Goal: Task Accomplishment & Management: Manage account settings

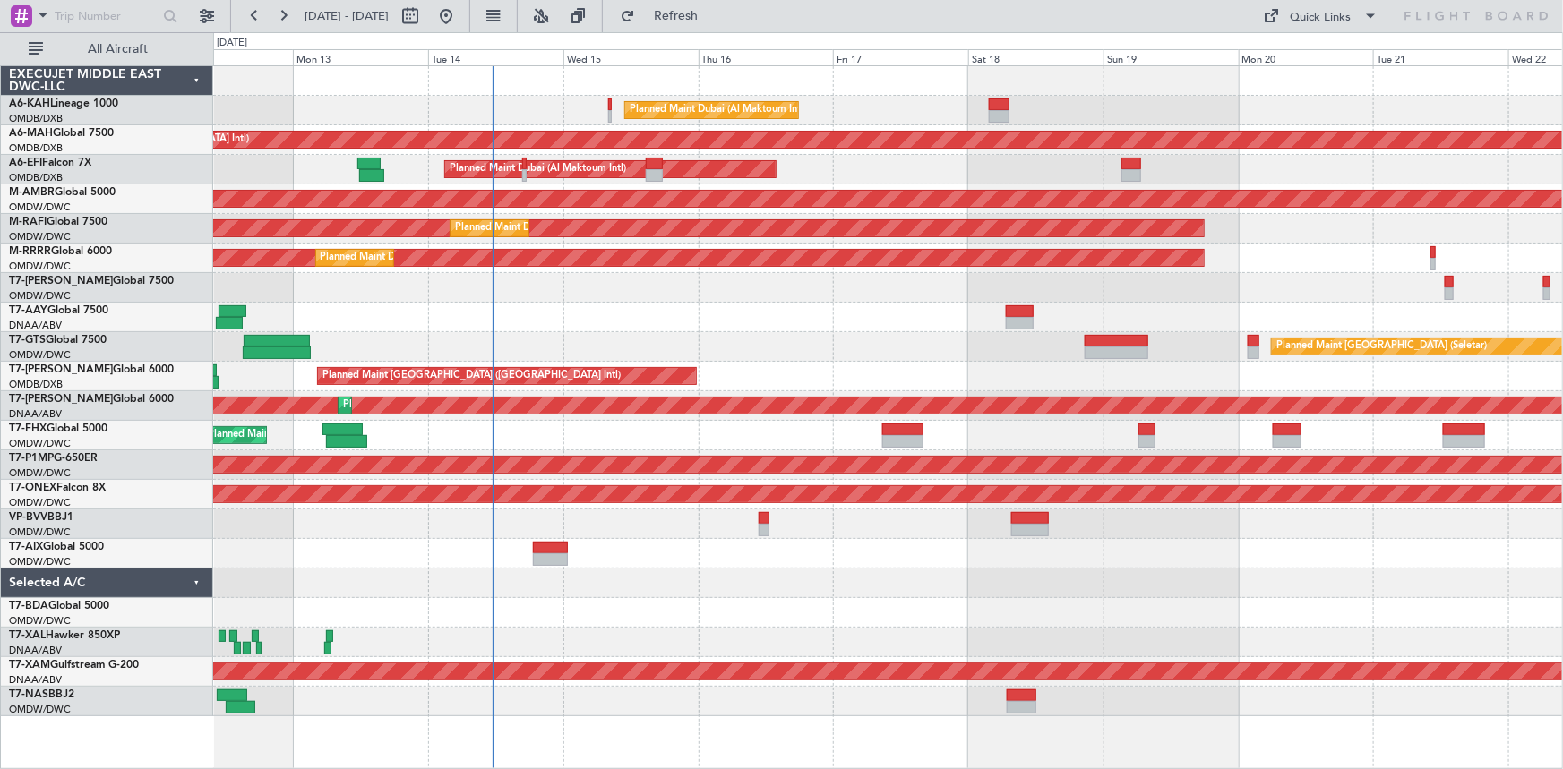
click at [309, 329] on div at bounding box center [888, 318] width 1350 height 30
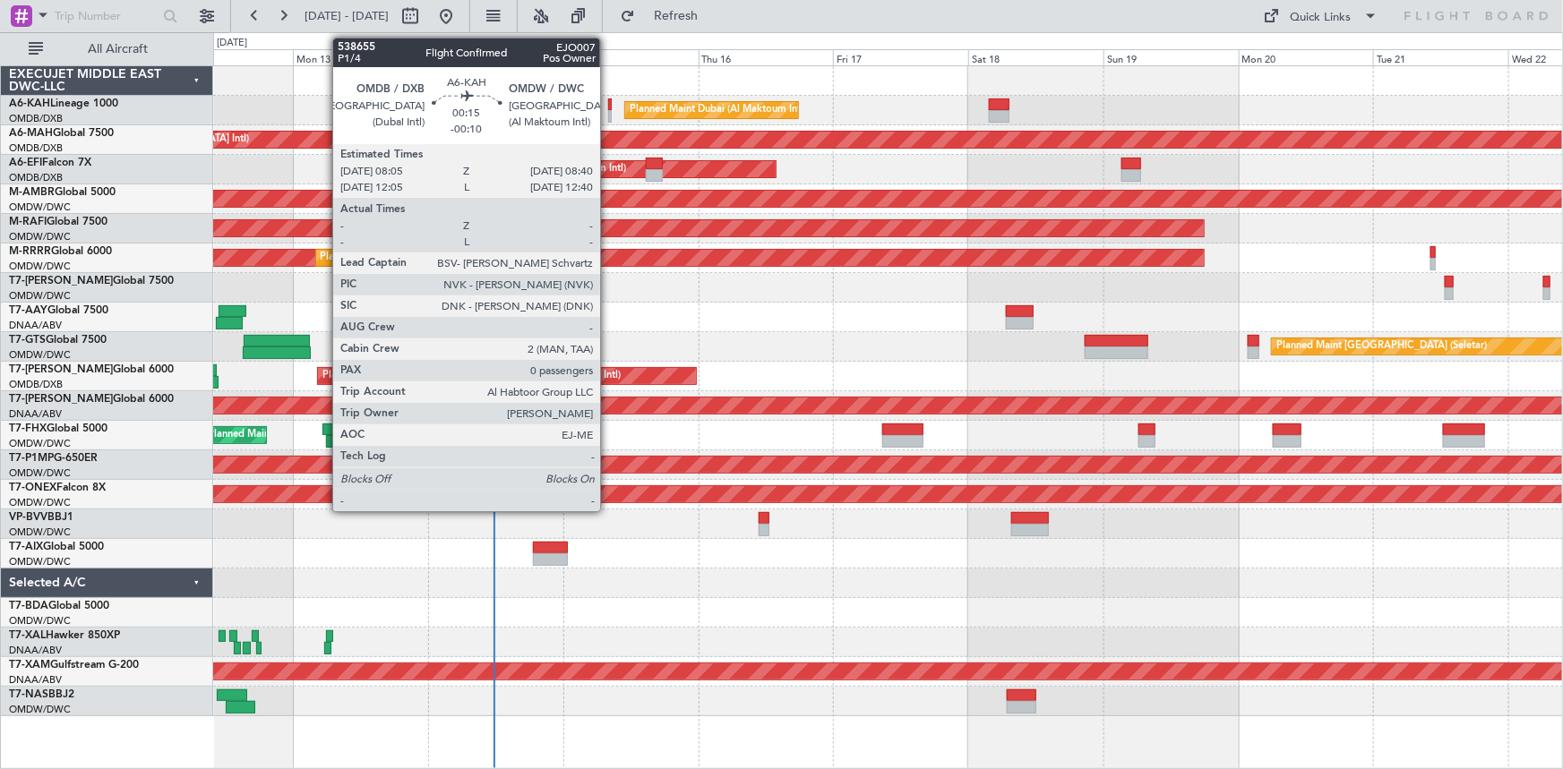
click at [608, 107] on div at bounding box center [610, 105] width 4 height 13
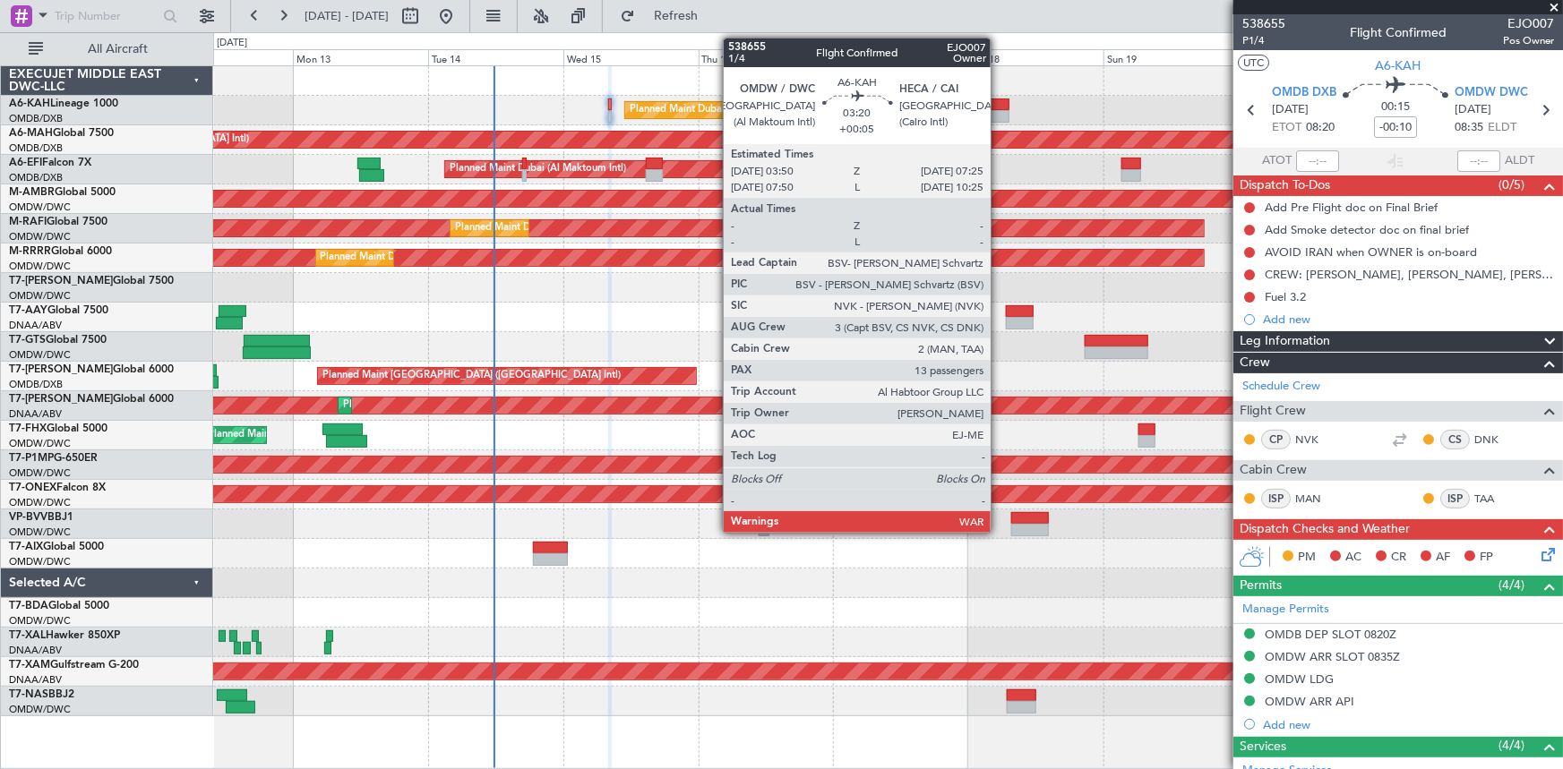
click at [999, 103] on div at bounding box center [999, 105] width 21 height 13
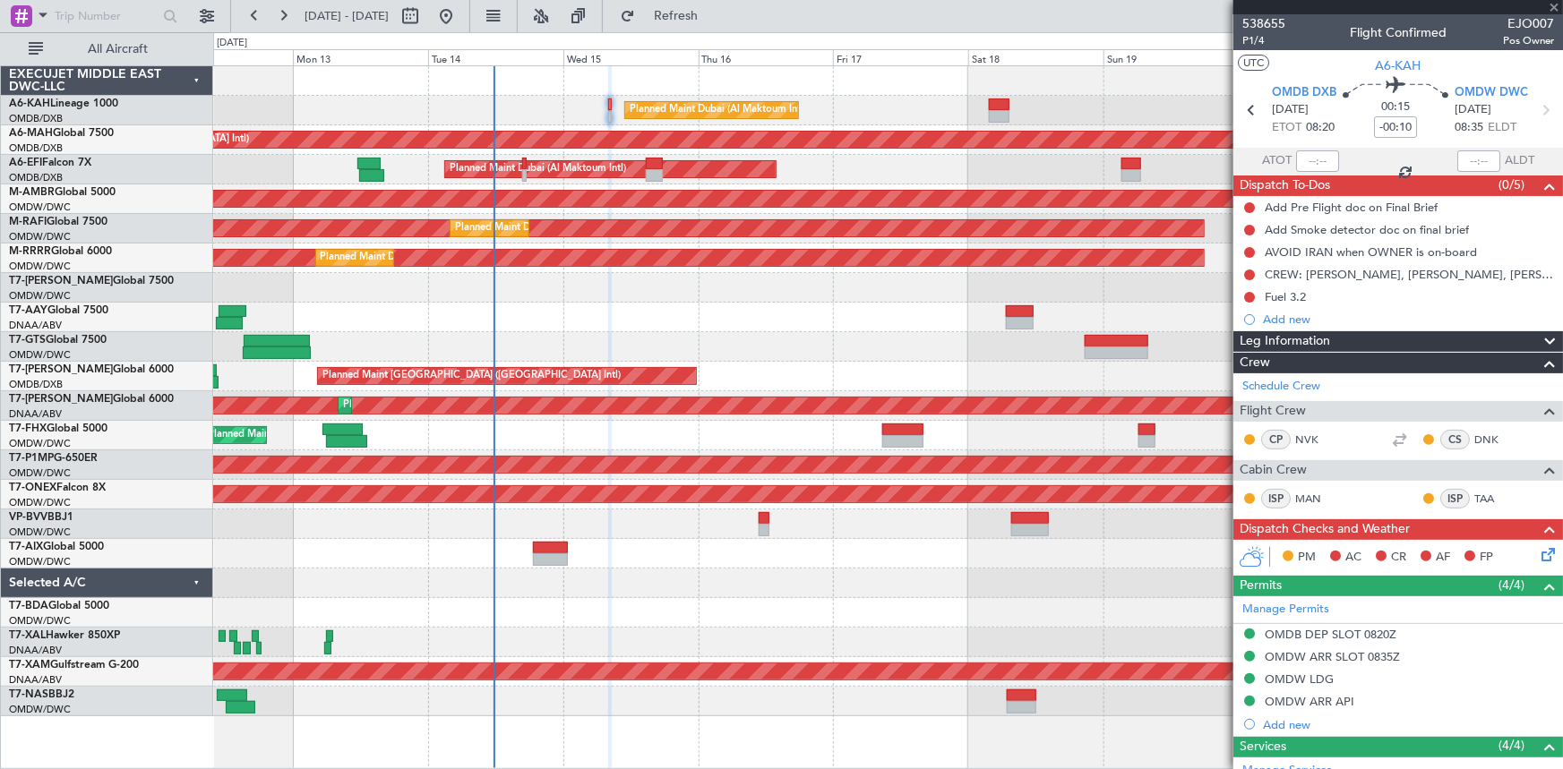
type input "+00:05"
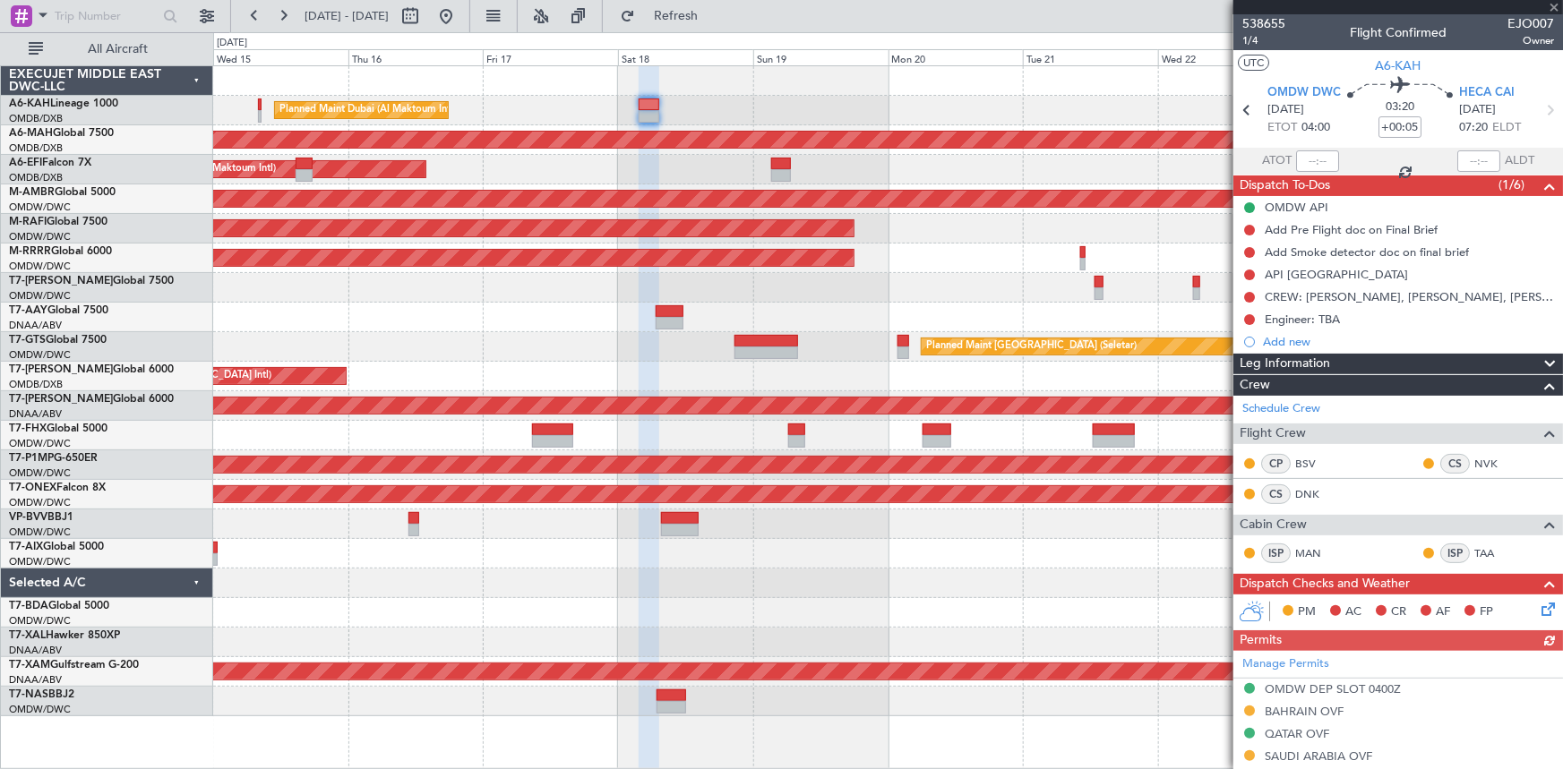
click at [799, 100] on div "Planned Maint Dubai (Al Maktoum Intl)" at bounding box center [888, 111] width 1350 height 30
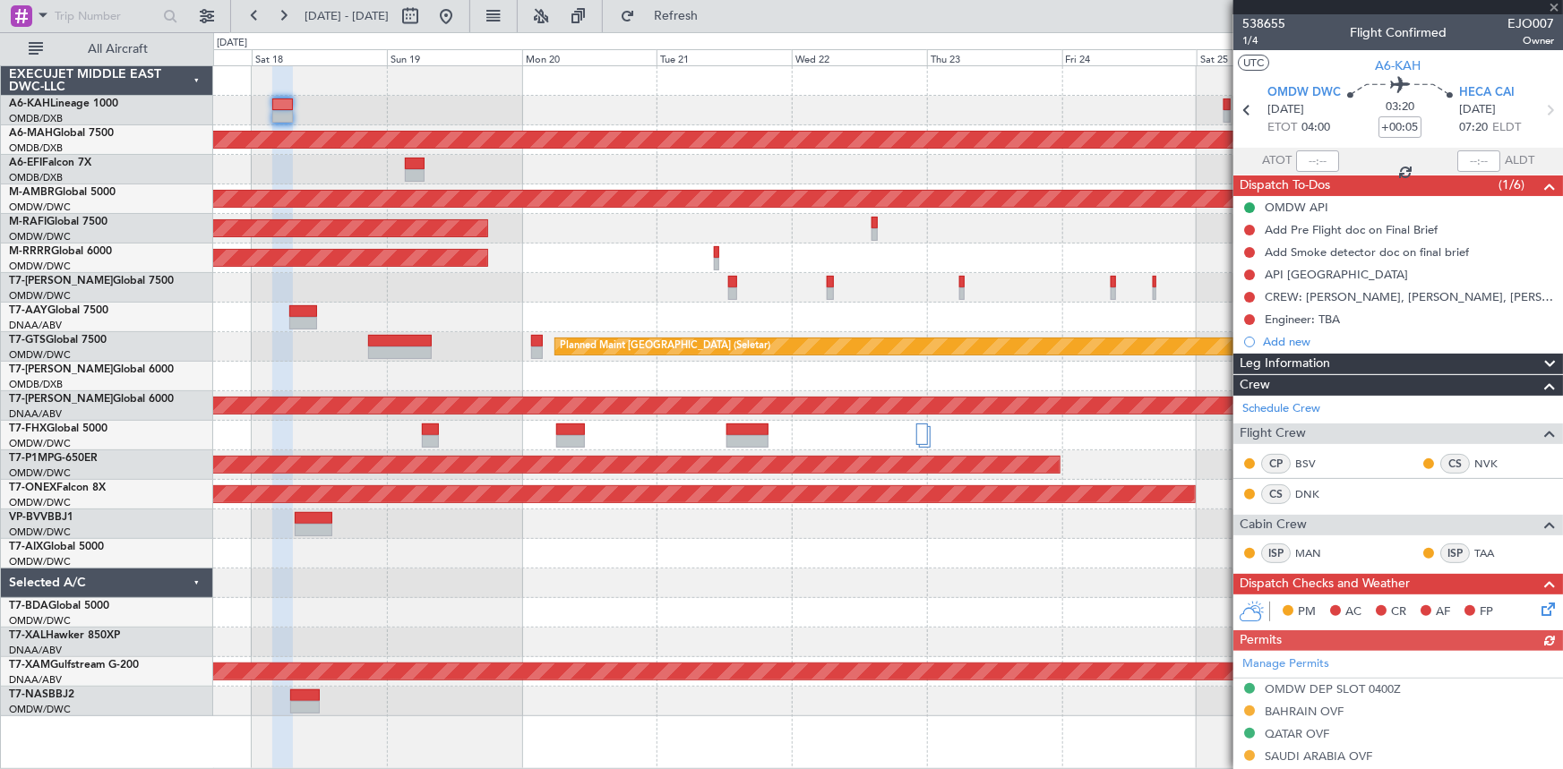
click at [690, 108] on div "Planned Maint Dubai (Al Maktoum Intl)" at bounding box center [888, 111] width 1350 height 30
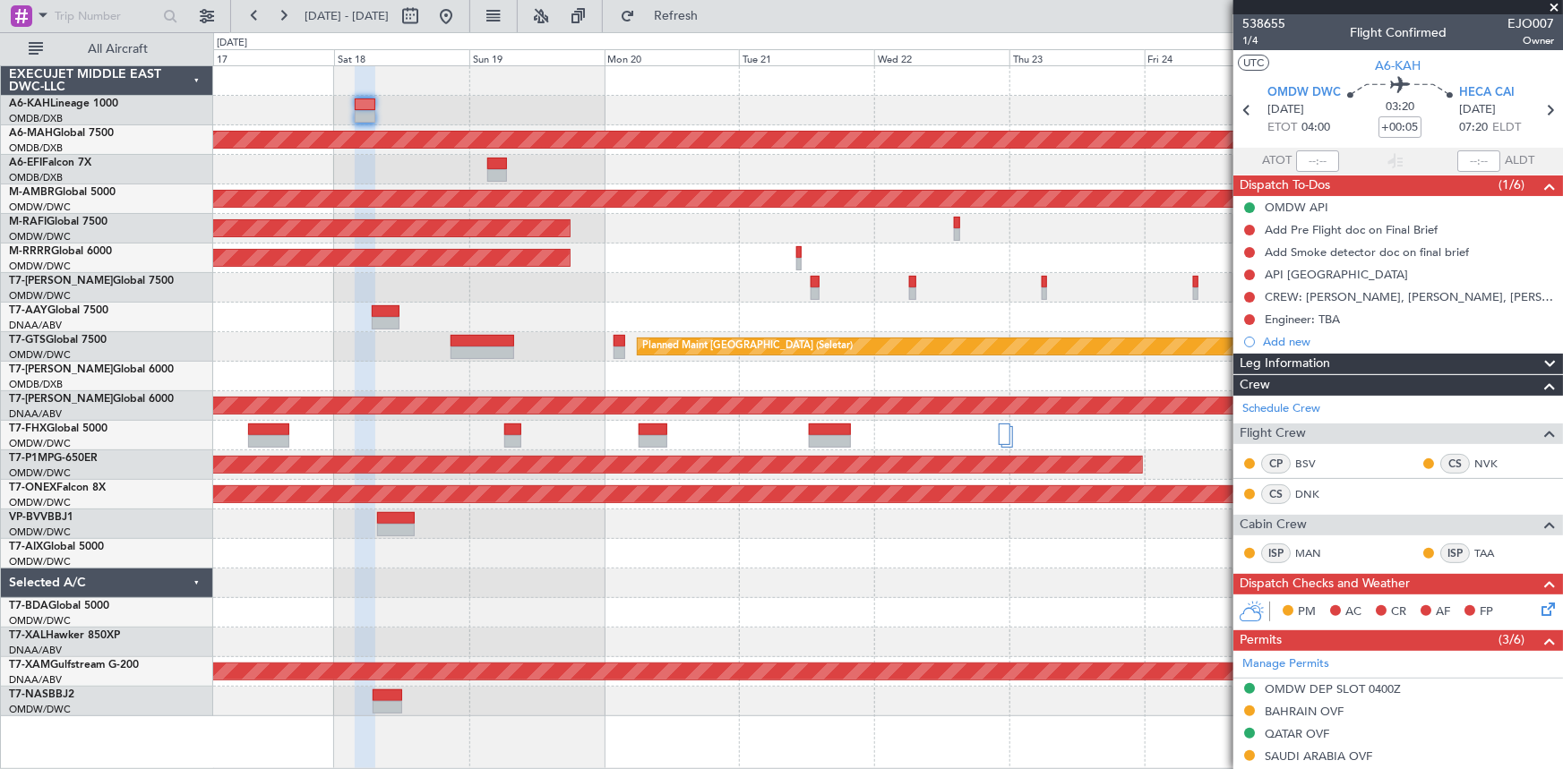
click at [1427, 119] on fb-app "[DATE] - [DATE] Refresh Quick Links All Aircraft Planned Maint [GEOGRAPHIC_DATA…" at bounding box center [781, 391] width 1563 height 756
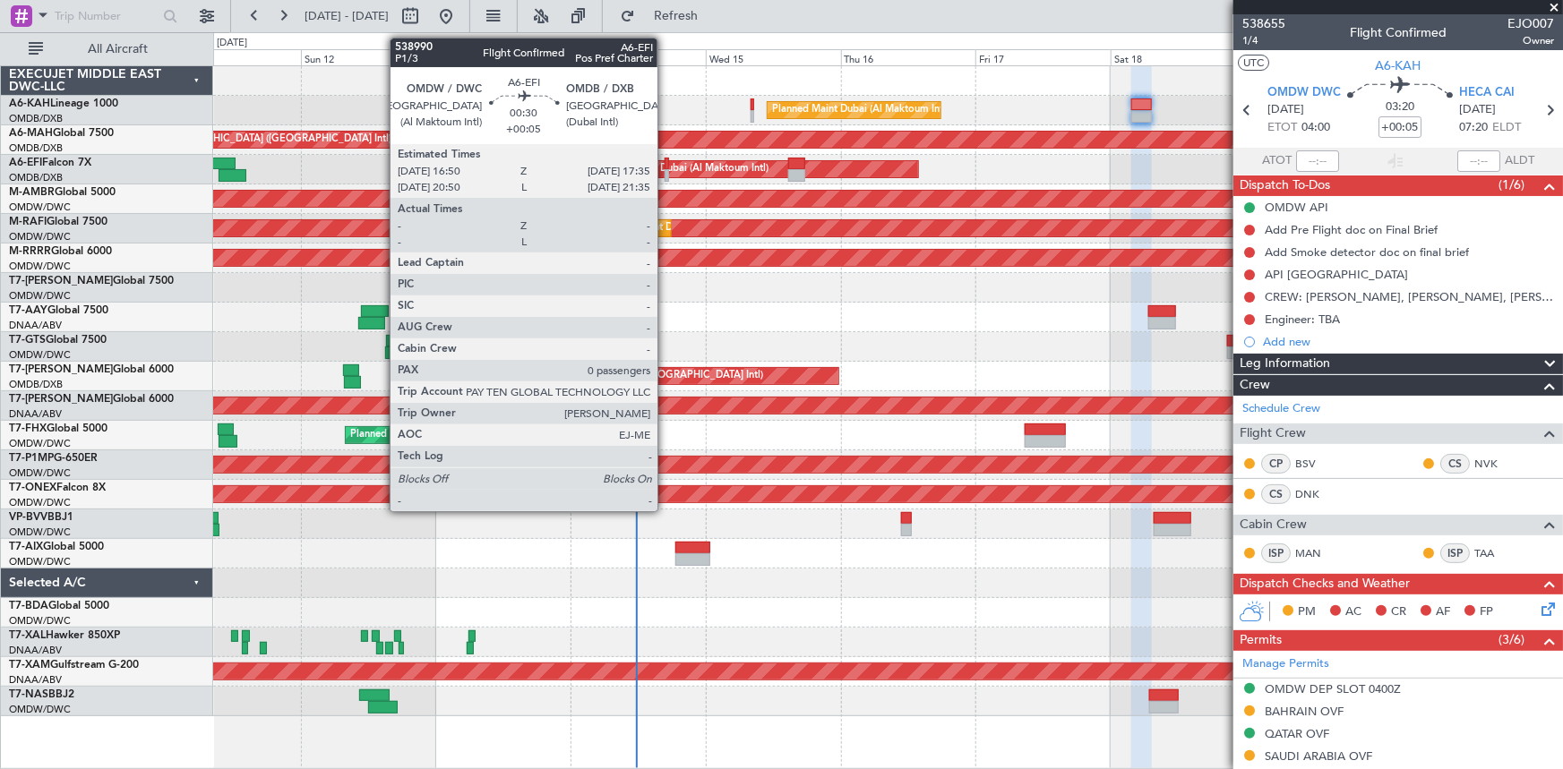
click at [665, 167] on div at bounding box center [667, 164] width 4 height 13
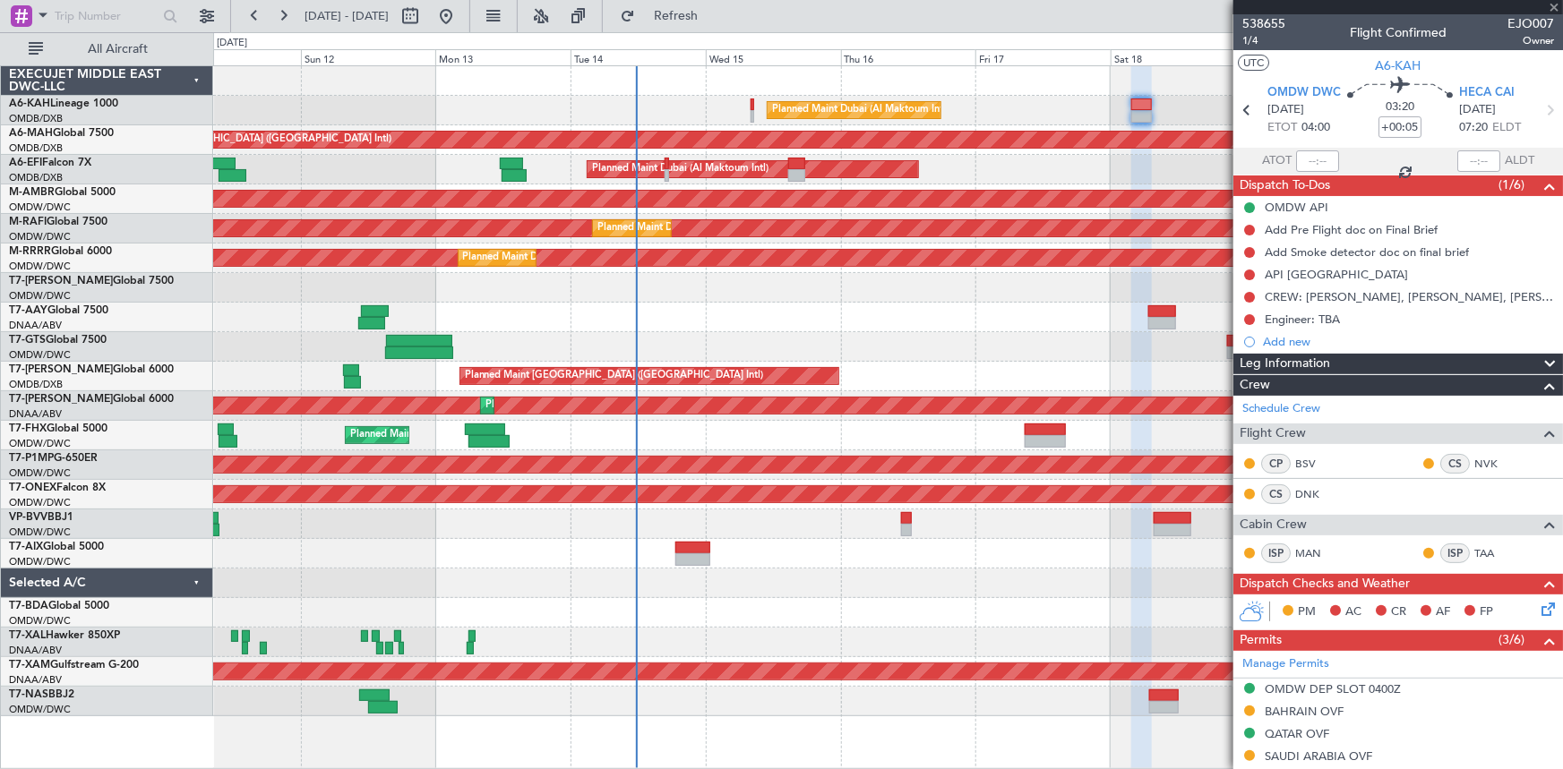
type input "0"
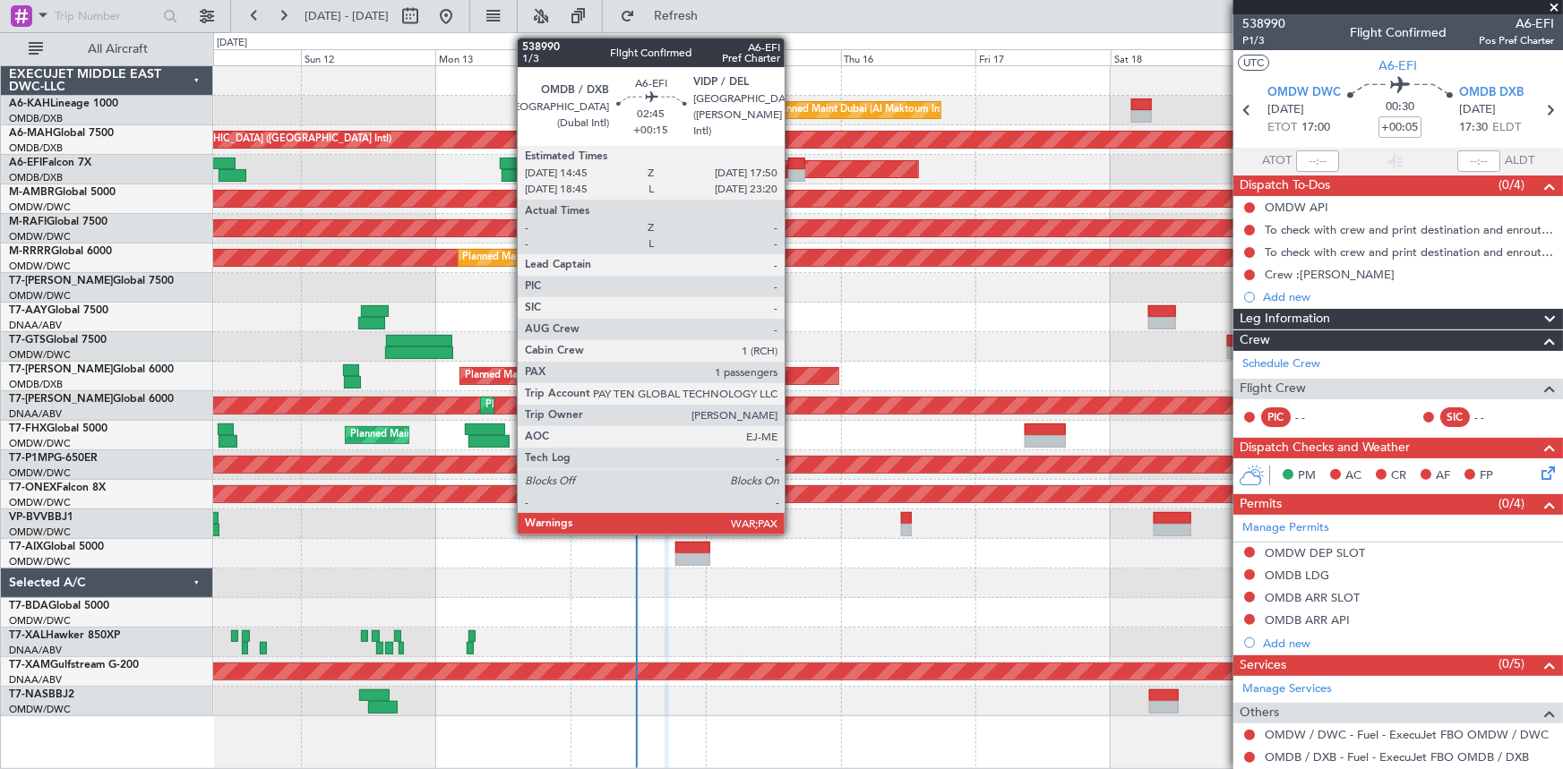
click at [793, 159] on div at bounding box center [797, 164] width 18 height 13
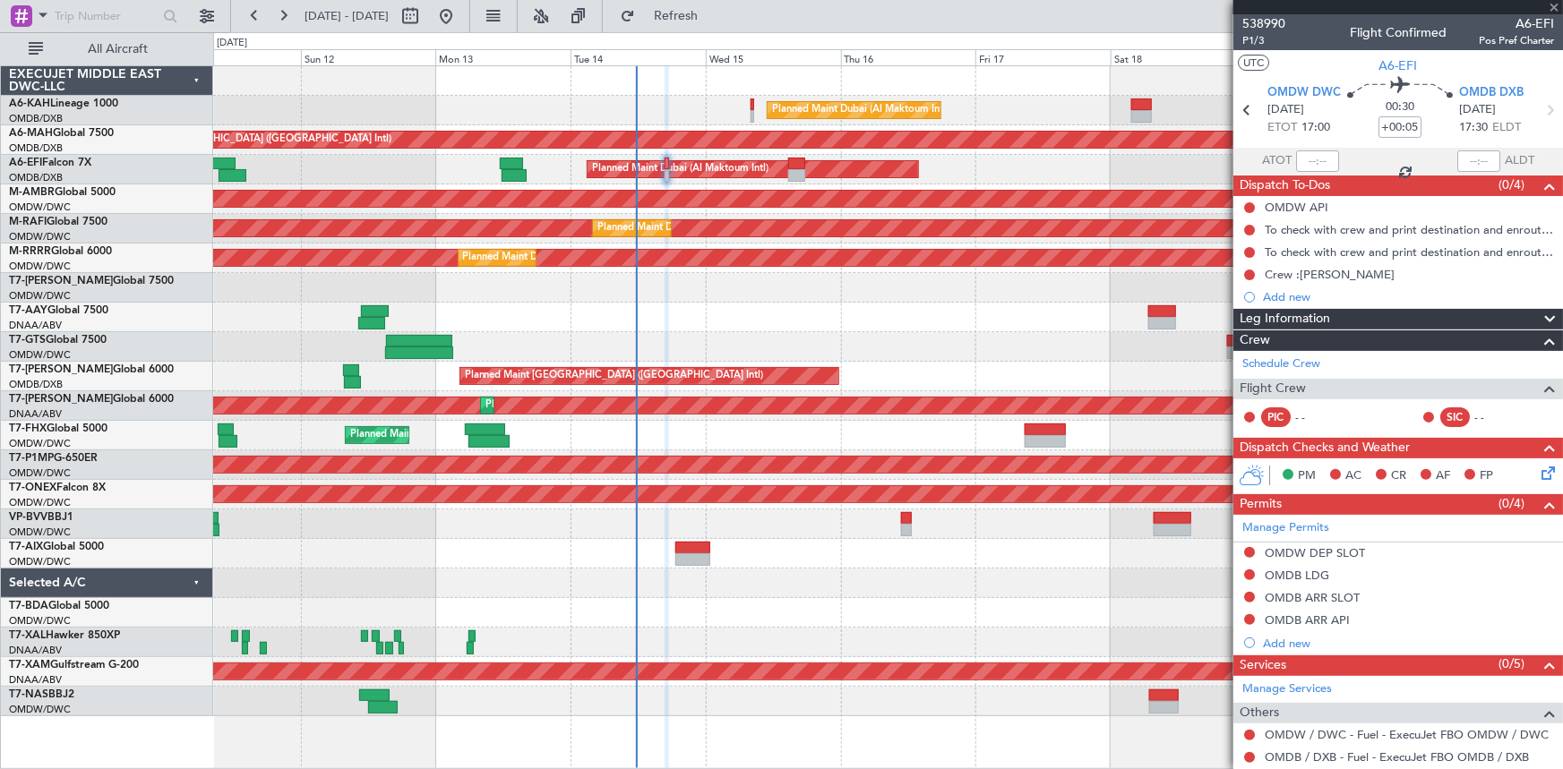
type input "+00:15"
type input "3"
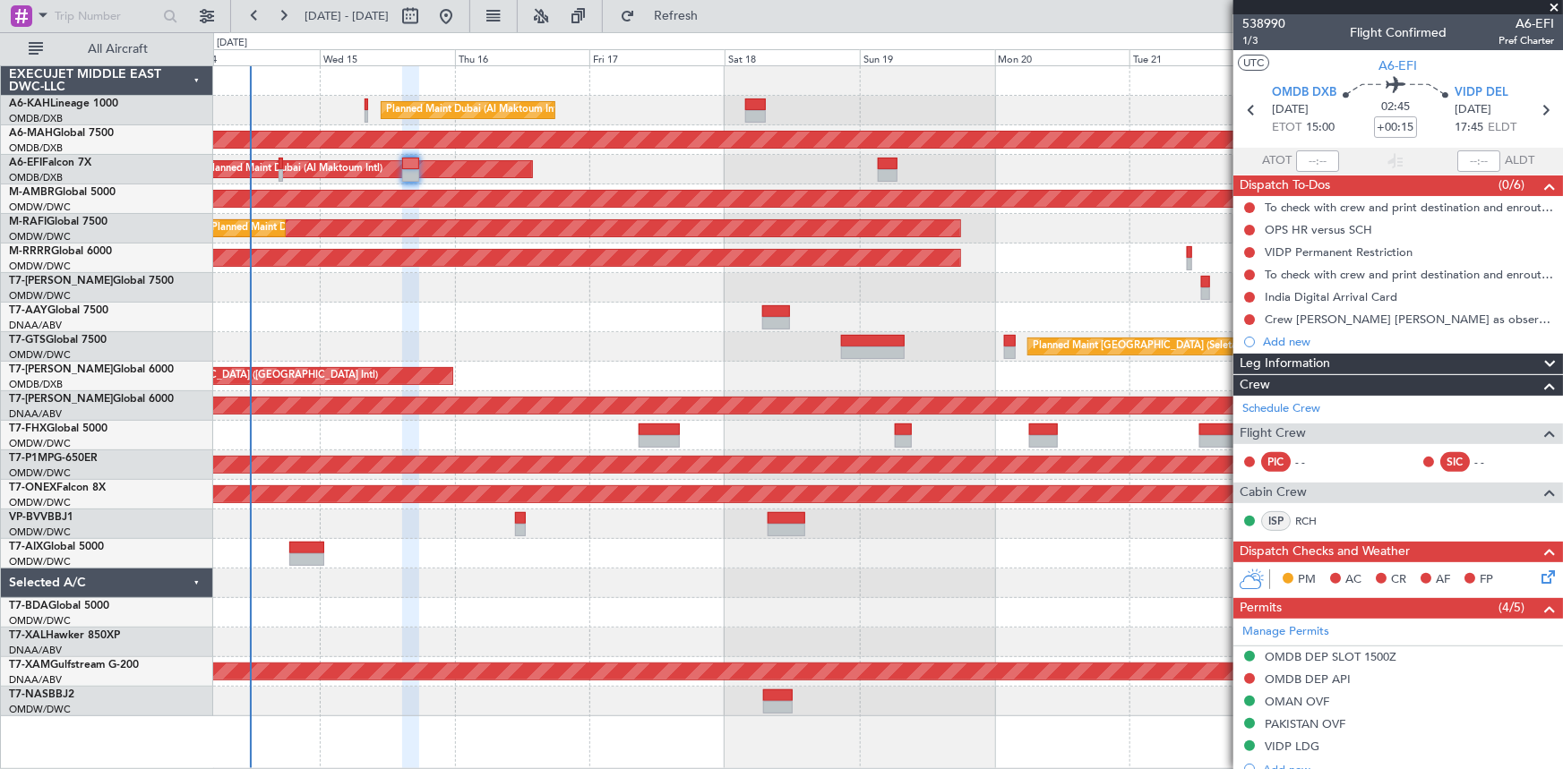
click at [642, 169] on div "Planned Maint Dubai (Al Maktoum Intl)" at bounding box center [888, 170] width 1350 height 30
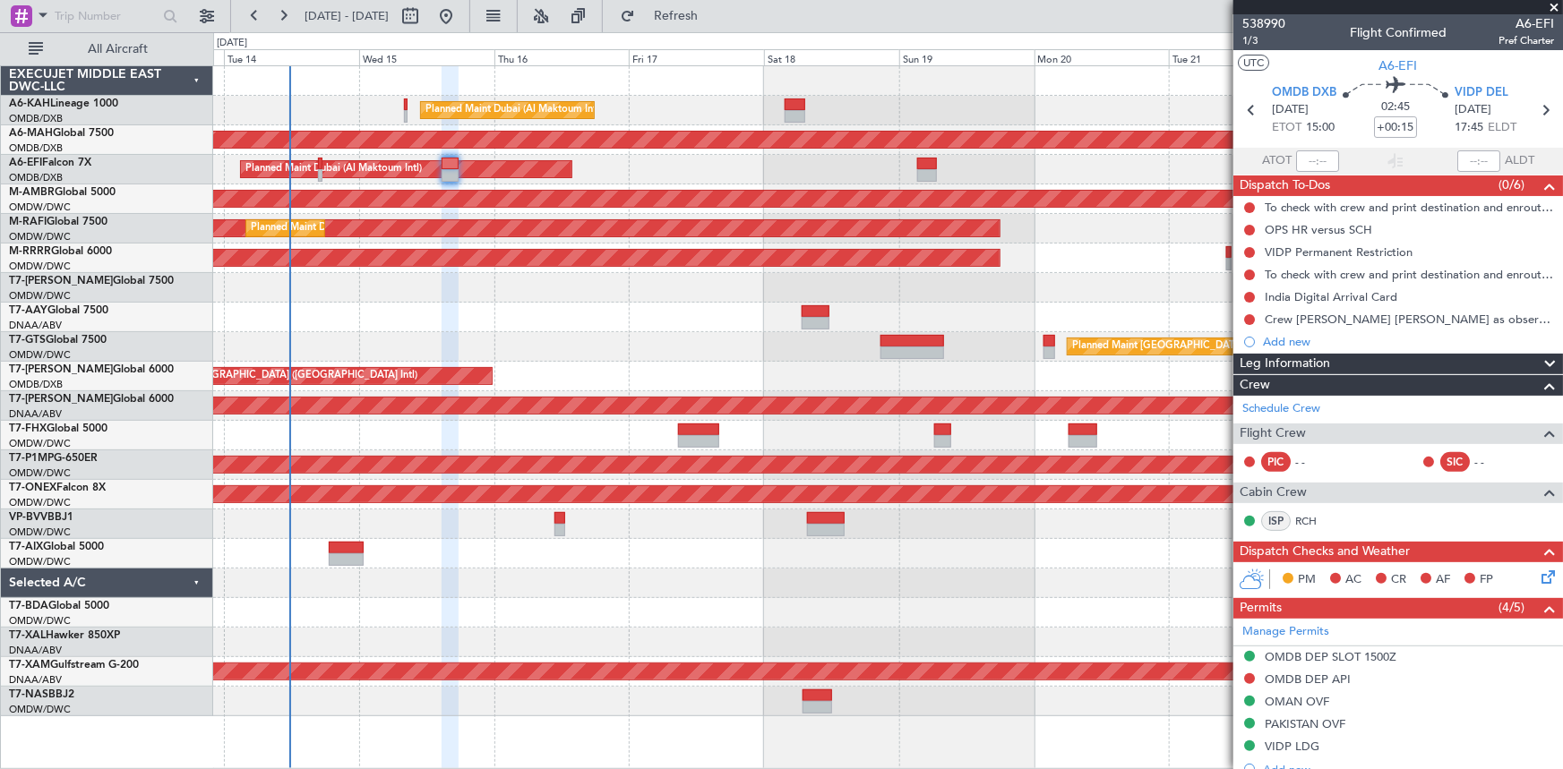
click at [546, 210] on div "Planned Maint Dubai (Al Maktoum Intl) Unplanned Maint [GEOGRAPHIC_DATA] ([GEOGR…" at bounding box center [888, 391] width 1350 height 650
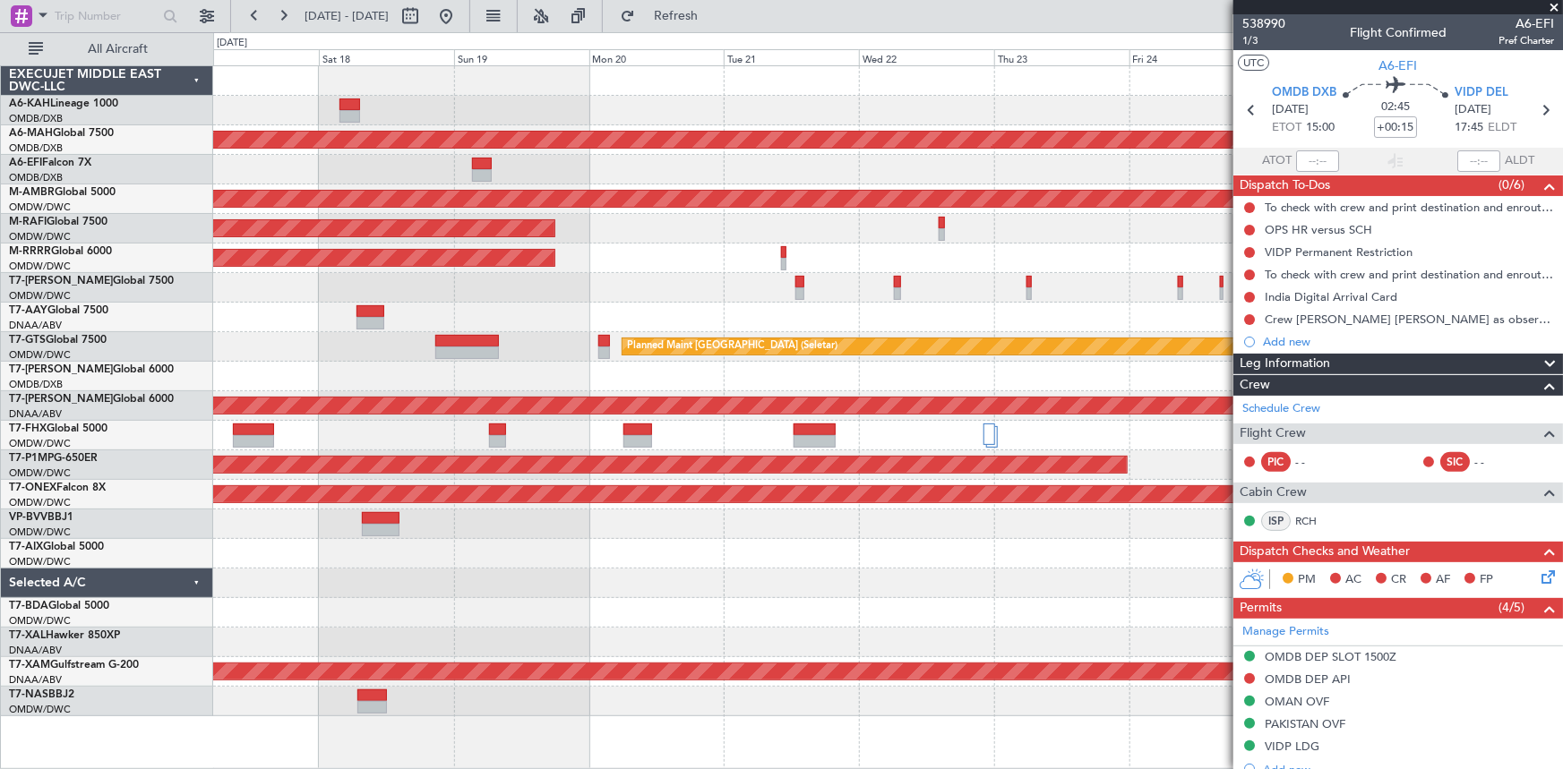
click at [352, 186] on div "Planned Maint Dubai (Al Maktoum Intl) Unplanned Maint [GEOGRAPHIC_DATA] ([GEOGR…" at bounding box center [888, 391] width 1350 height 650
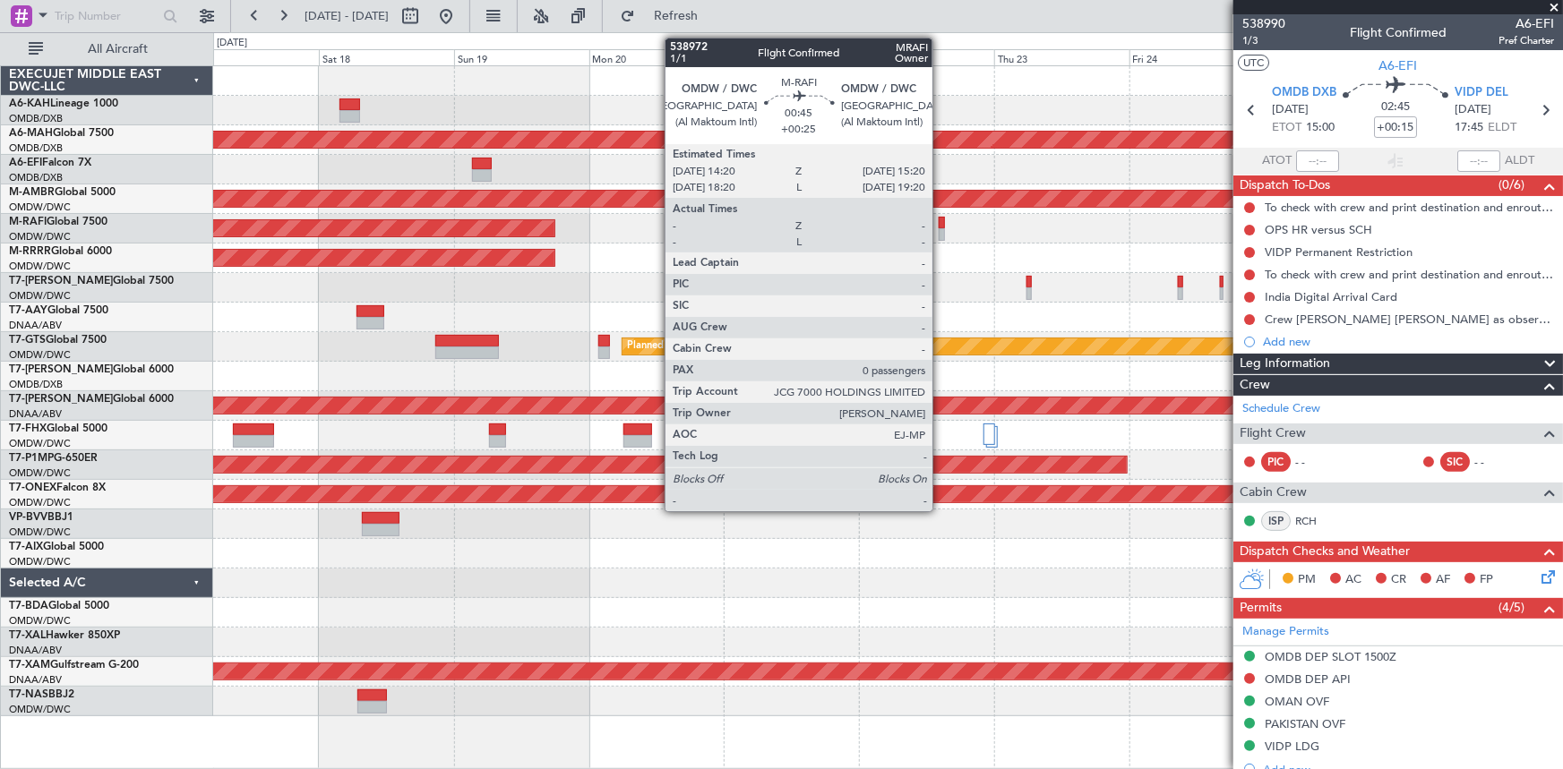
click at [940, 222] on div at bounding box center [942, 223] width 6 height 13
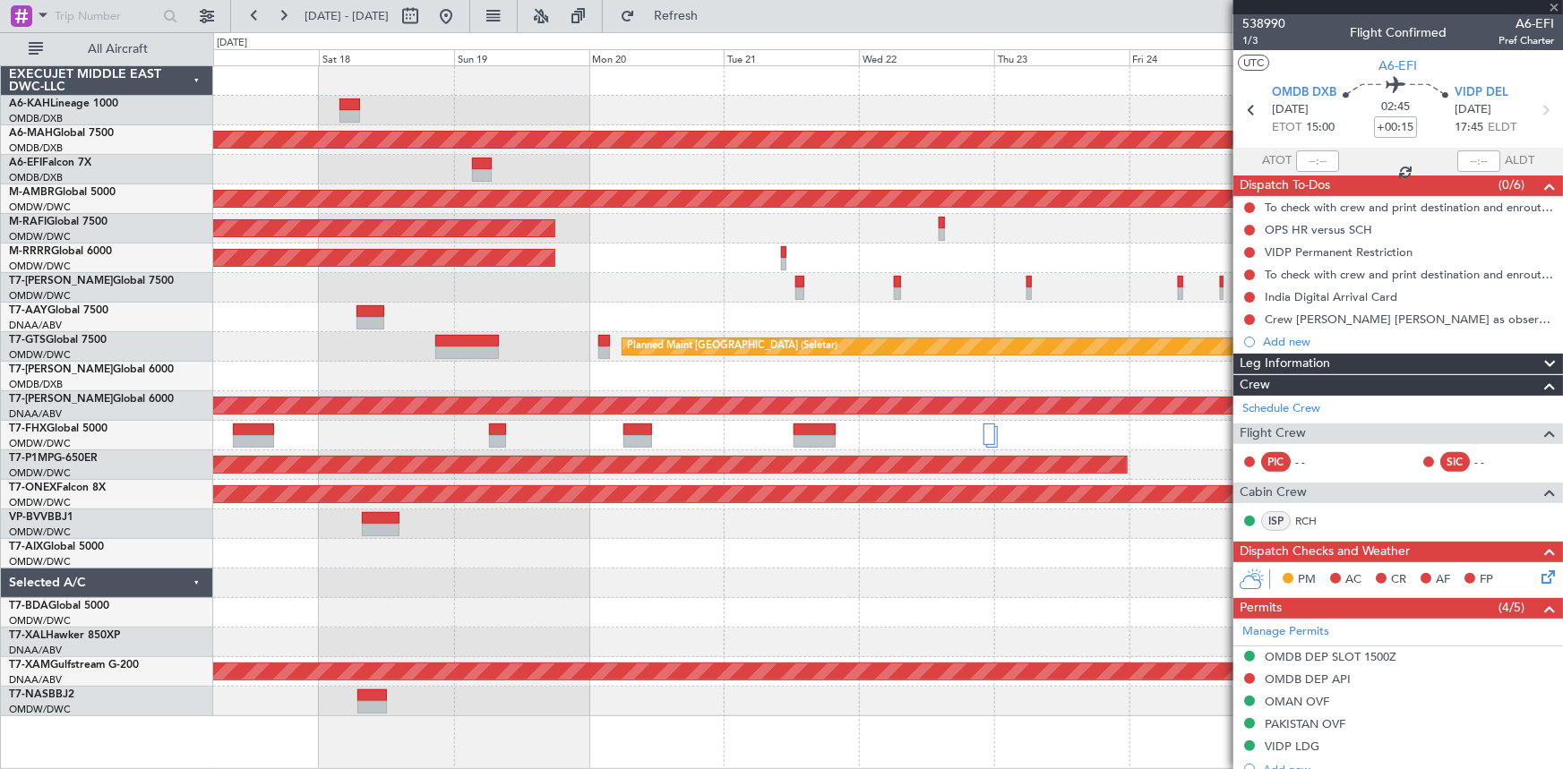
type input "+00:25"
type input "0"
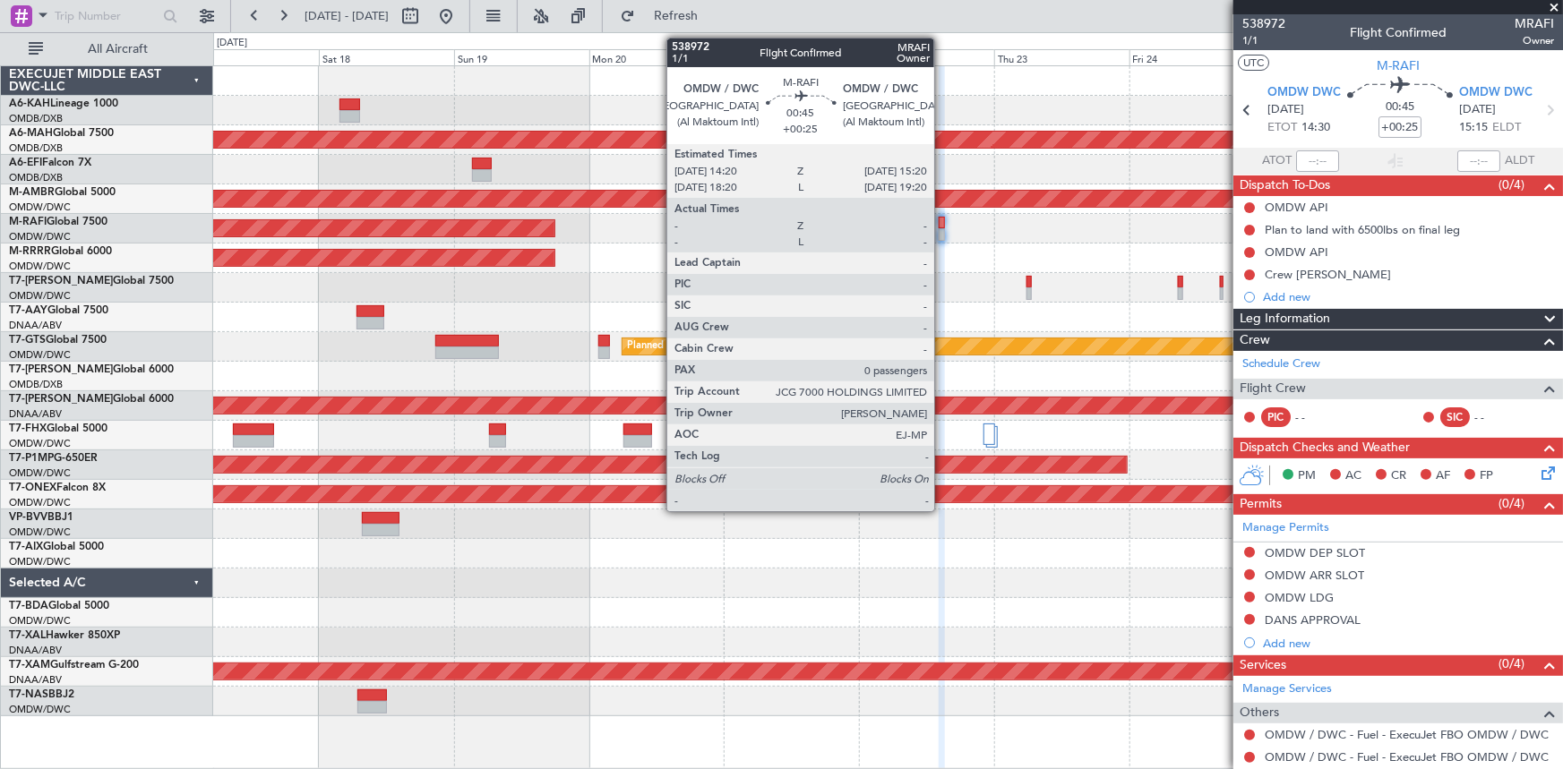
click at [942, 225] on div at bounding box center [942, 223] width 6 height 13
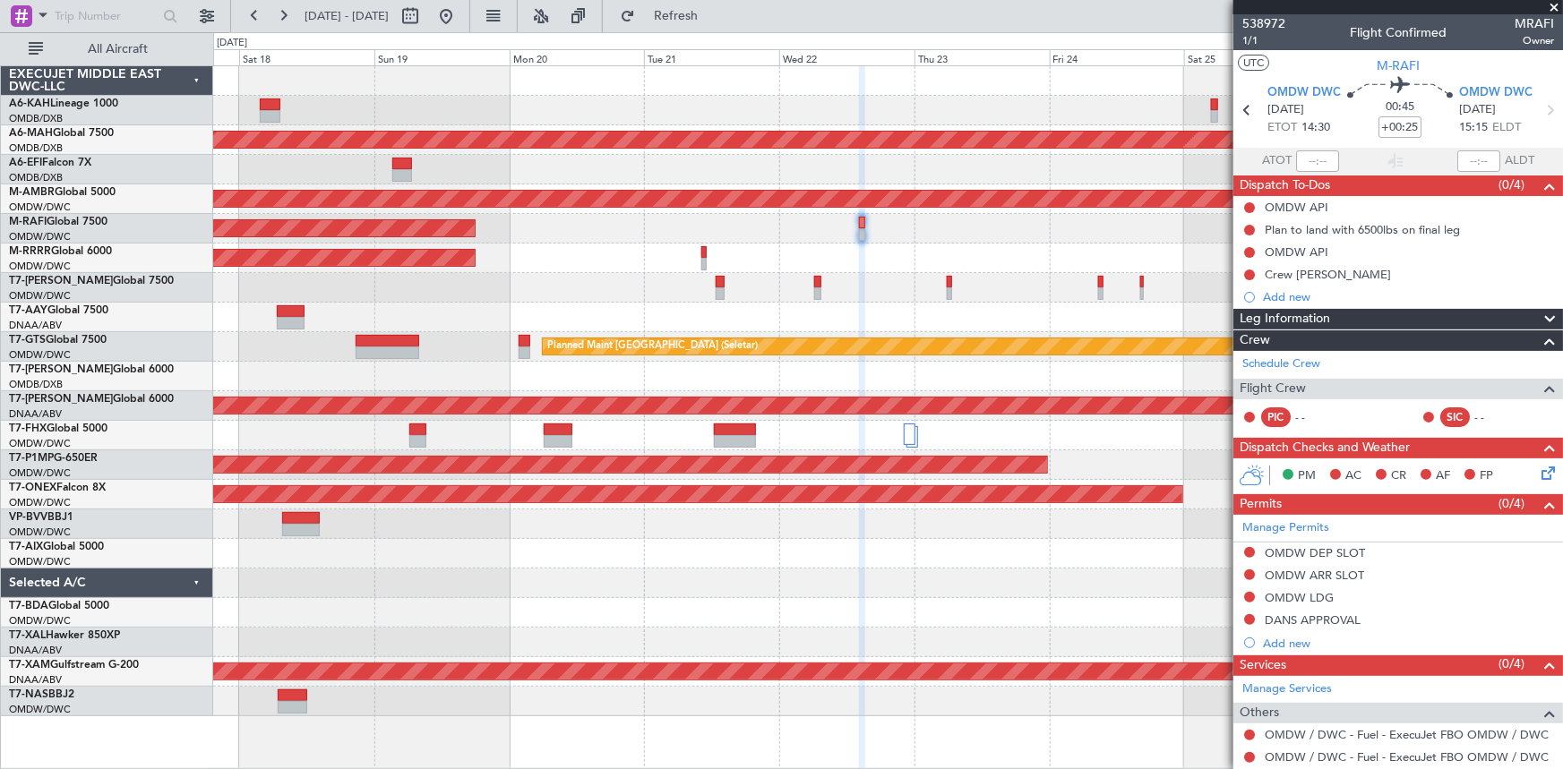
click at [759, 222] on div "Planned Maint Dubai (Al Maktoum Intl)" at bounding box center [888, 229] width 1350 height 30
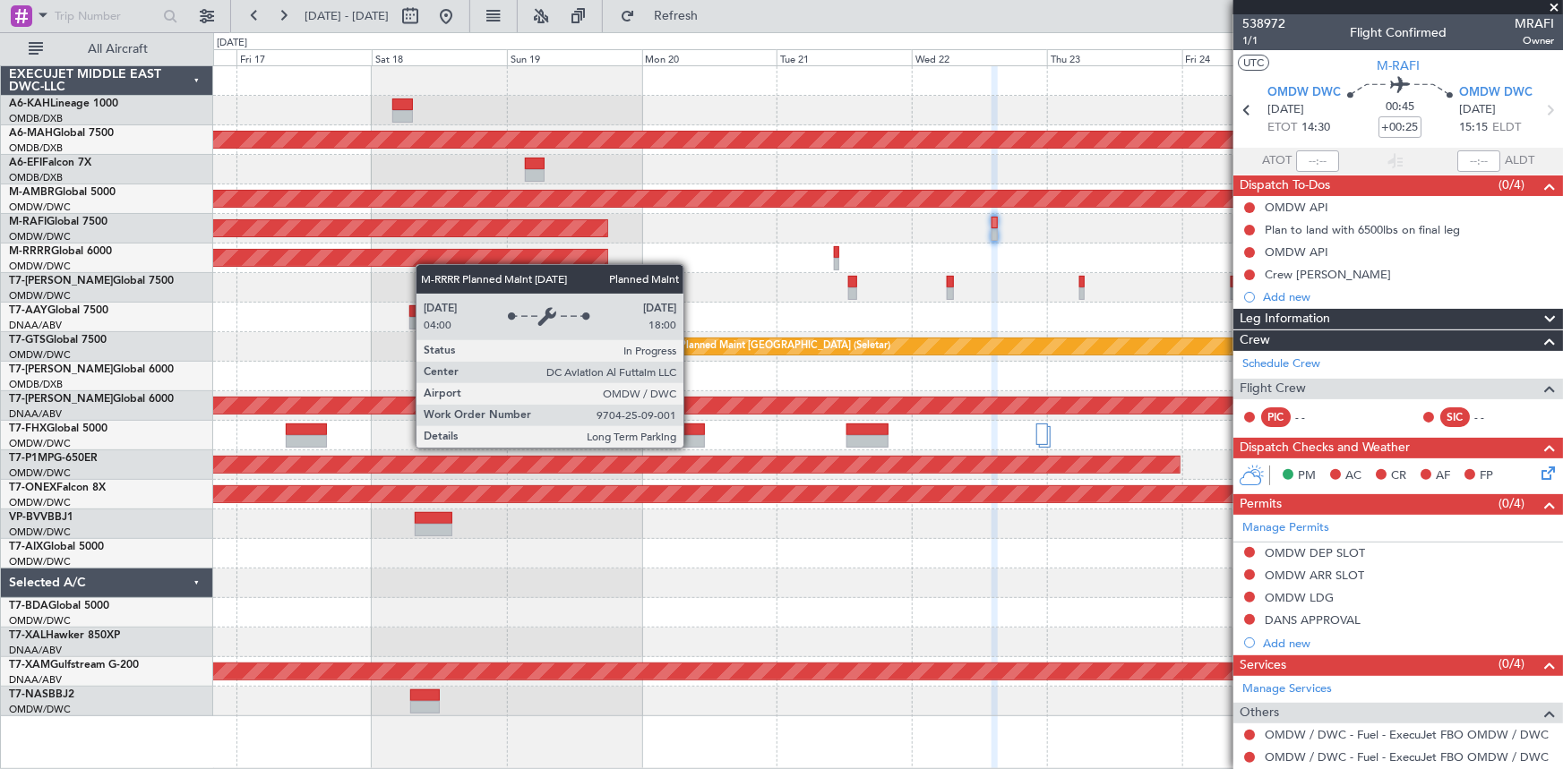
click at [399, 256] on div "Planned Maint Dubai (Al Maktoum Intl) Unplanned Maint [GEOGRAPHIC_DATA] ([GEOGR…" at bounding box center [888, 391] width 1350 height 650
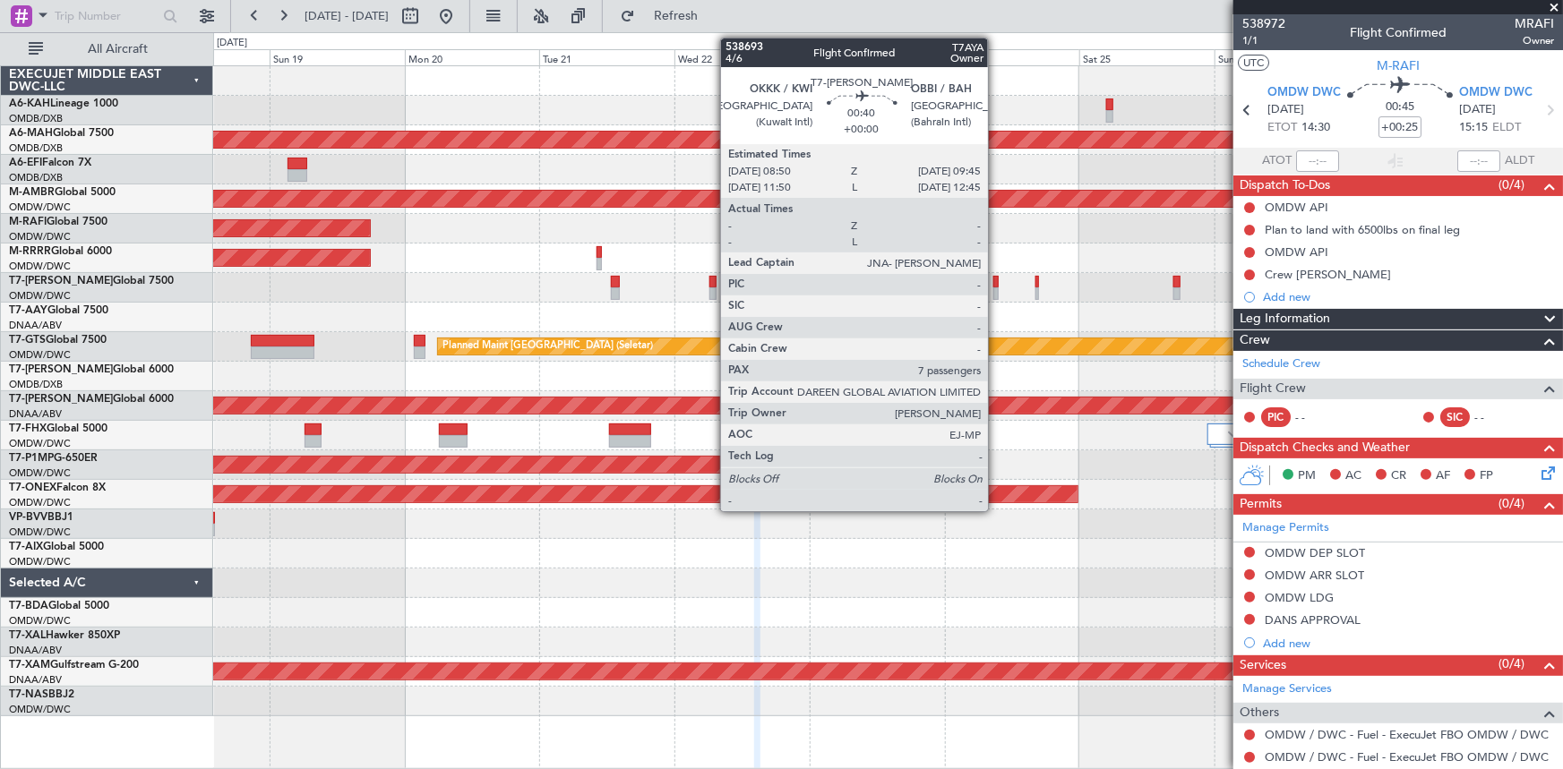
click at [996, 282] on div at bounding box center [995, 282] width 5 height 13
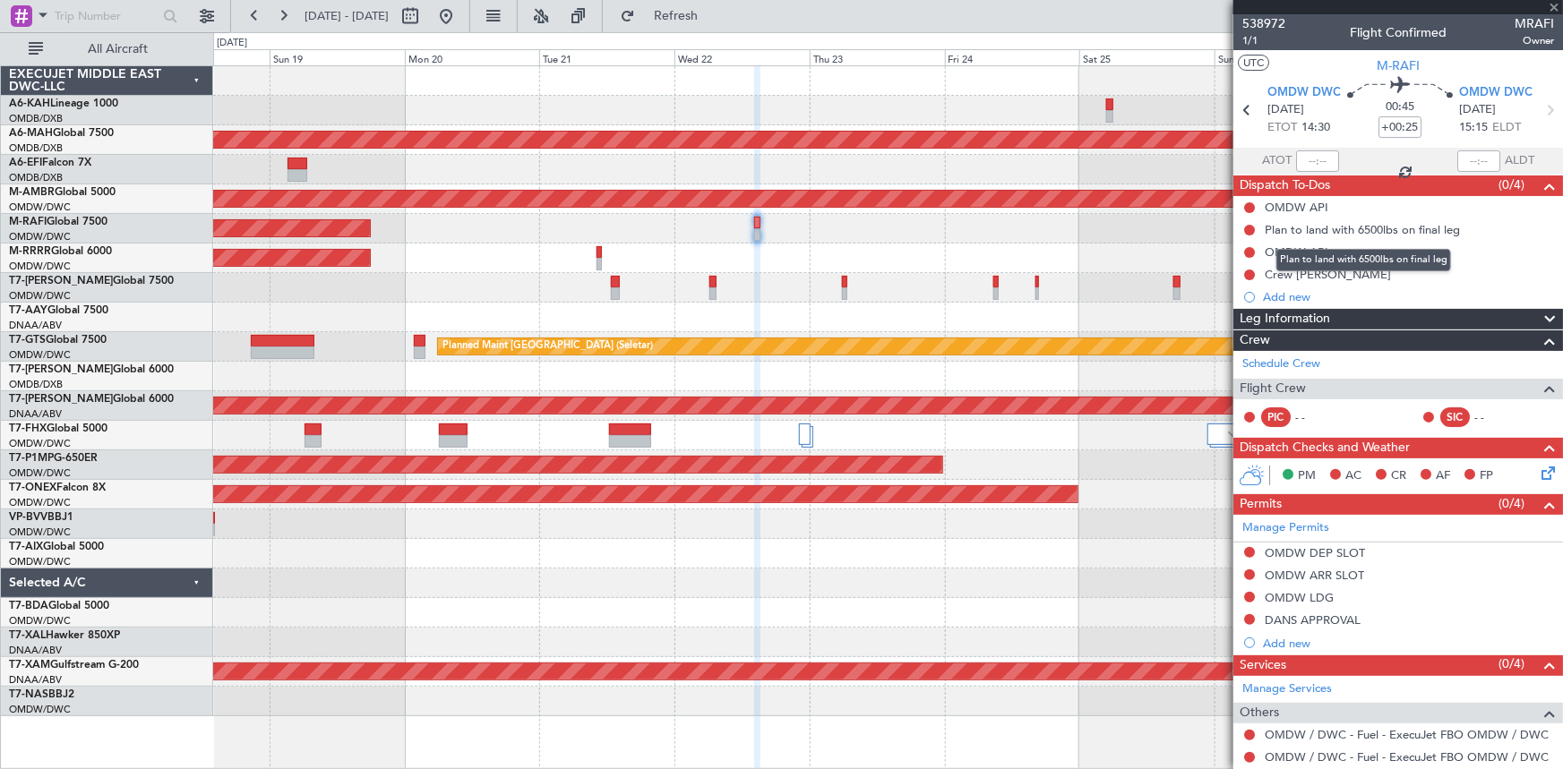
type input "7"
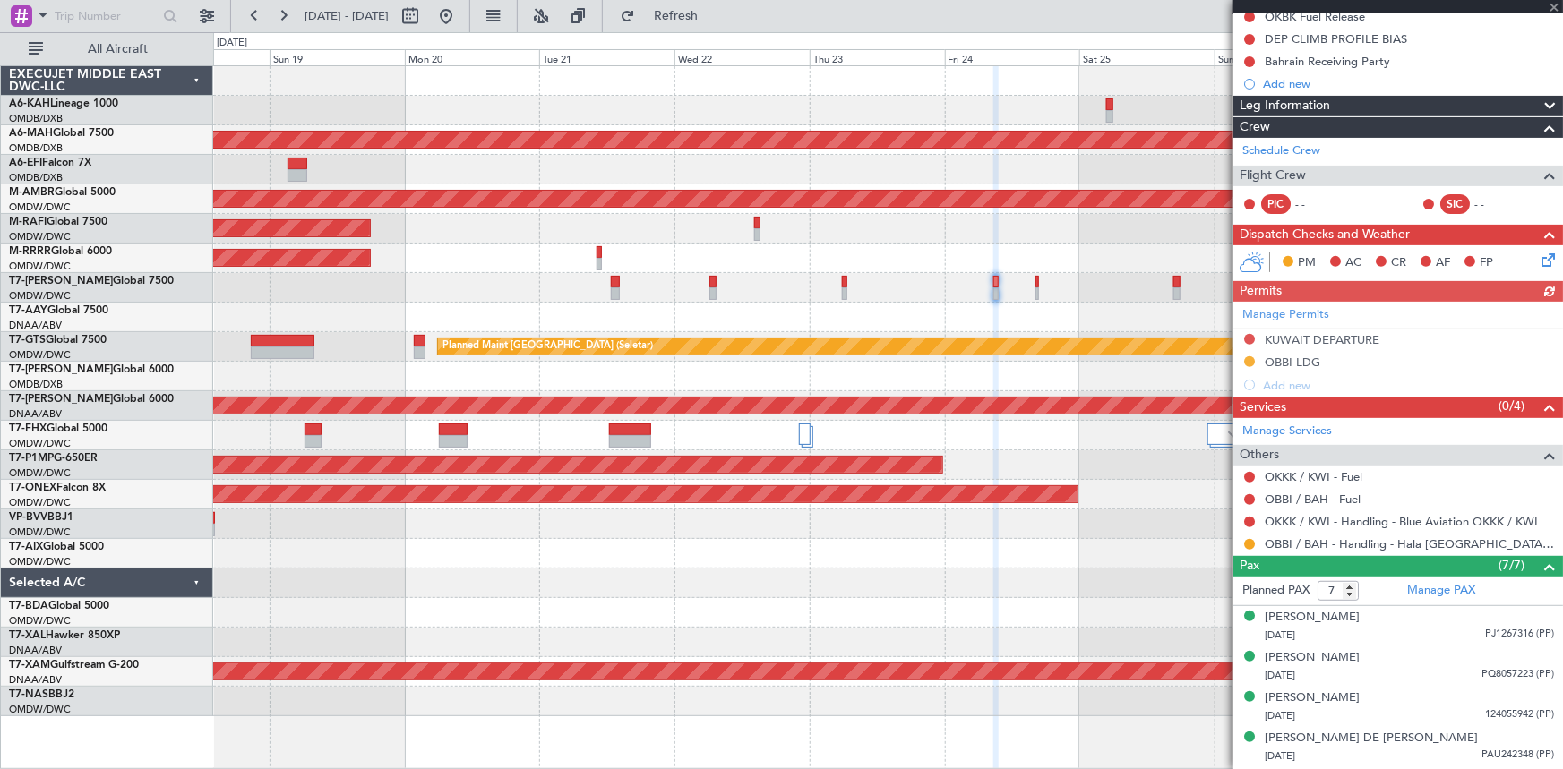
scroll to position [244, 0]
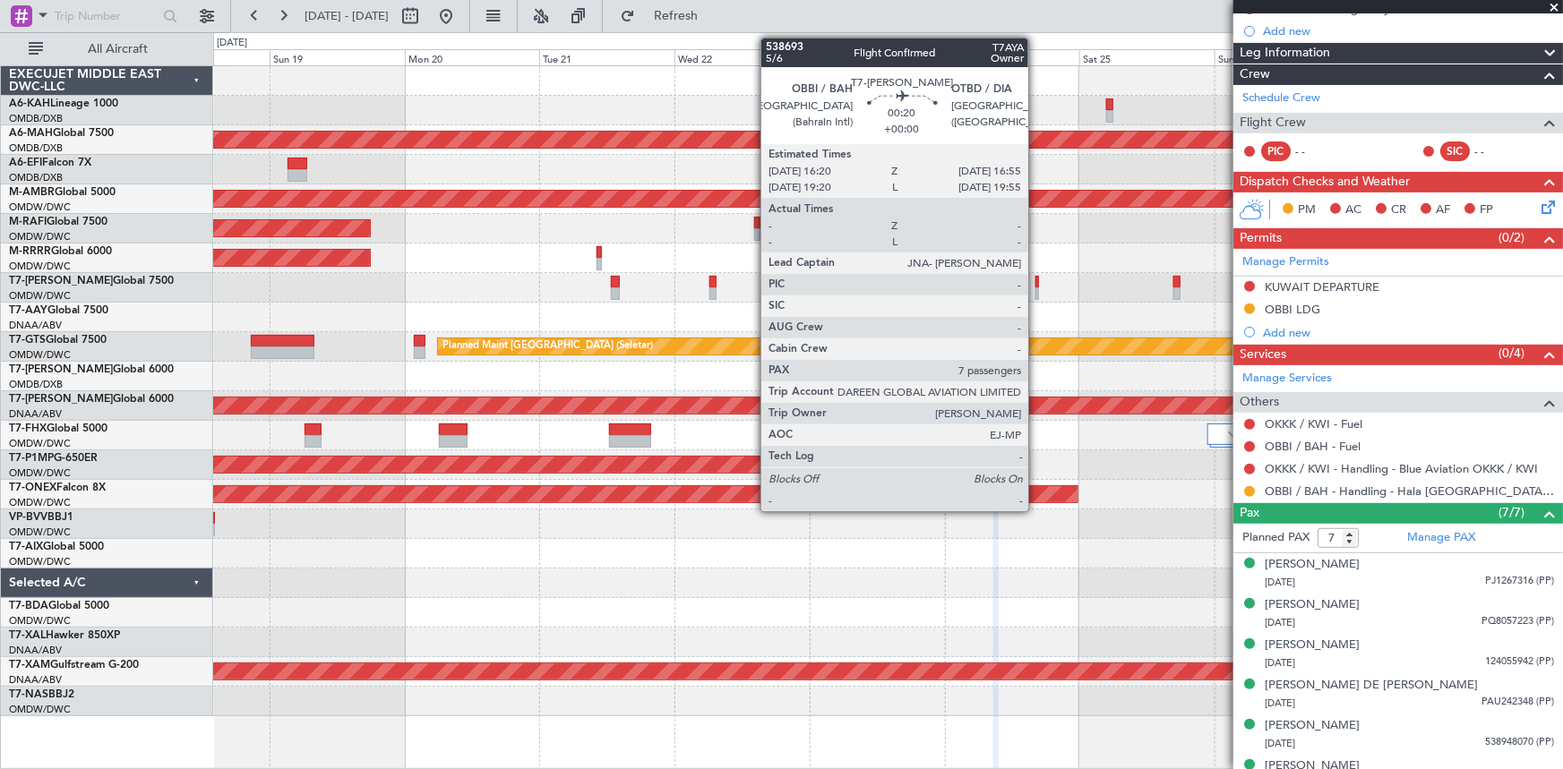
click at [1036, 281] on div at bounding box center [1037, 282] width 4 height 13
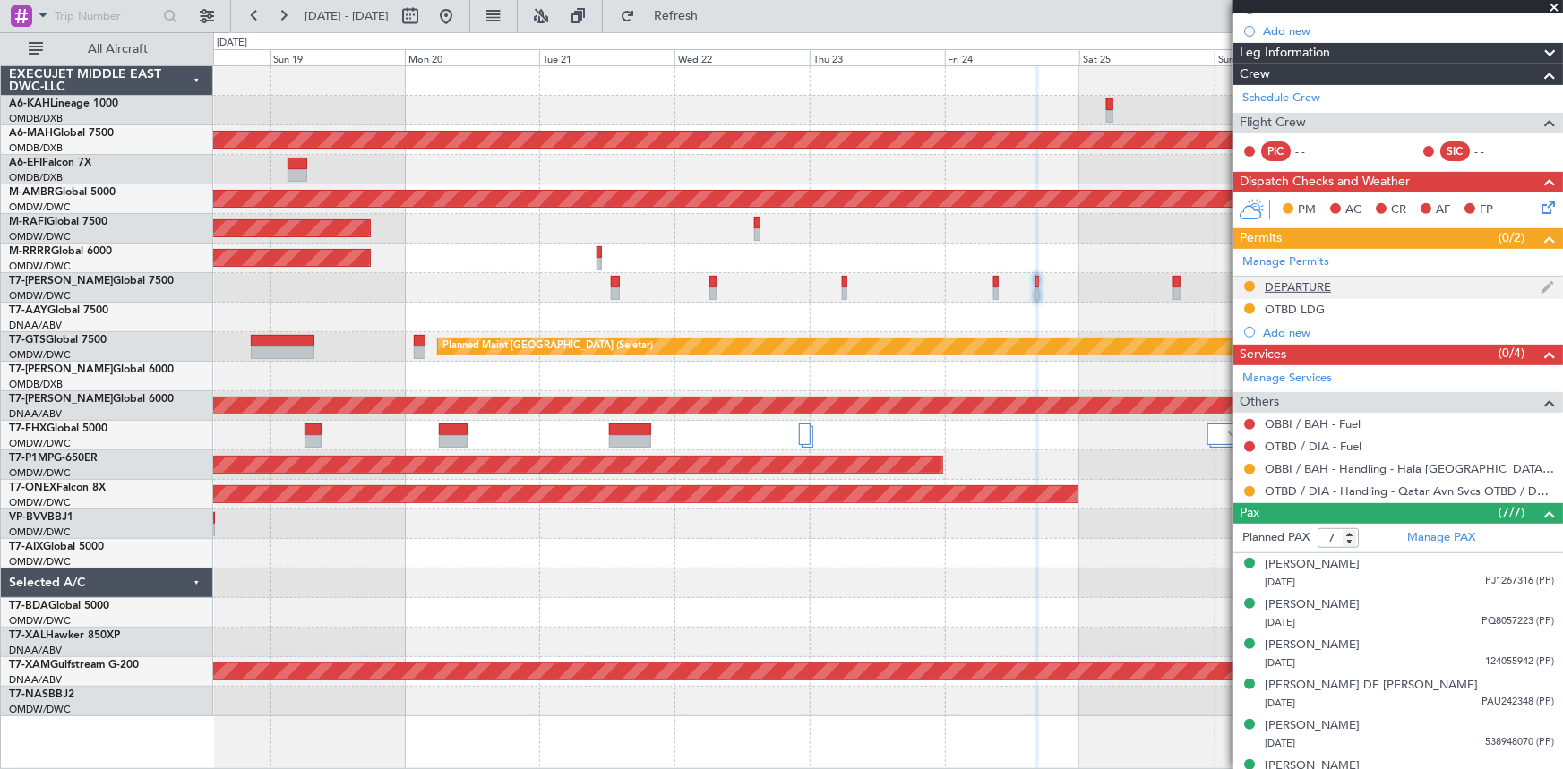
scroll to position [0, 0]
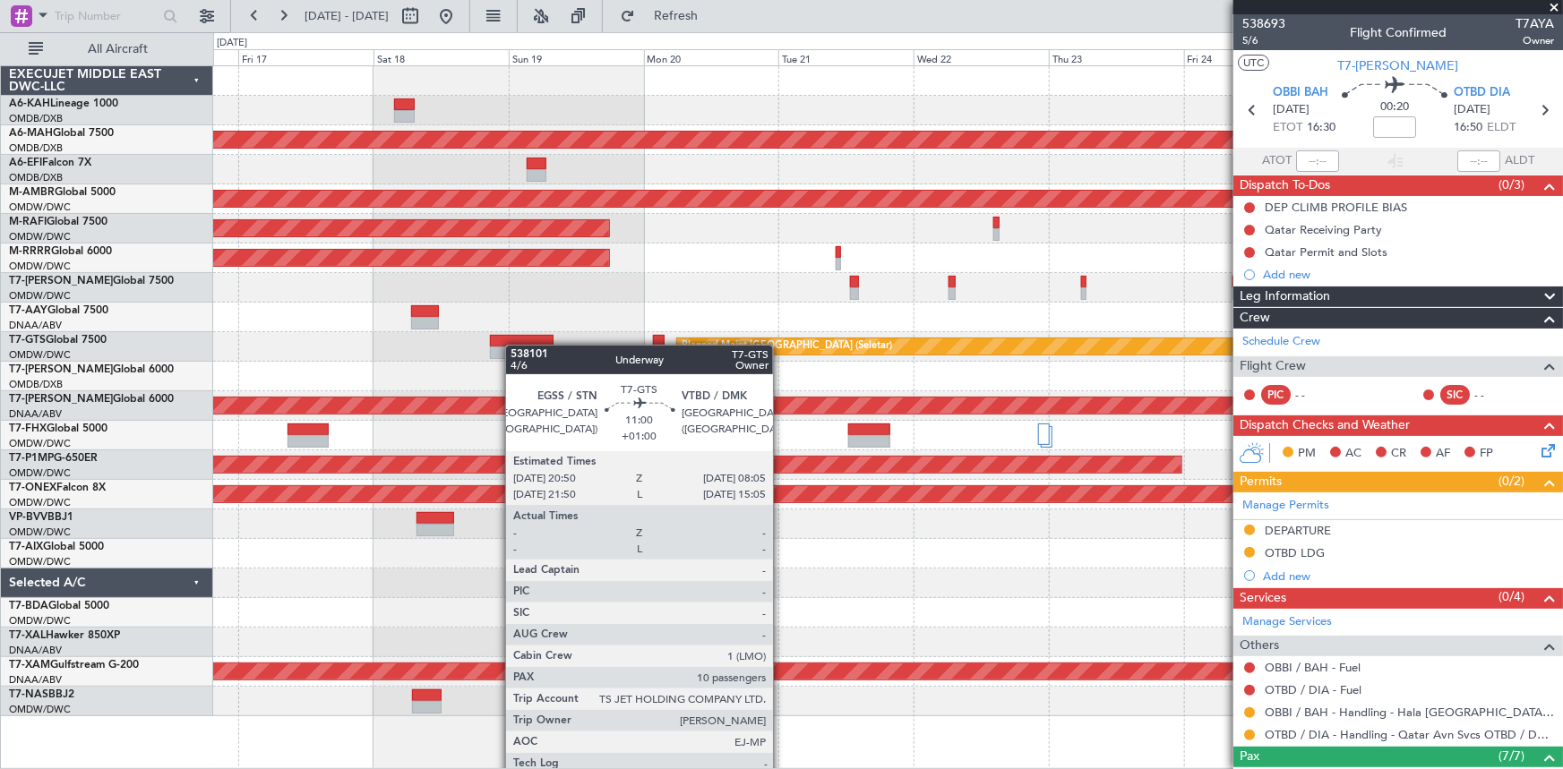
click at [525, 345] on div at bounding box center [522, 341] width 64 height 13
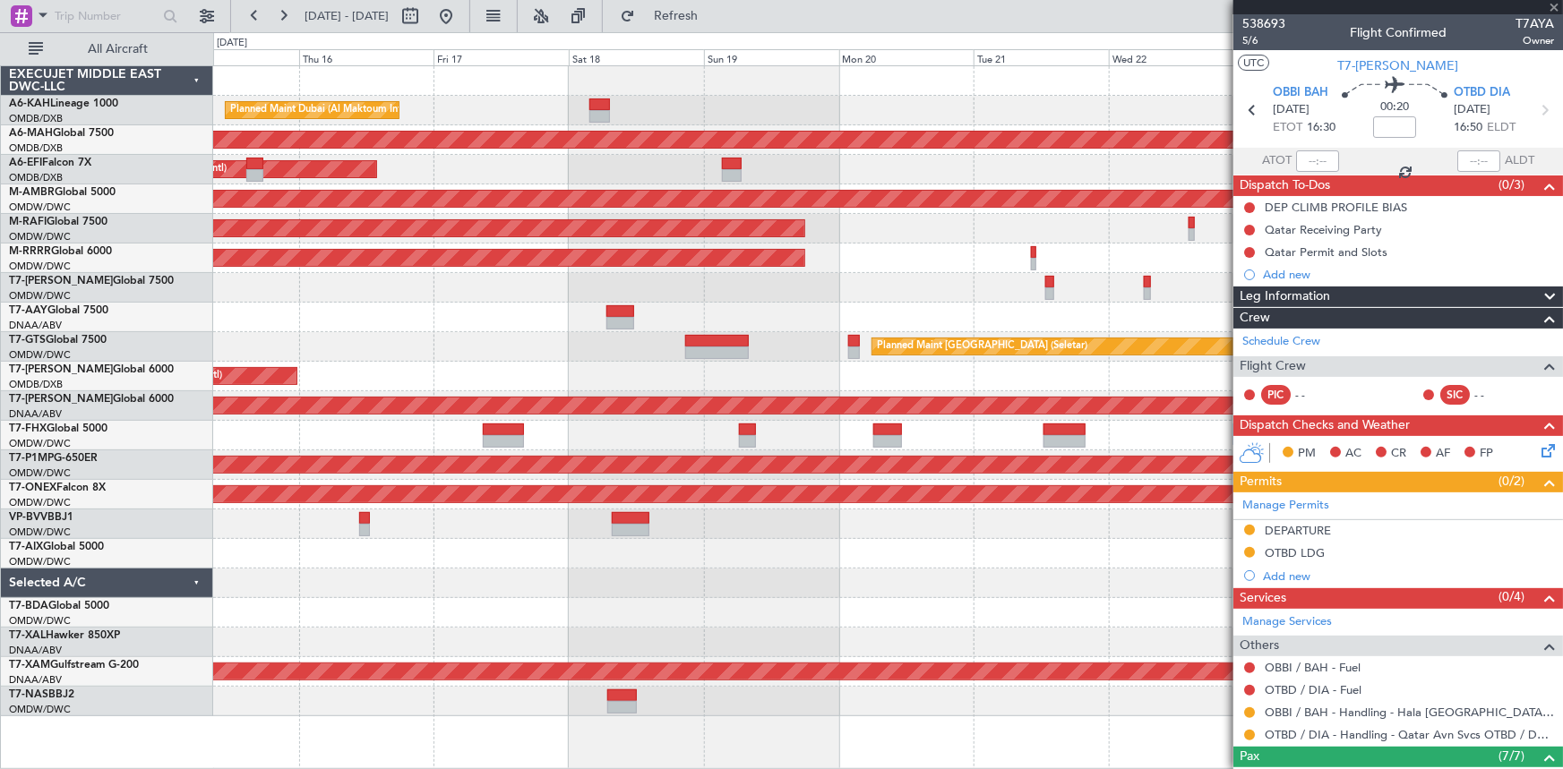
click at [611, 355] on div "Planned Maint [GEOGRAPHIC_DATA] (Seletar)" at bounding box center [888, 347] width 1350 height 30
type input "+01:00"
type input "10"
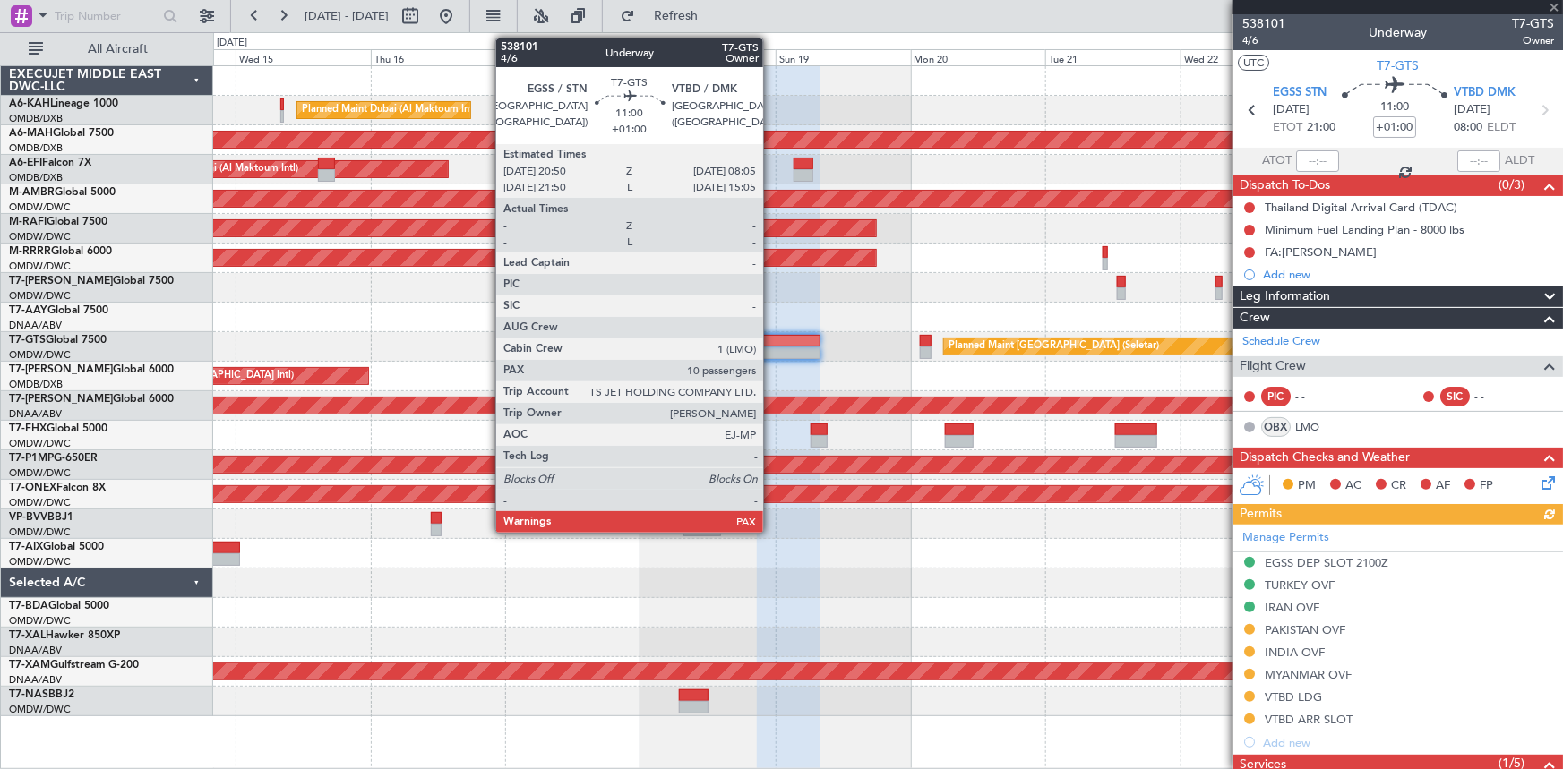
click at [771, 340] on div at bounding box center [789, 341] width 64 height 13
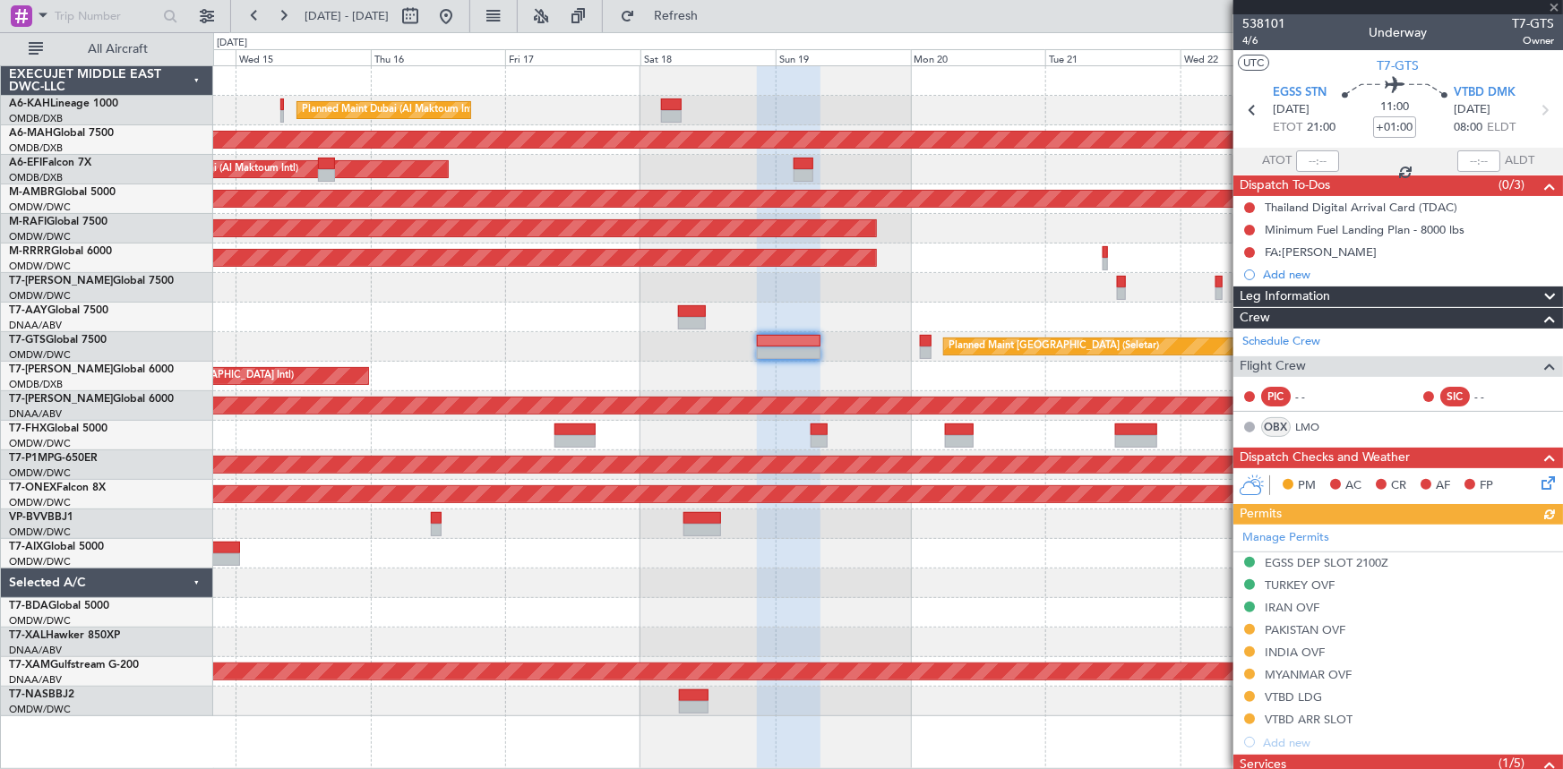
scroll to position [244, 0]
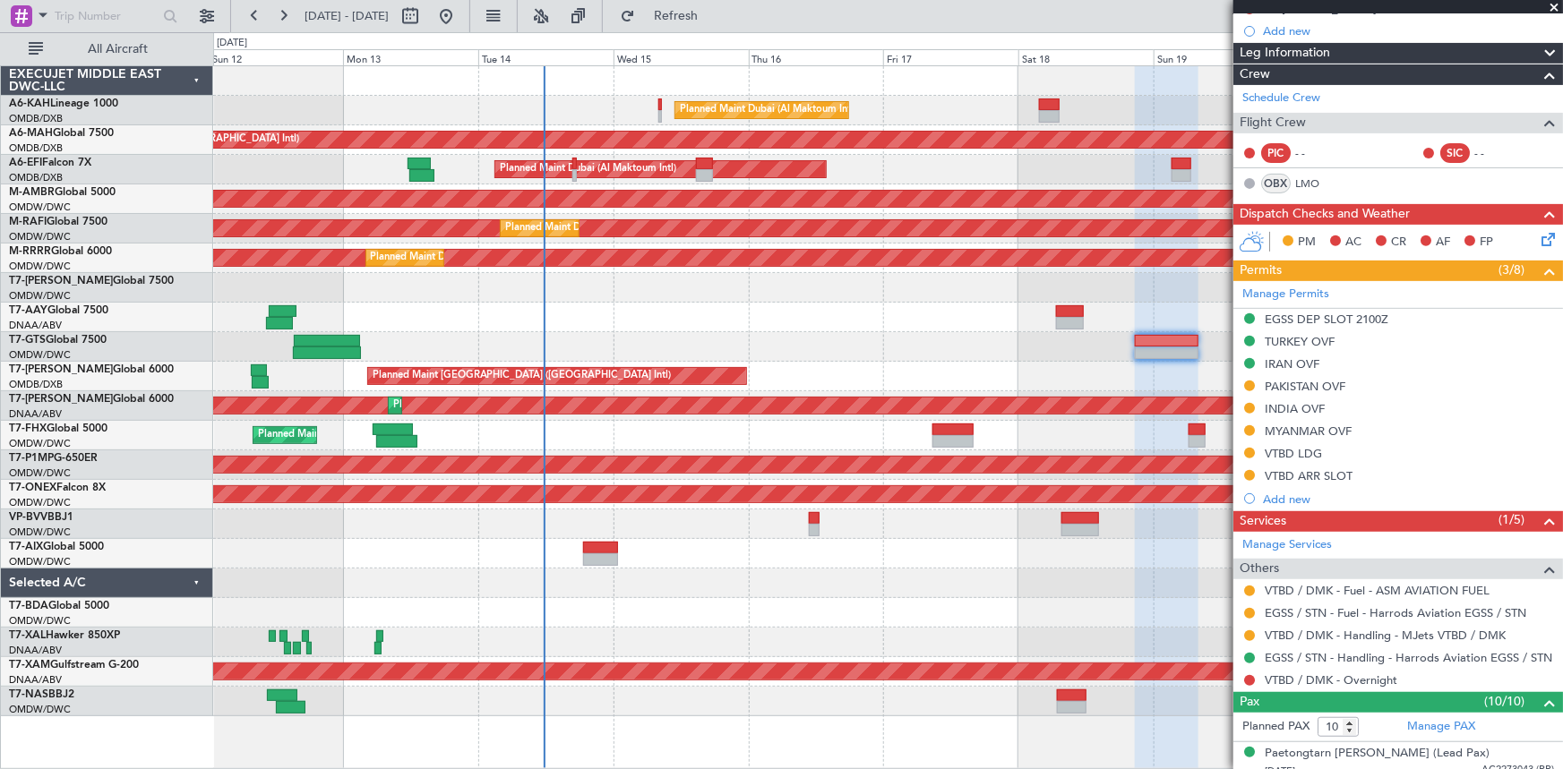
click at [841, 418] on div "Planned Maint Dubai (Al Maktoum Intl) Unplanned Maint [GEOGRAPHIC_DATA] ([GEOGR…" at bounding box center [888, 391] width 1350 height 650
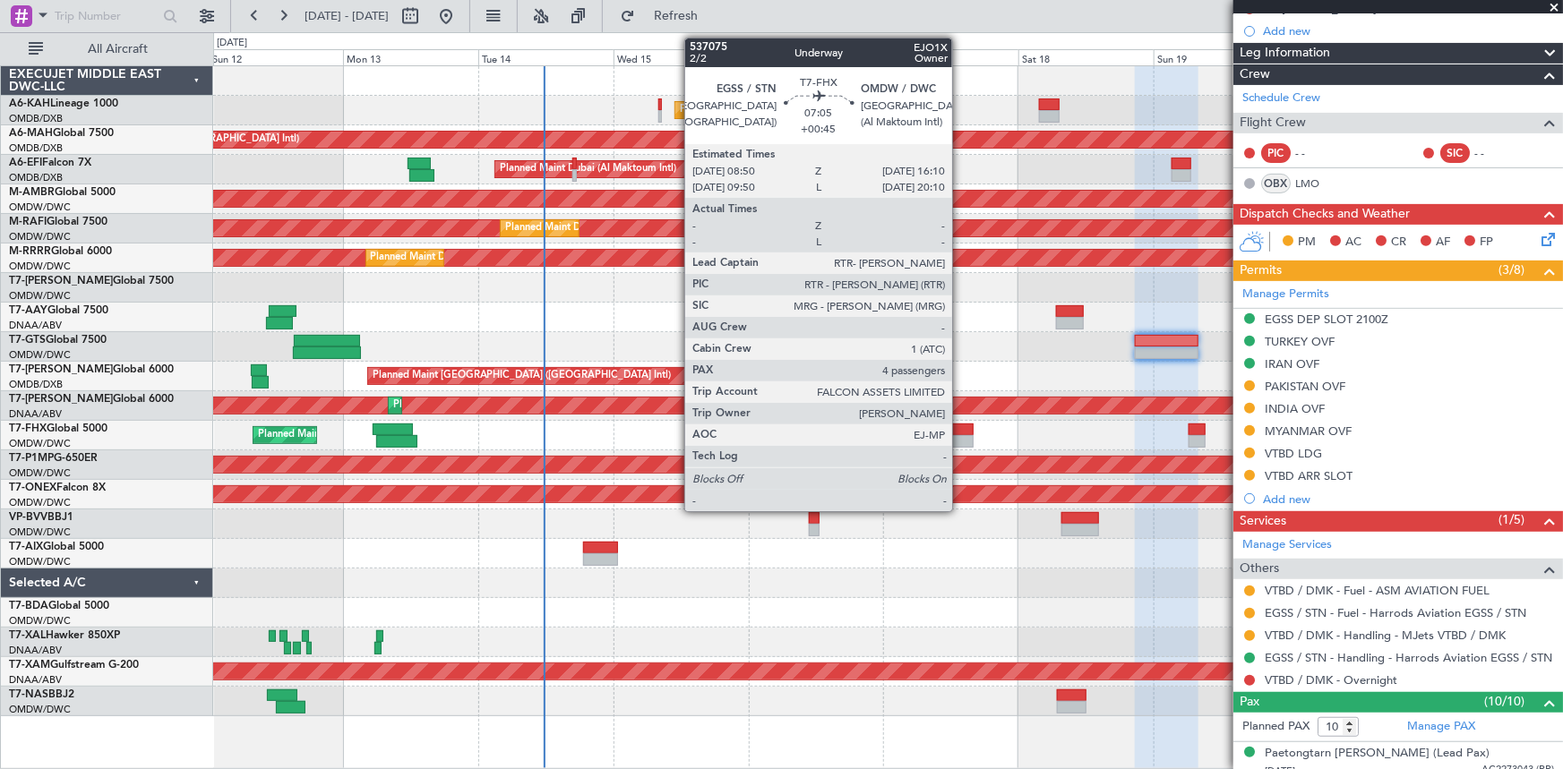
click at [960, 426] on div at bounding box center [953, 430] width 42 height 13
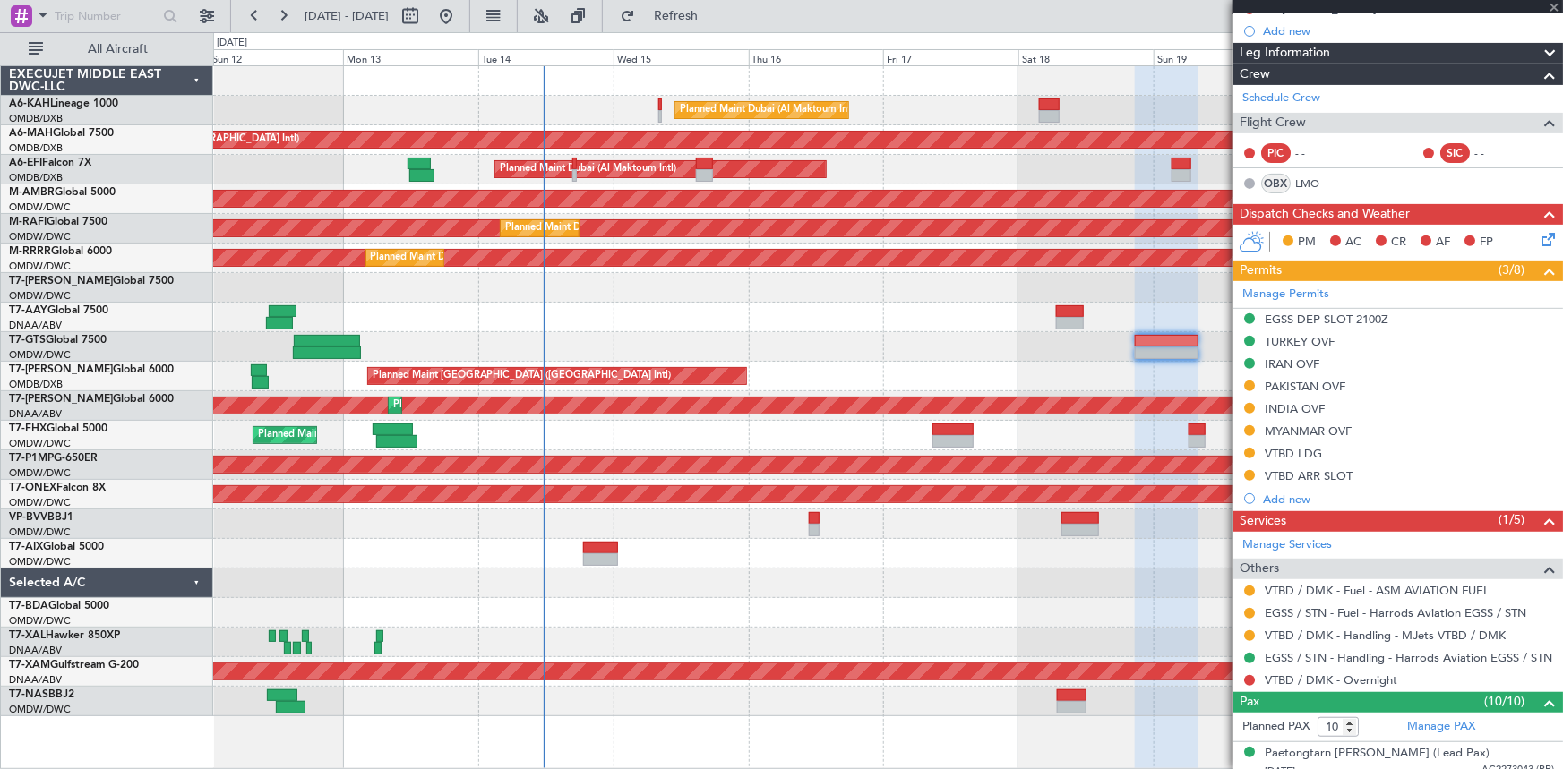
type input "+00:45"
type input "4"
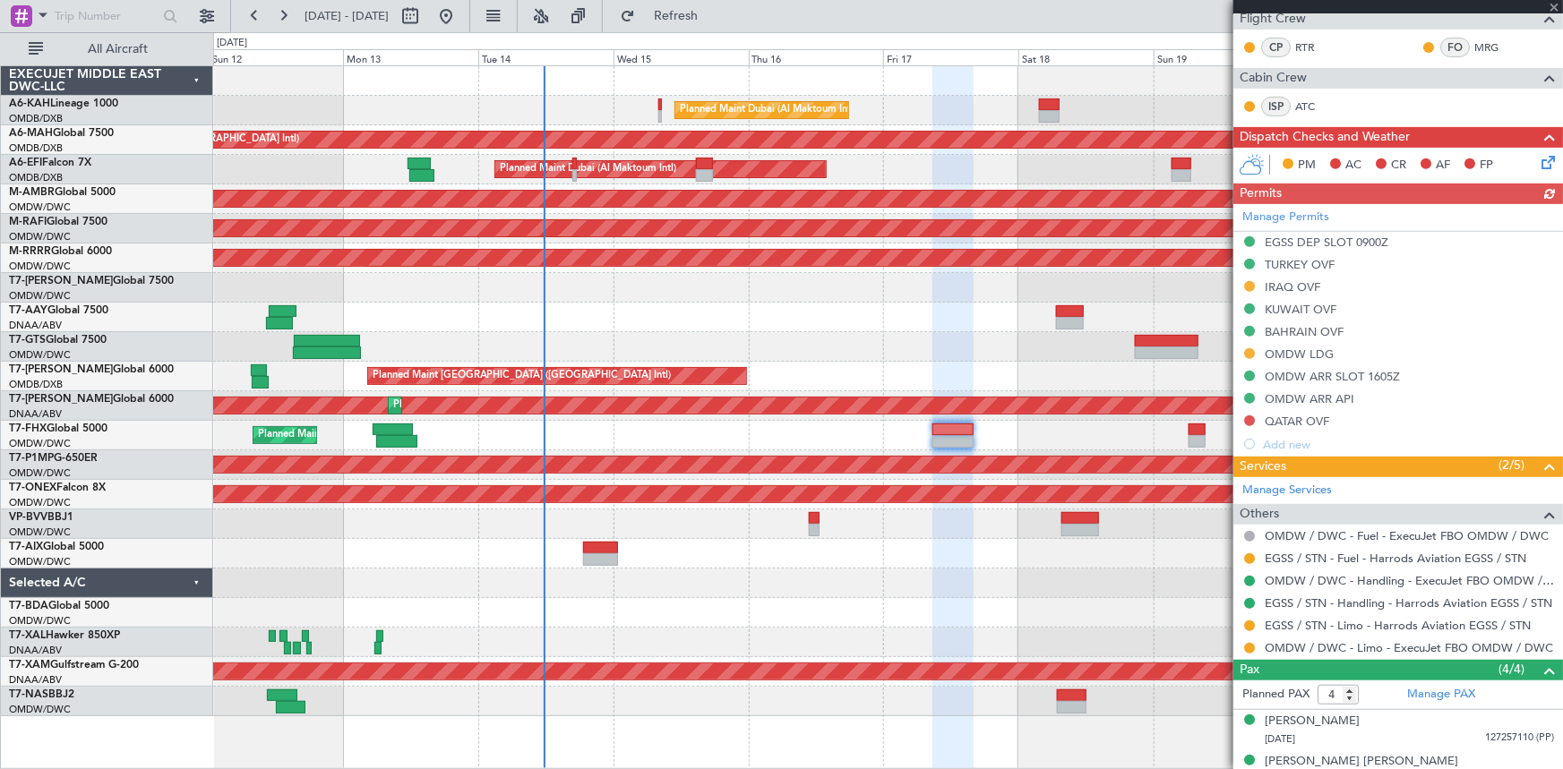
scroll to position [0, 0]
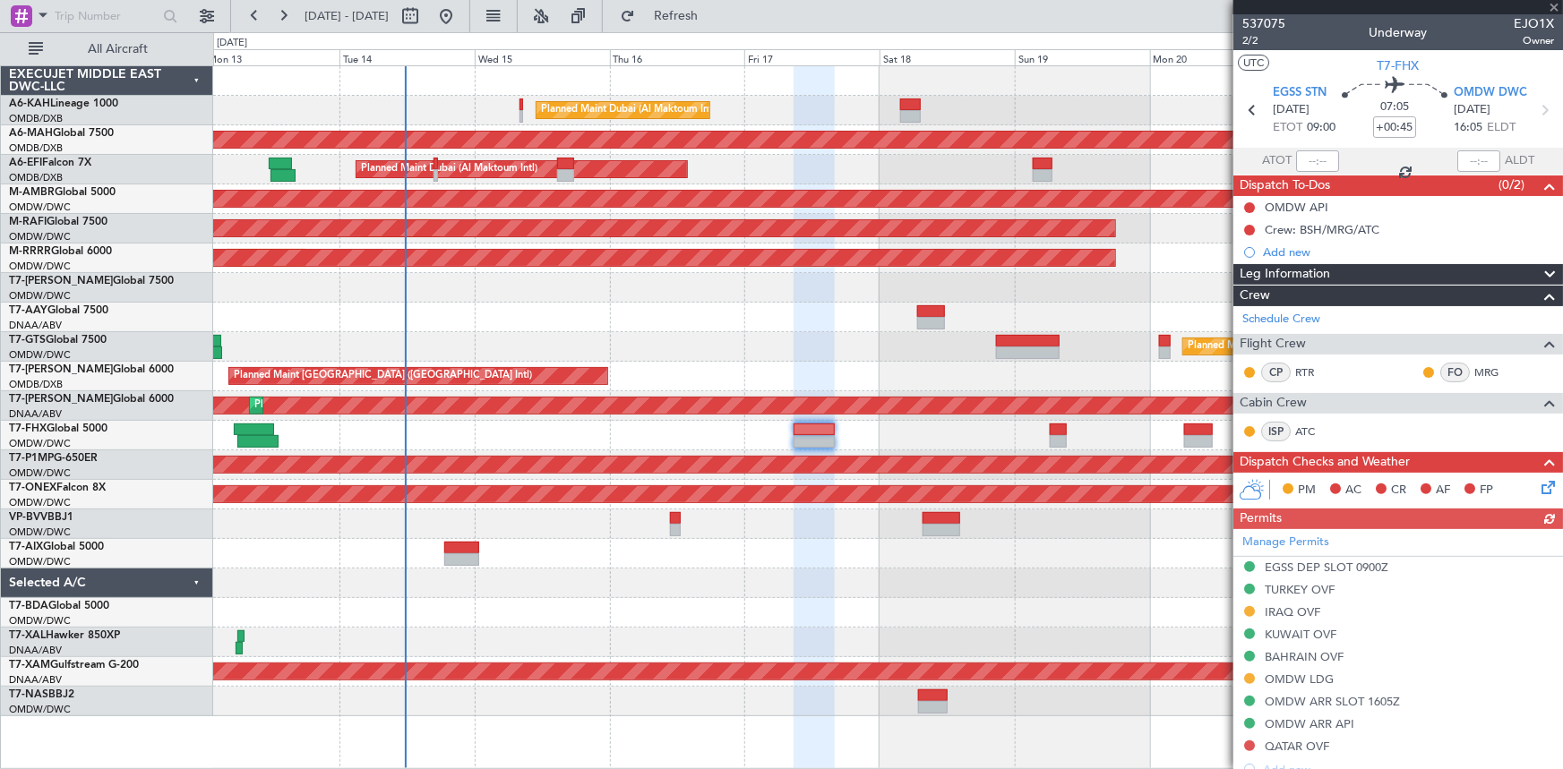
click at [926, 424] on div "Planned Maint Dubai (Al Maktoum Intl)" at bounding box center [888, 436] width 1350 height 30
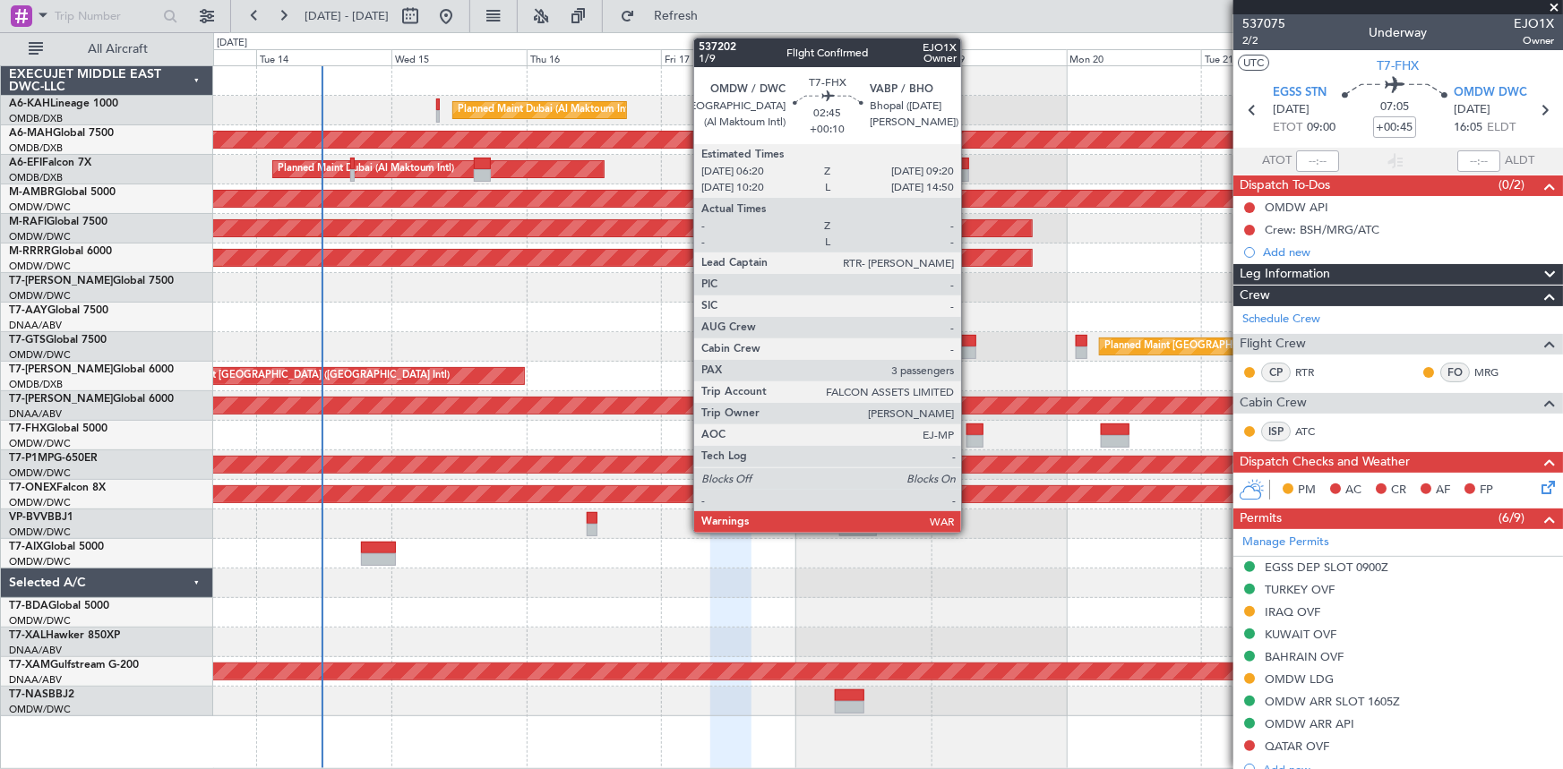
click at [969, 431] on div at bounding box center [974, 430] width 17 height 13
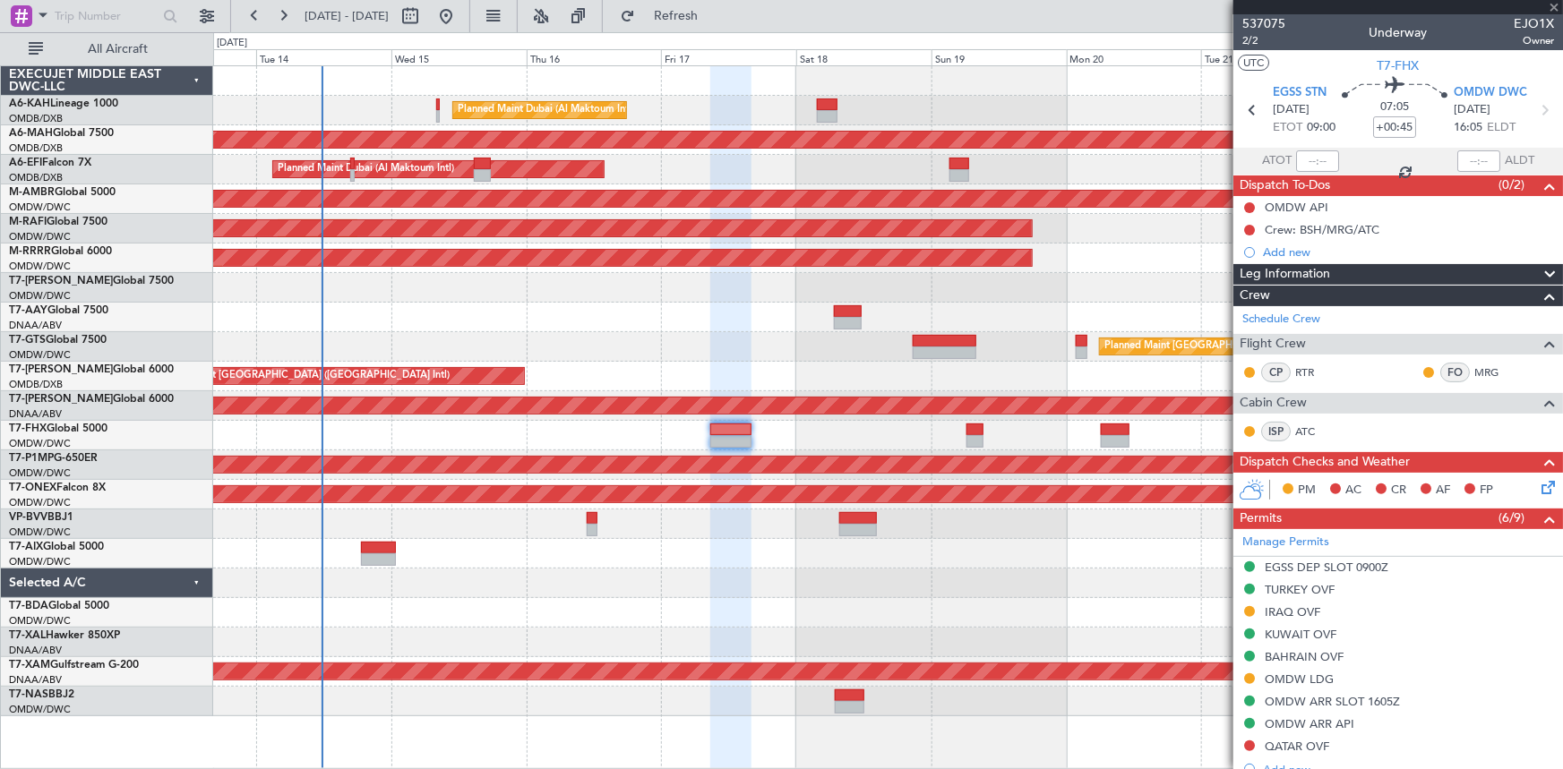
type input "+00:10"
type input "3"
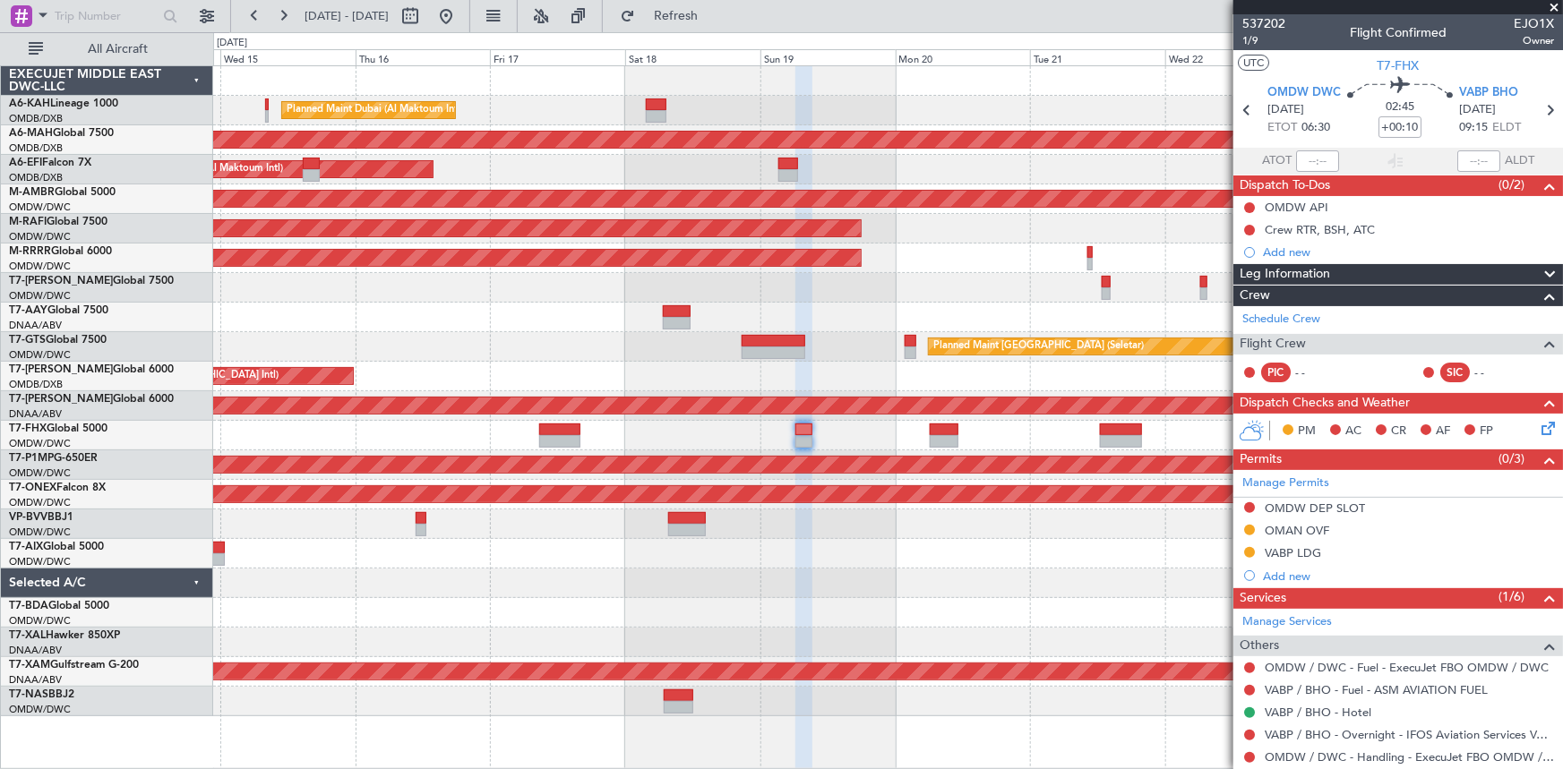
click at [873, 429] on div "Planned Maint Dubai (Al Maktoum Intl)" at bounding box center [888, 436] width 1350 height 30
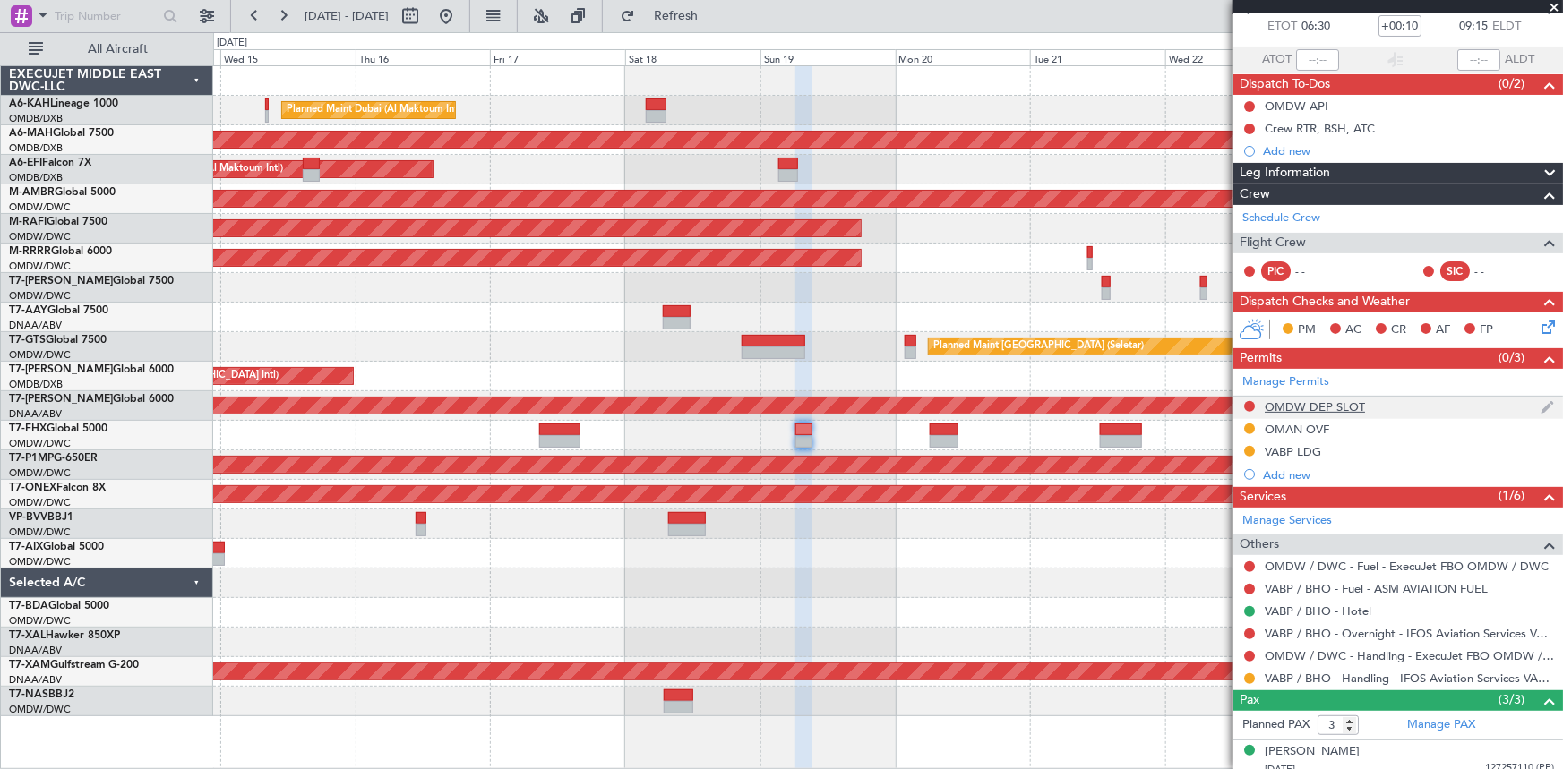
scroll to position [28, 0]
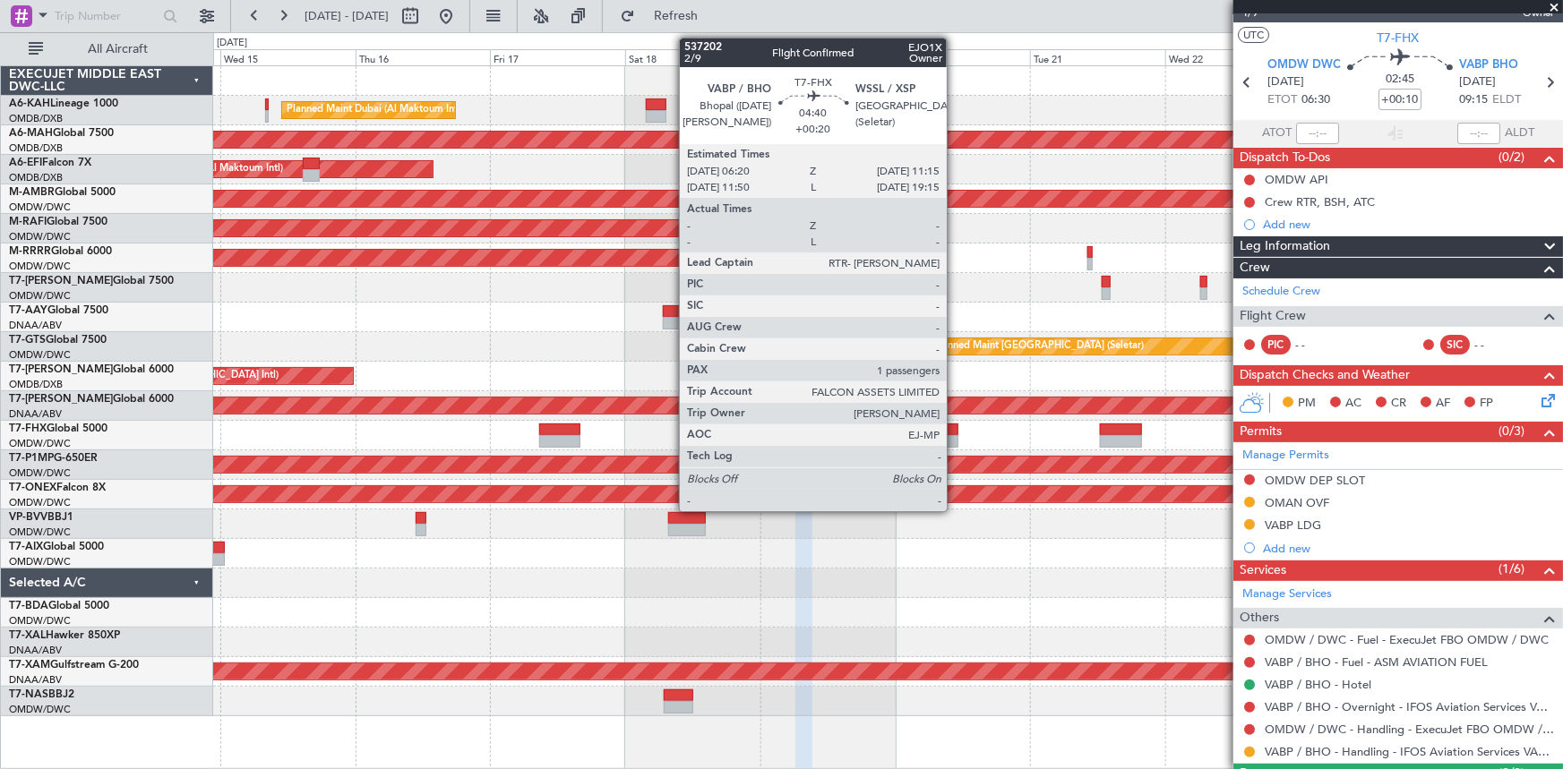
click at [955, 433] on div at bounding box center [944, 430] width 28 height 13
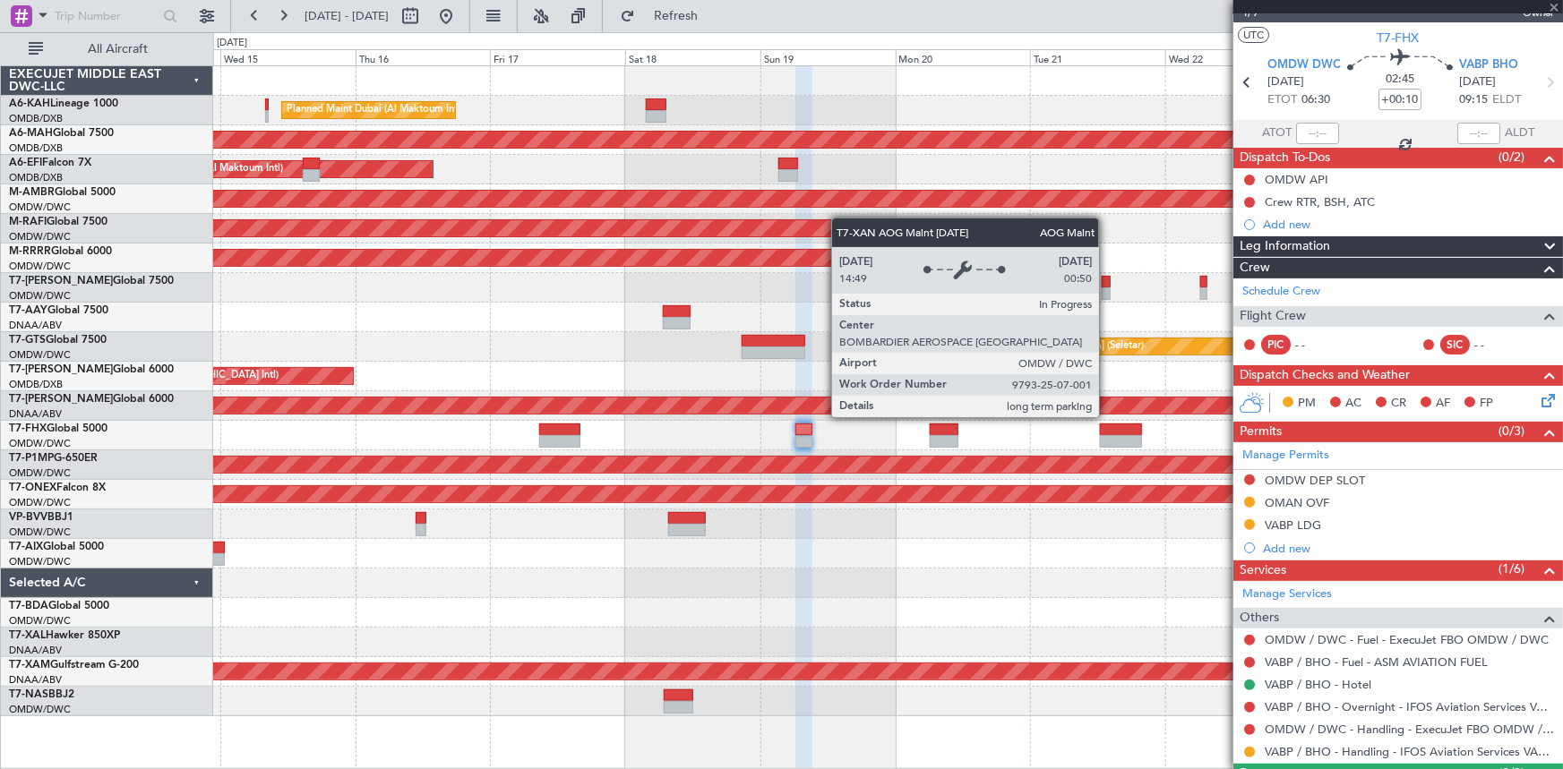
type input "+00:20"
type input "1"
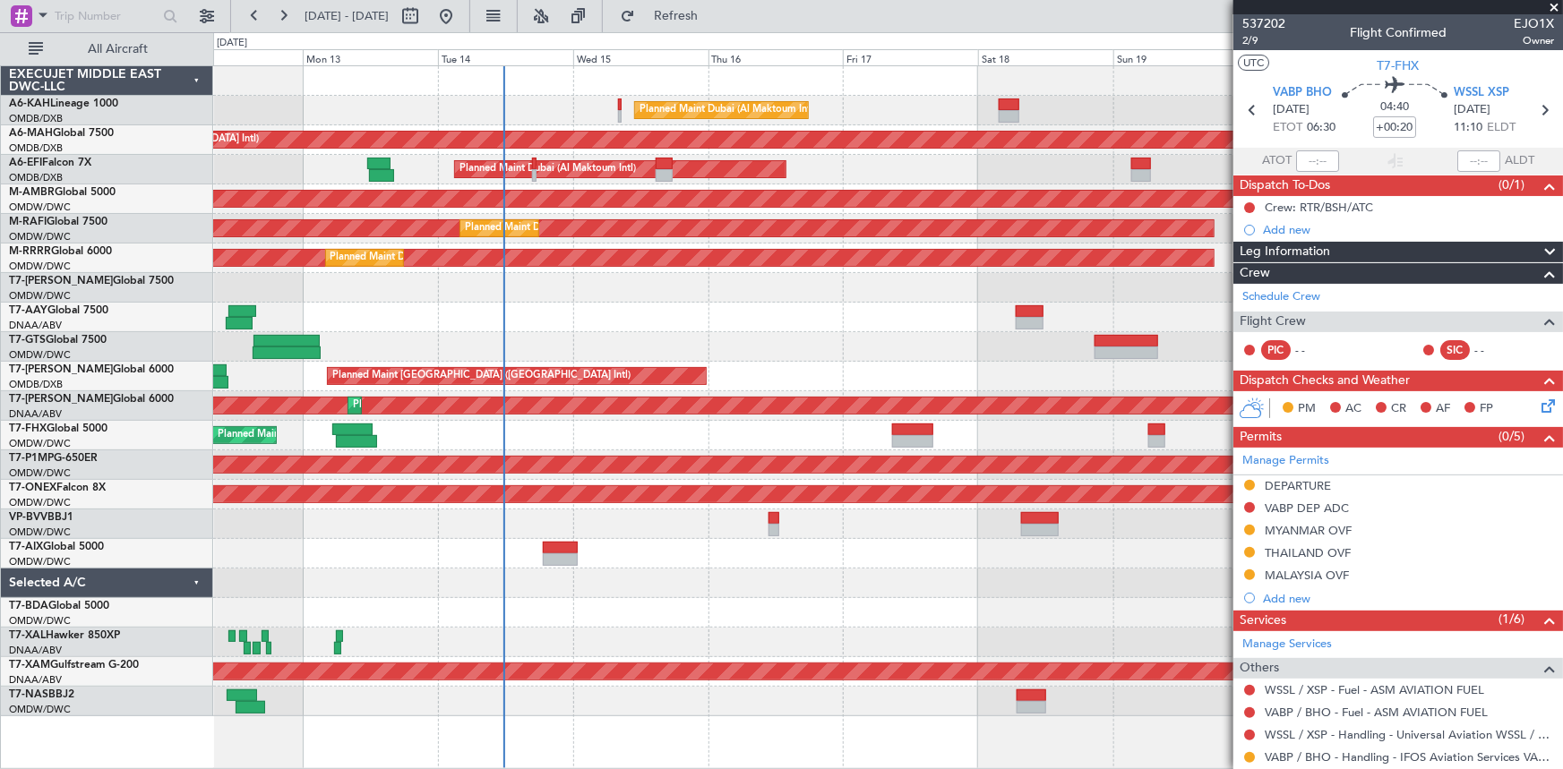
click at [741, 573] on div at bounding box center [888, 584] width 1350 height 30
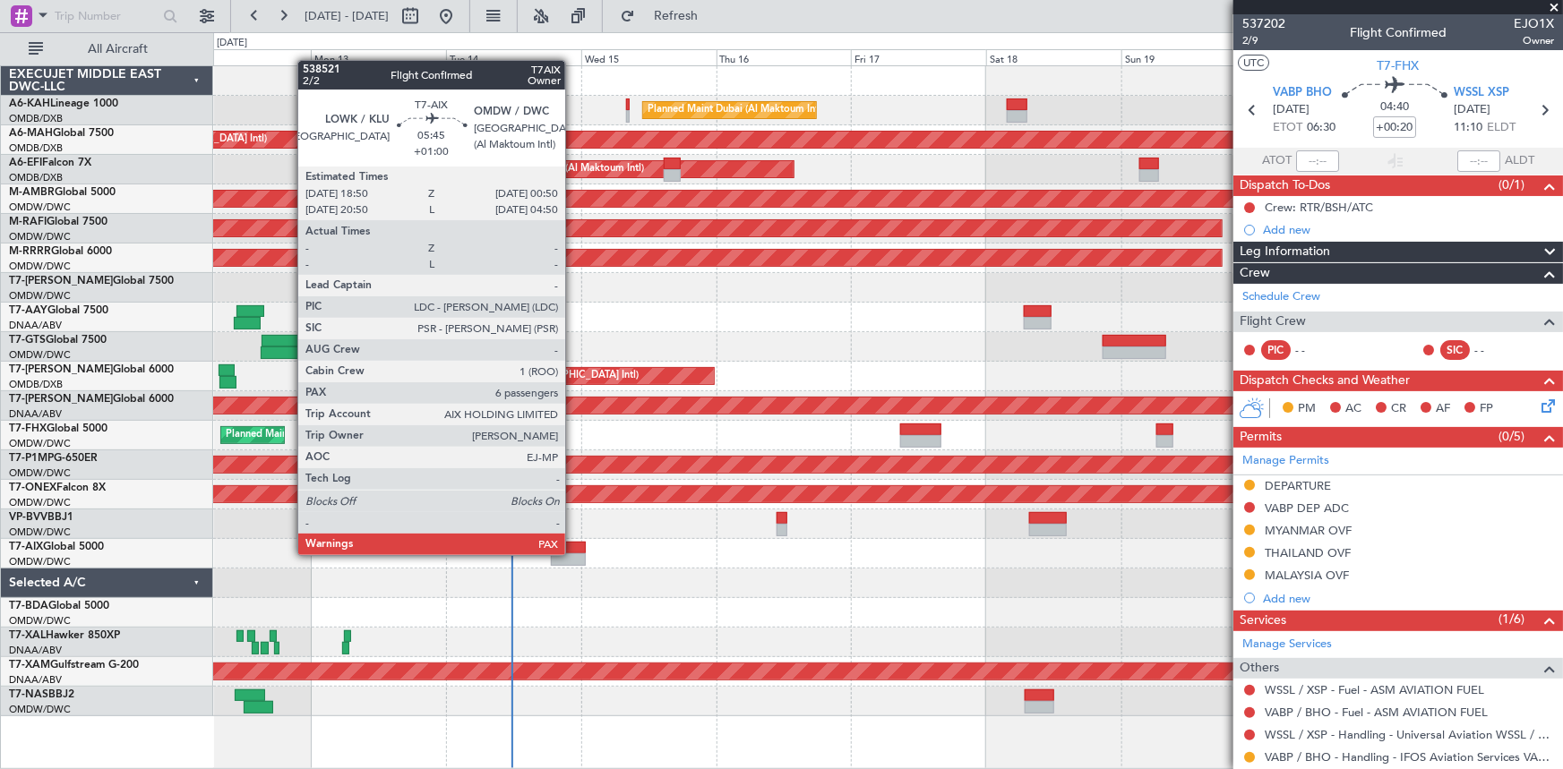
click at [573, 553] on div at bounding box center [568, 559] width 34 height 13
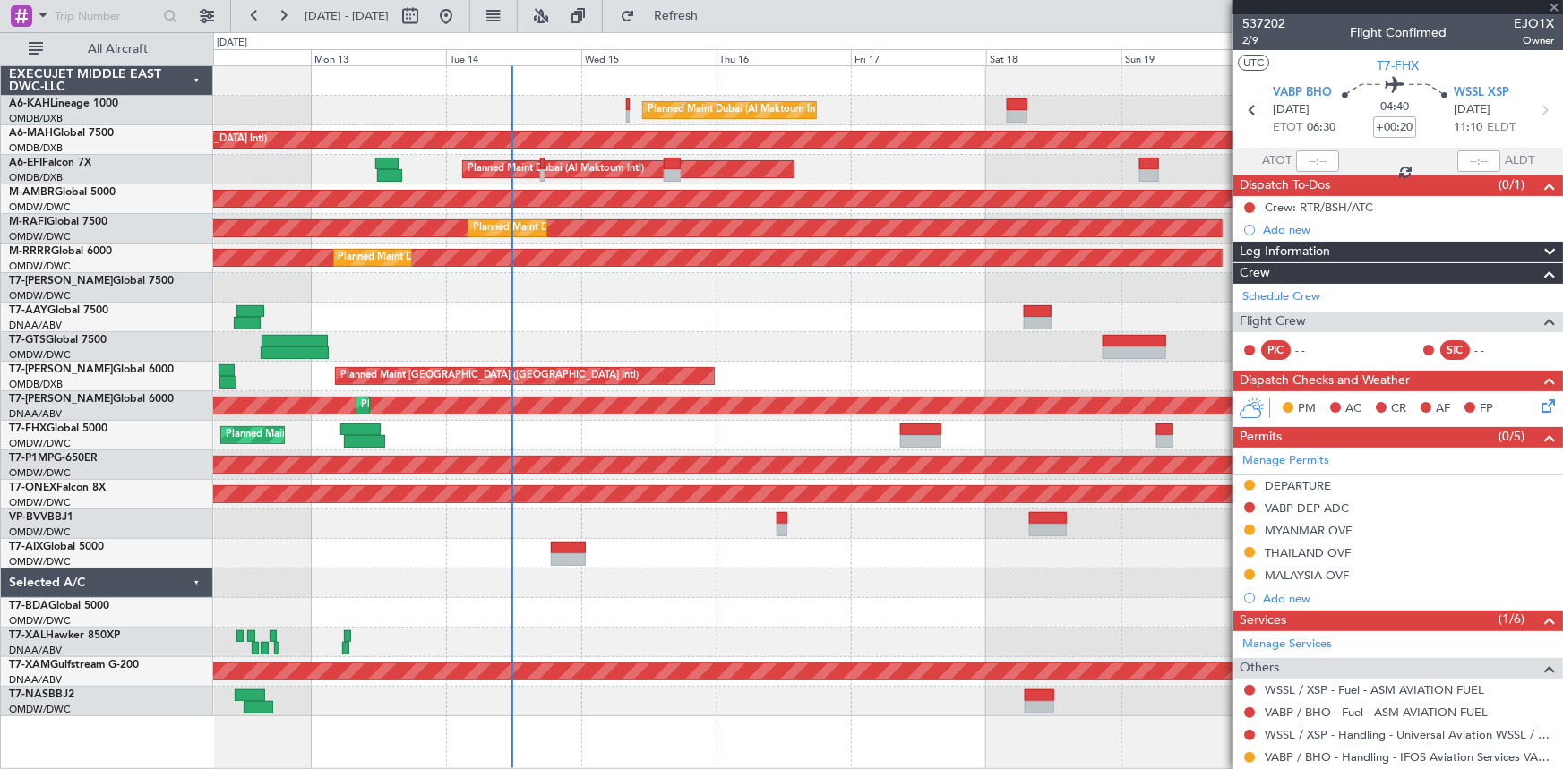
type input "+01:00"
type input "6"
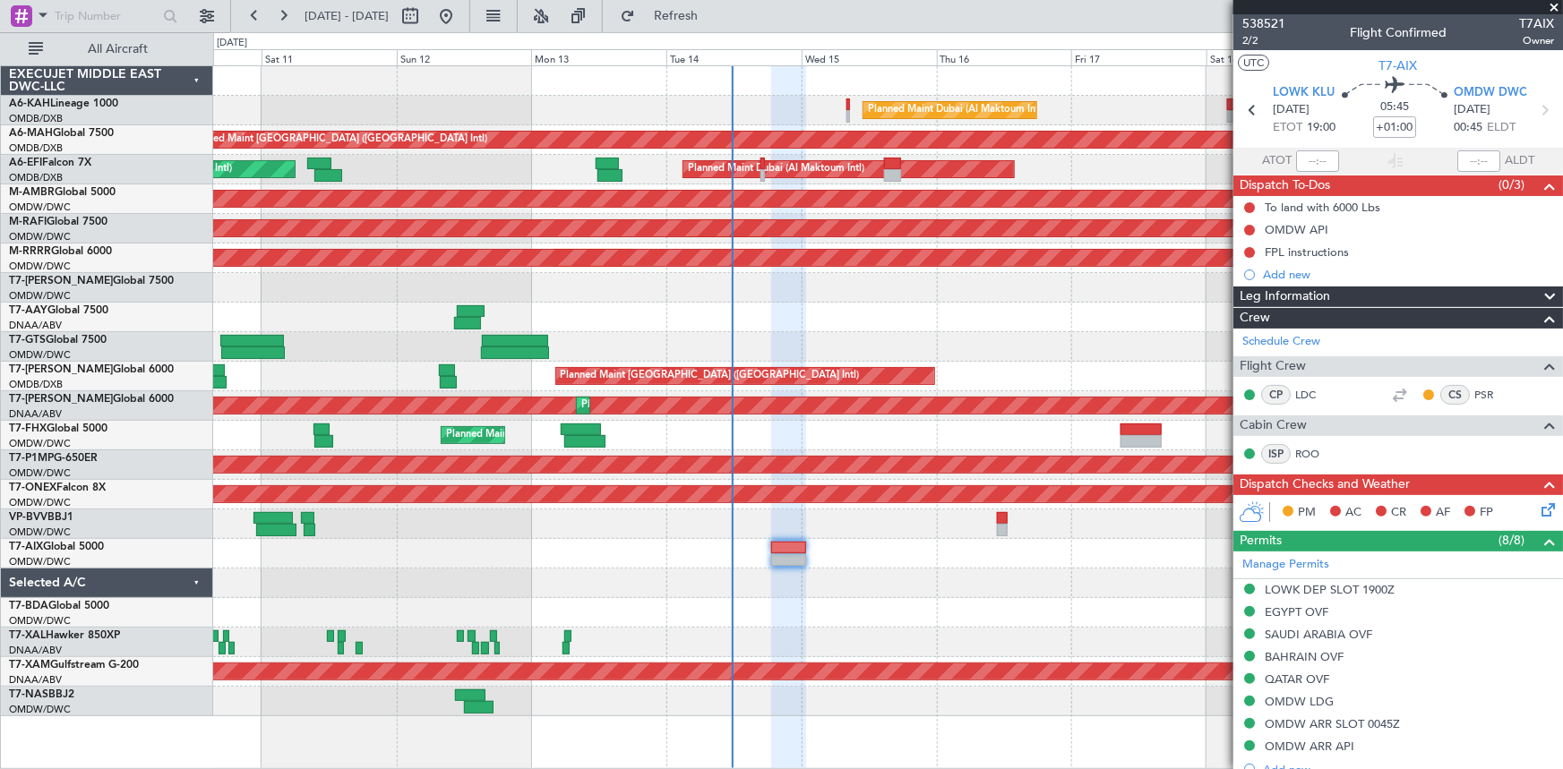
click at [566, 616] on div "Planned Maint Dubai (Al Maktoum Intl)" at bounding box center [888, 613] width 1350 height 30
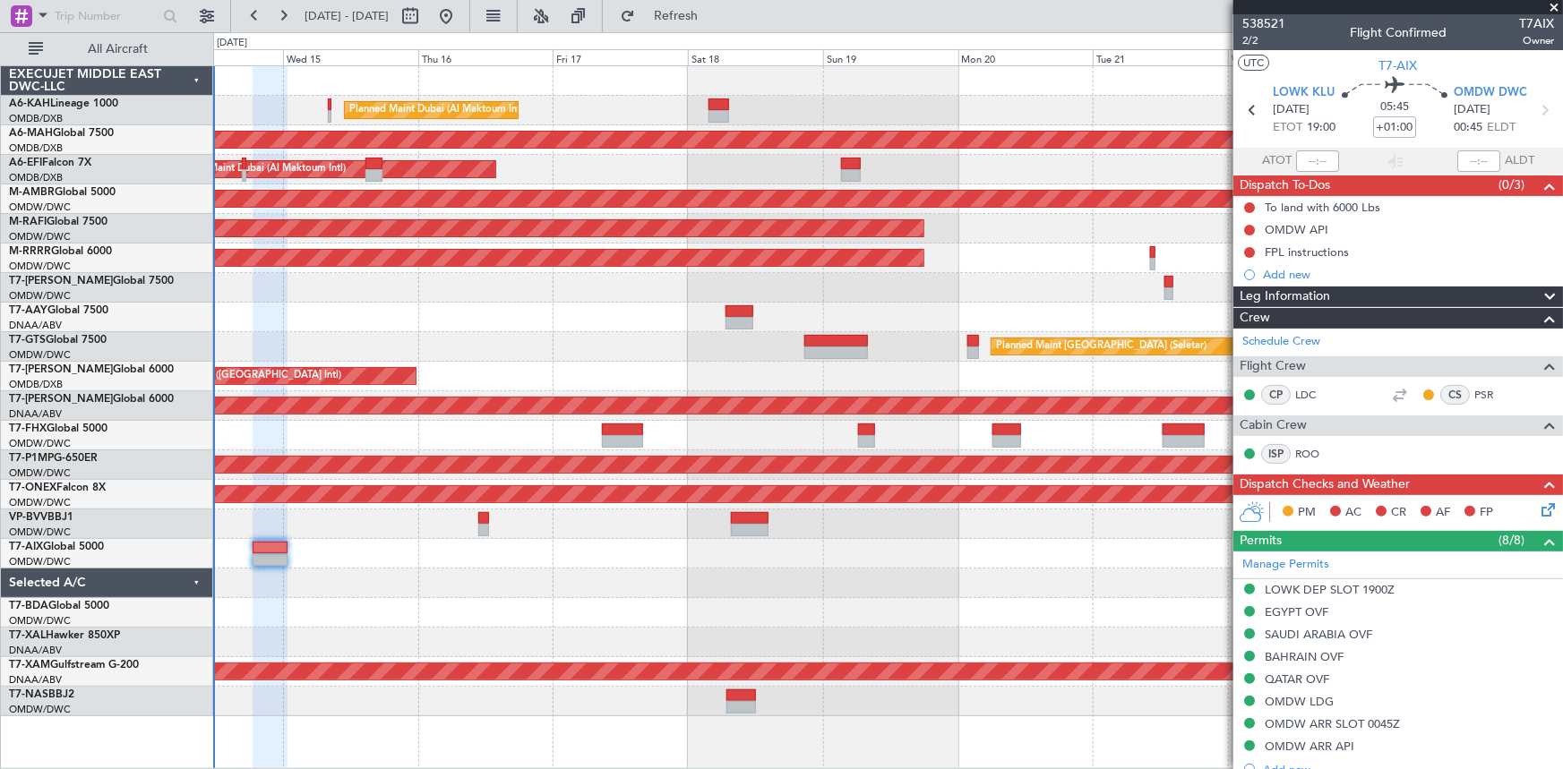
click at [429, 578] on div at bounding box center [888, 584] width 1350 height 30
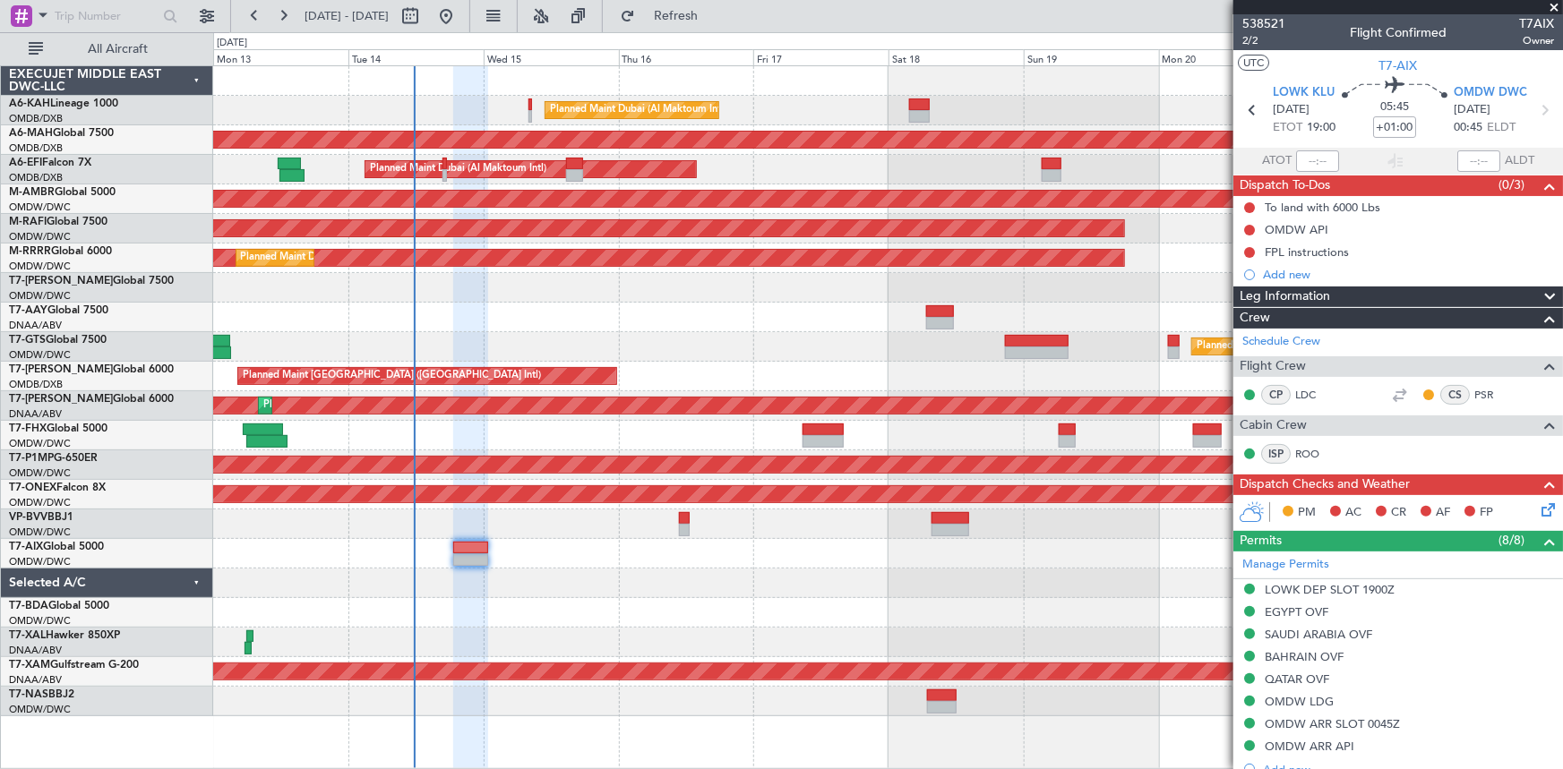
click at [588, 586] on div at bounding box center [888, 584] width 1350 height 30
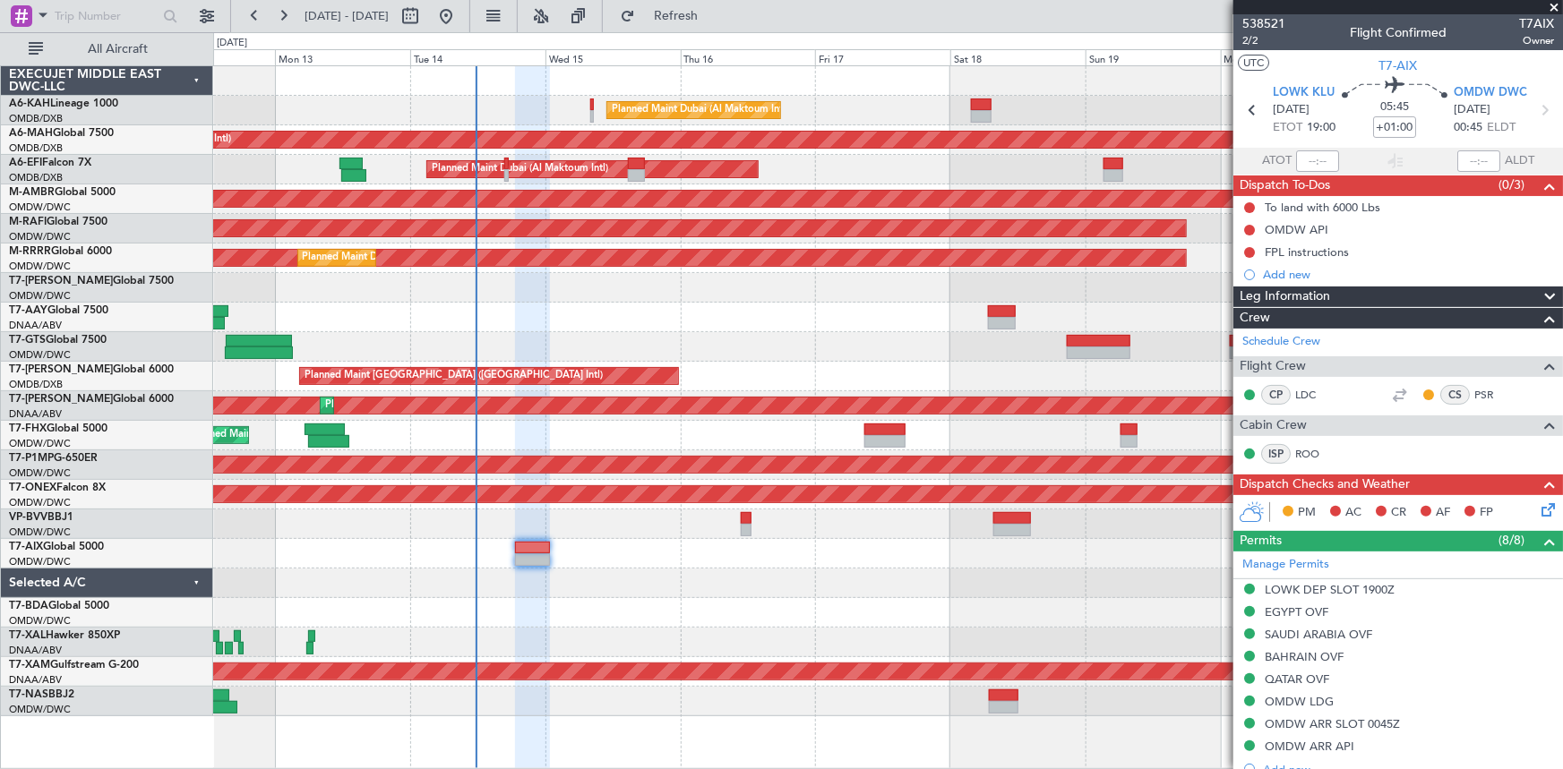
click at [673, 595] on div "Planned Maint Dubai (Al Maktoum Intl) Unplanned Maint [GEOGRAPHIC_DATA] ([GEOGR…" at bounding box center [888, 391] width 1350 height 650
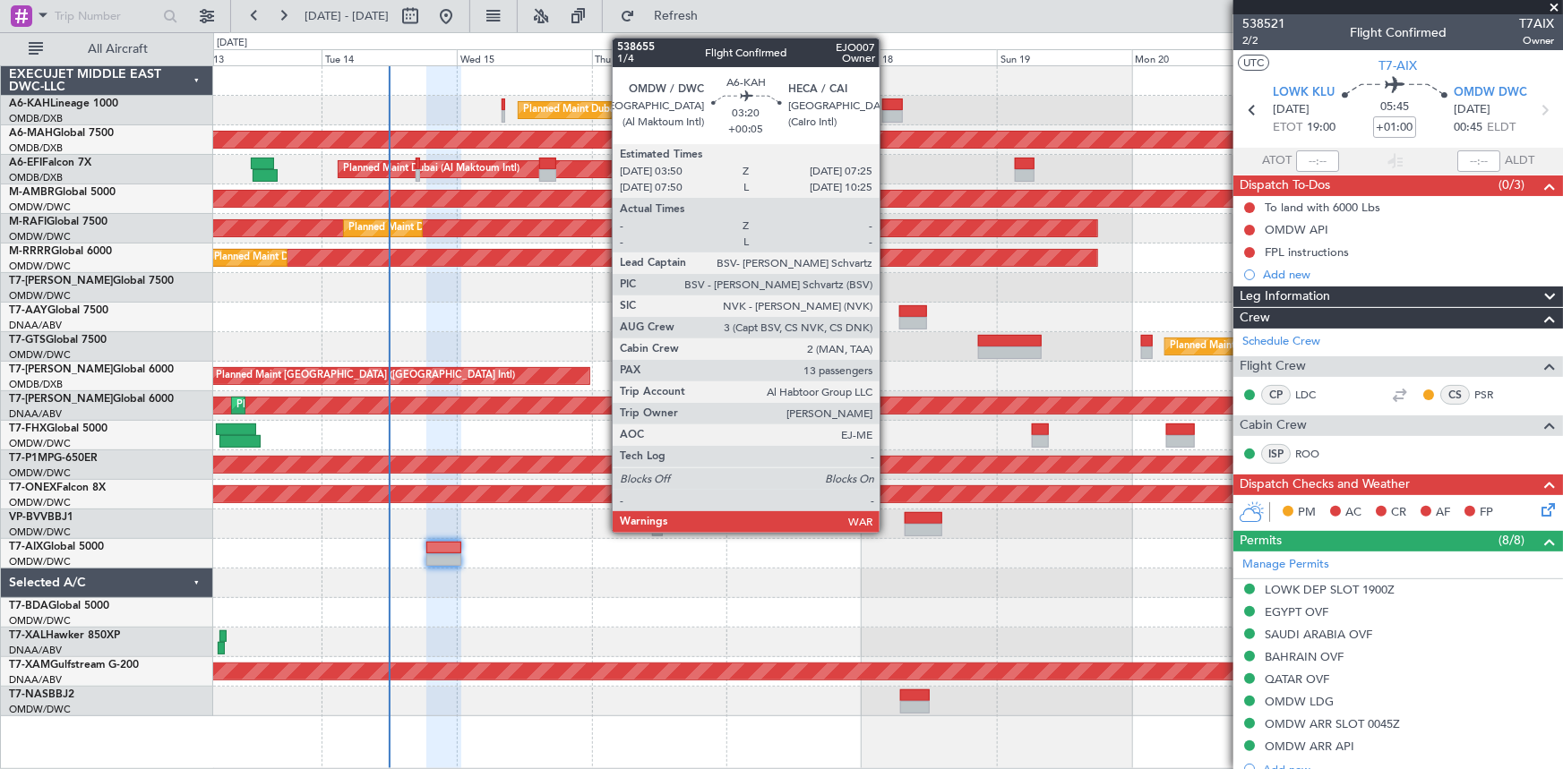
click at [886, 100] on div at bounding box center [892, 105] width 21 height 13
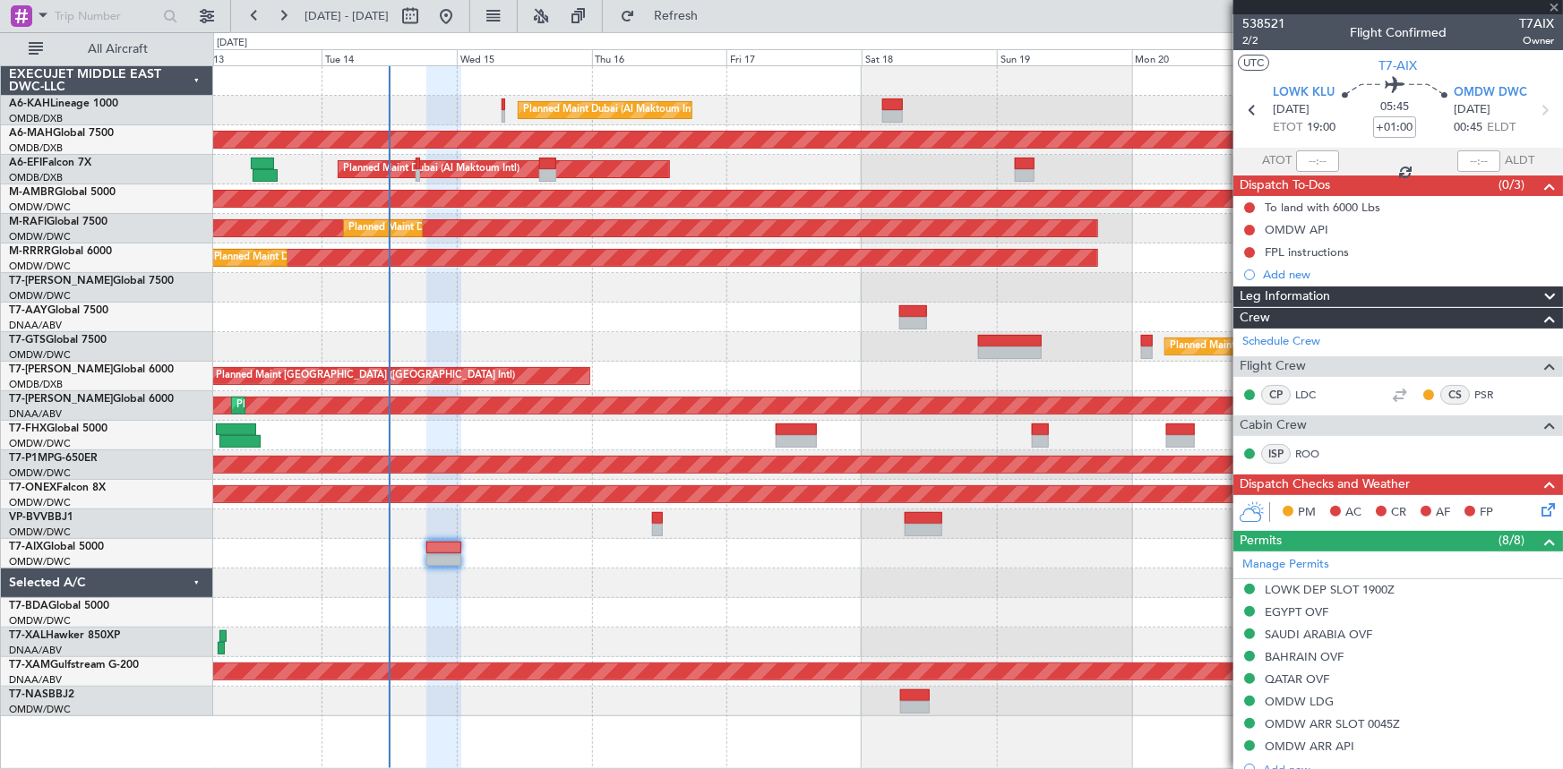
type input "+00:05"
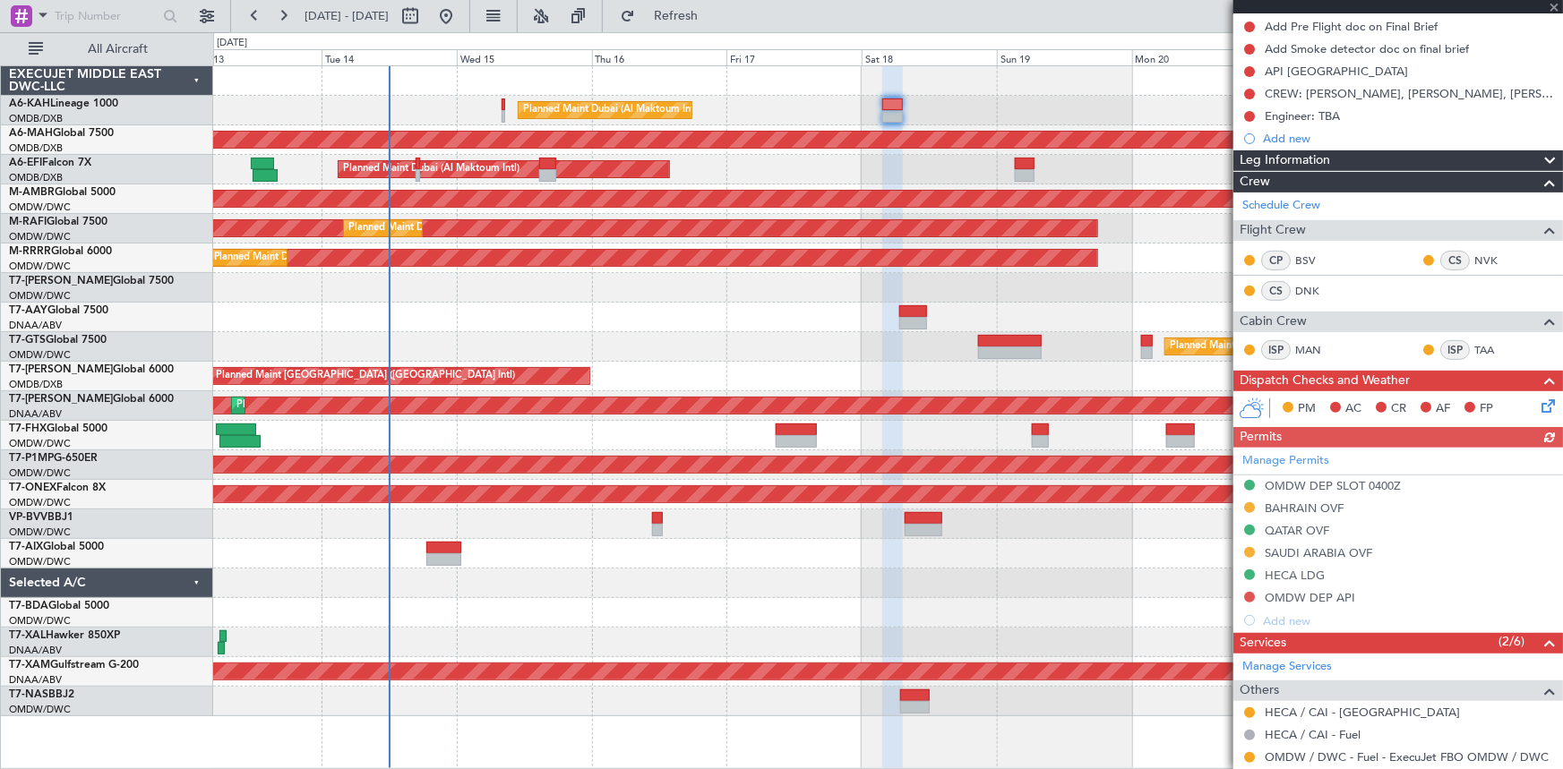
scroll to position [244, 0]
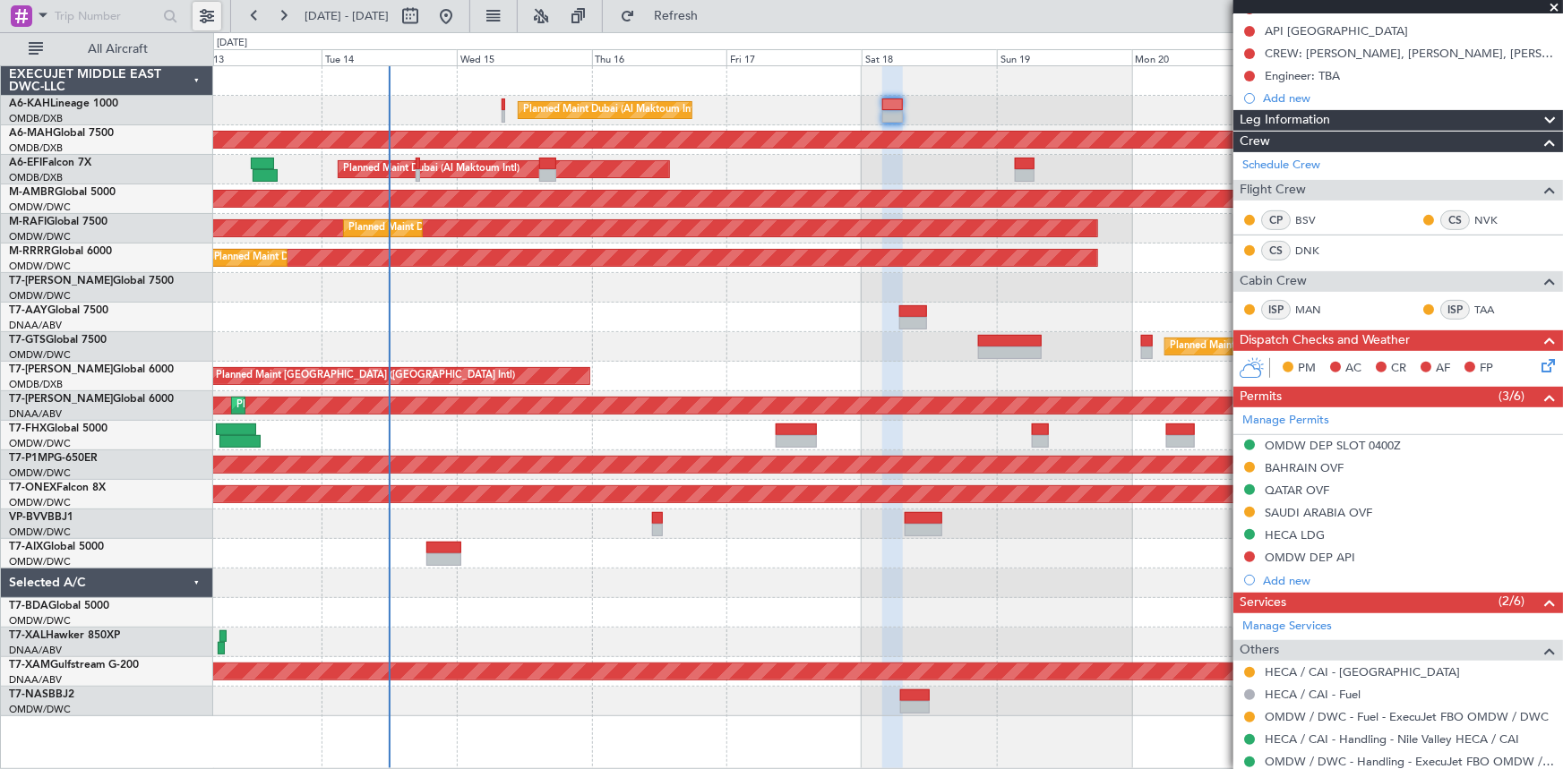
click at [198, 15] on button at bounding box center [207, 16] width 29 height 29
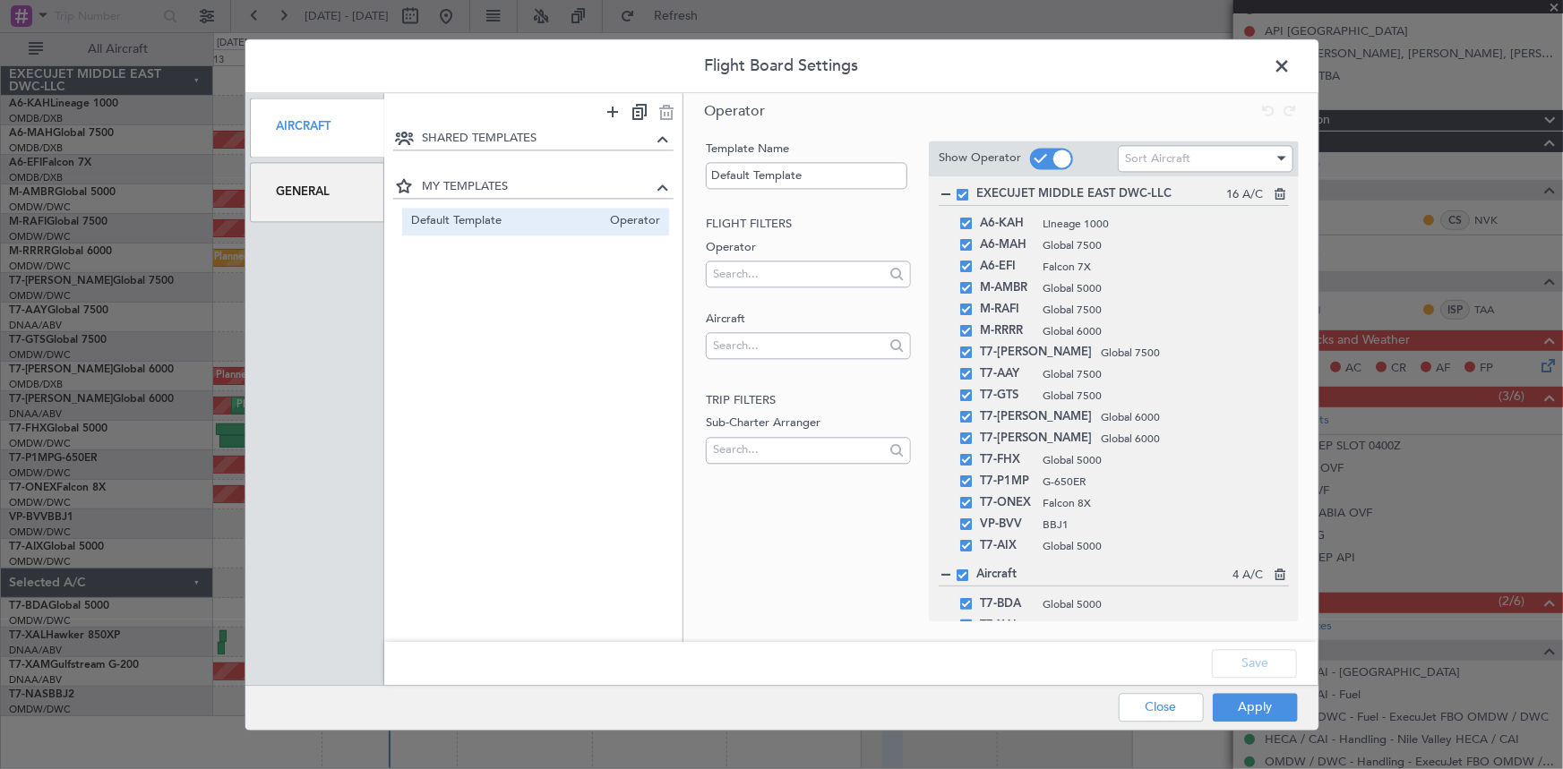
click at [312, 187] on div "General" at bounding box center [317, 192] width 135 height 60
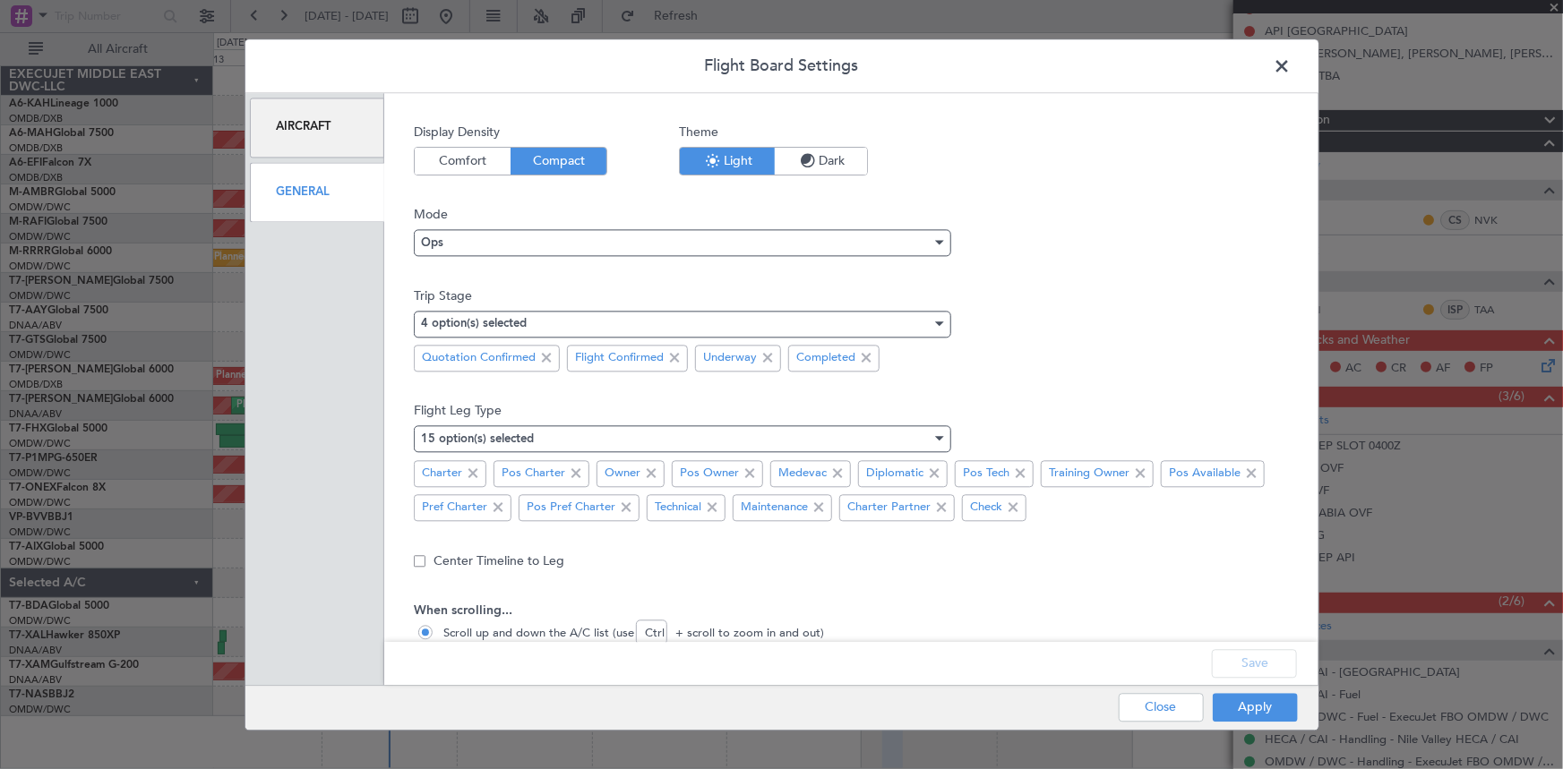
click at [817, 159] on icon "button" at bounding box center [807, 160] width 21 height 21
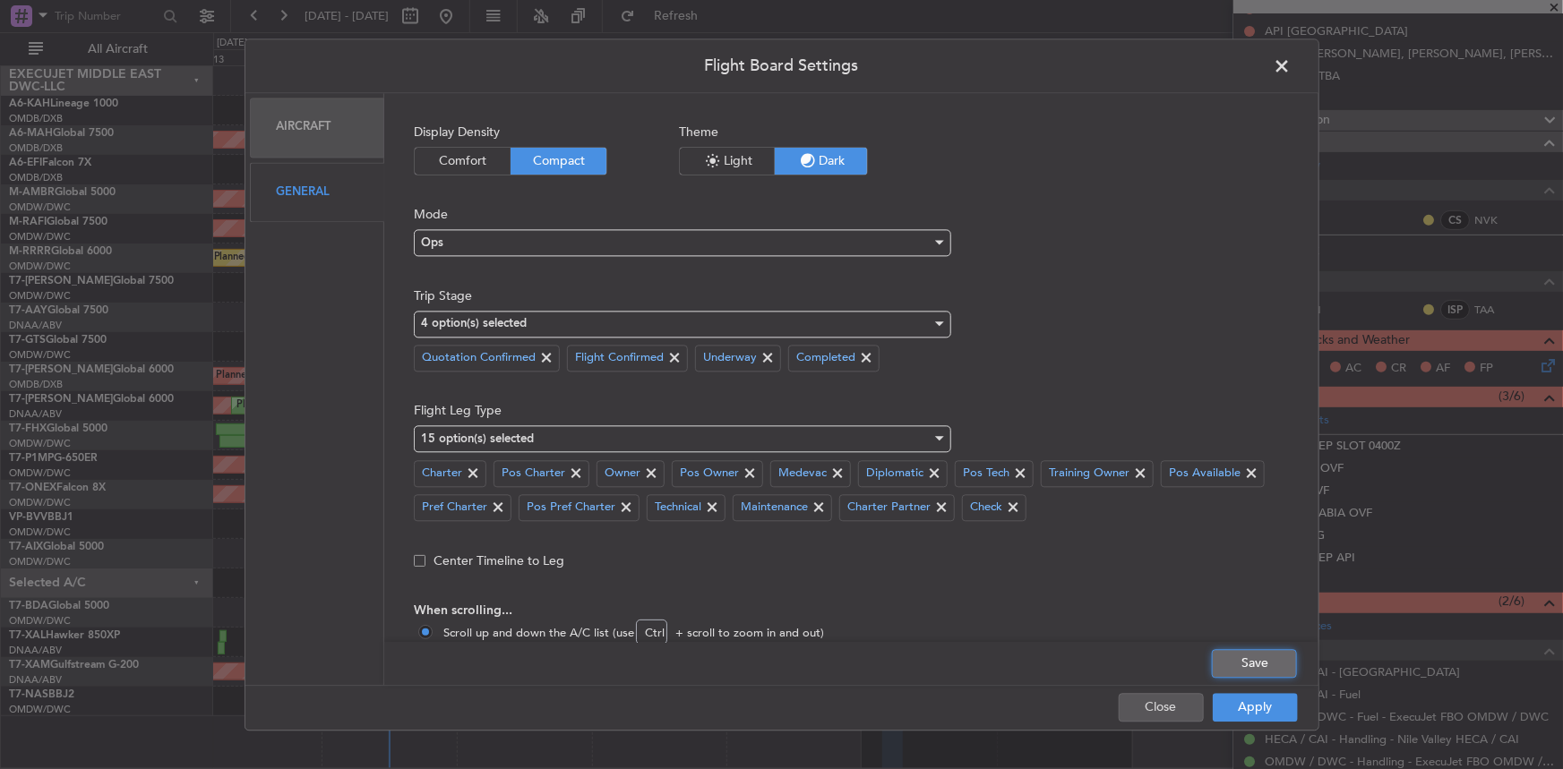
click at [1245, 667] on button "Save" at bounding box center [1254, 663] width 85 height 29
click at [1250, 708] on button "Apply" at bounding box center [1255, 707] width 85 height 29
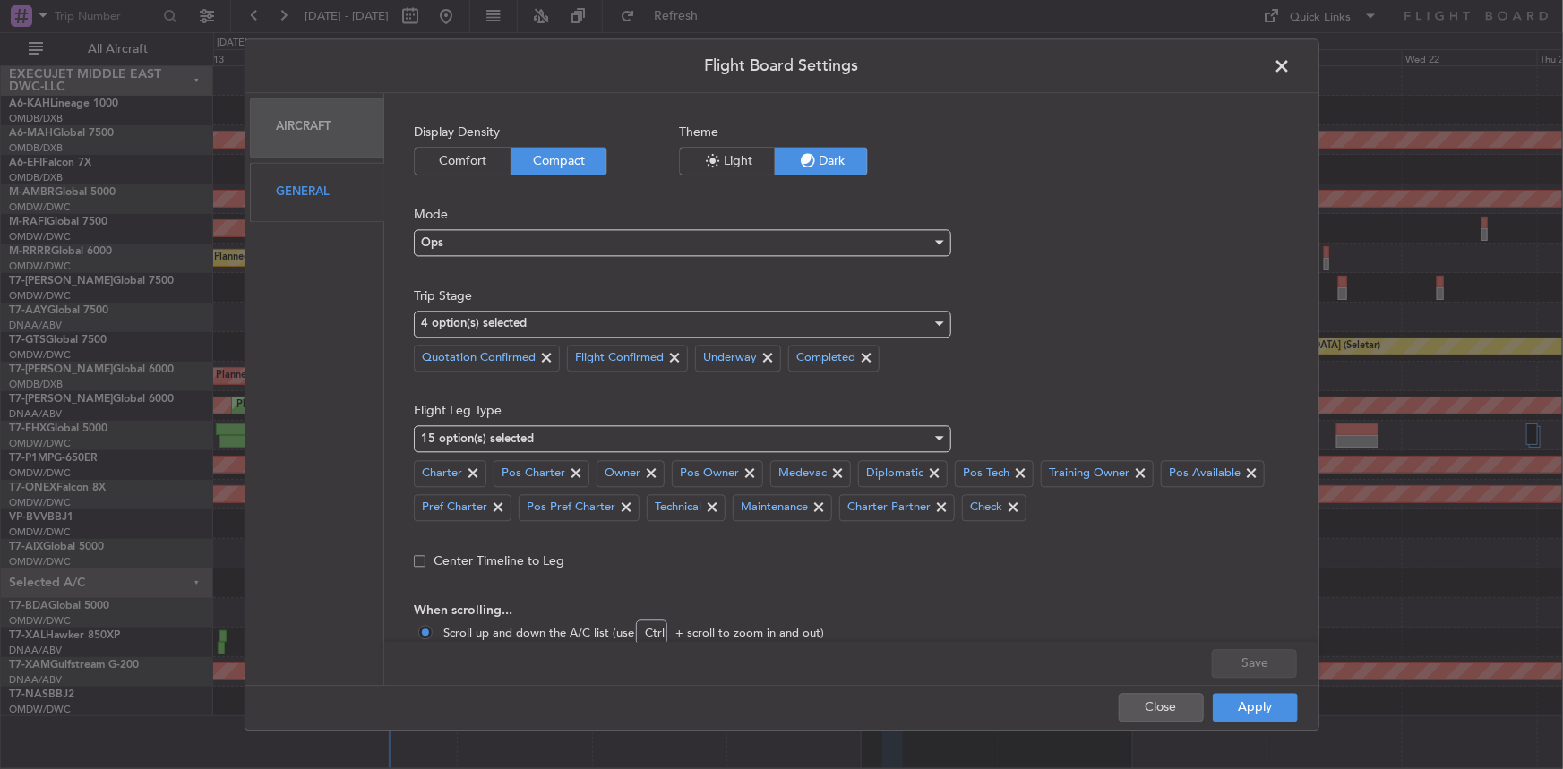
type input "0"
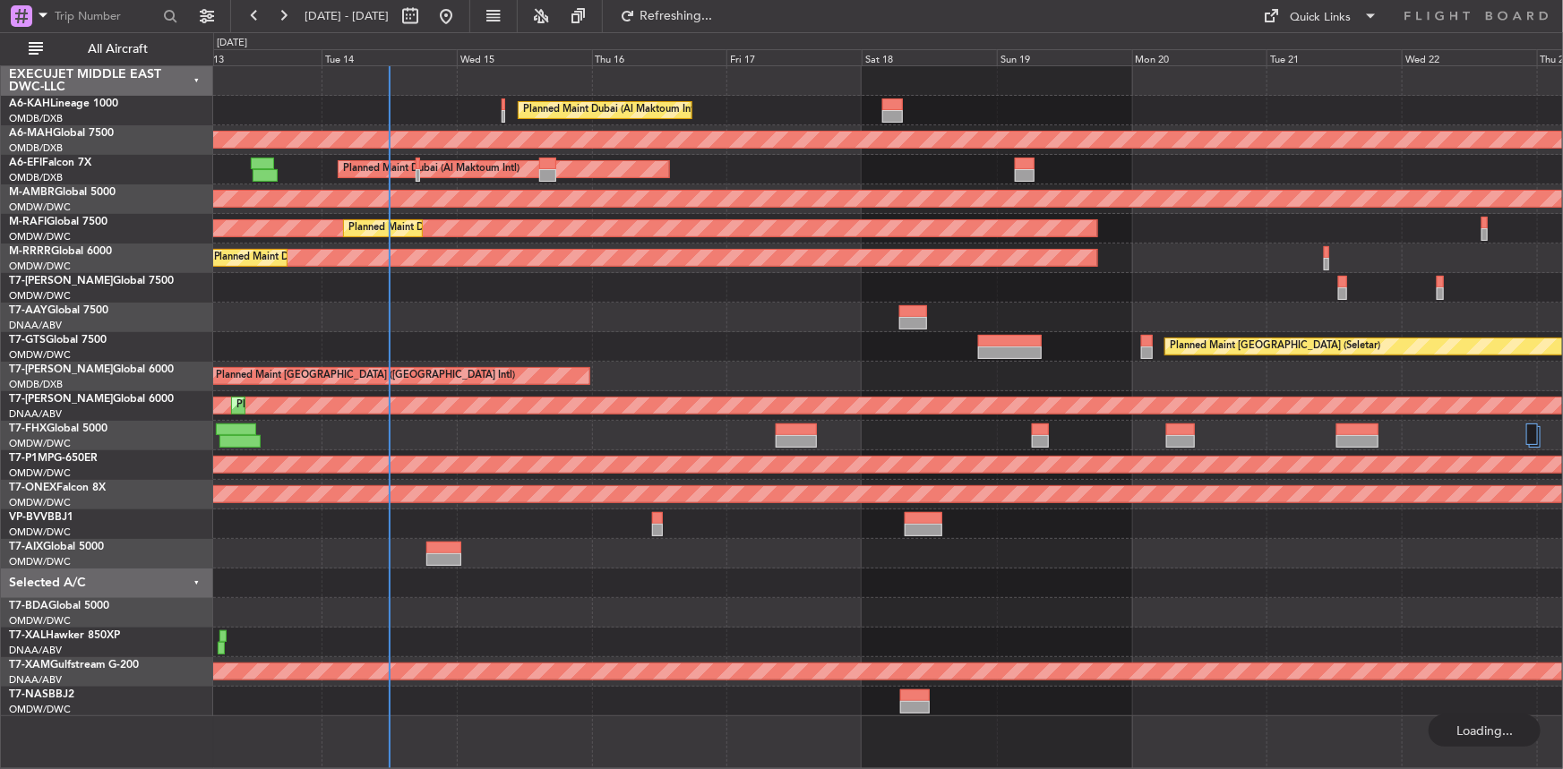
scroll to position [0, 0]
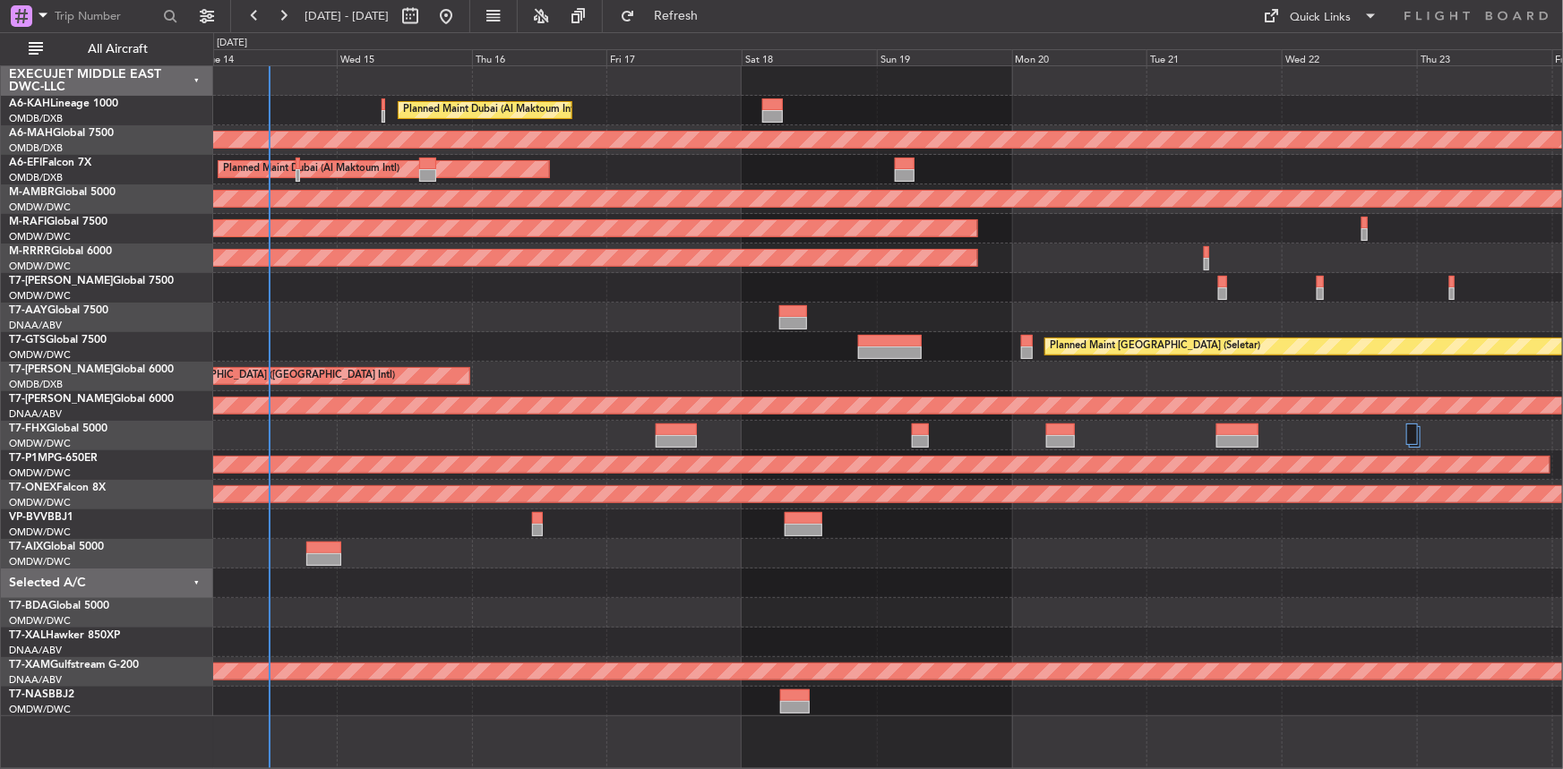
click at [656, 335] on div "Planned Maint Dubai (Al Maktoum Intl) Unplanned Maint [GEOGRAPHIC_DATA] ([GEOGR…" at bounding box center [888, 391] width 1350 height 650
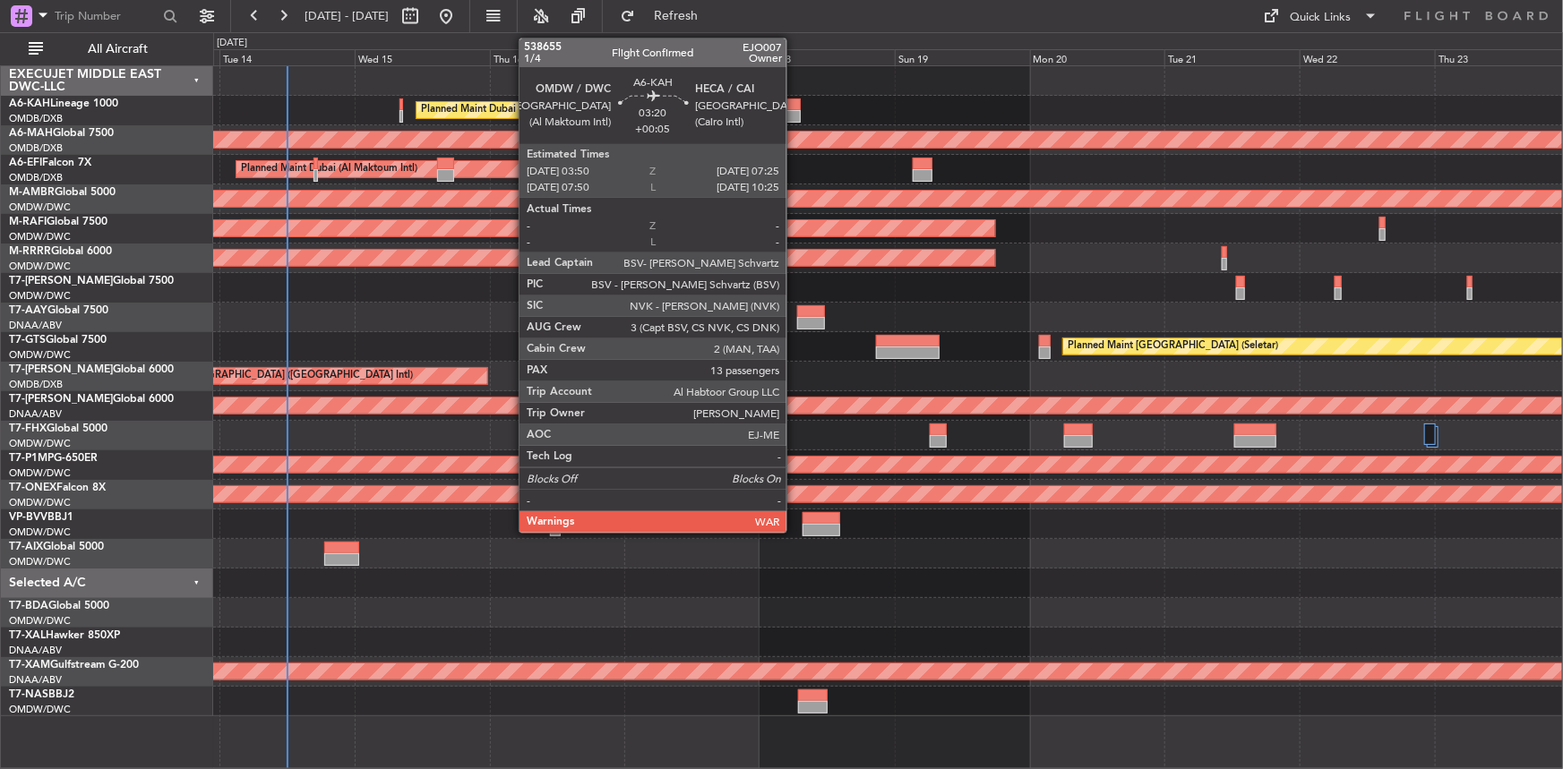
click at [794, 103] on div at bounding box center [790, 105] width 21 height 13
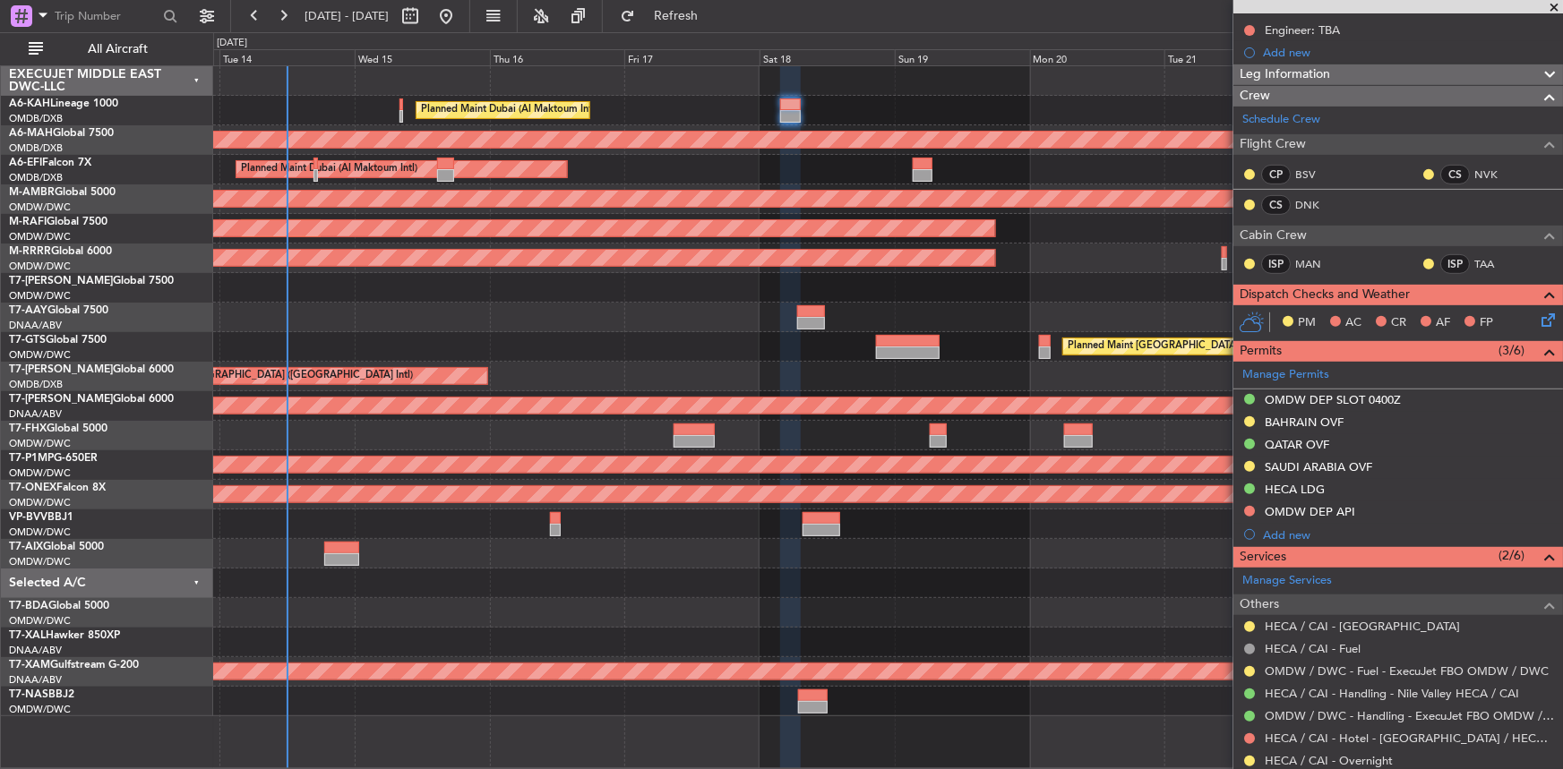
scroll to position [325, 0]
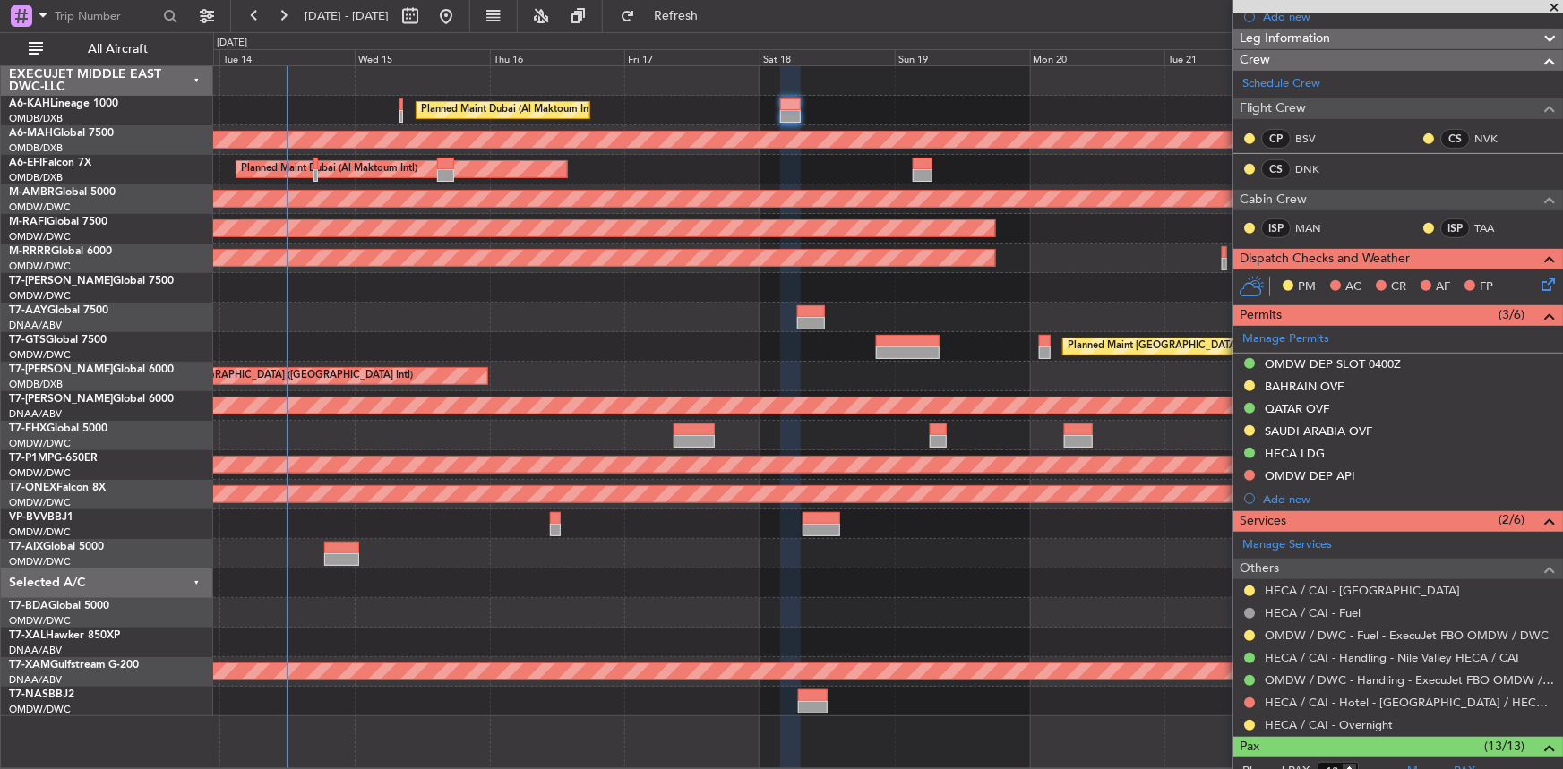
drag, startPoint x: 1299, startPoint y: 433, endPoint x: 1310, endPoint y: 438, distance: 12.8
click at [1299, 433] on div "SAUDI ARABIA OVF" at bounding box center [1318, 431] width 107 height 15
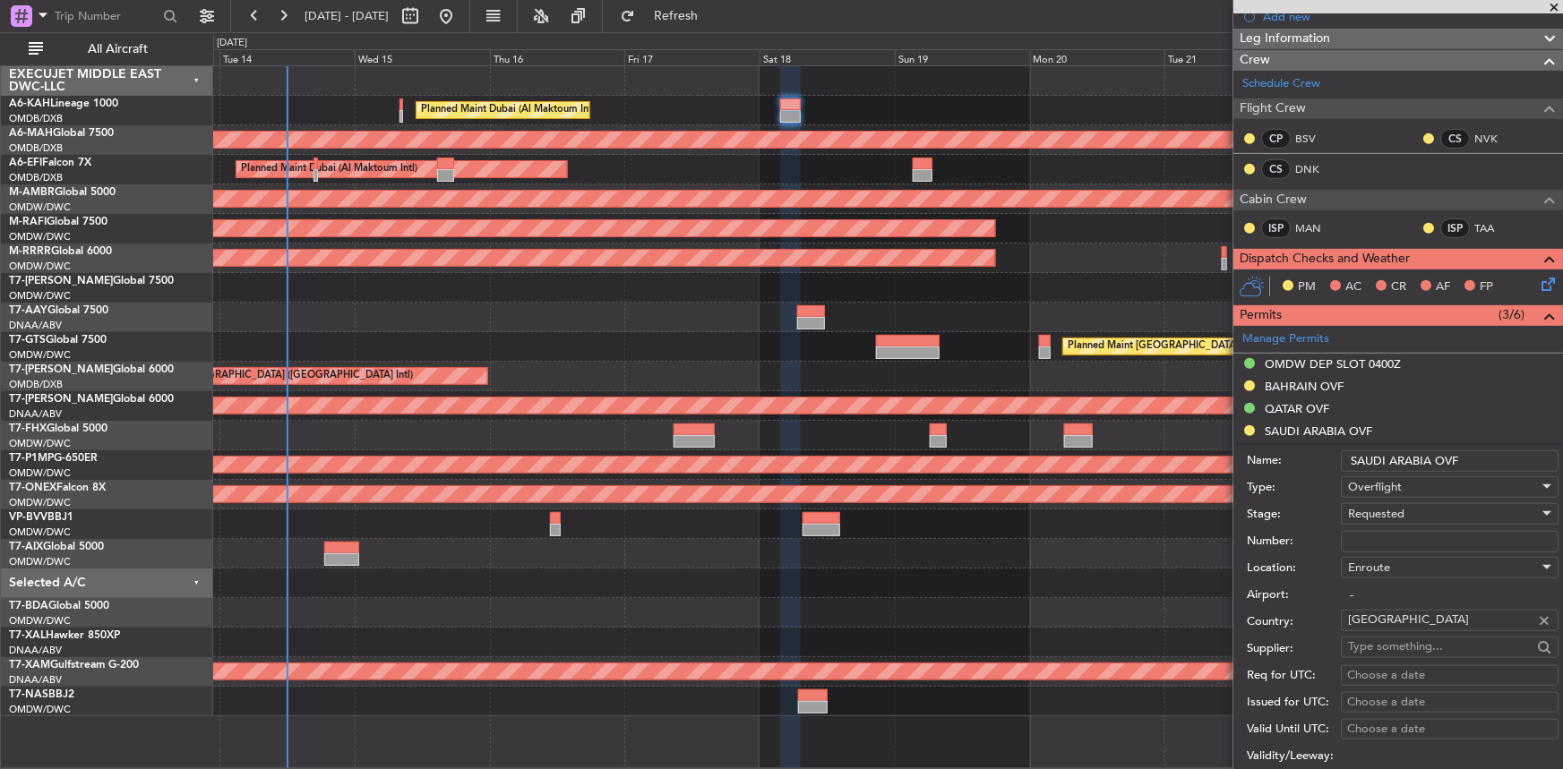
click at [1378, 544] on input "Number:" at bounding box center [1450, 541] width 218 height 21
paste input "2501022779"
type input "2501022779"
click at [1386, 519] on span "Requested" at bounding box center [1376, 514] width 56 height 16
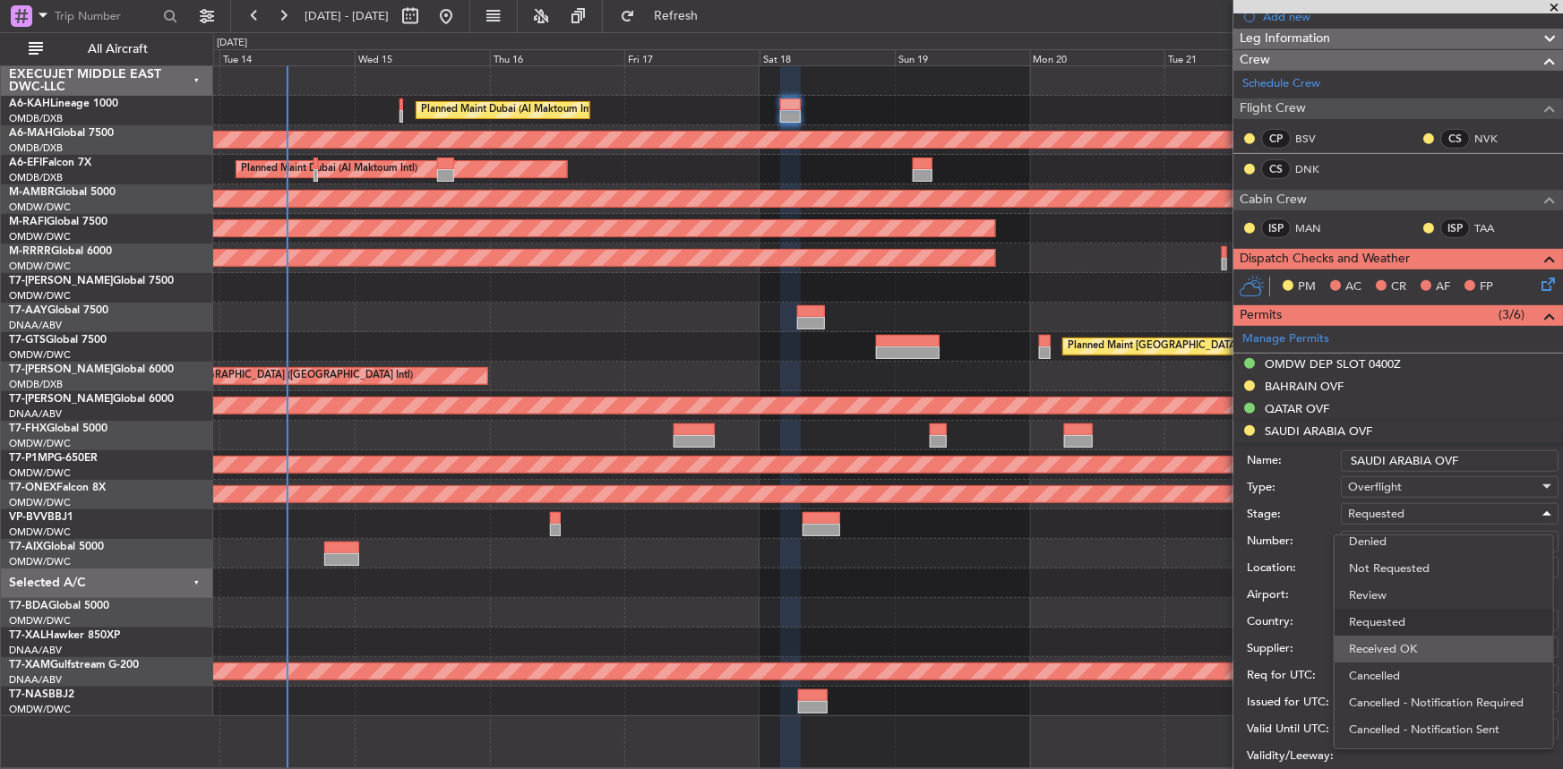
click at [1404, 643] on span "Received OK" at bounding box center [1444, 649] width 190 height 27
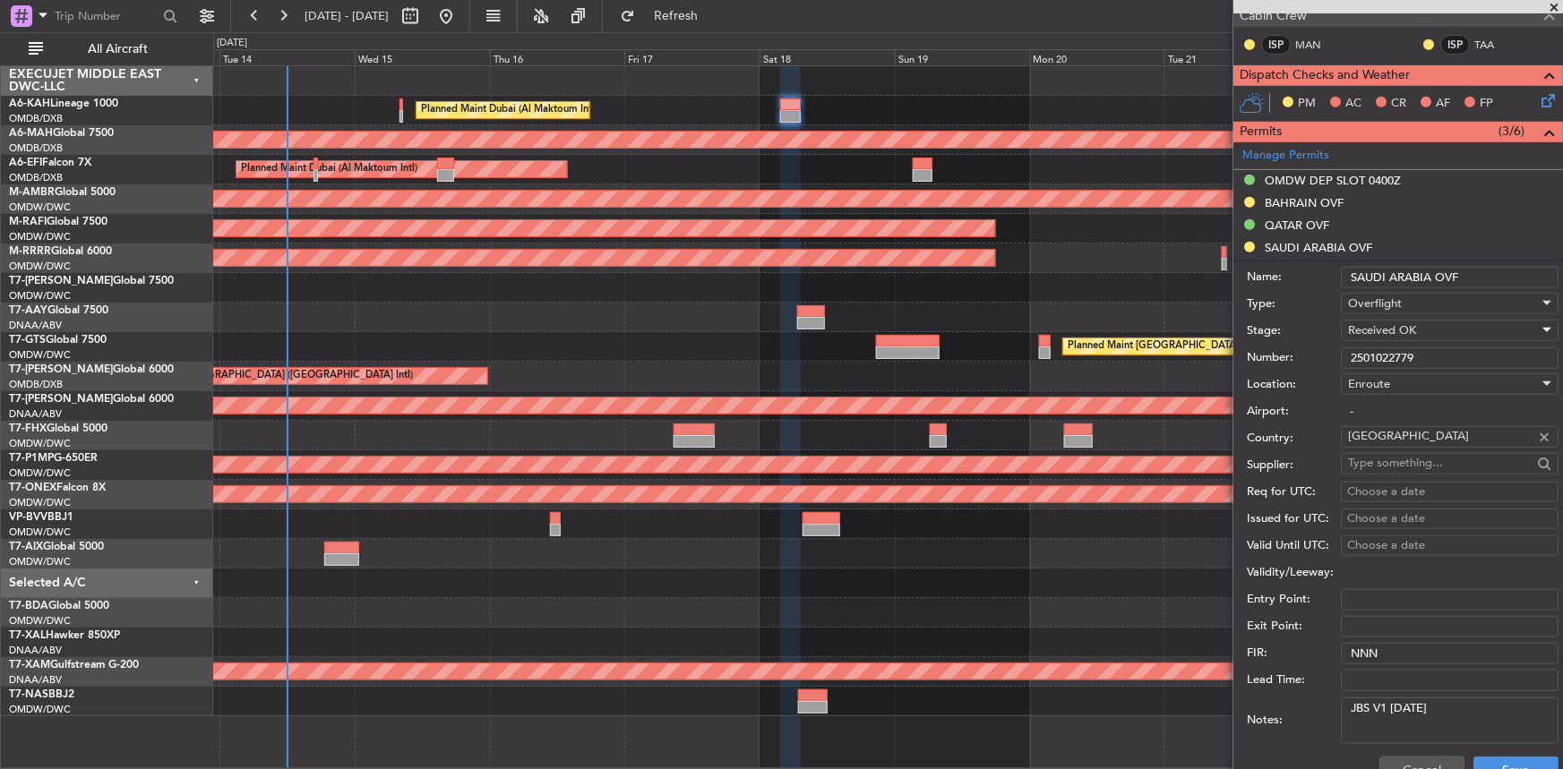
scroll to position [651, 0]
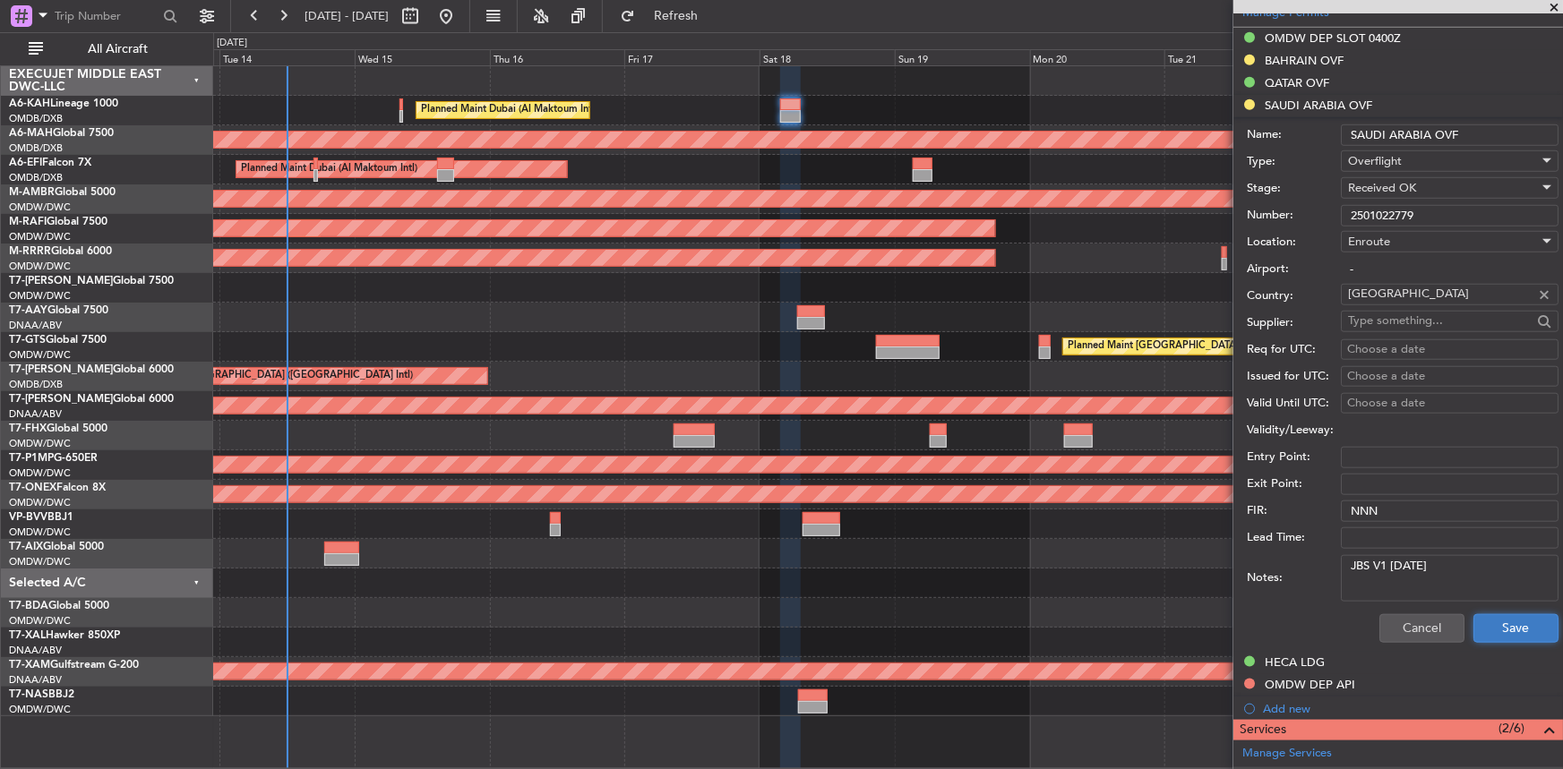
click at [1496, 630] on button "Save" at bounding box center [1515, 628] width 85 height 29
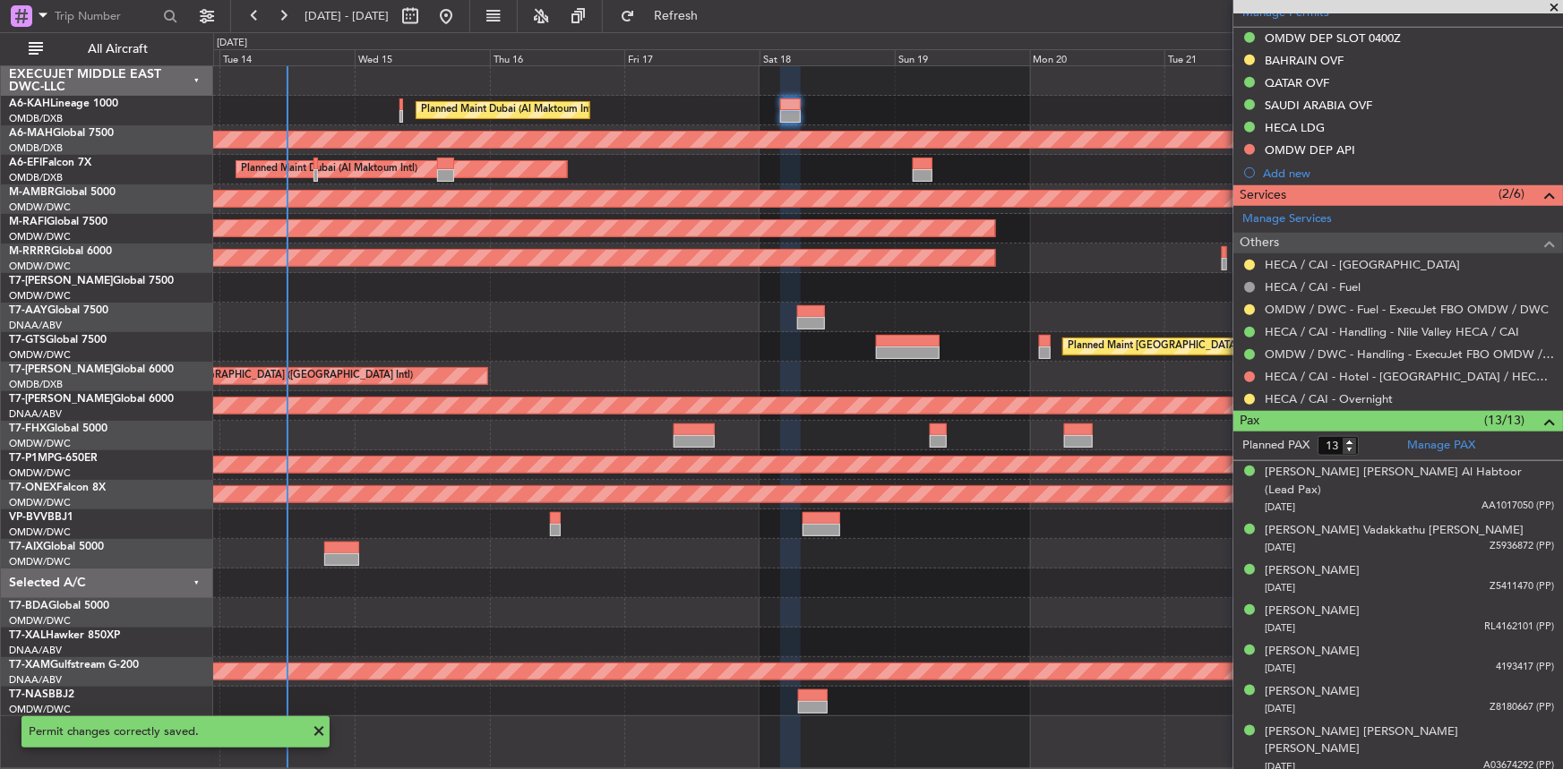
click at [1314, 53] on div "BAHRAIN OVF" at bounding box center [1304, 60] width 79 height 15
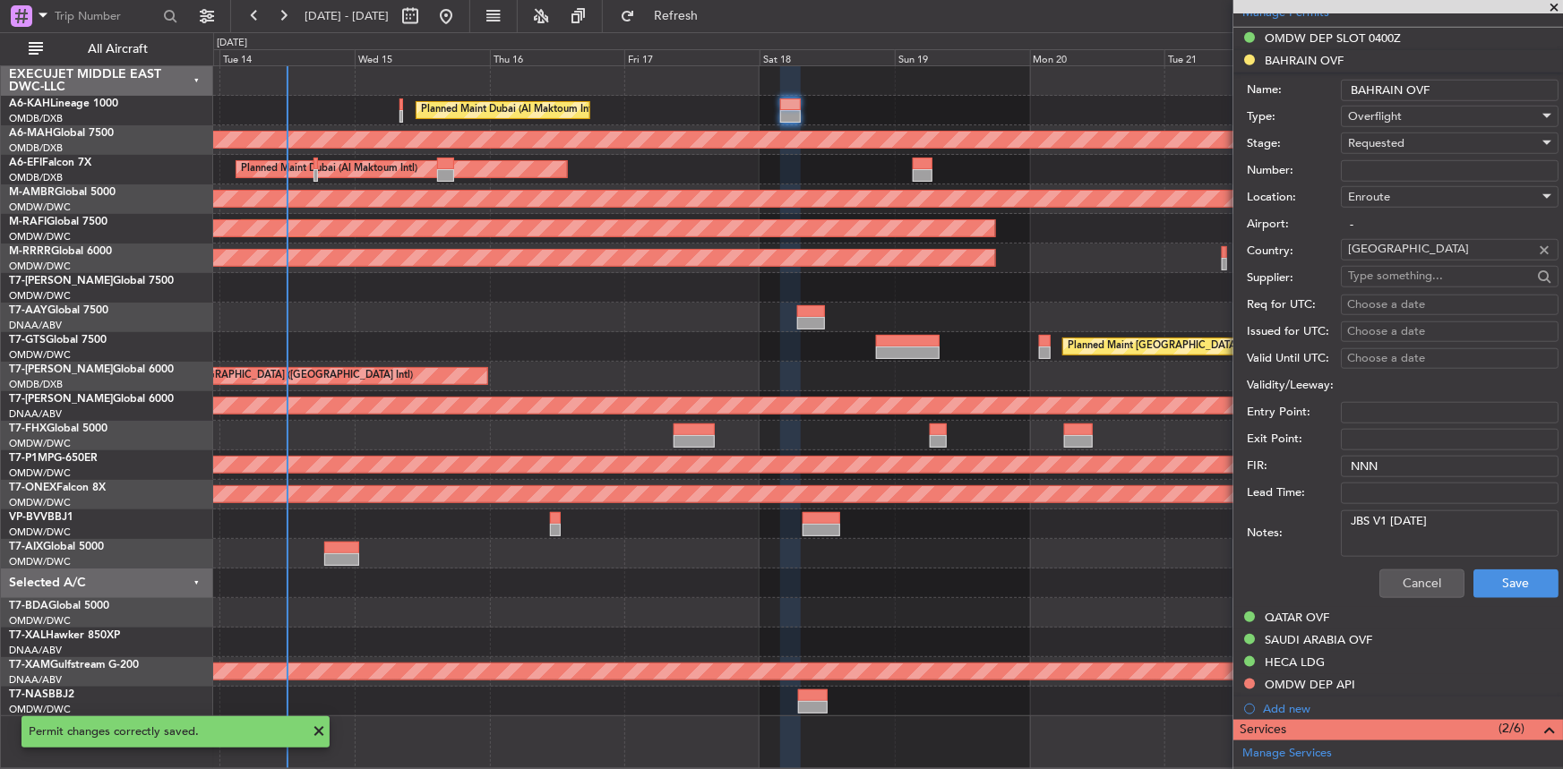
click at [1418, 164] on input "Number:" at bounding box center [1450, 170] width 218 height 21
paste input "AT/P/25-10/ON/000860"
type input "AT/P/25-10/ON/000860"
click at [1401, 138] on span "Requested" at bounding box center [1376, 143] width 56 height 16
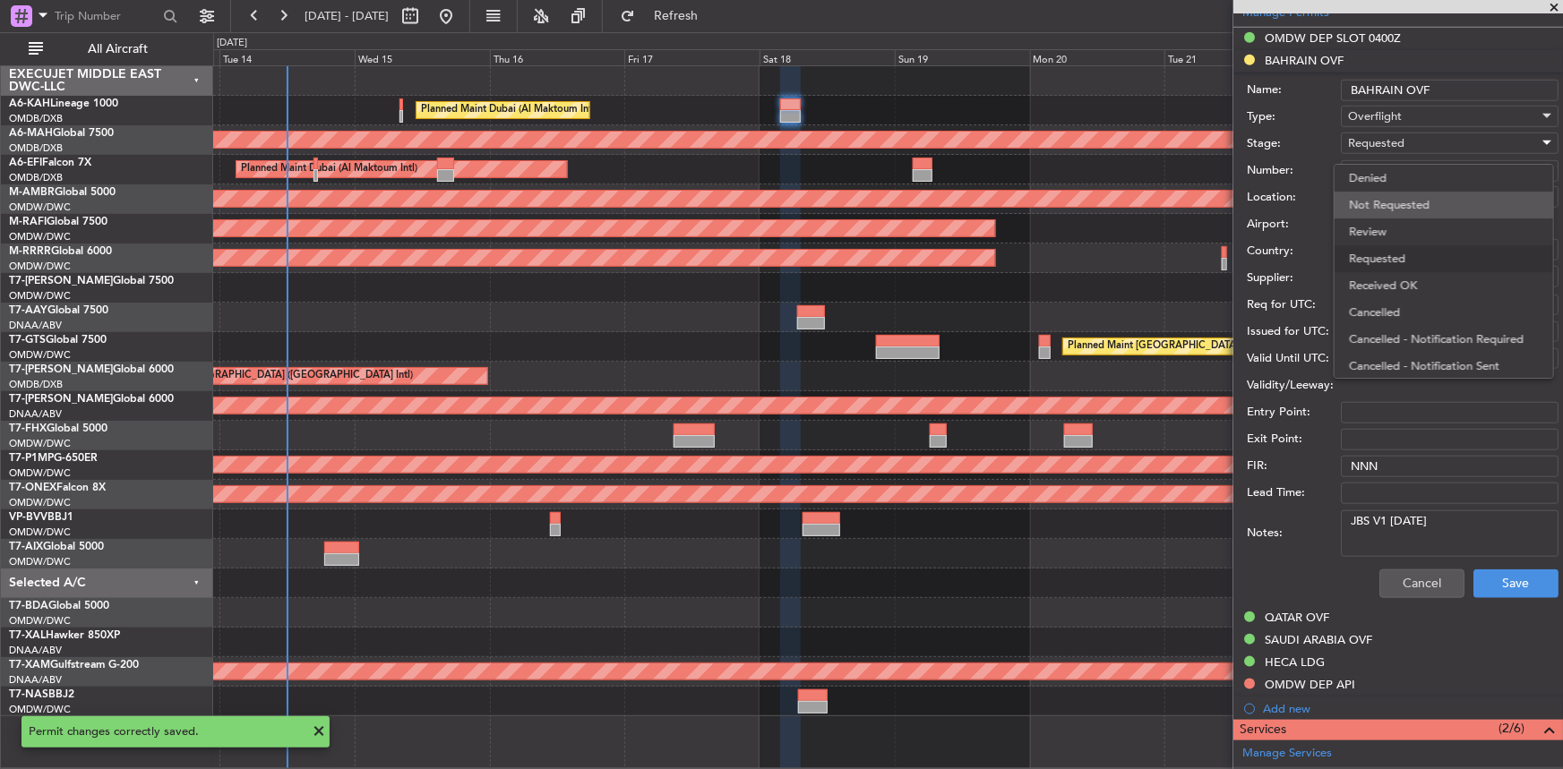
scroll to position [7, 0]
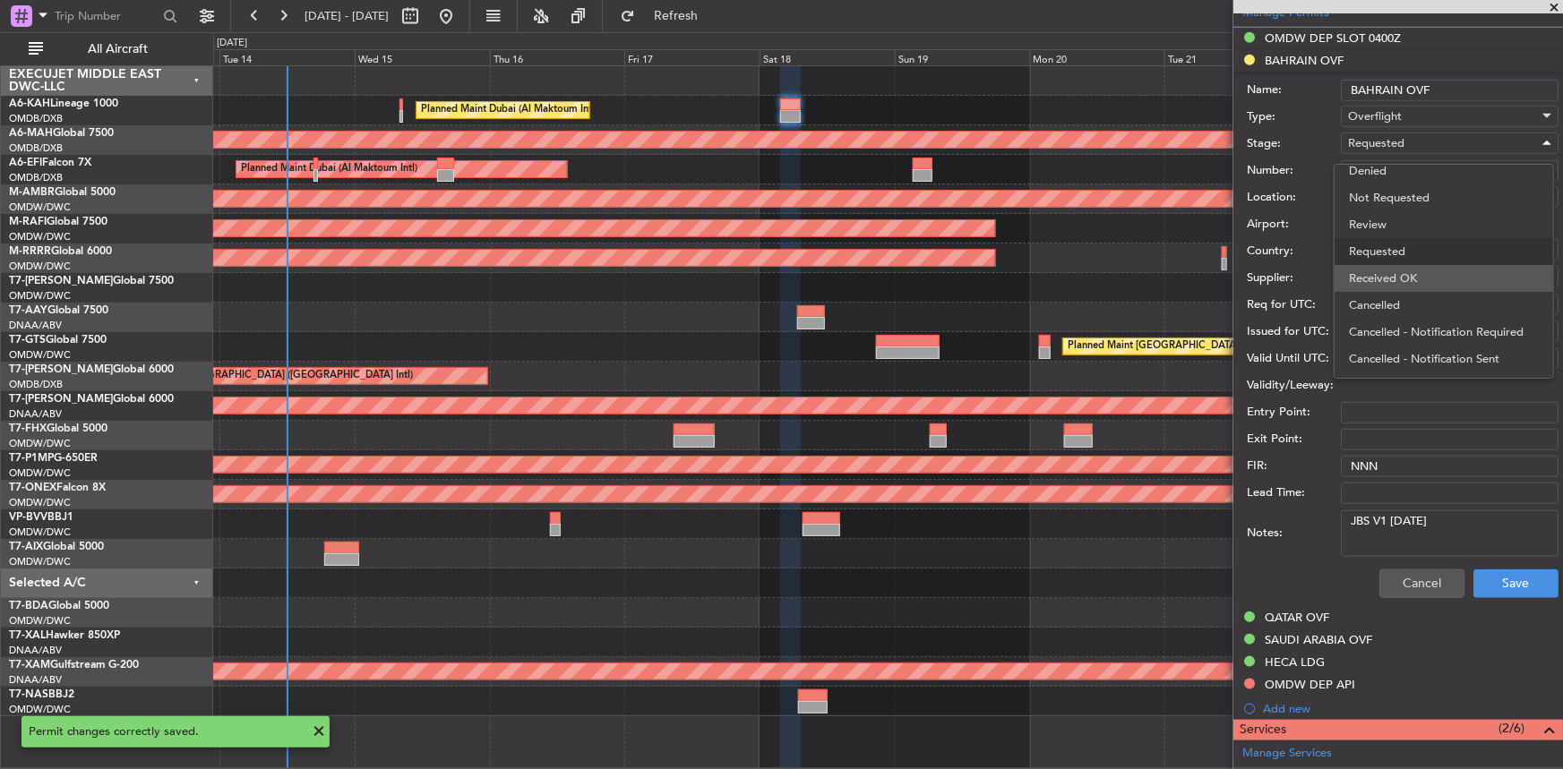
click at [1402, 279] on span "Received OK" at bounding box center [1444, 278] width 190 height 27
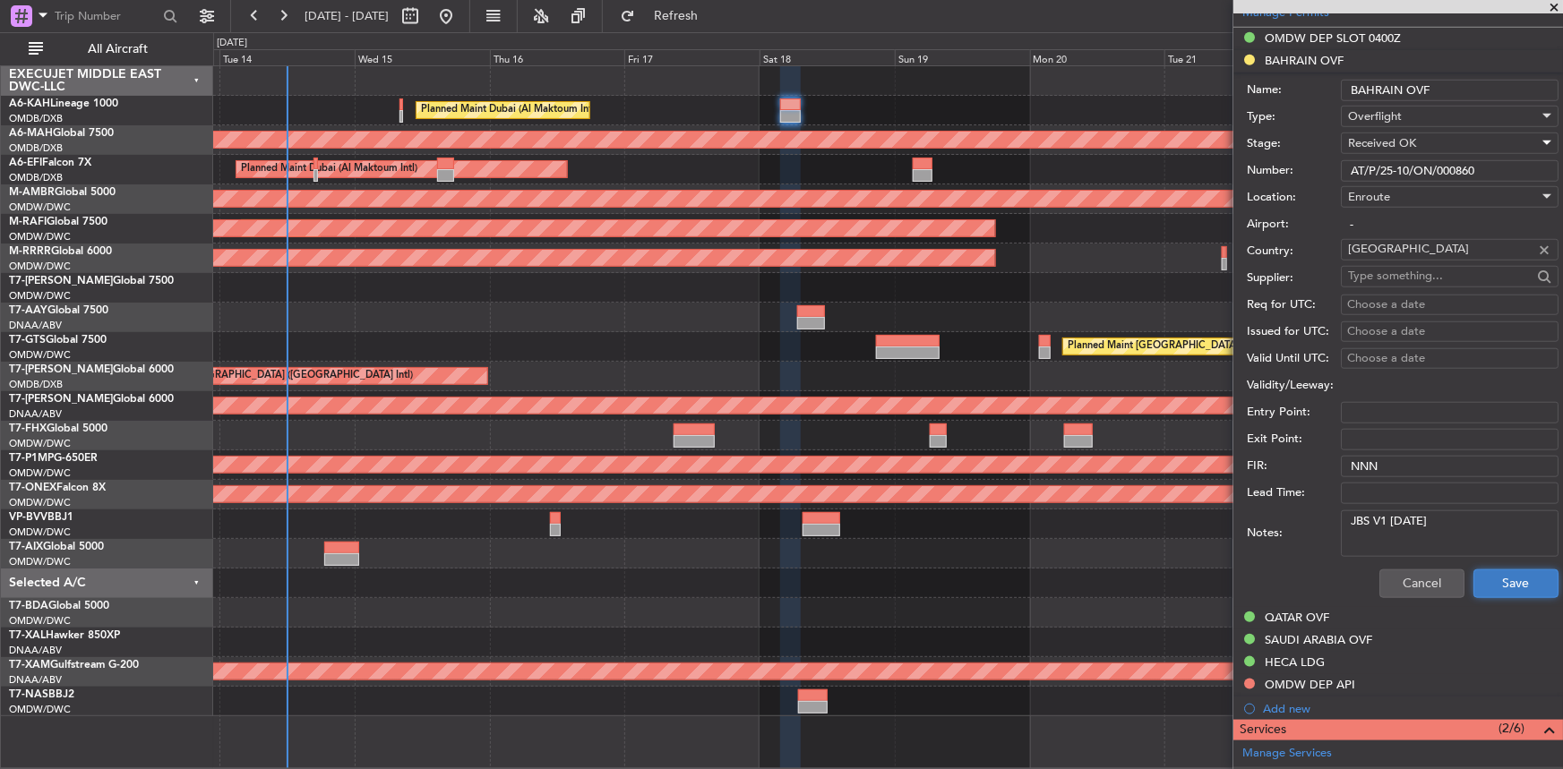
click at [1519, 585] on button "Save" at bounding box center [1515, 584] width 85 height 29
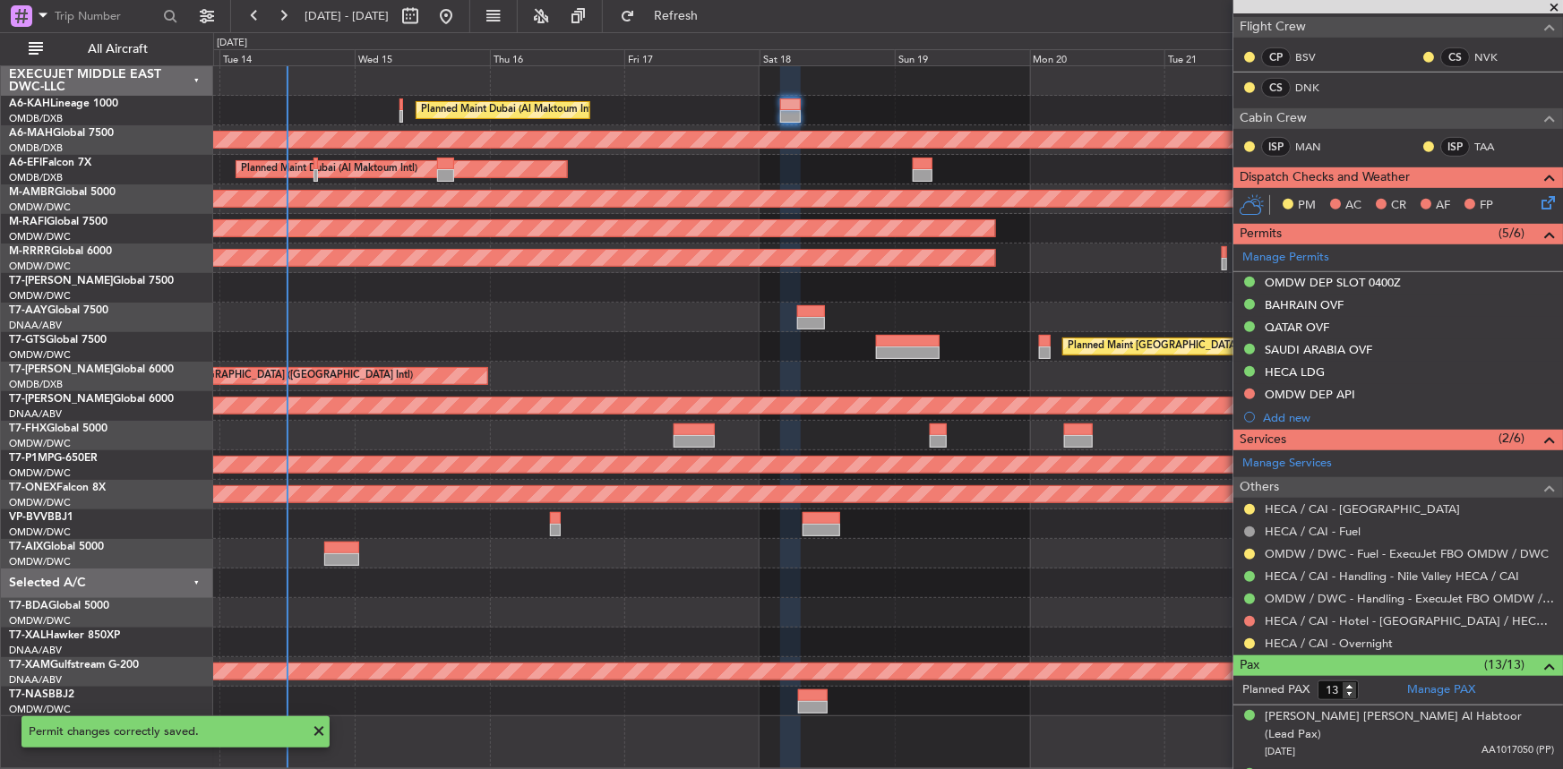
scroll to position [0, 0]
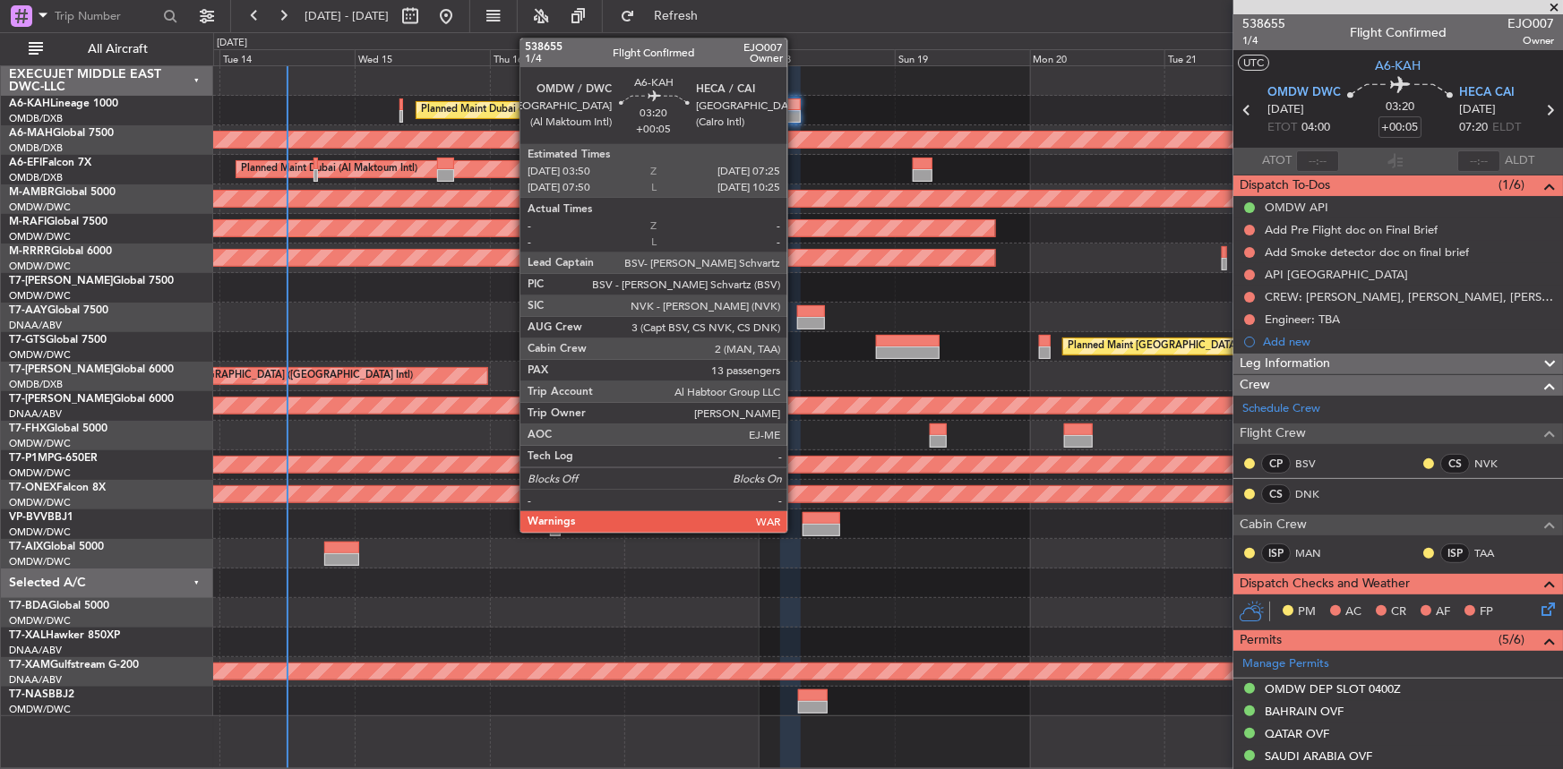
click at [795, 102] on div at bounding box center [790, 105] width 21 height 13
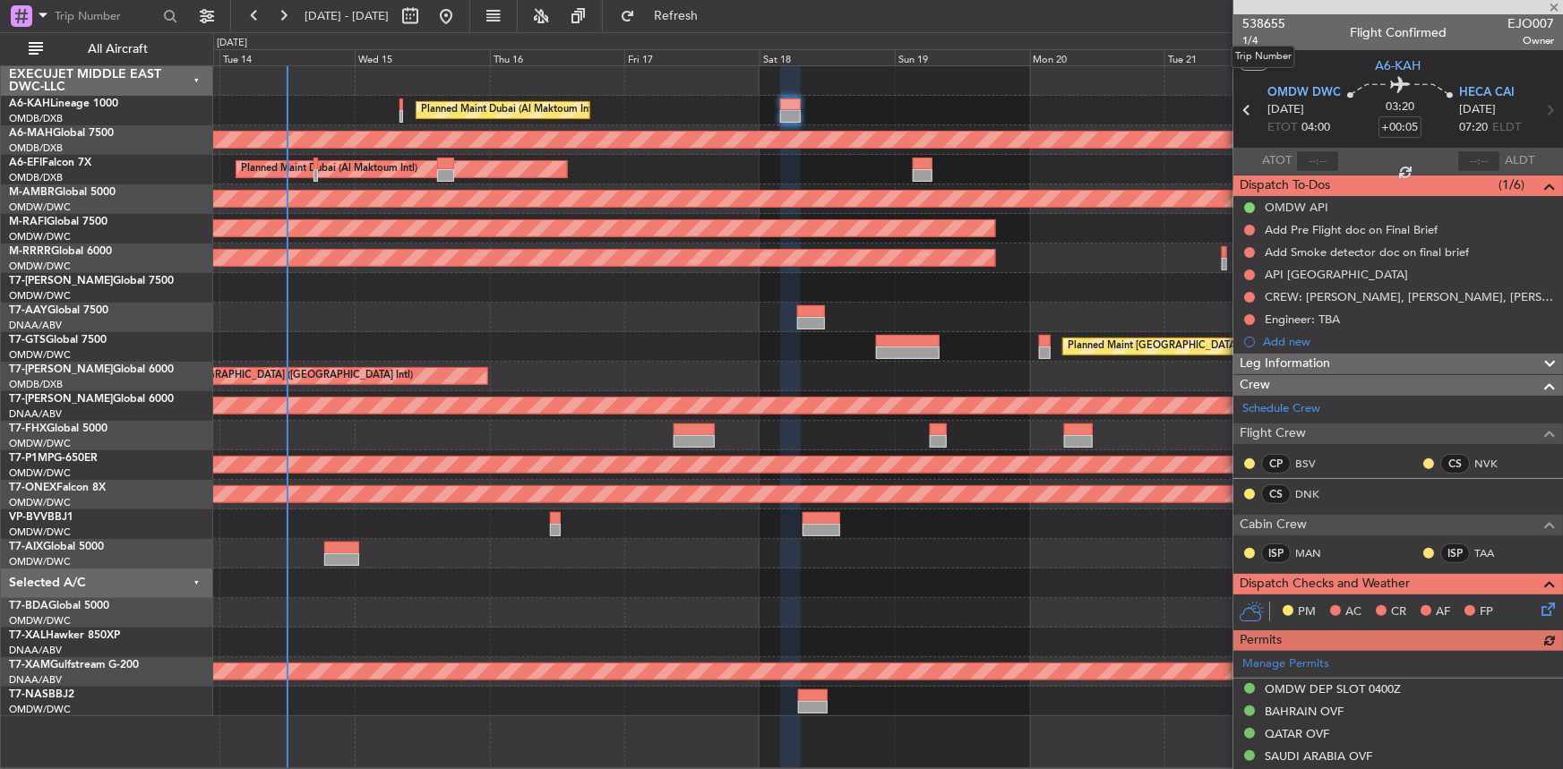
click at [1254, 39] on mat-tooltip-component "Trip Number" at bounding box center [1263, 56] width 89 height 47
click at [1251, 36] on mat-tooltip-component "Trip Number" at bounding box center [1263, 56] width 89 height 47
click at [1256, 39] on span "1/4" at bounding box center [1263, 40] width 43 height 15
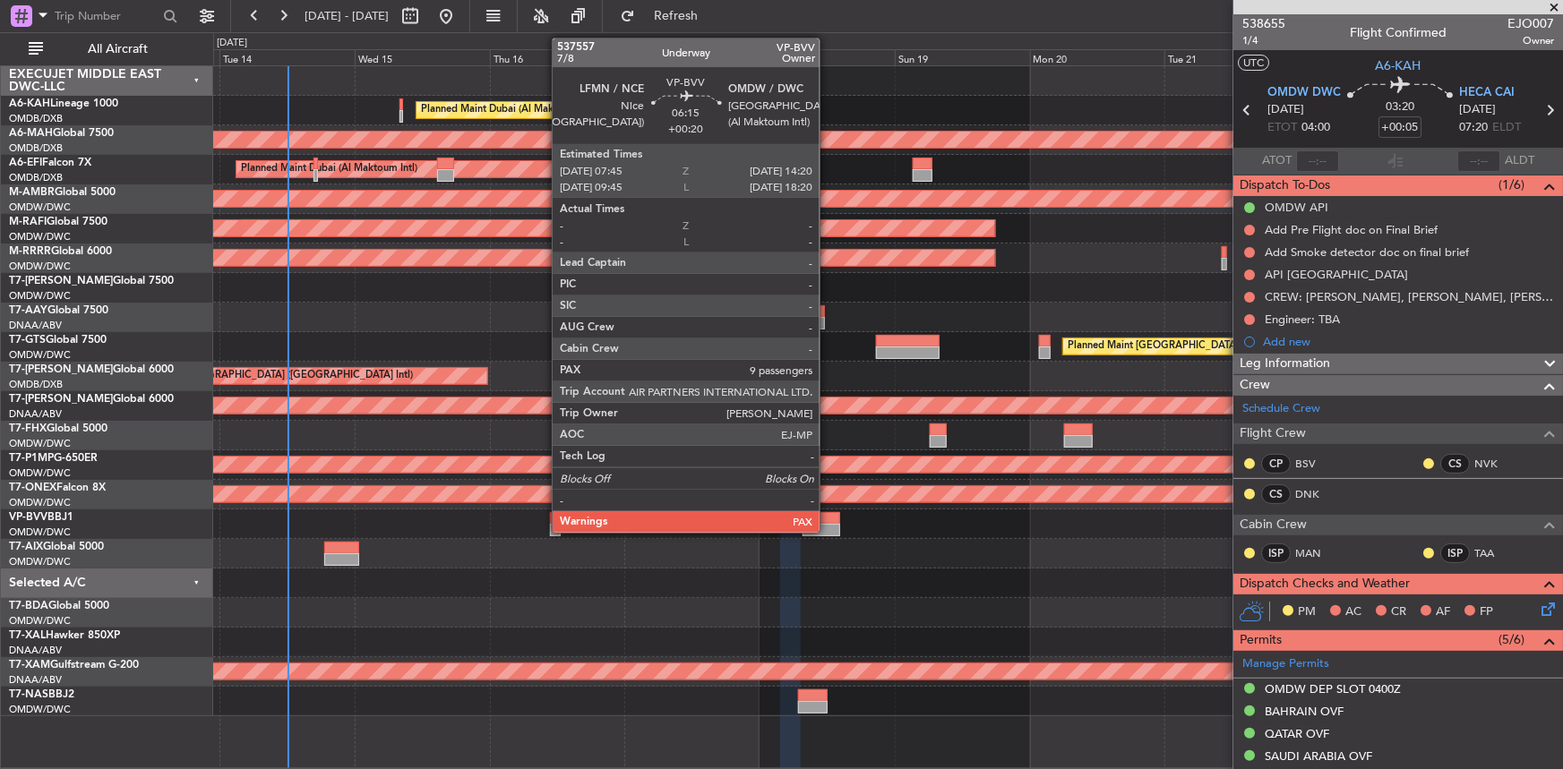
click at [828, 515] on div at bounding box center [821, 518] width 38 height 13
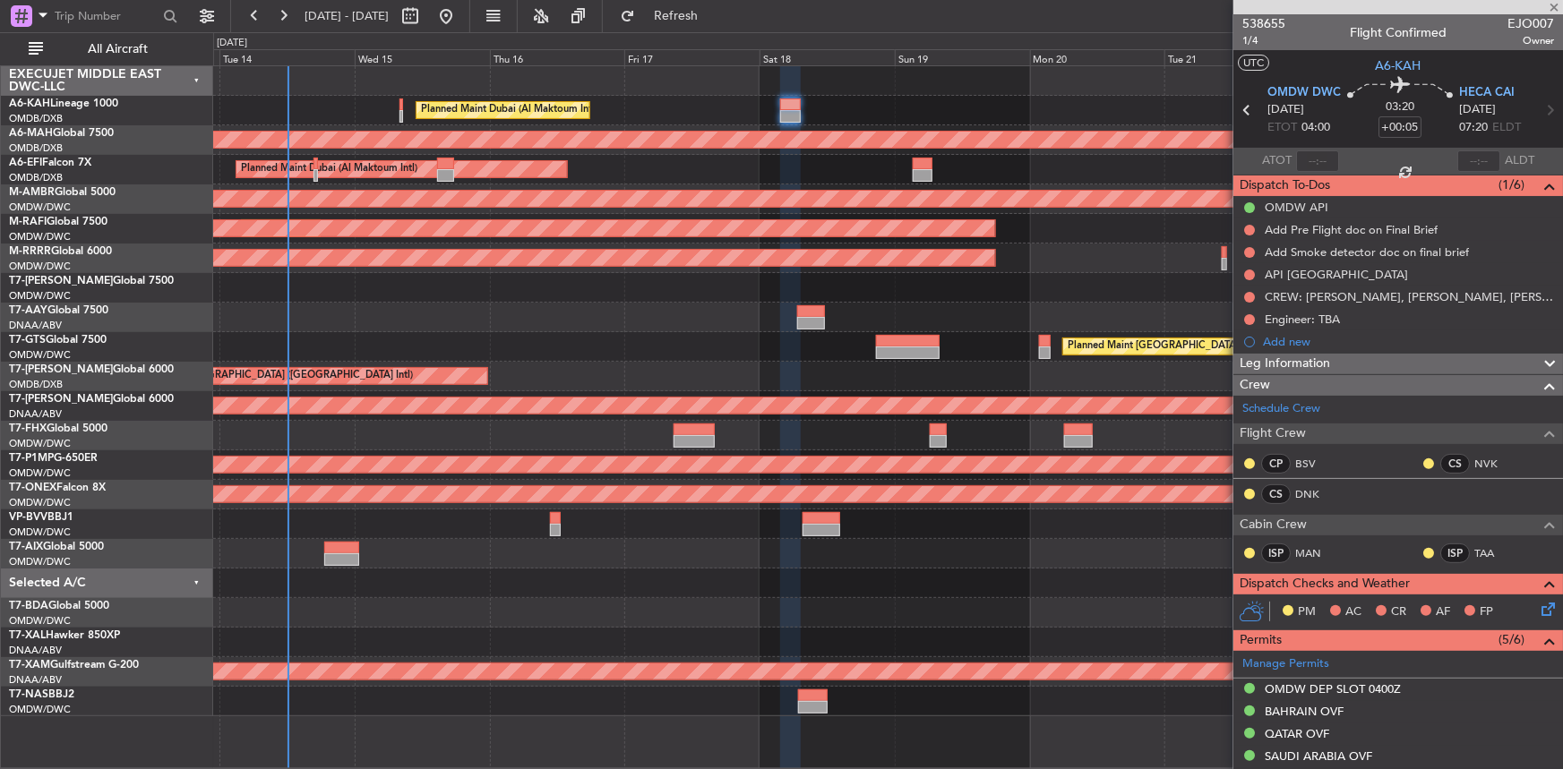
type input "+00:20"
type input "9"
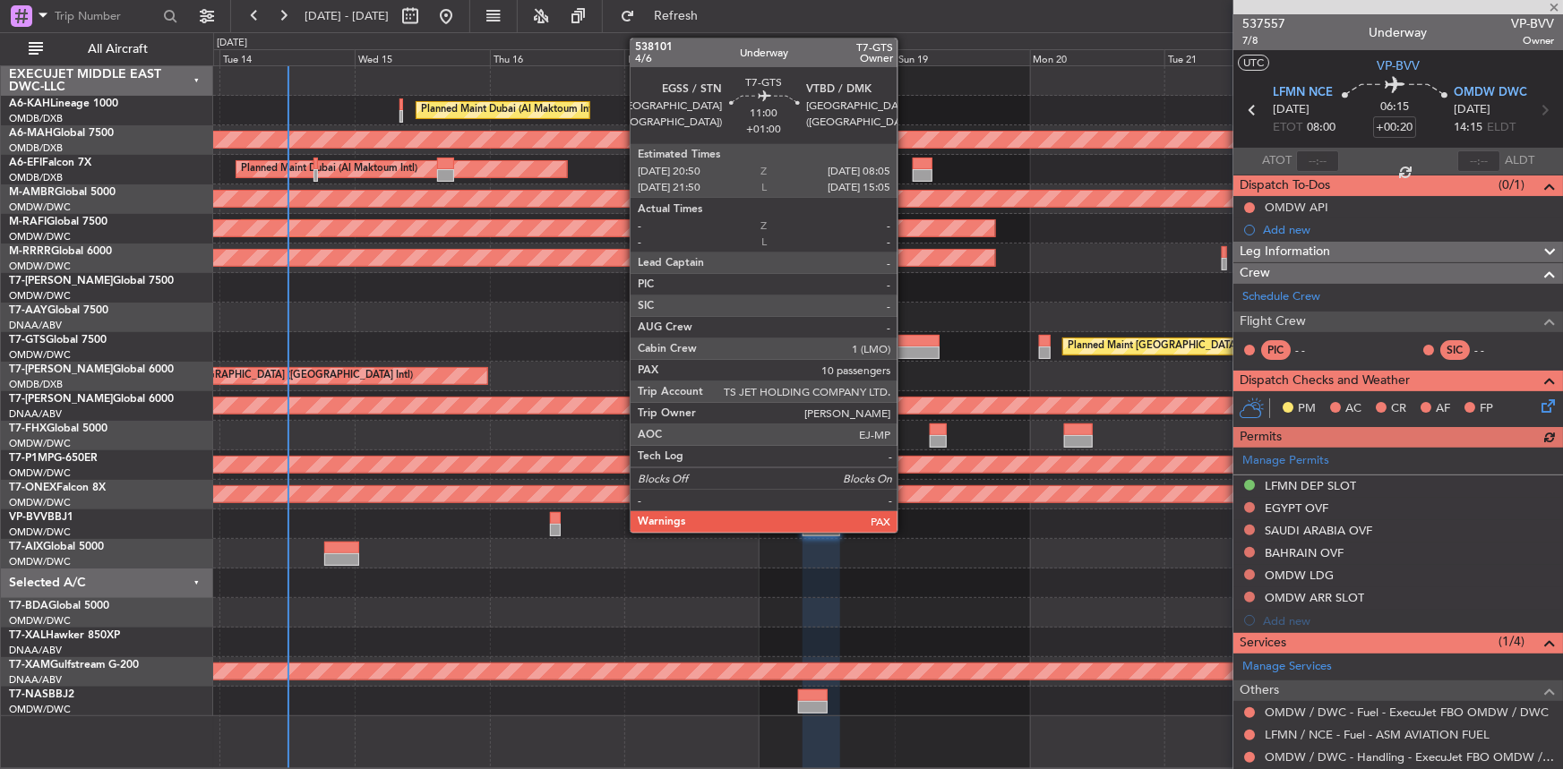
click at [905, 337] on div at bounding box center [908, 341] width 64 height 13
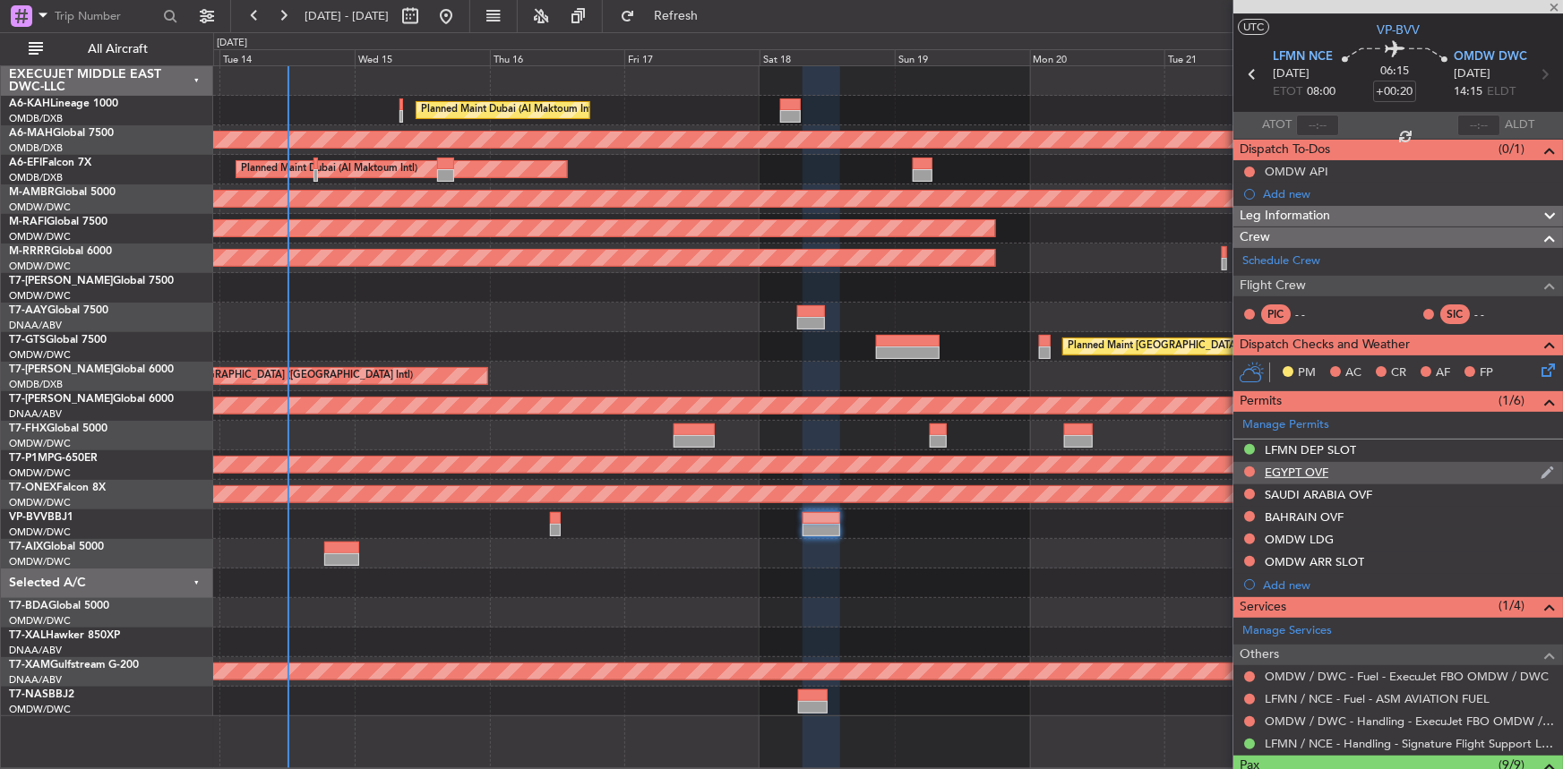
type input "+01:00"
type input "10"
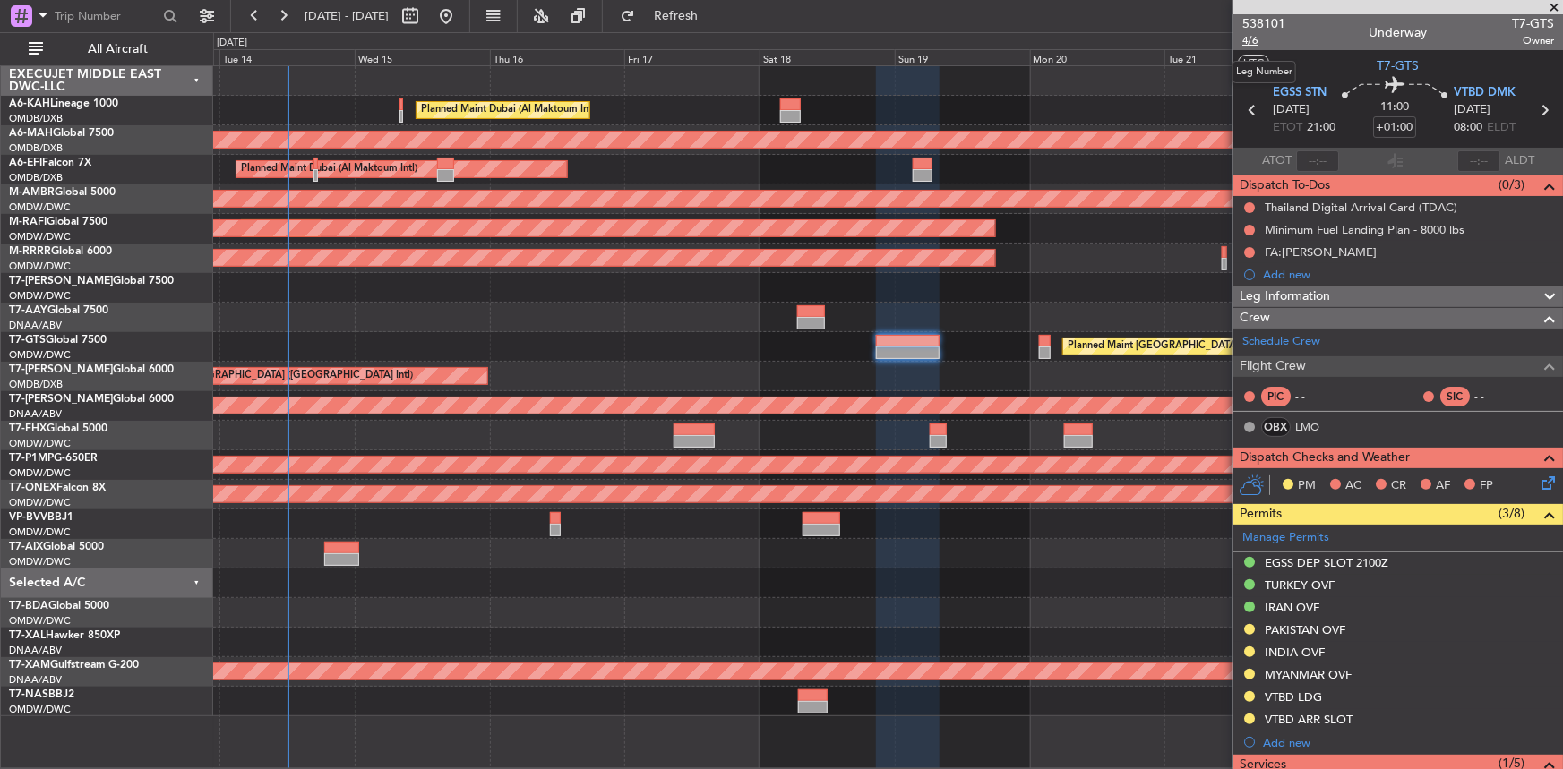
click at [1248, 37] on span "4/6" at bounding box center [1263, 40] width 43 height 15
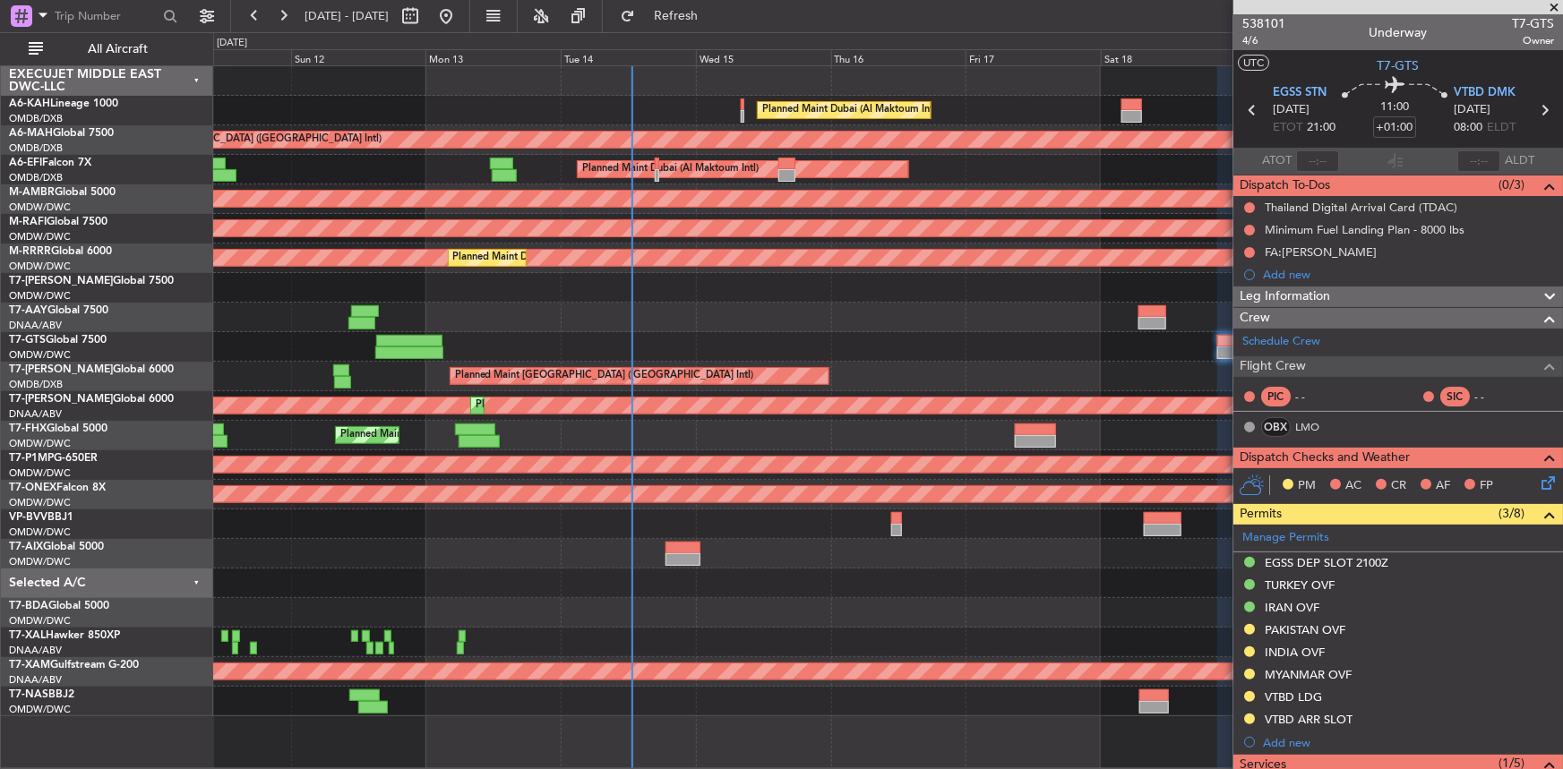
click at [921, 383] on div "Planned Maint [GEOGRAPHIC_DATA] ([GEOGRAPHIC_DATA] Intl) Planned Maint [GEOGRAP…" at bounding box center [888, 377] width 1350 height 30
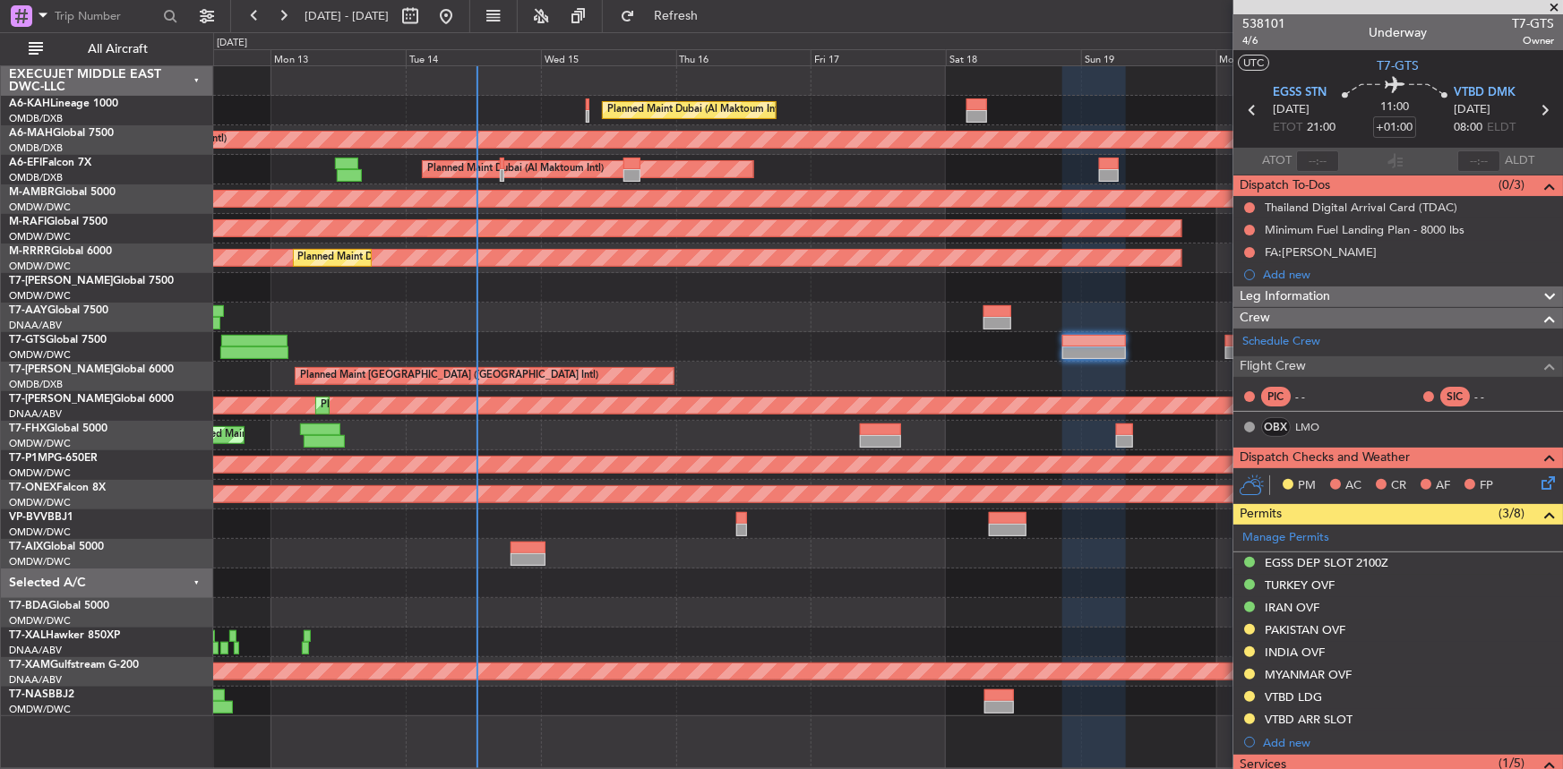
click at [934, 357] on div "Planned Maint Dubai (Al Maktoum Intl) Unplanned Maint [GEOGRAPHIC_DATA] ([GEOGR…" at bounding box center [888, 391] width 1350 height 650
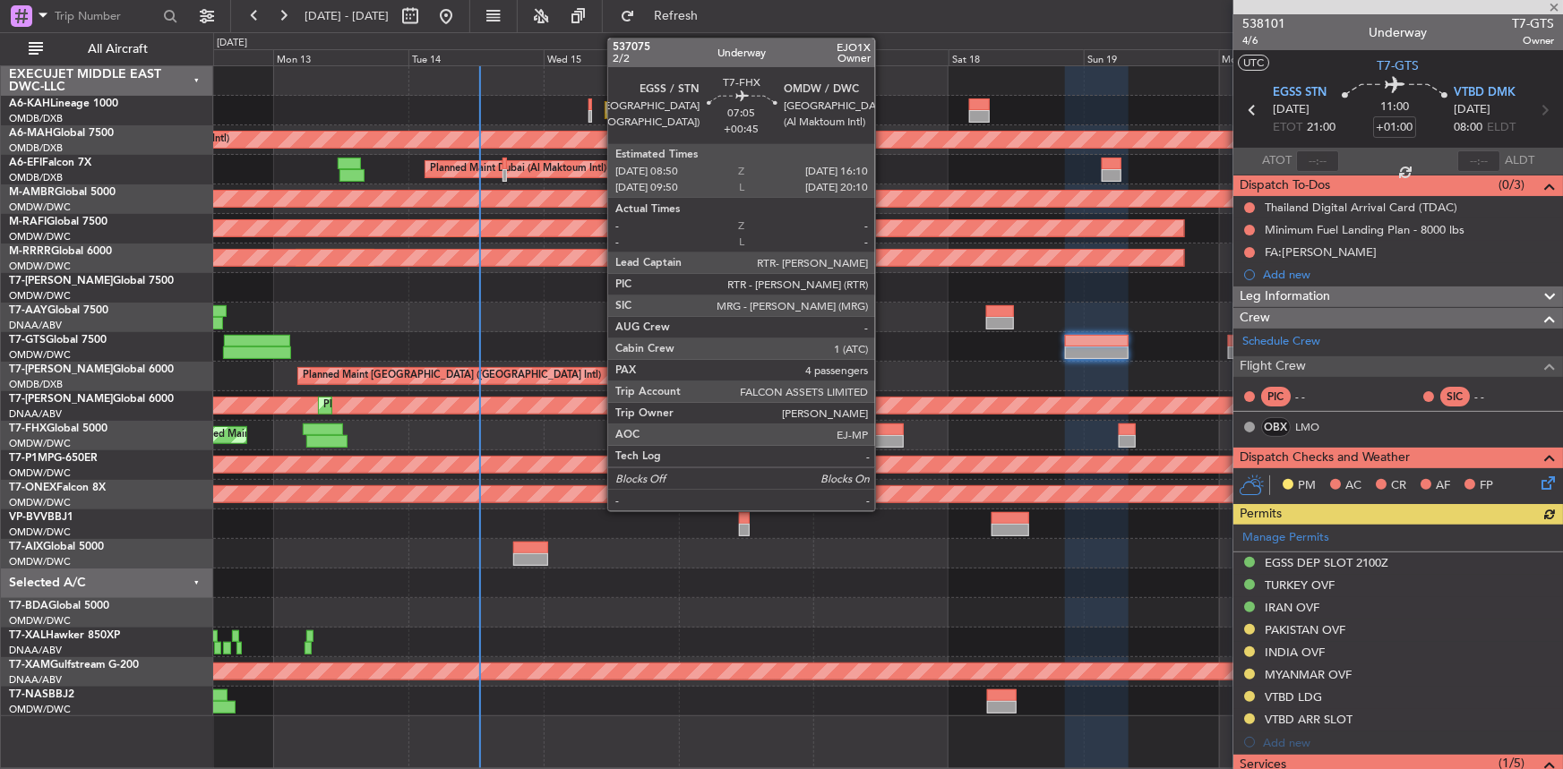
click at [884, 429] on div at bounding box center [883, 430] width 42 height 13
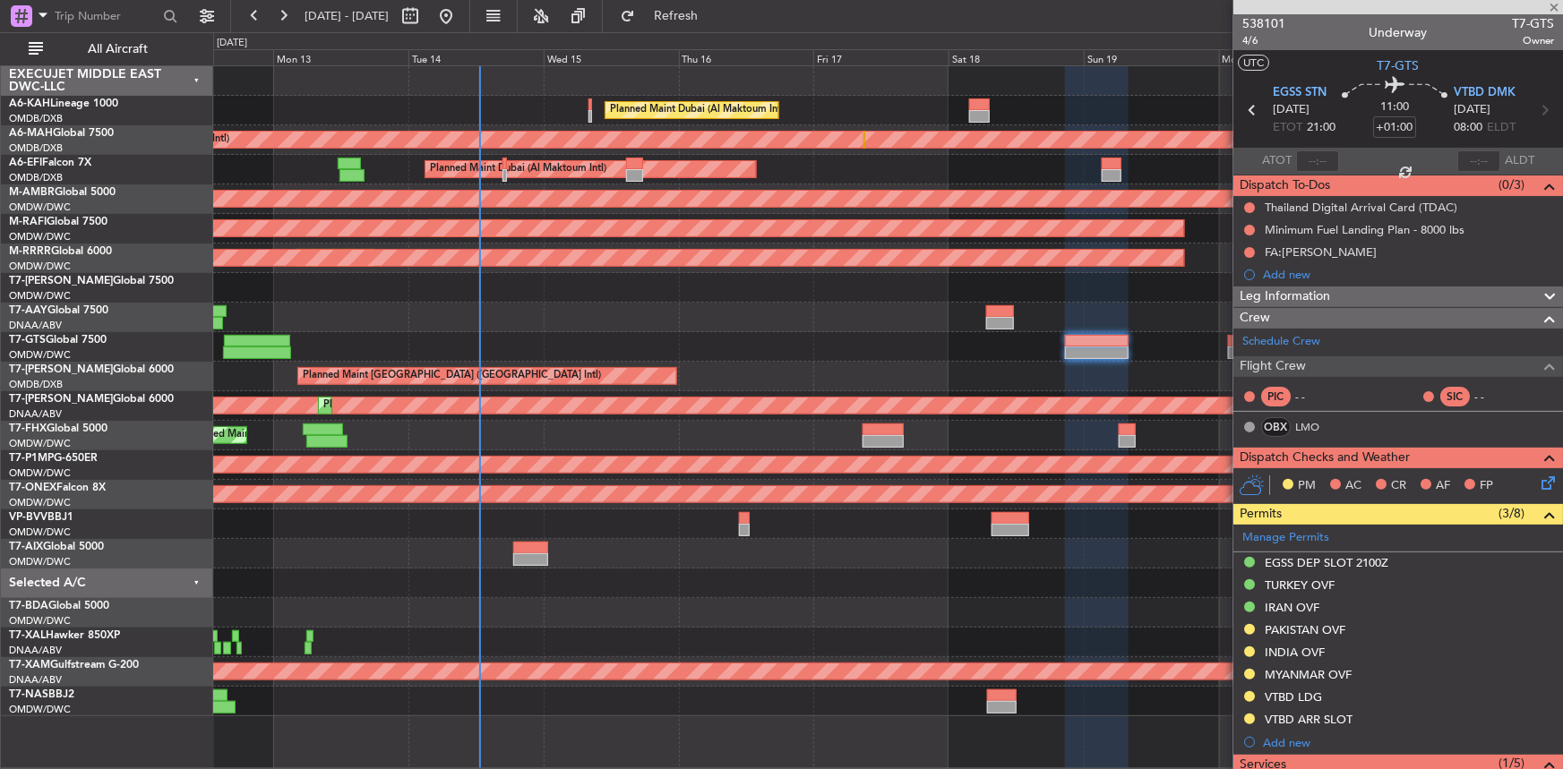
type input "+00:45"
type input "4"
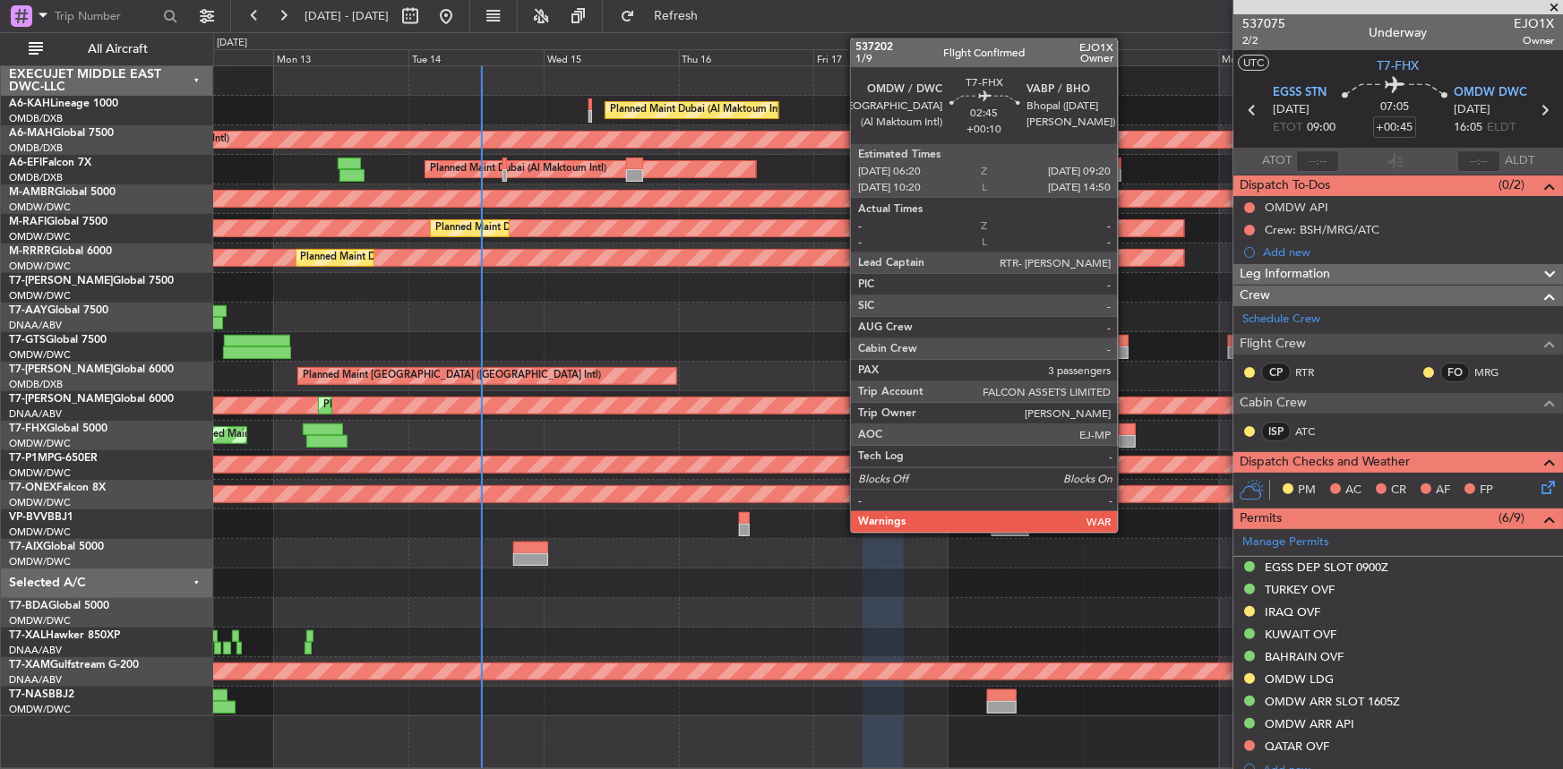
click at [1126, 429] on div at bounding box center [1127, 430] width 17 height 13
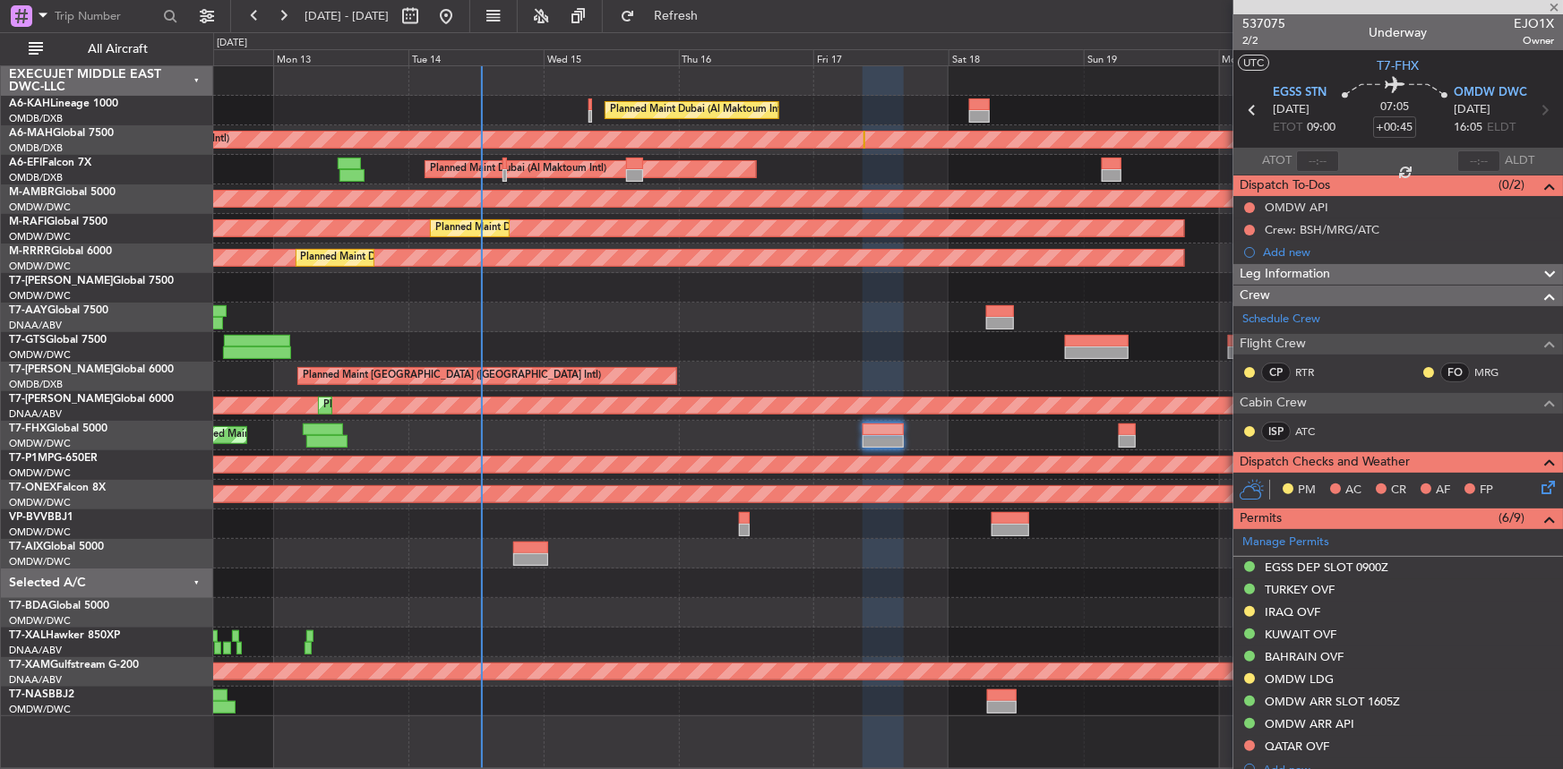
type input "+00:10"
type input "3"
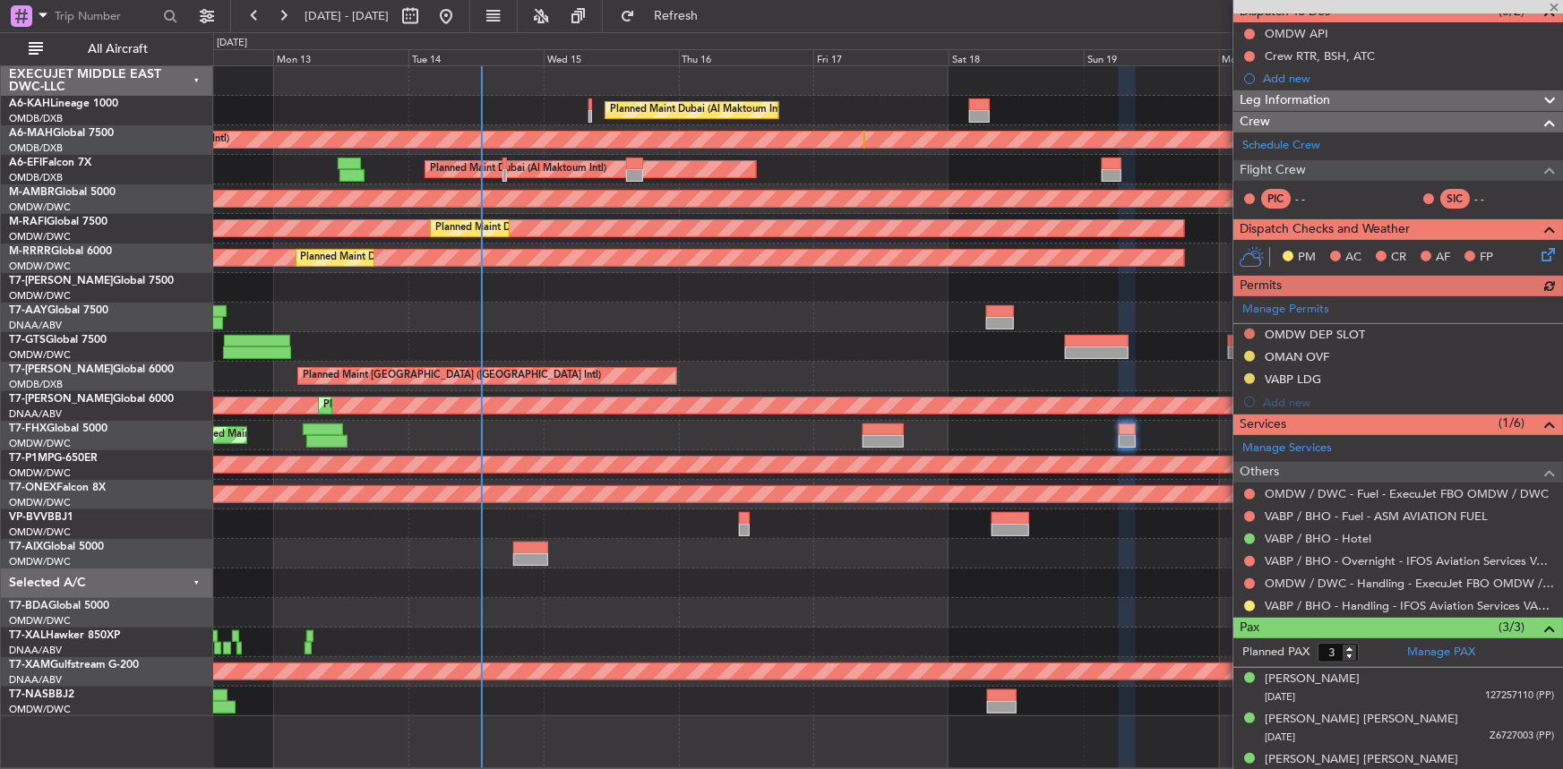
scroll to position [191, 0]
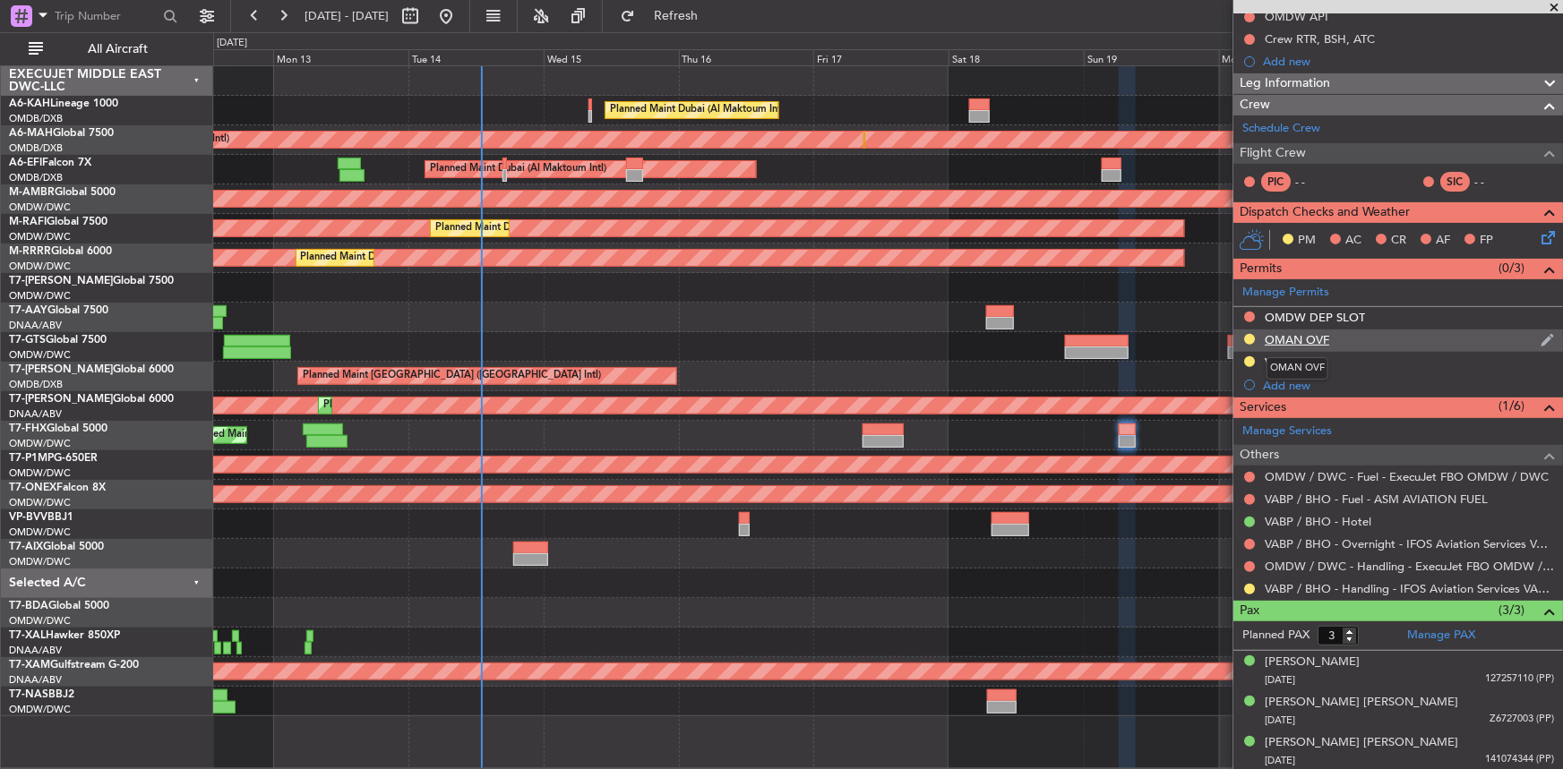
click at [1295, 339] on div "OMAN OVF" at bounding box center [1297, 339] width 64 height 15
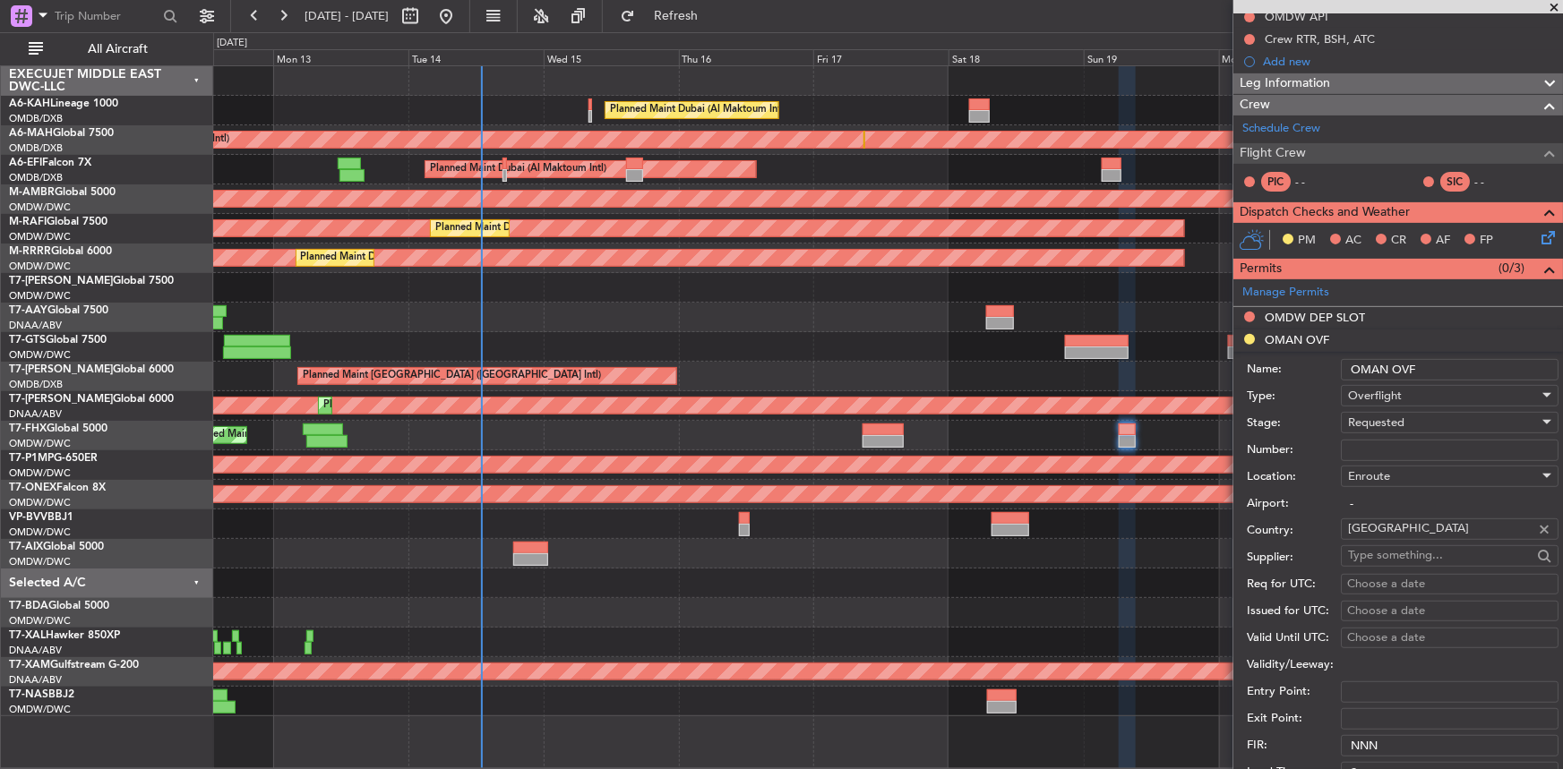
click at [1385, 437] on div "Number:" at bounding box center [1403, 450] width 312 height 27
click at [1369, 450] on input "Number:" at bounding box center [1450, 450] width 218 height 21
paste input "DAT/OF/EJO/0043/2025"
type input "DAT/OF/EJO/0043/2025"
click at [1385, 422] on span "Requested" at bounding box center [1376, 423] width 56 height 16
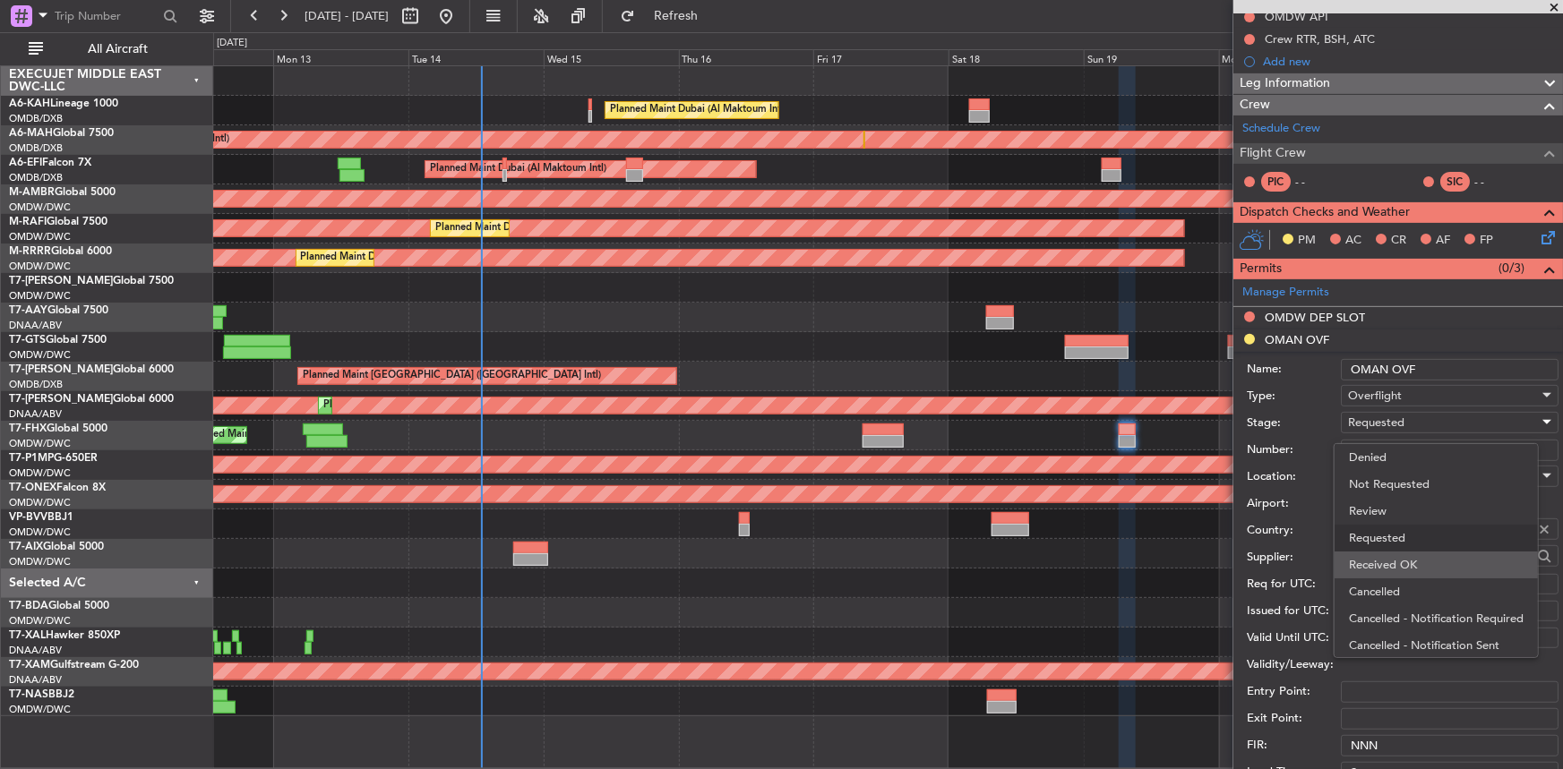
scroll to position [7, 0]
click at [1407, 563] on span "Received OK" at bounding box center [1444, 558] width 190 height 27
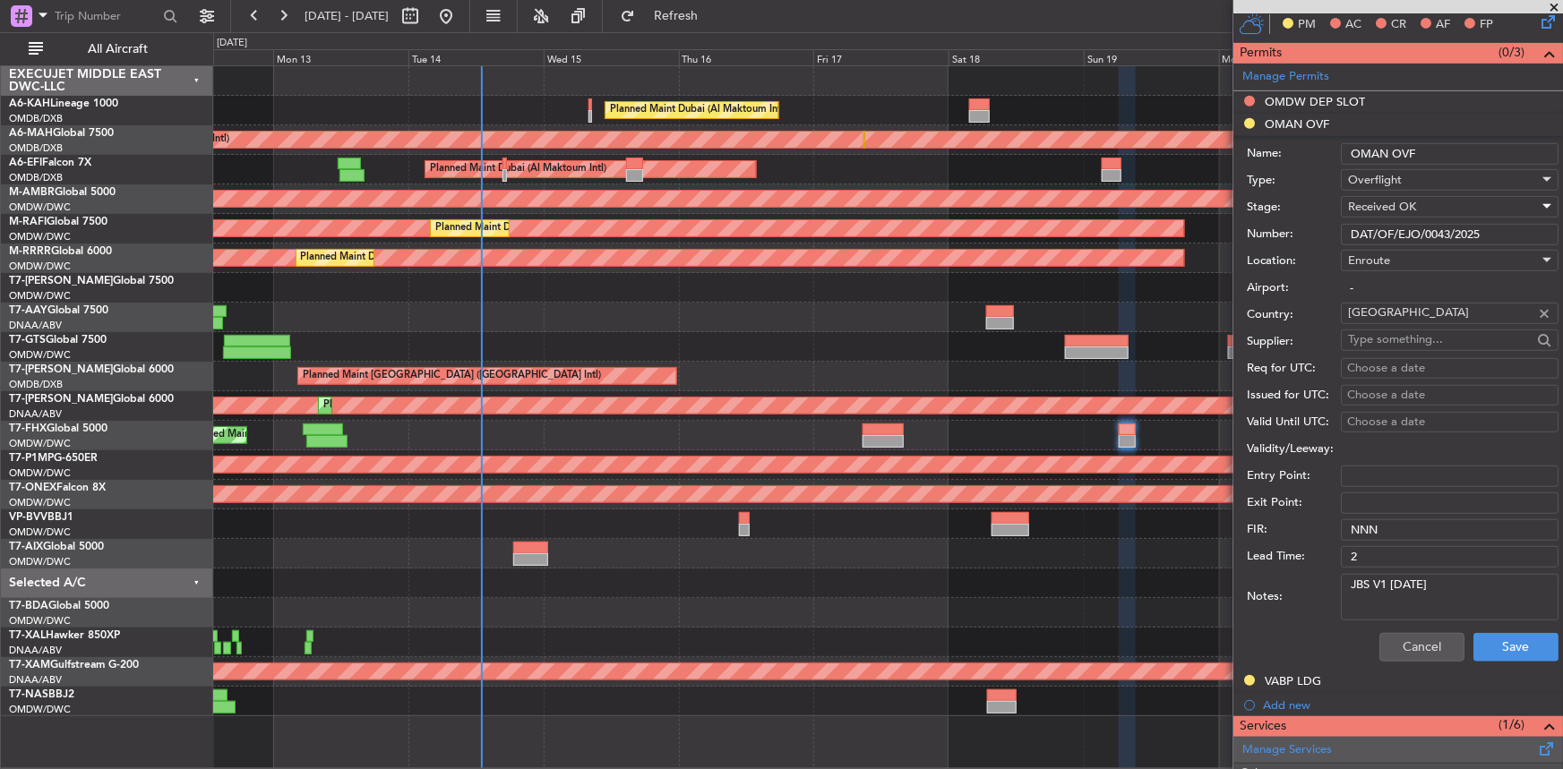
scroll to position [517, 0]
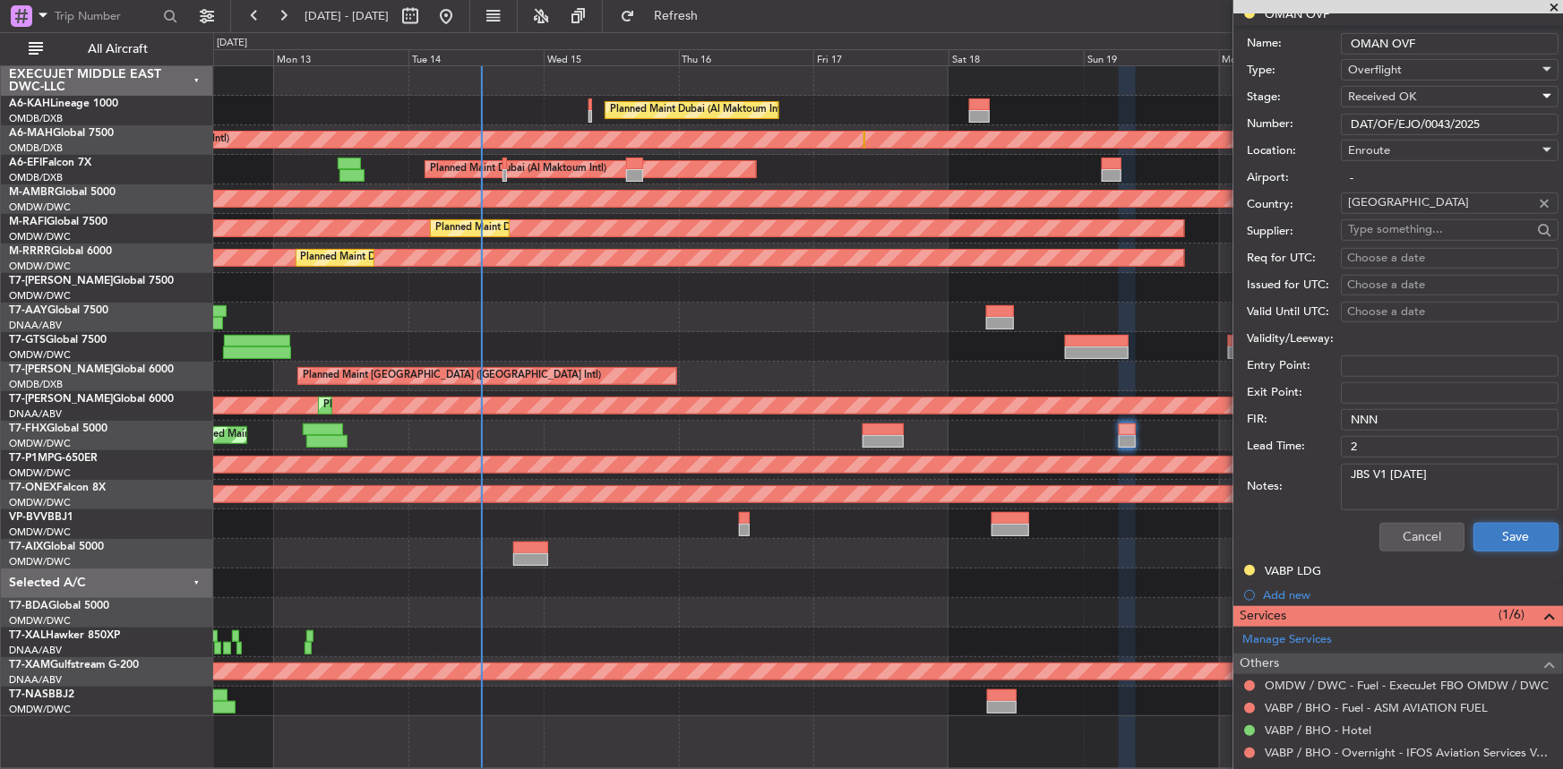
click at [1505, 536] on button "Save" at bounding box center [1515, 537] width 85 height 29
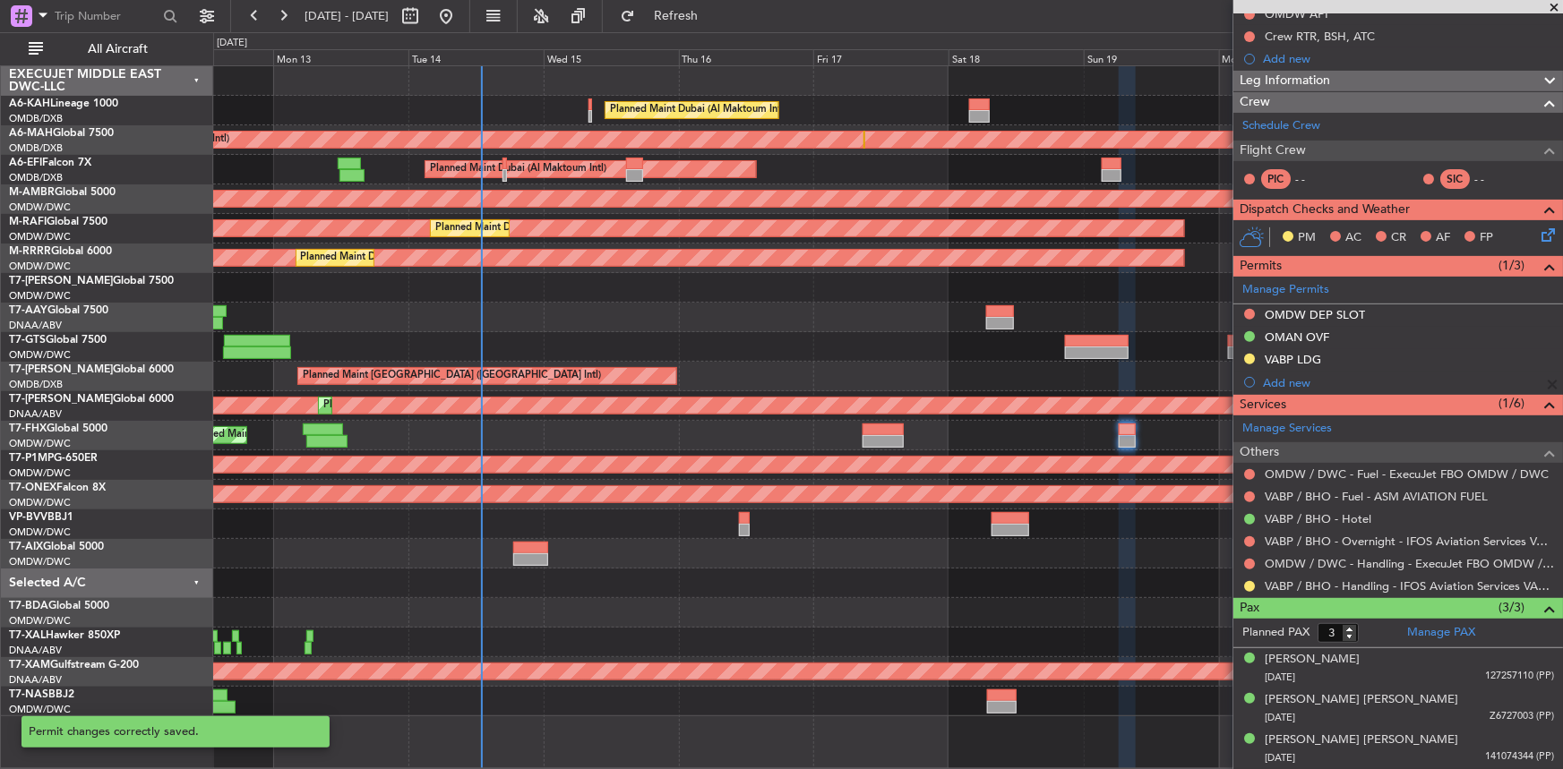
scroll to position [0, 0]
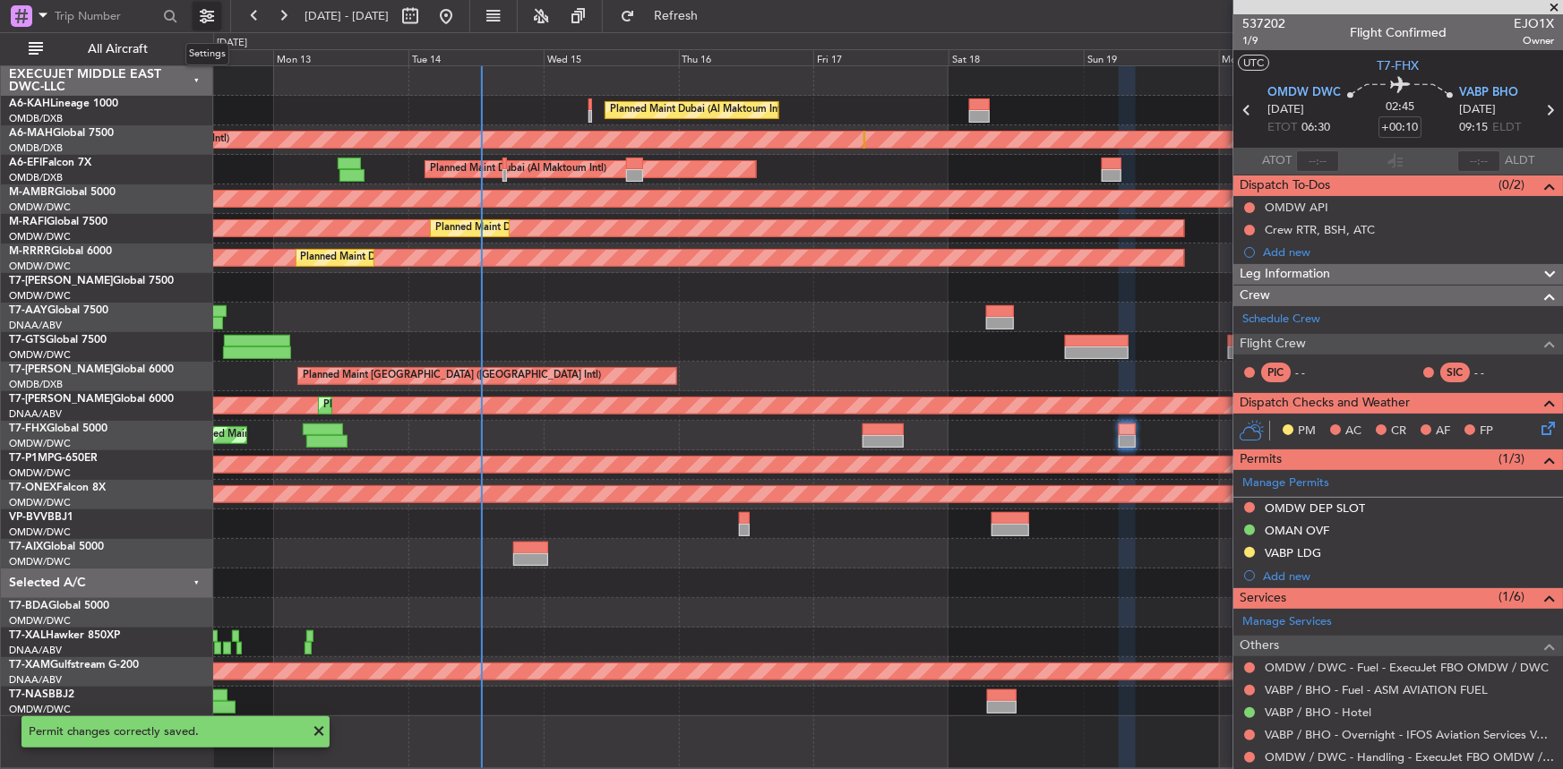
click at [211, 13] on button at bounding box center [207, 16] width 29 height 29
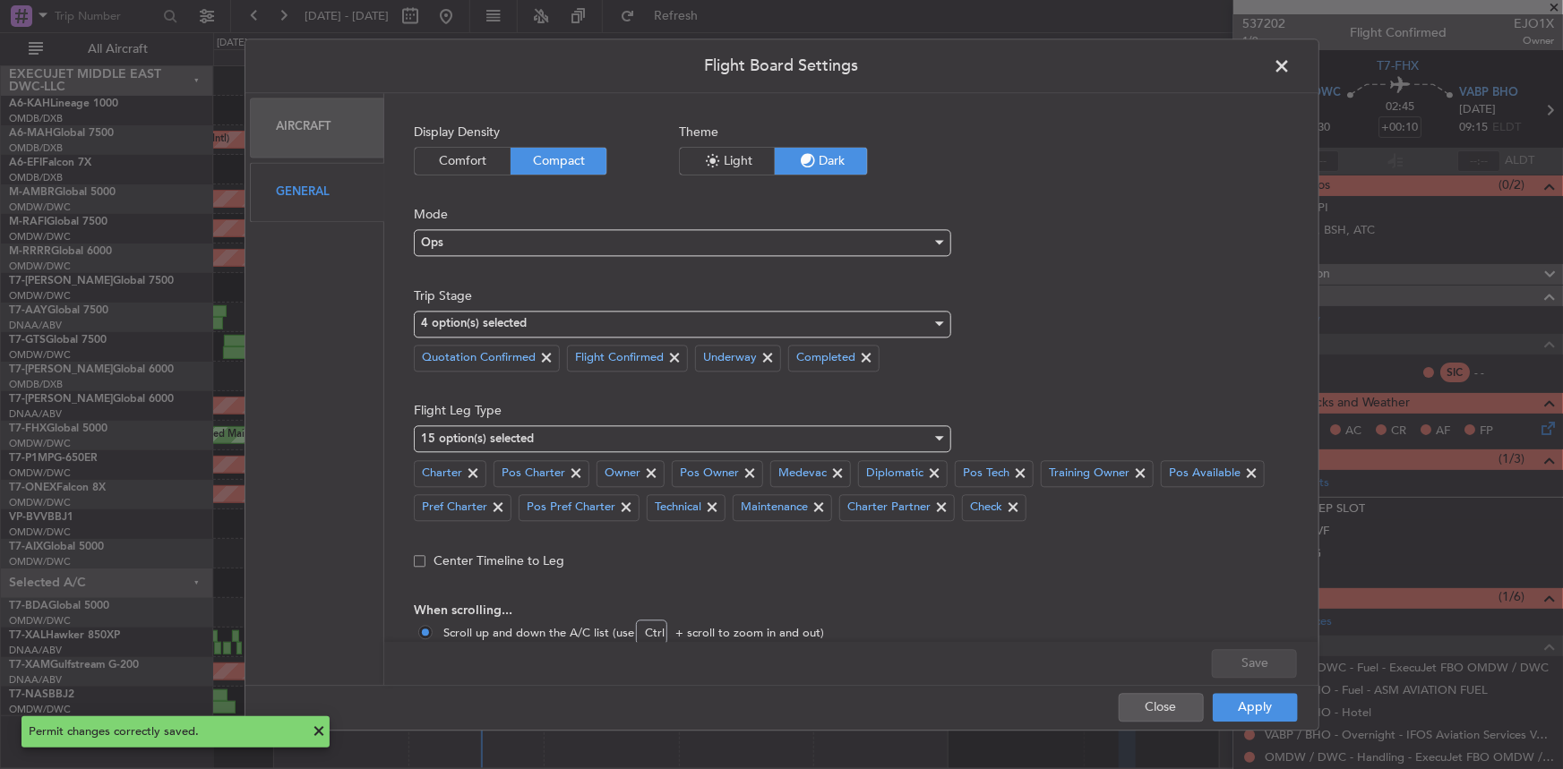
click at [716, 164] on icon "button" at bounding box center [712, 160] width 21 height 21
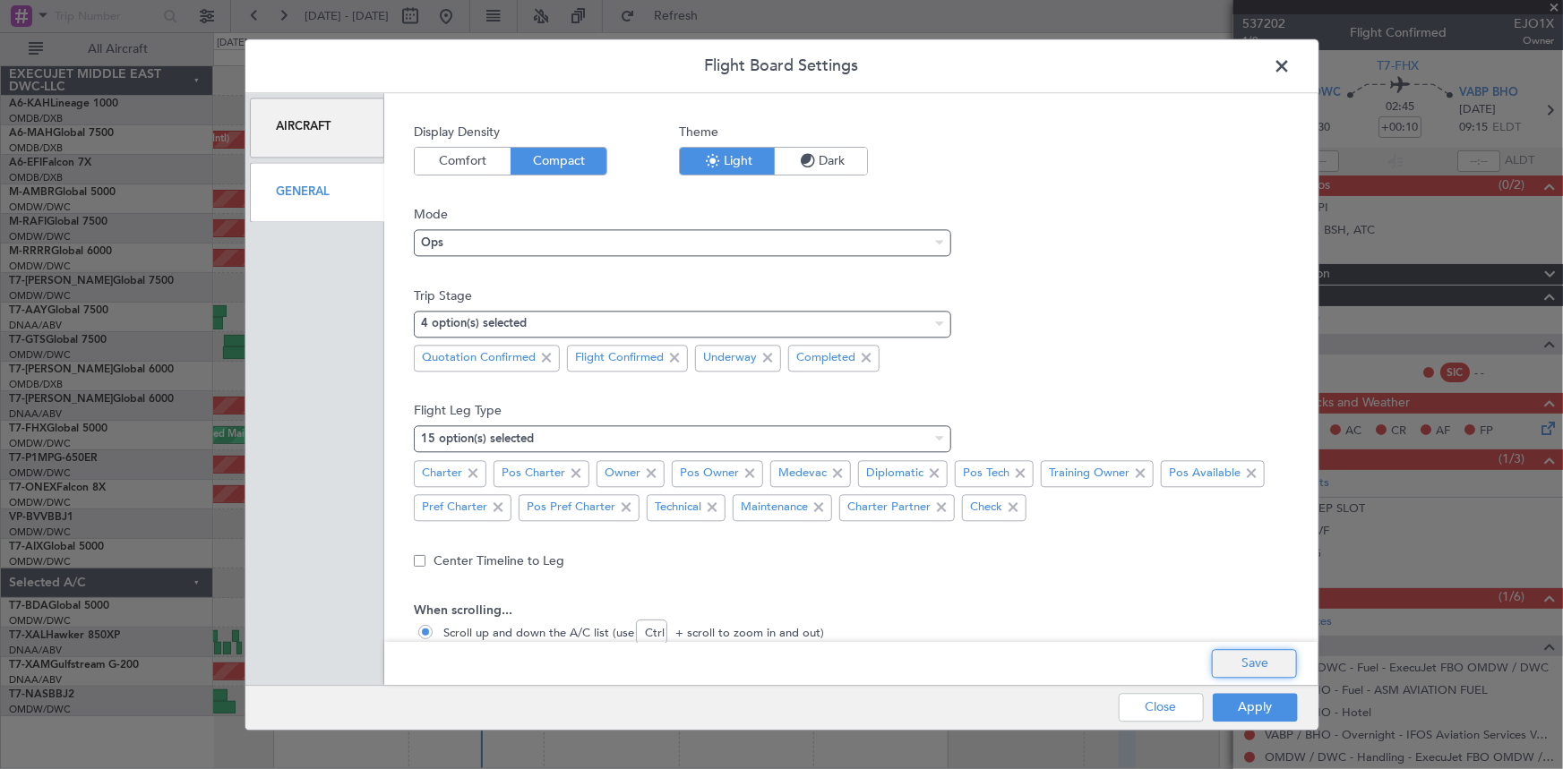
click at [1236, 660] on button "Save" at bounding box center [1254, 663] width 85 height 29
click at [1242, 702] on button "Apply" at bounding box center [1255, 707] width 85 height 29
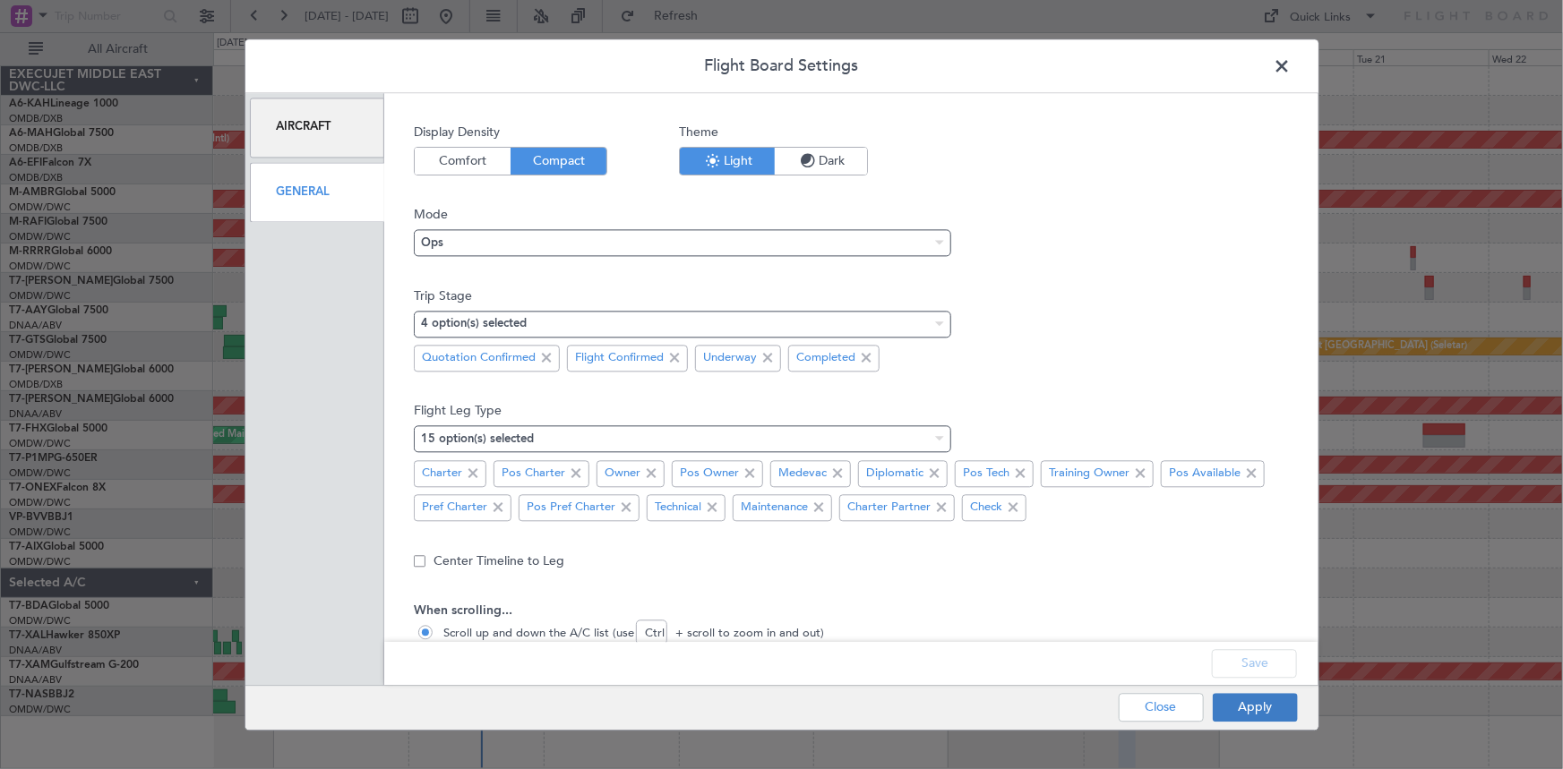
type input "0"
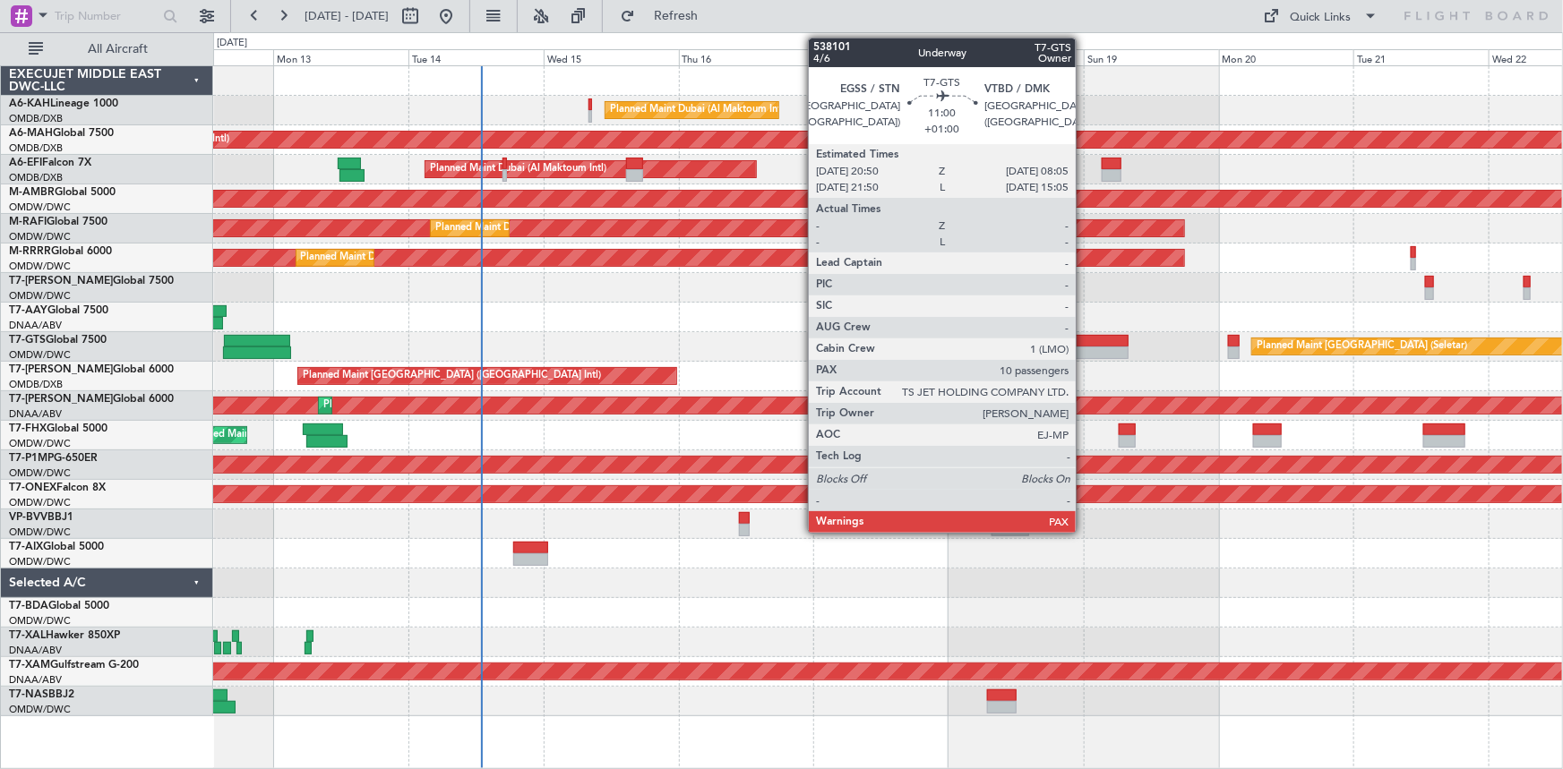
click at [1084, 339] on div at bounding box center [1097, 341] width 64 height 13
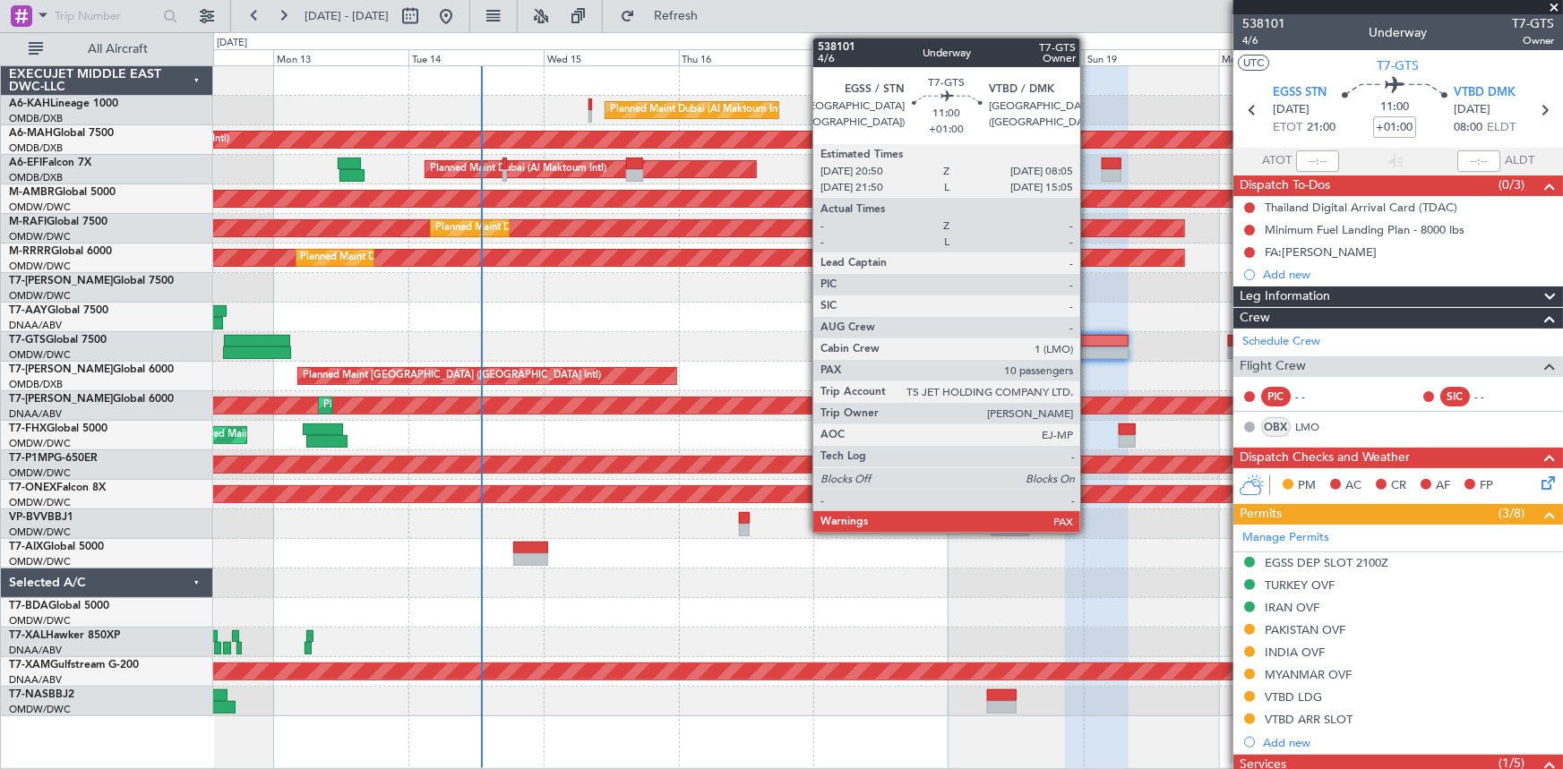
click at [1088, 339] on div at bounding box center [1097, 341] width 64 height 13
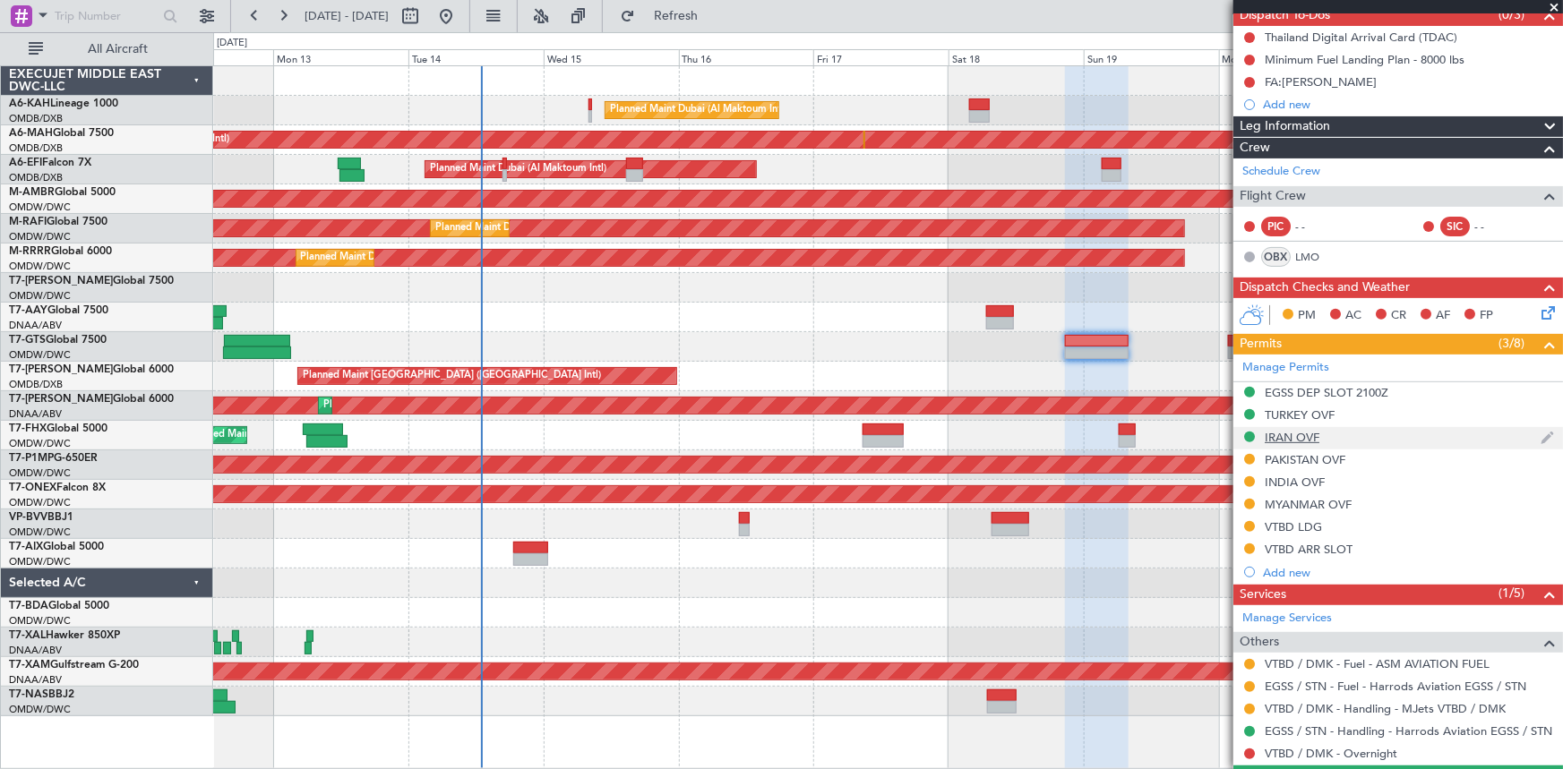
scroll to position [244, 0]
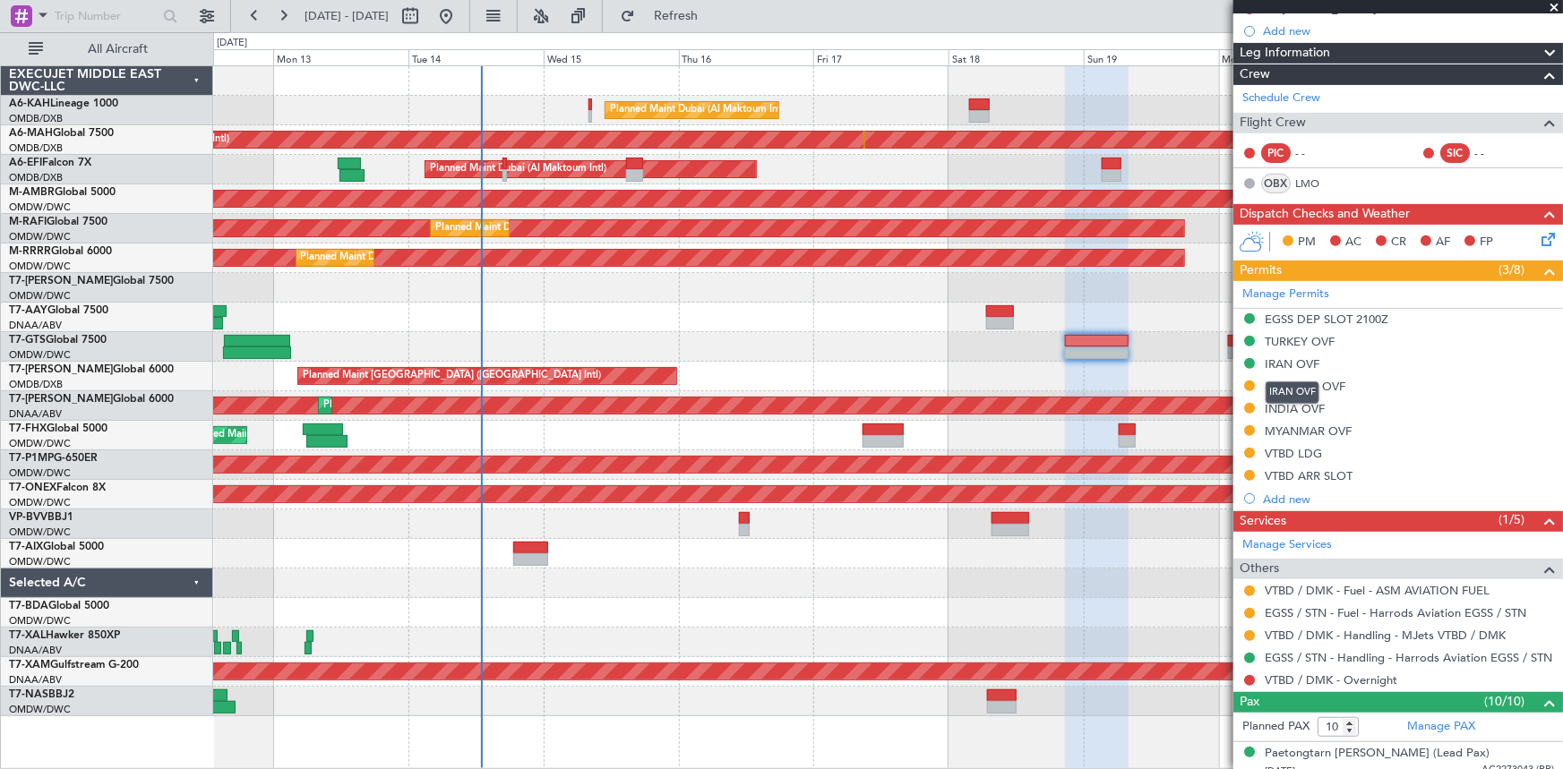
drag, startPoint x: 1297, startPoint y: 360, endPoint x: 1325, endPoint y: 385, distance: 38.1
click at [1297, 360] on div "IRAN OVF" at bounding box center [1292, 363] width 55 height 15
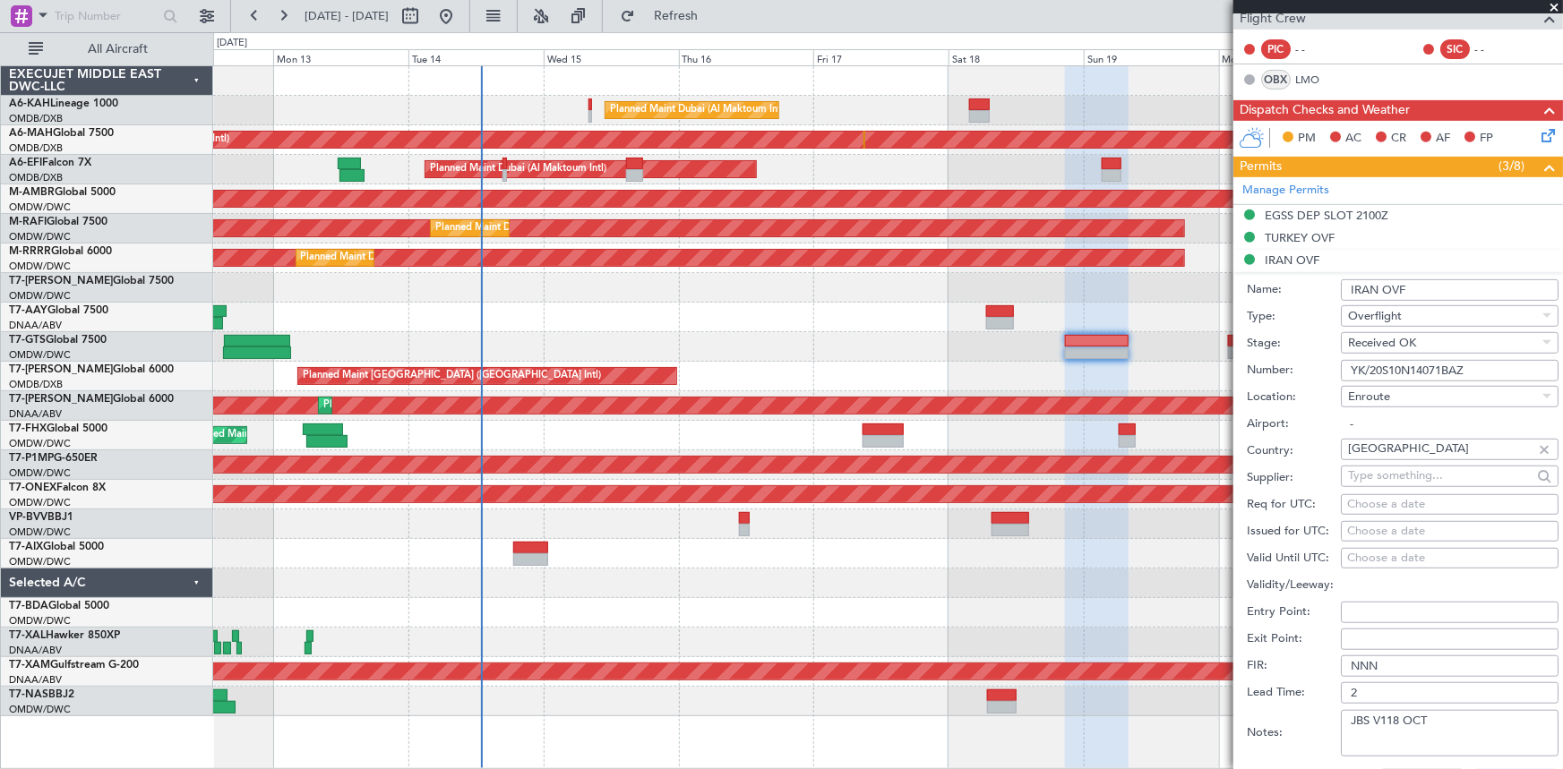
scroll to position [407, 0]
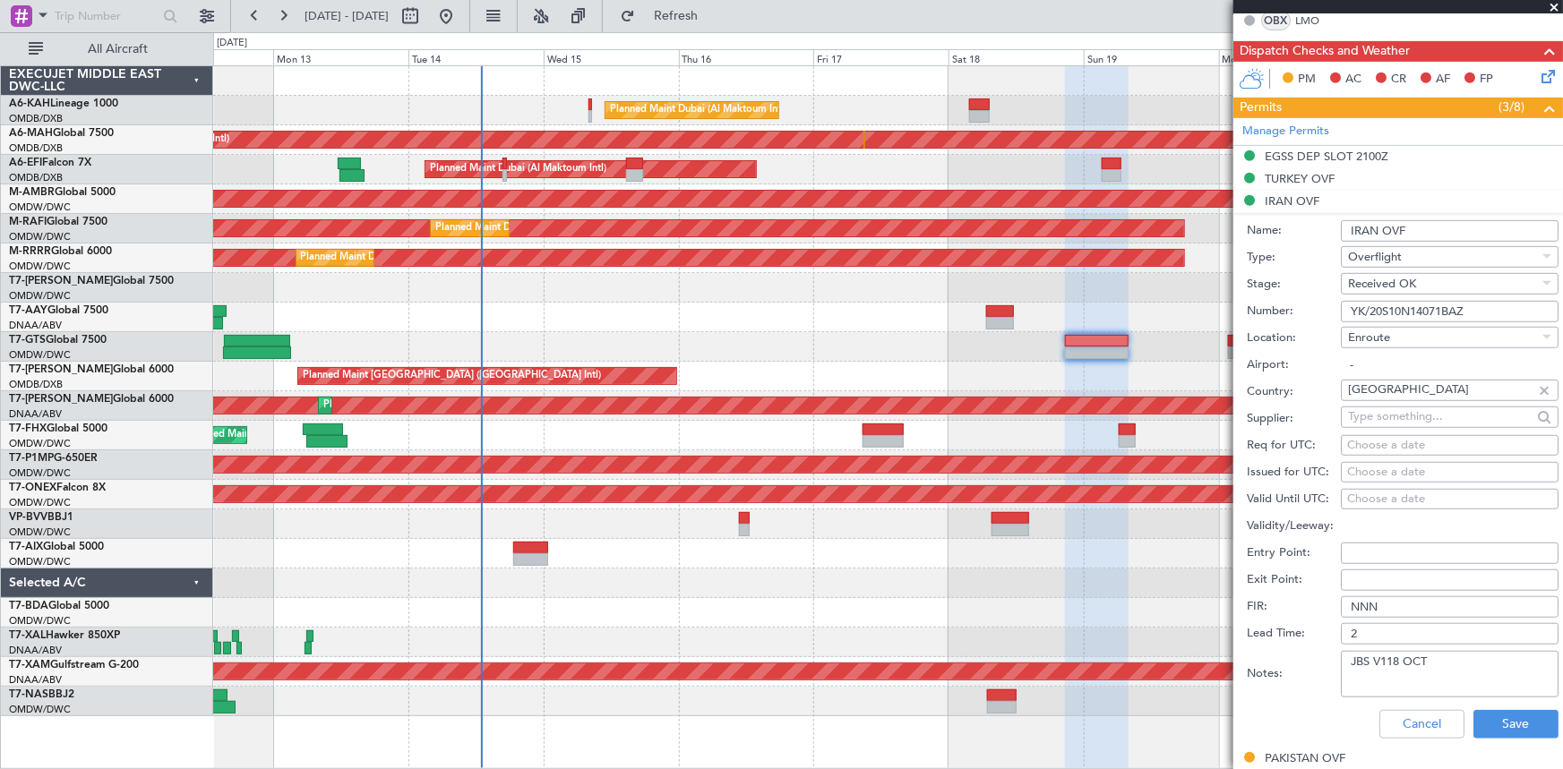
click at [1368, 555] on input "Entry Point:" at bounding box center [1450, 553] width 218 height 21
paste input "[PERSON_NAME]"
type input "[PERSON_NAME]"
click at [1397, 581] on input "Exit Point:" at bounding box center [1450, 580] width 218 height 21
paste input "DERBO"
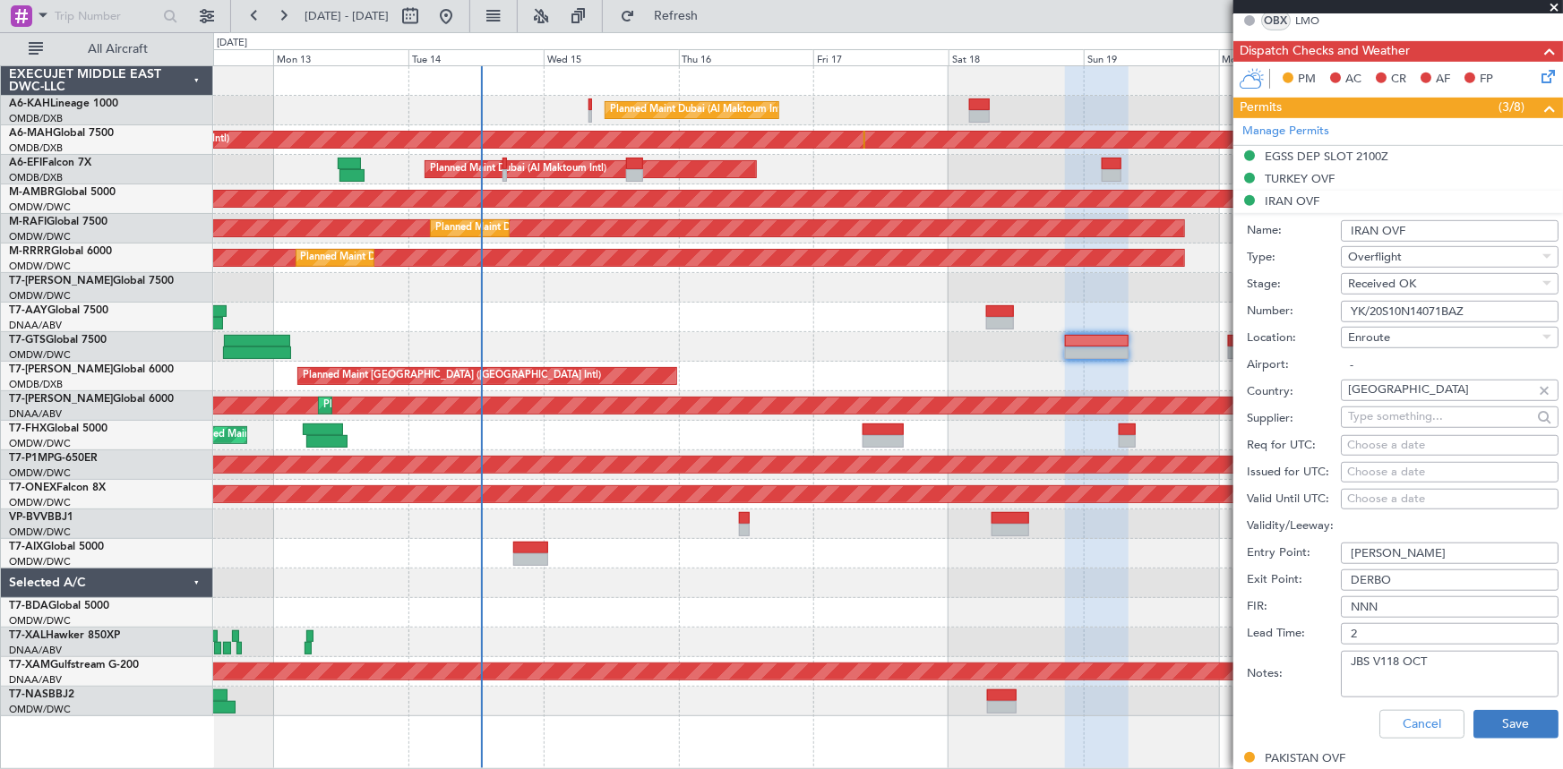
type input "DERBO"
click at [1532, 717] on button "Save" at bounding box center [1515, 724] width 85 height 29
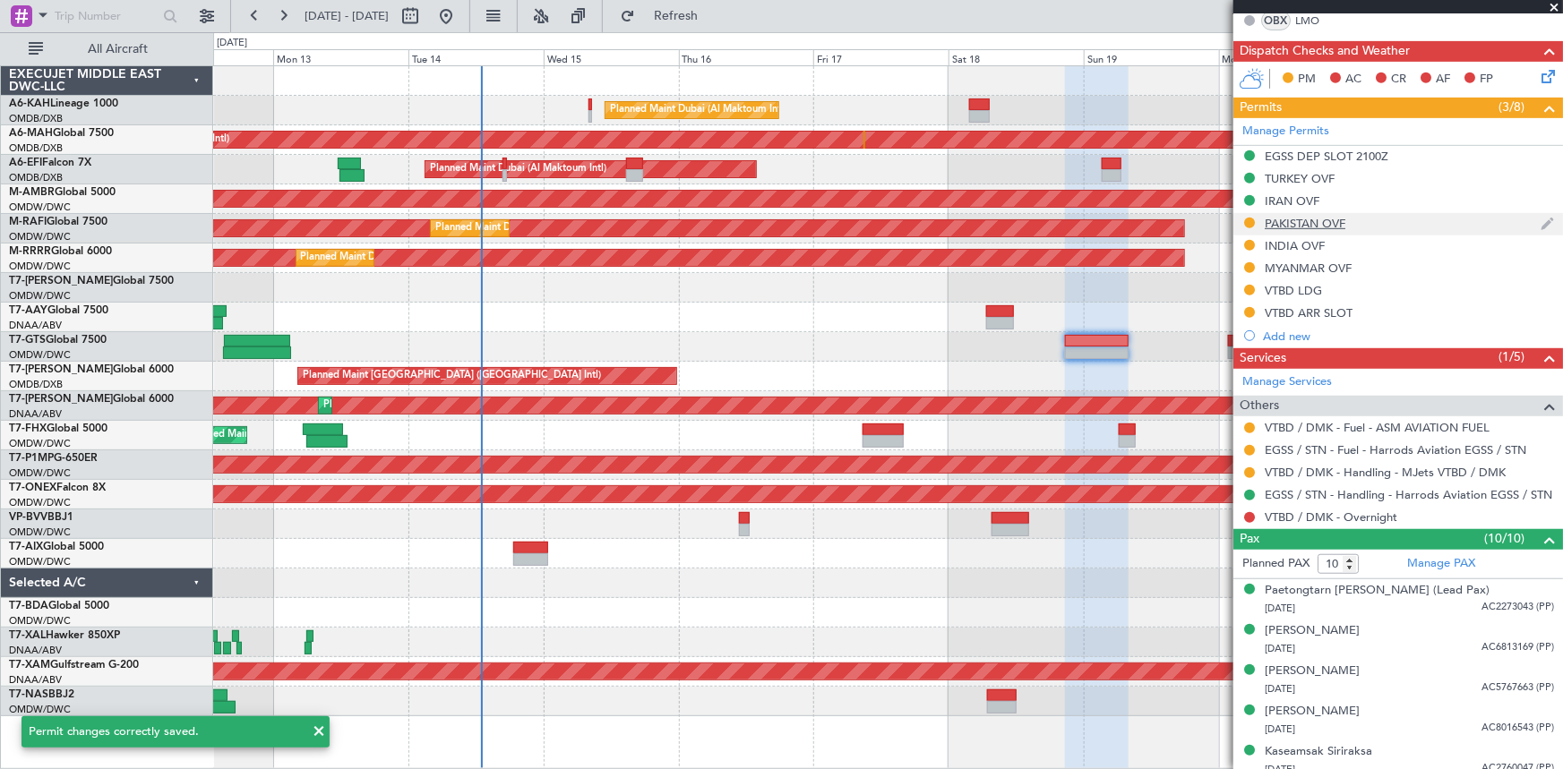
click at [1294, 223] on div "PAKISTAN OVF" at bounding box center [1305, 223] width 81 height 15
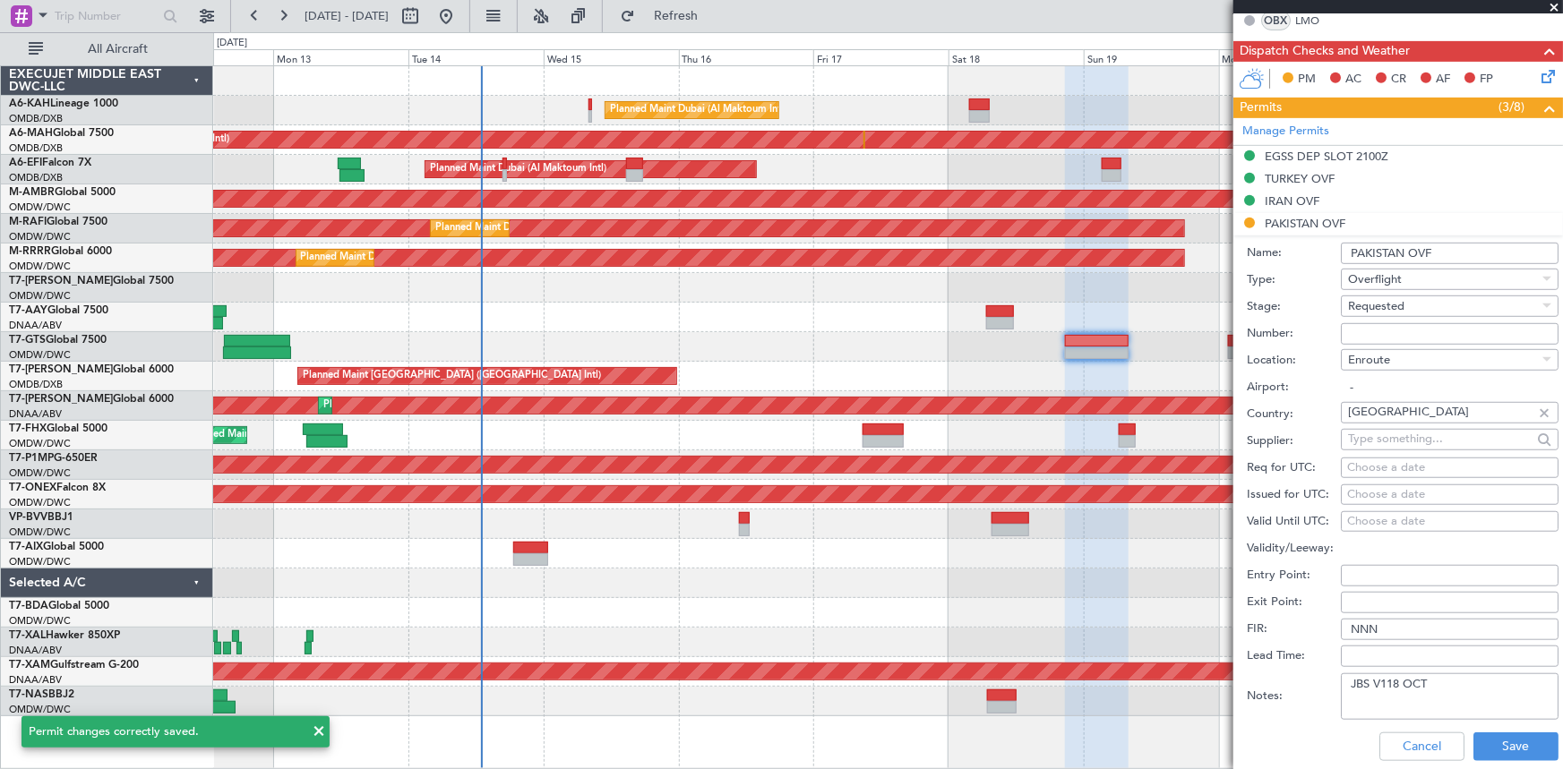
click at [1374, 582] on input "Entry Point:" at bounding box center [1450, 575] width 218 height 21
paste input "DERBO"
type input "DERBO"
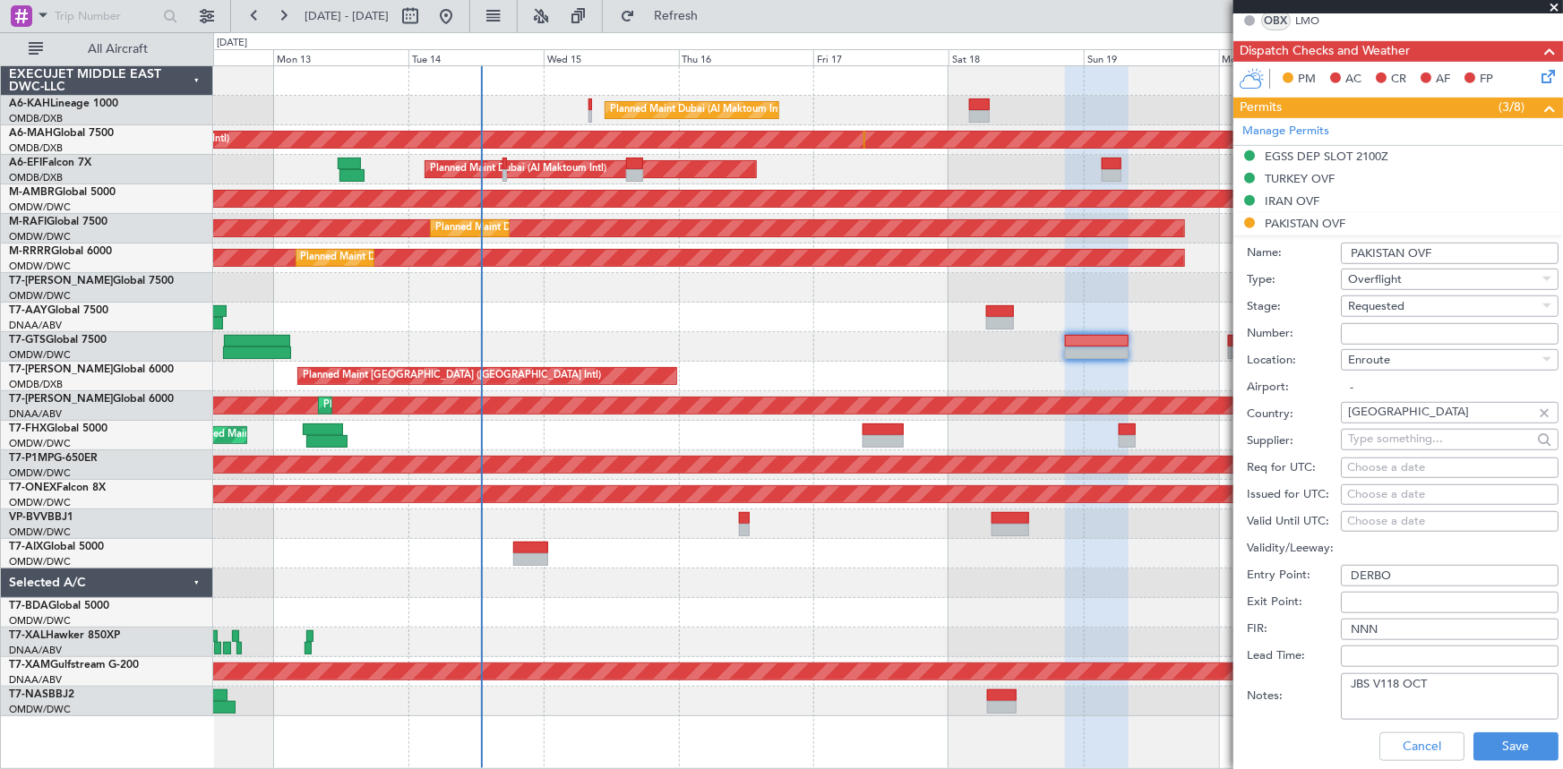
click at [1372, 600] on input "Exit Point:" at bounding box center [1450, 602] width 218 height 21
paste input "VIKIT"
type input "VIKIT"
click at [1418, 303] on div "Requested" at bounding box center [1443, 306] width 191 height 27
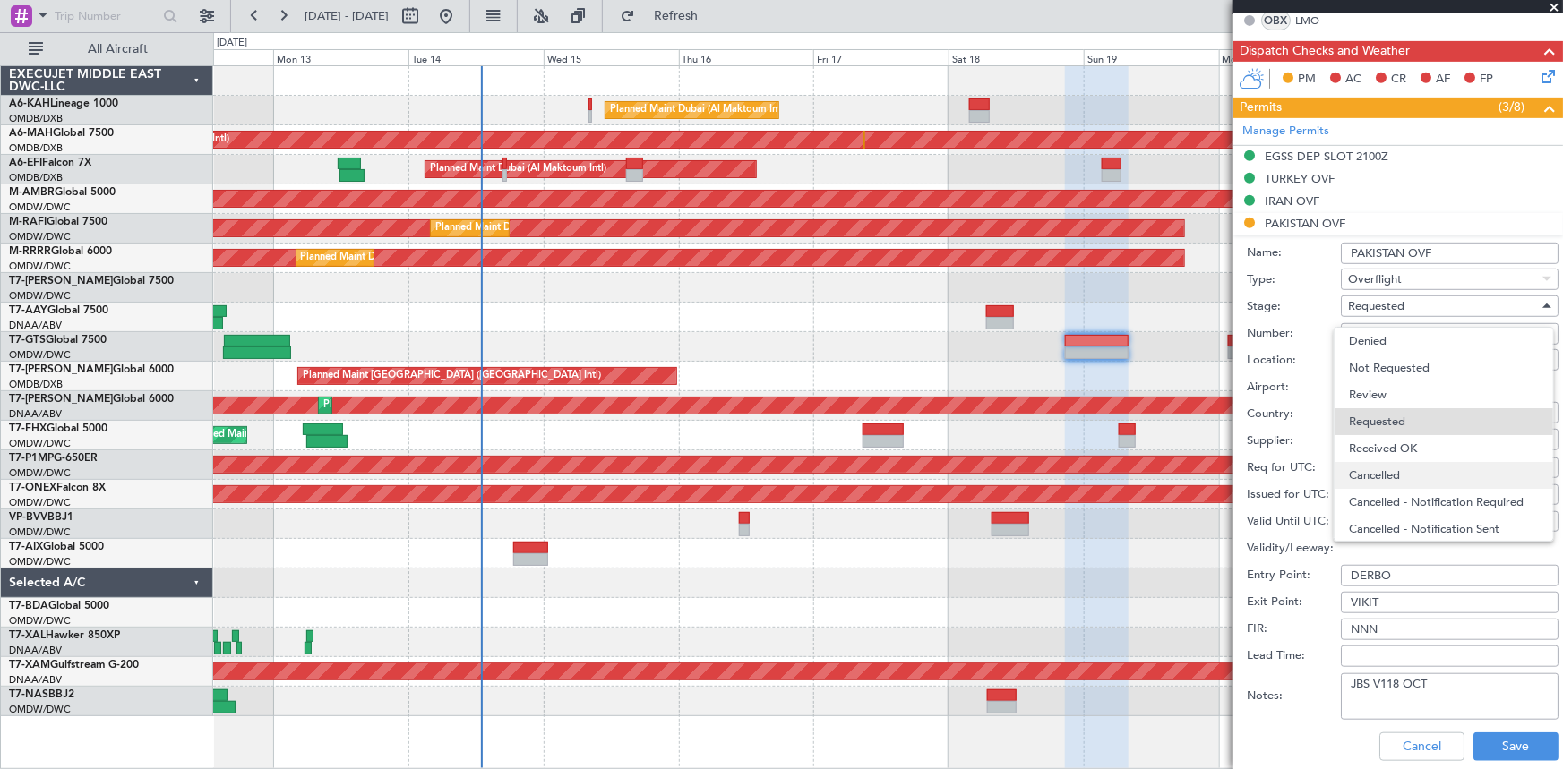
scroll to position [7, 0]
click at [1394, 445] on span "Received OK" at bounding box center [1444, 441] width 190 height 27
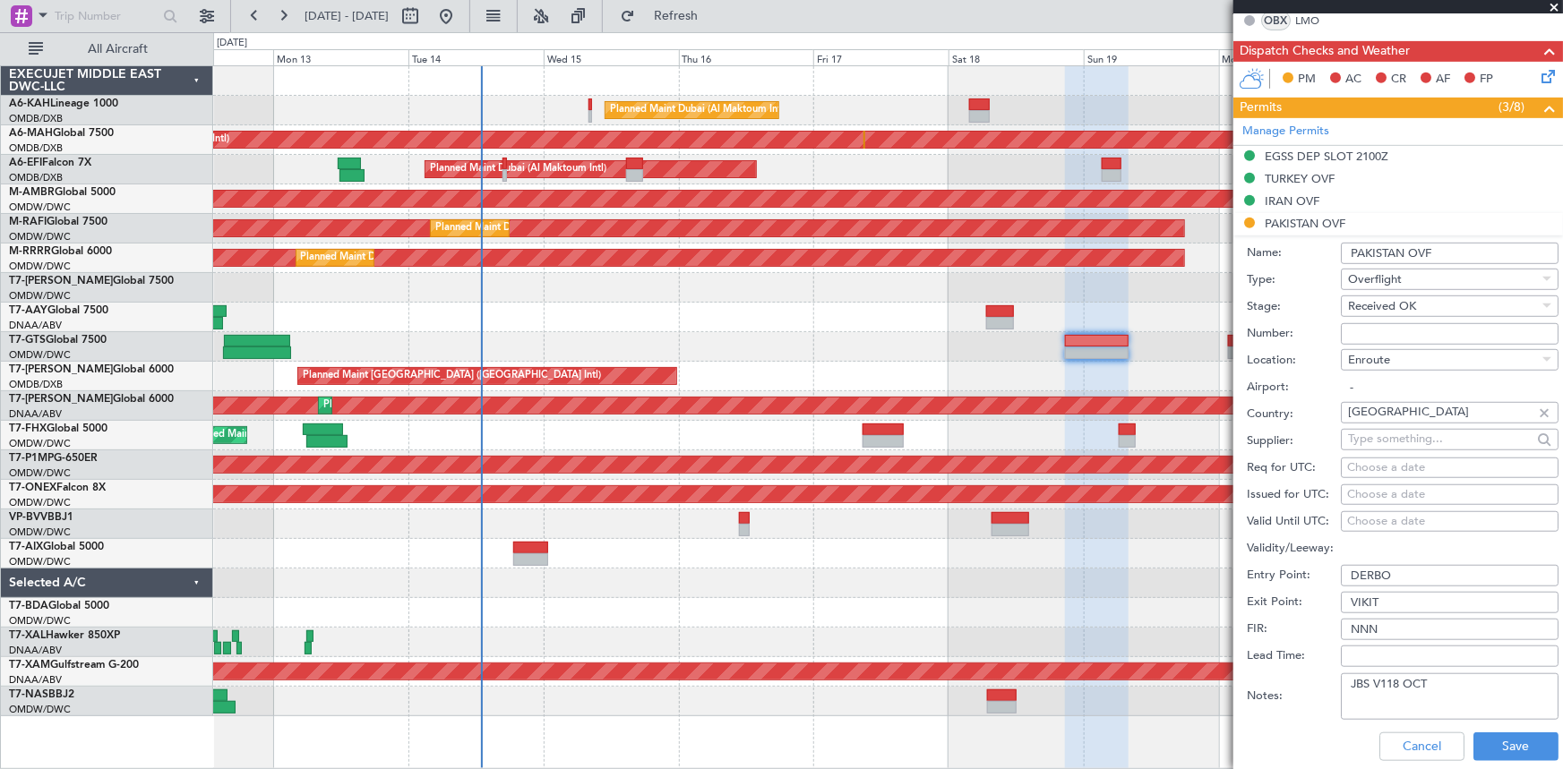
click at [1403, 337] on input "Number:" at bounding box center [1450, 333] width 218 height 21
paste input "NS-2510-0425"
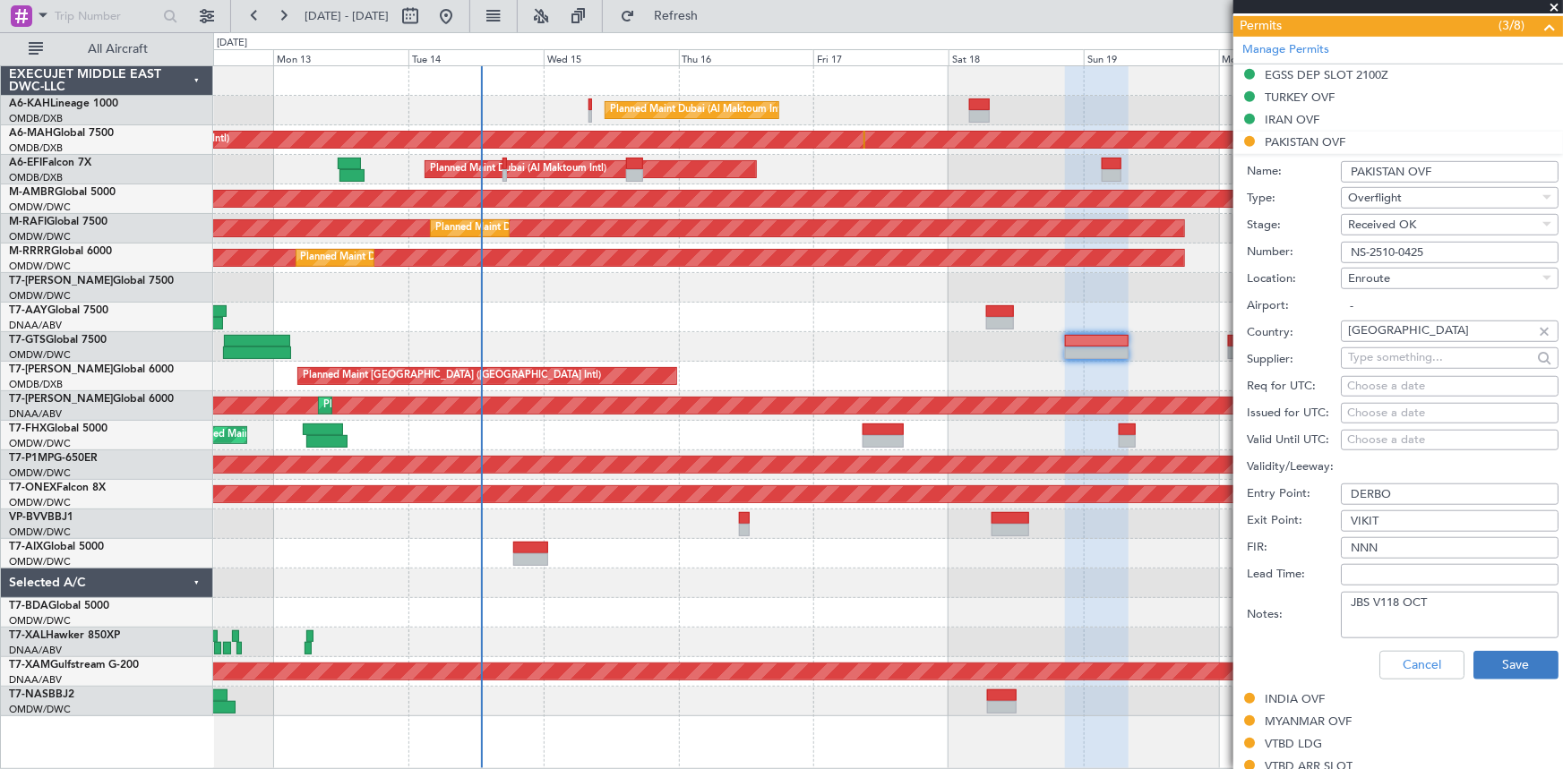
type input "NS-2510-0425"
click at [1487, 653] on button "Save" at bounding box center [1515, 665] width 85 height 29
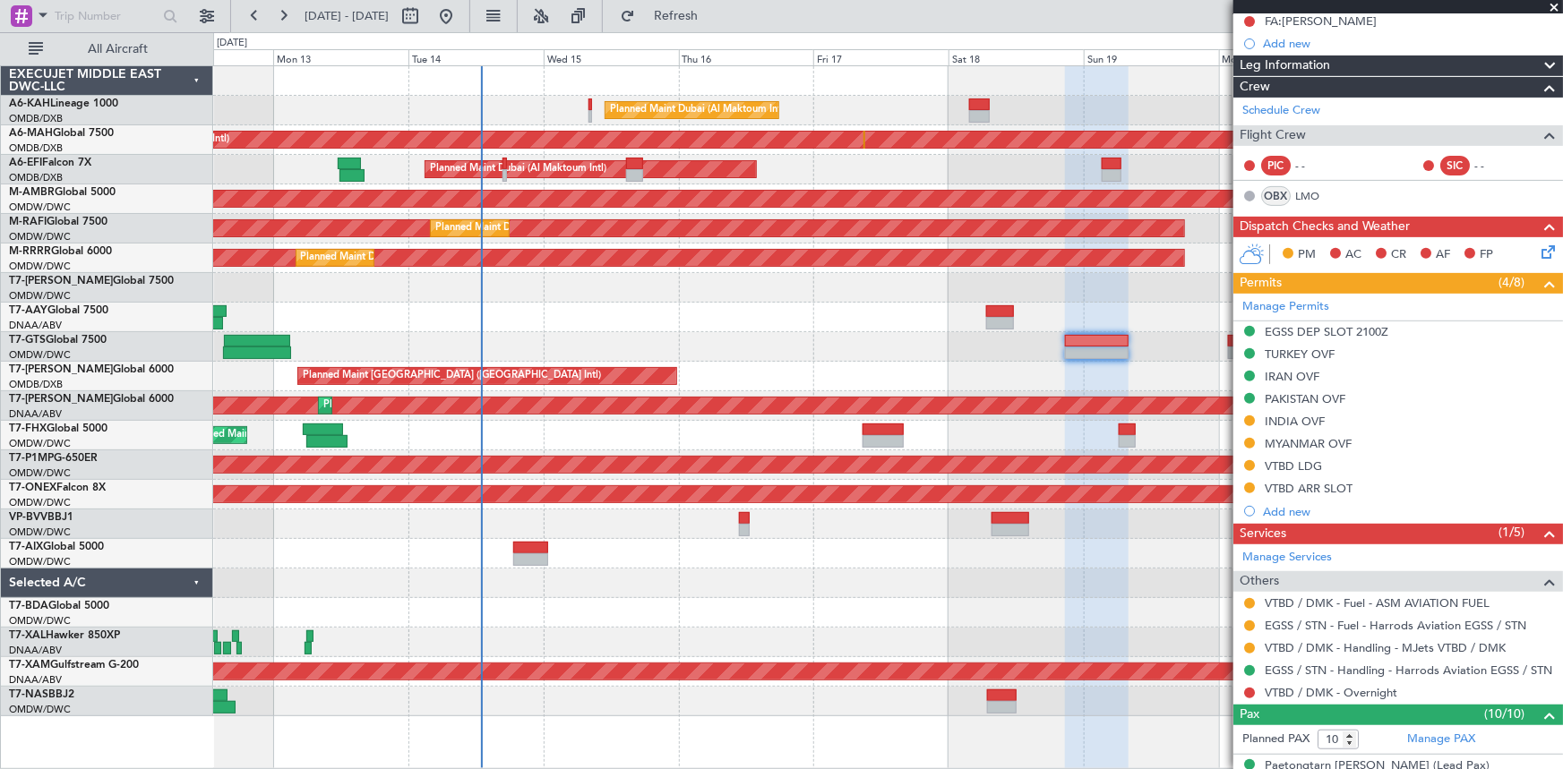
scroll to position [325, 0]
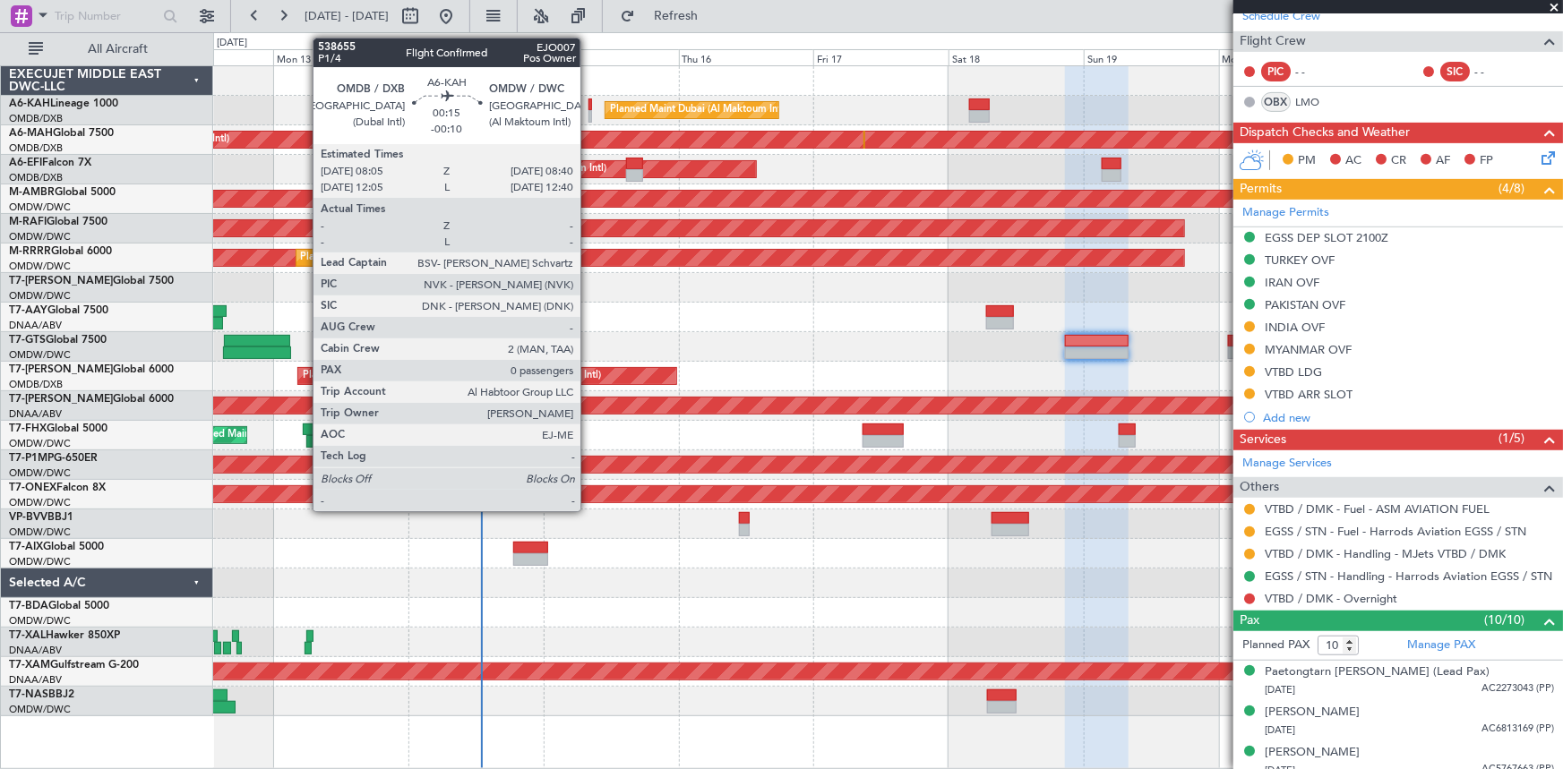
click at [588, 102] on div at bounding box center [590, 105] width 4 height 13
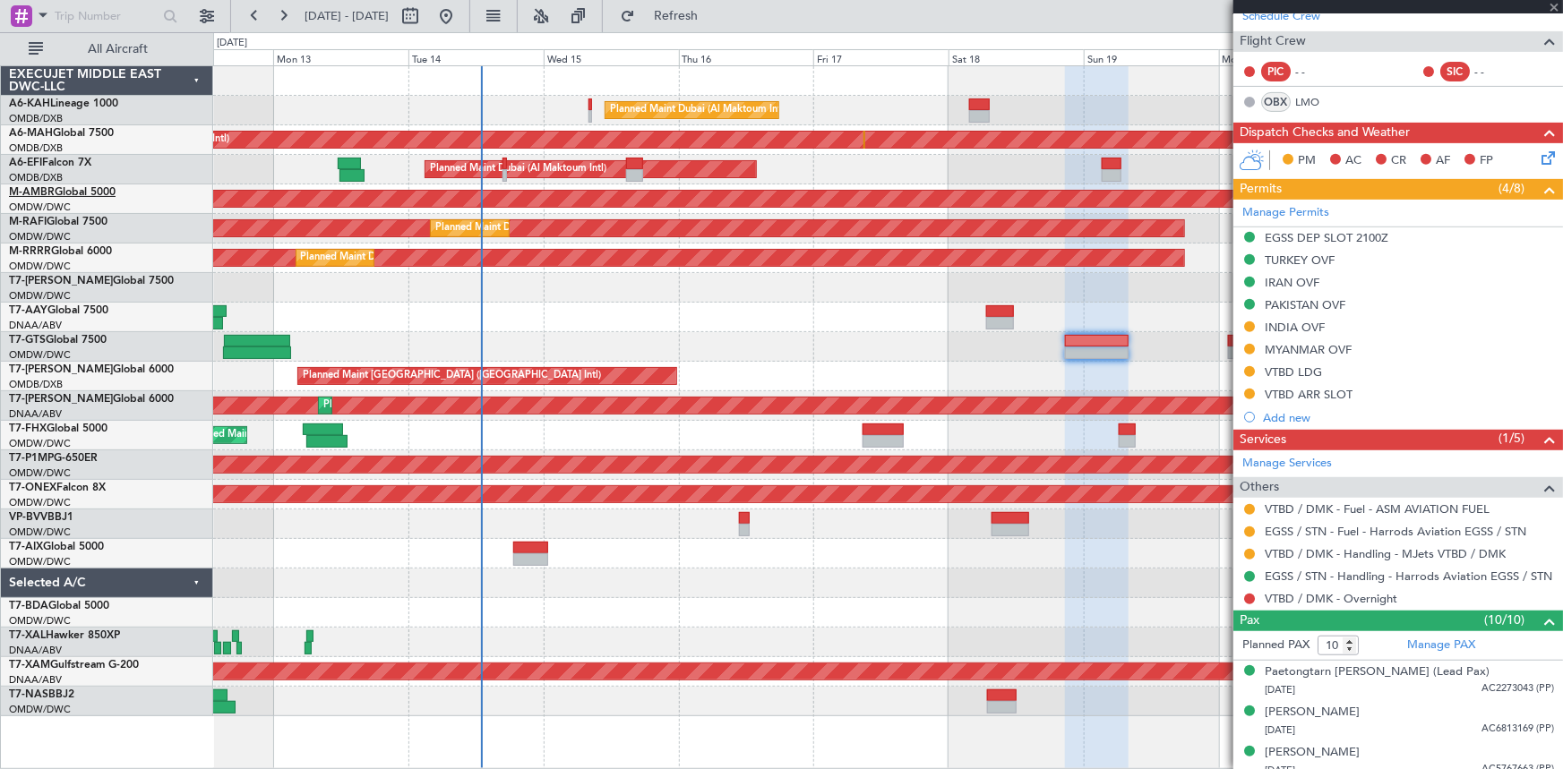
type input "-00:10"
type input "0"
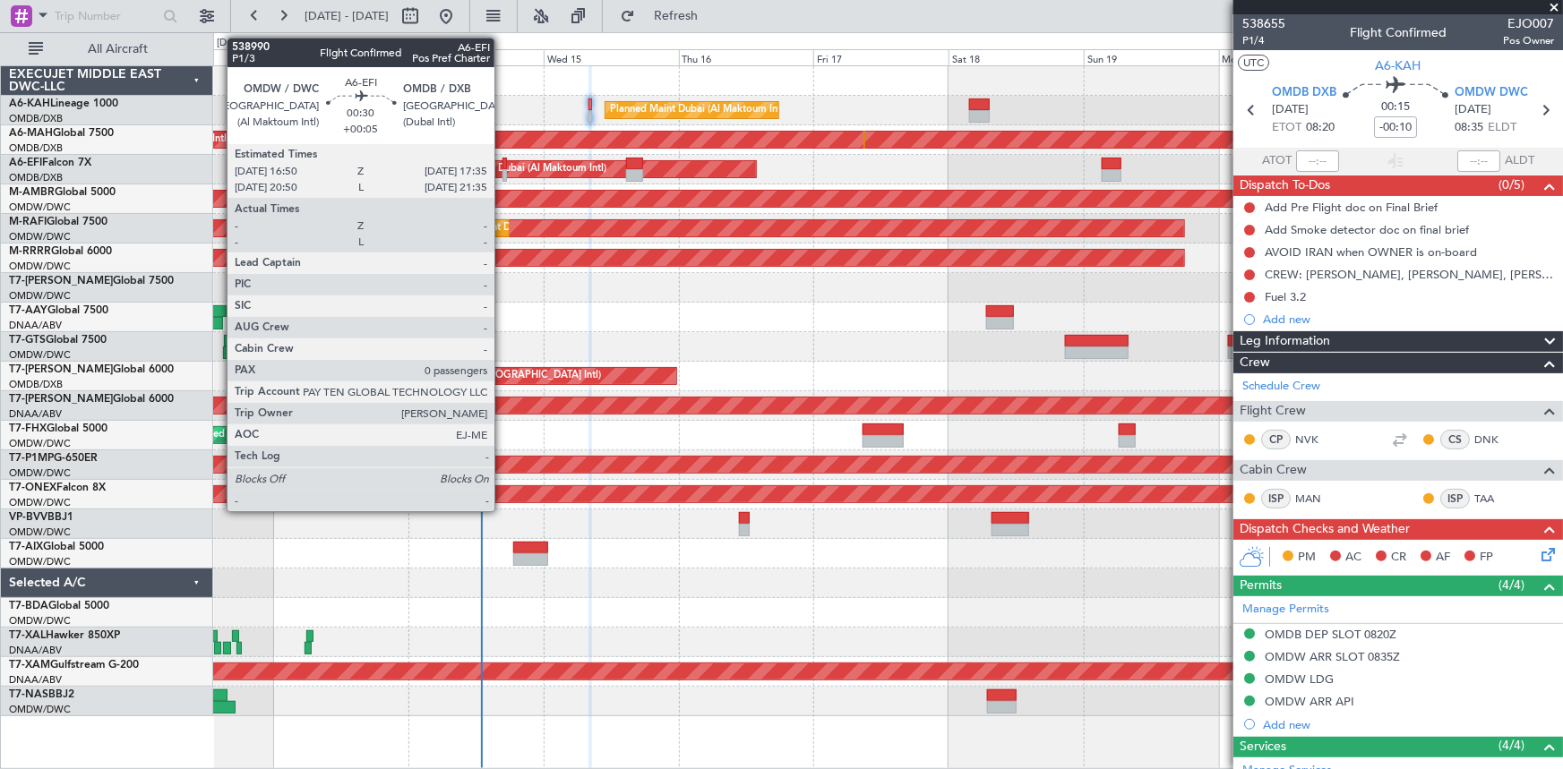
click at [502, 163] on div at bounding box center [504, 164] width 4 height 13
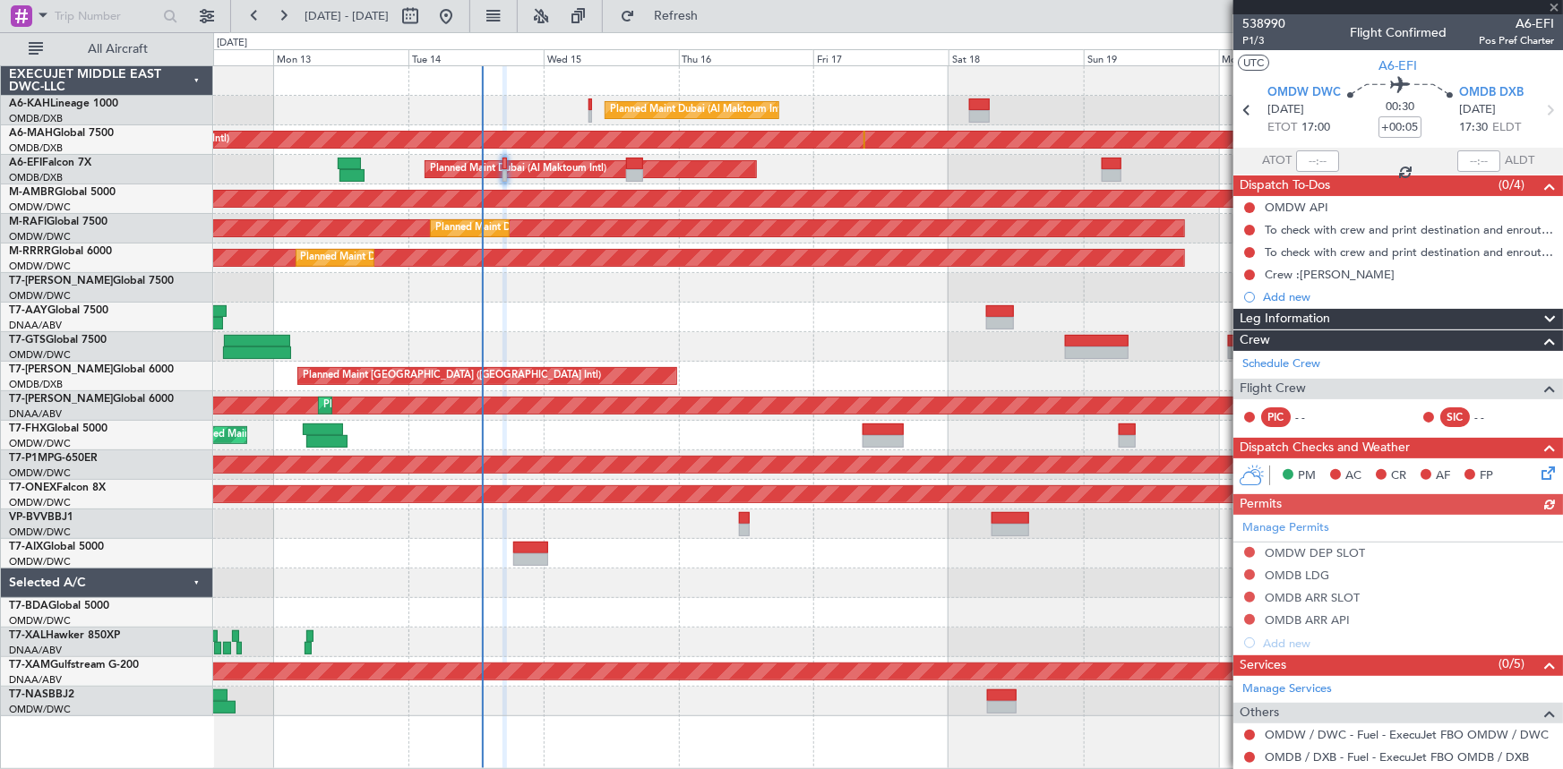
click at [587, 104] on div "Planned Maint Dubai (Al Maktoum Intl)" at bounding box center [888, 111] width 1350 height 30
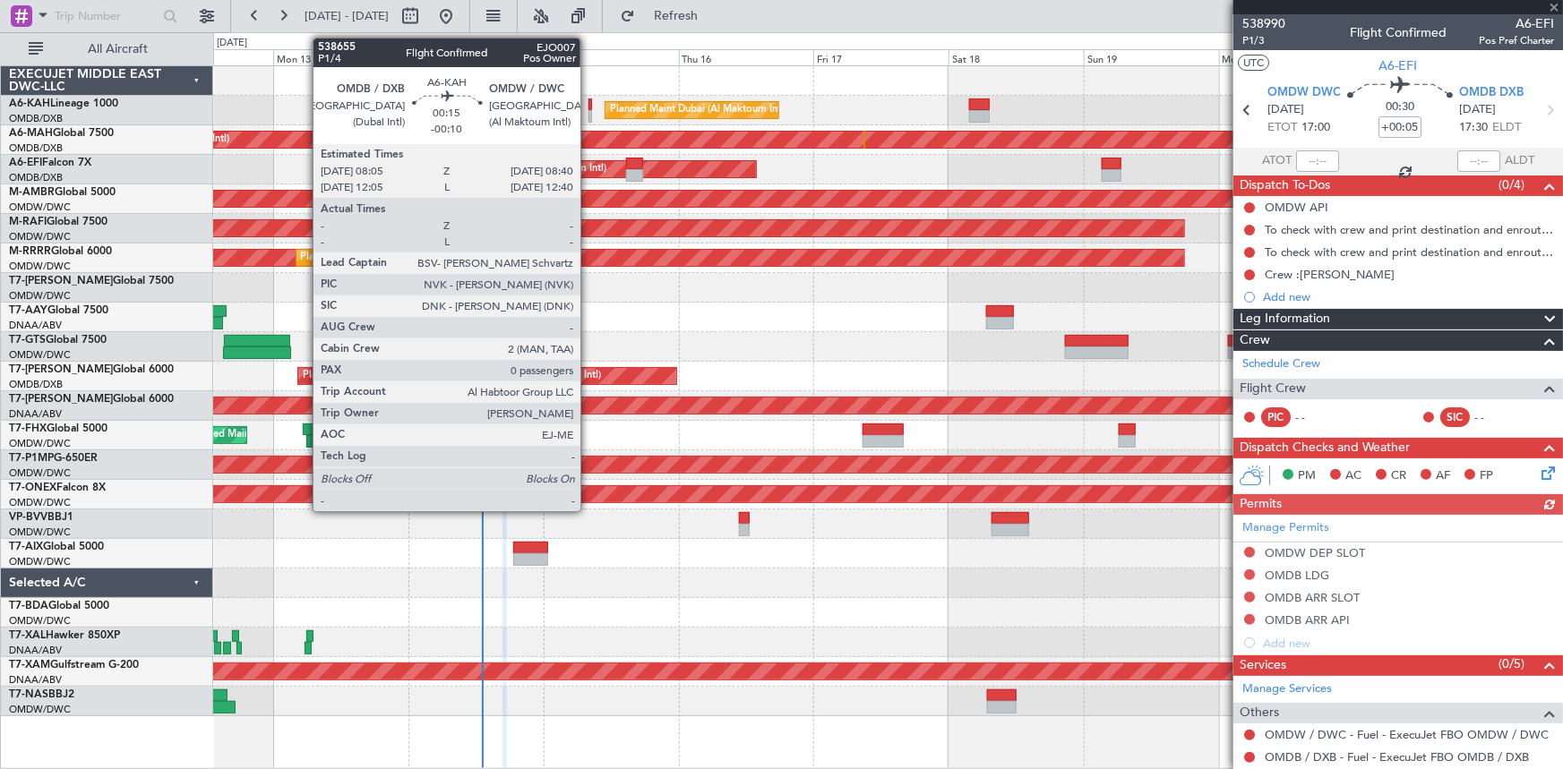
click at [588, 104] on div at bounding box center [590, 105] width 4 height 13
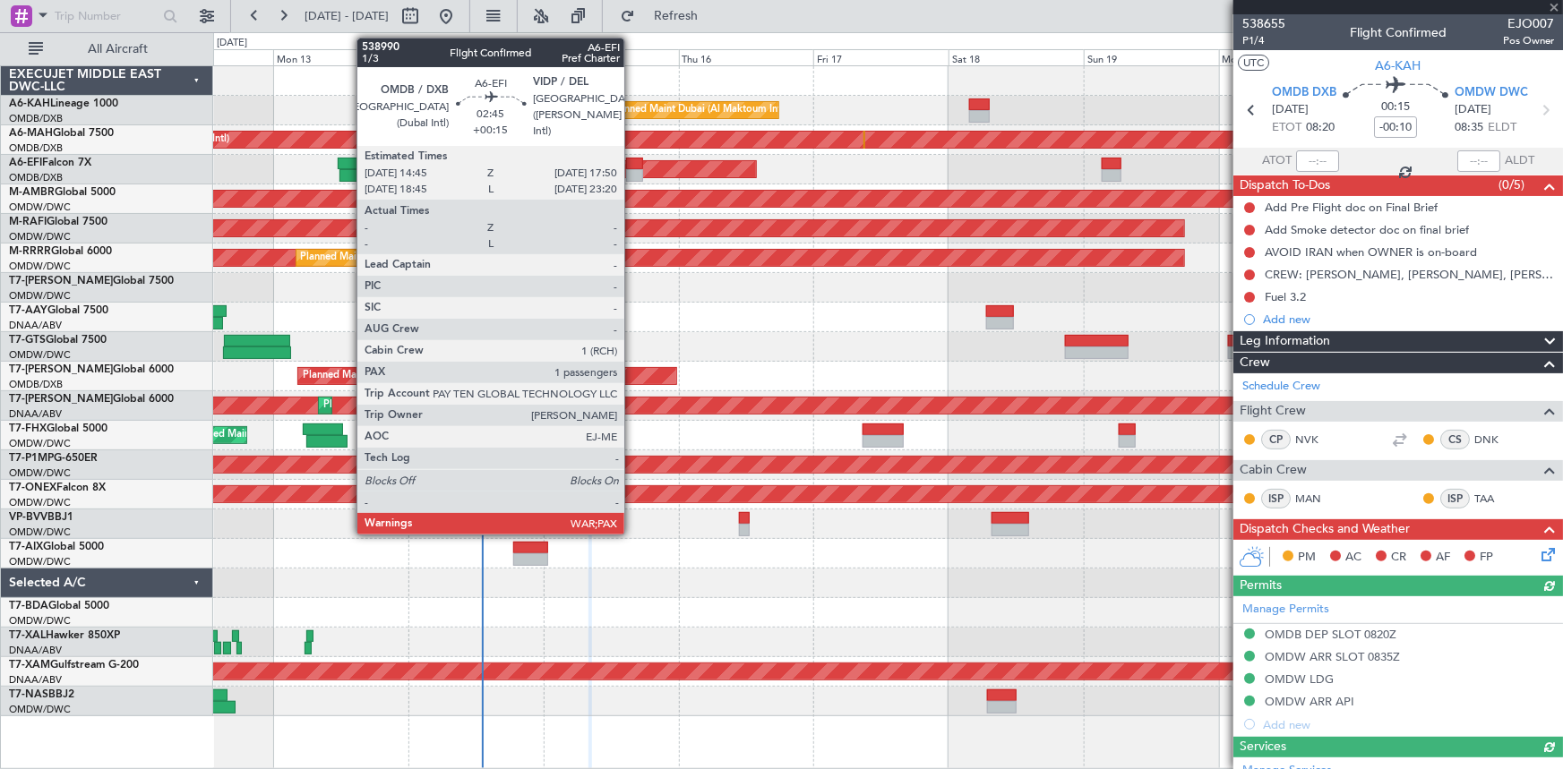
click at [631, 163] on div at bounding box center [635, 164] width 18 height 13
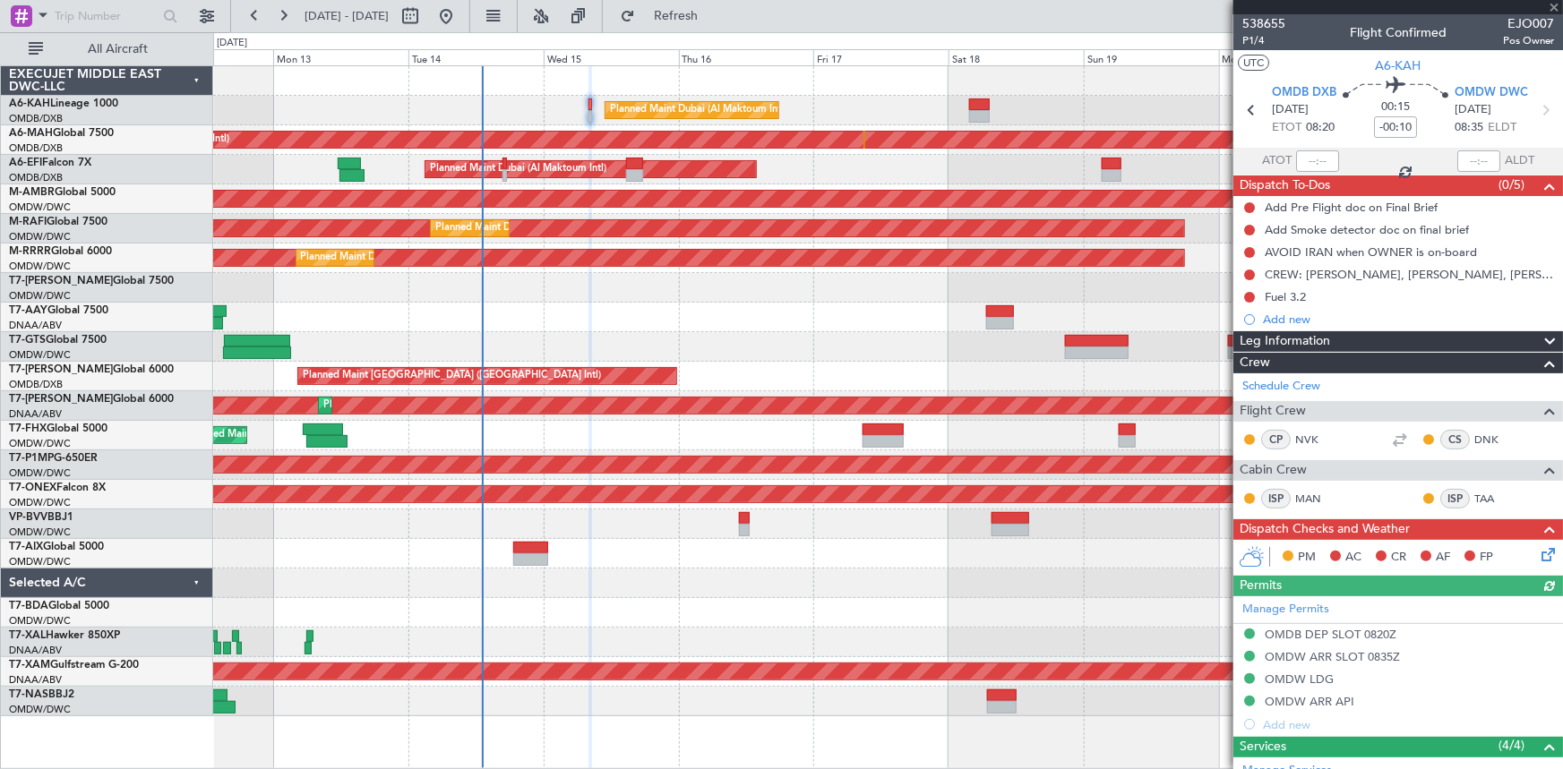
type input "+00:15"
type input "3"
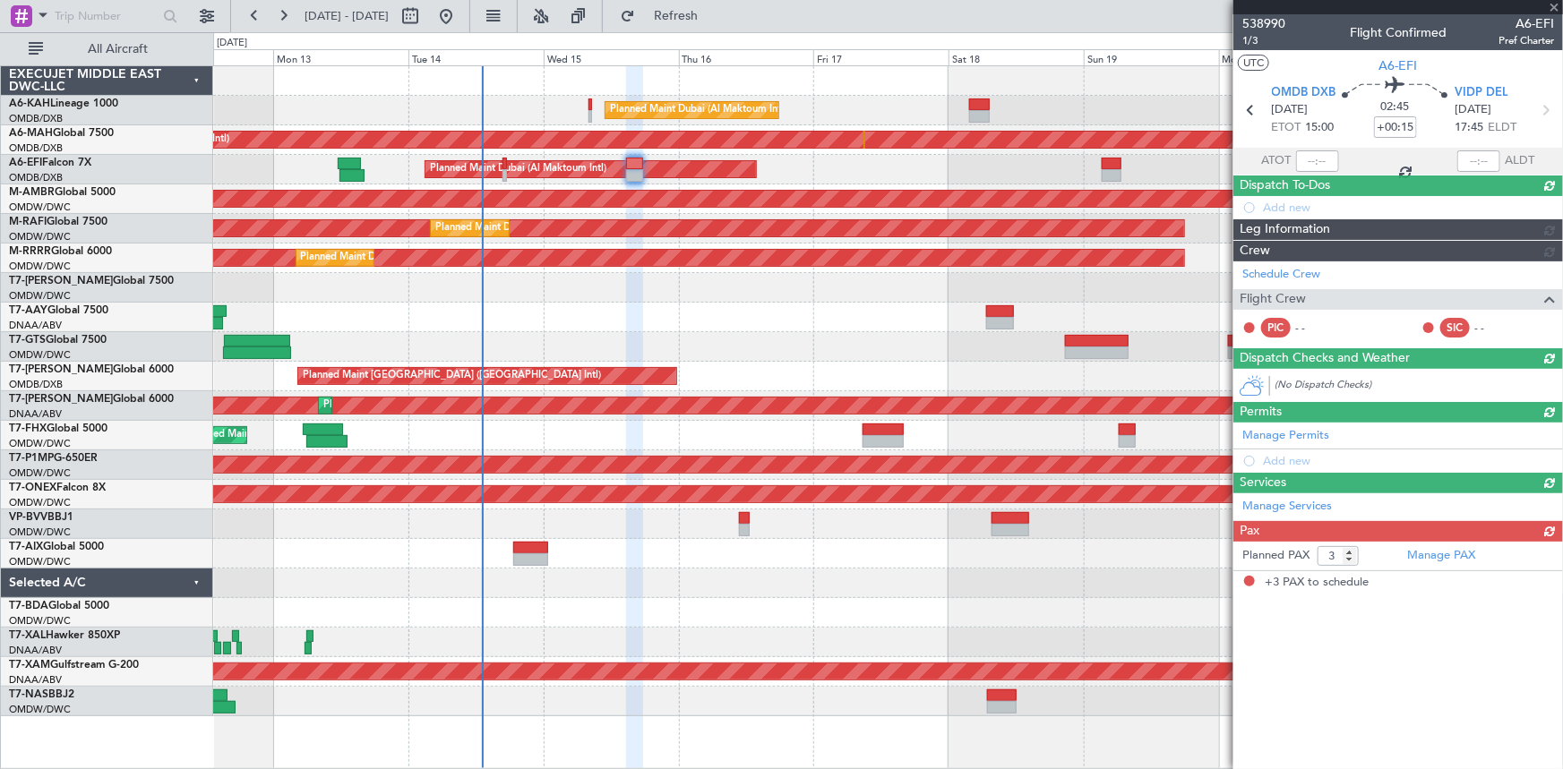
click at [532, 539] on div at bounding box center [888, 554] width 1350 height 30
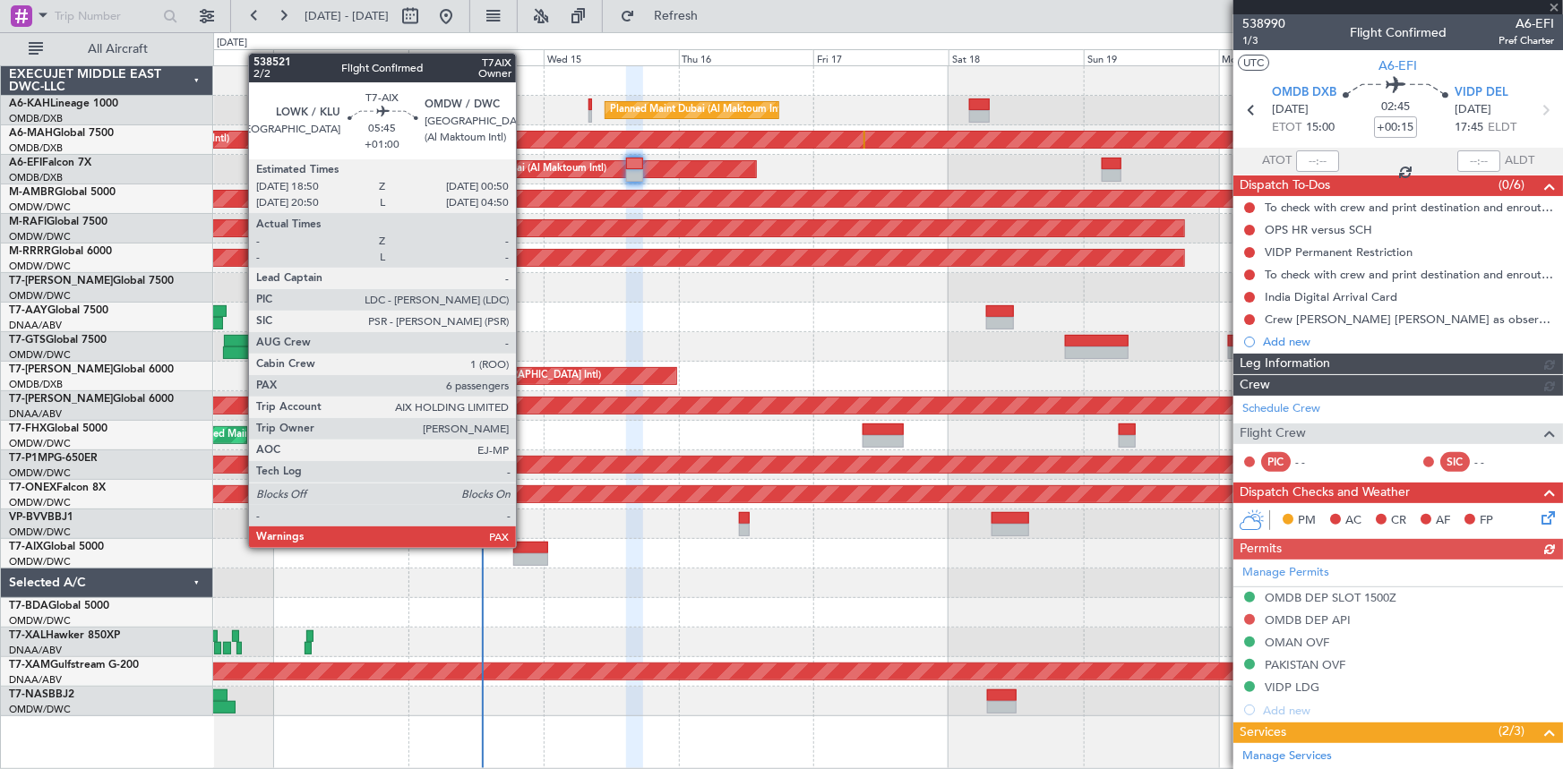
click at [524, 546] on div at bounding box center [530, 548] width 34 height 13
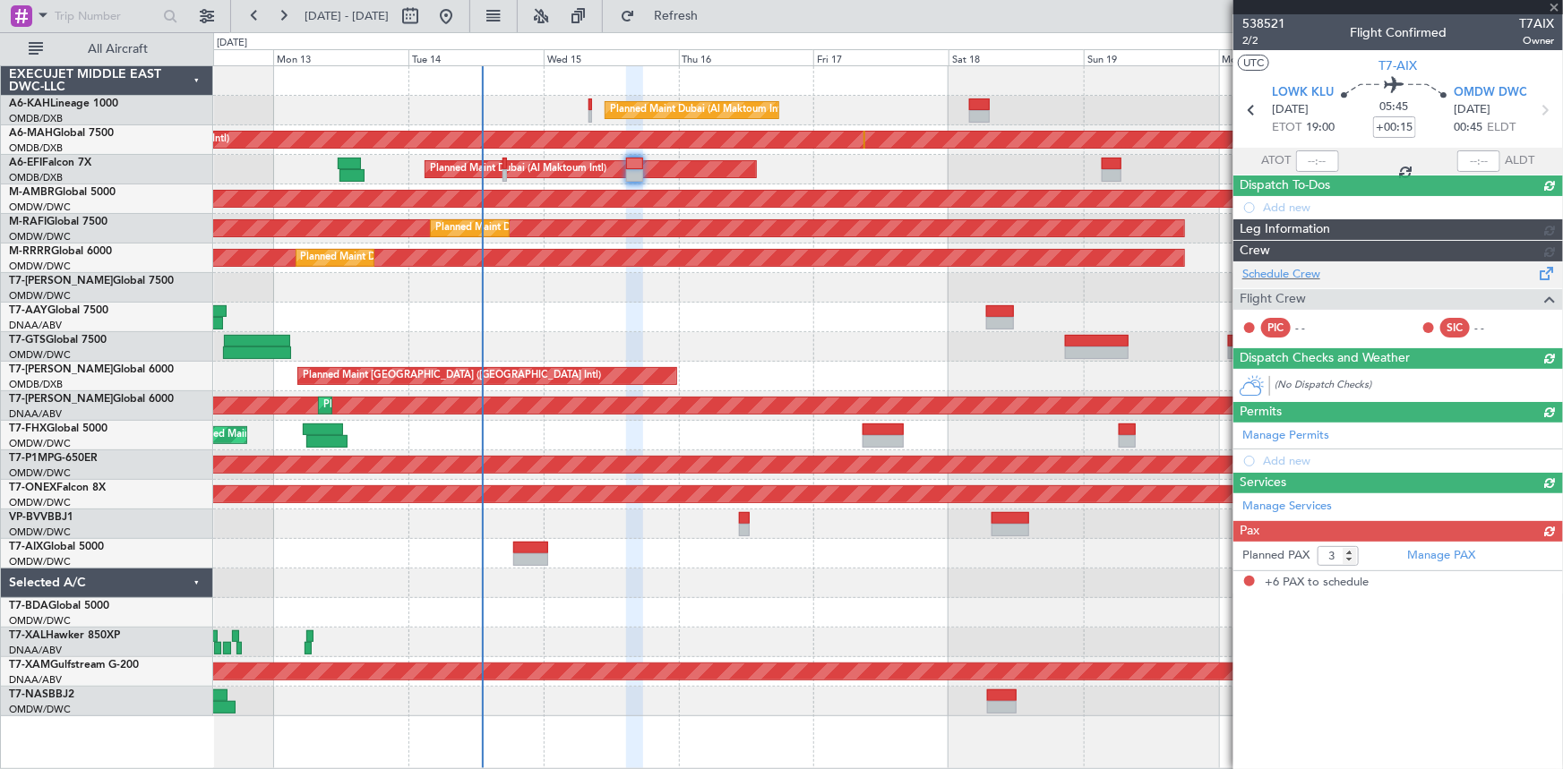
type input "+01:00"
type input "6"
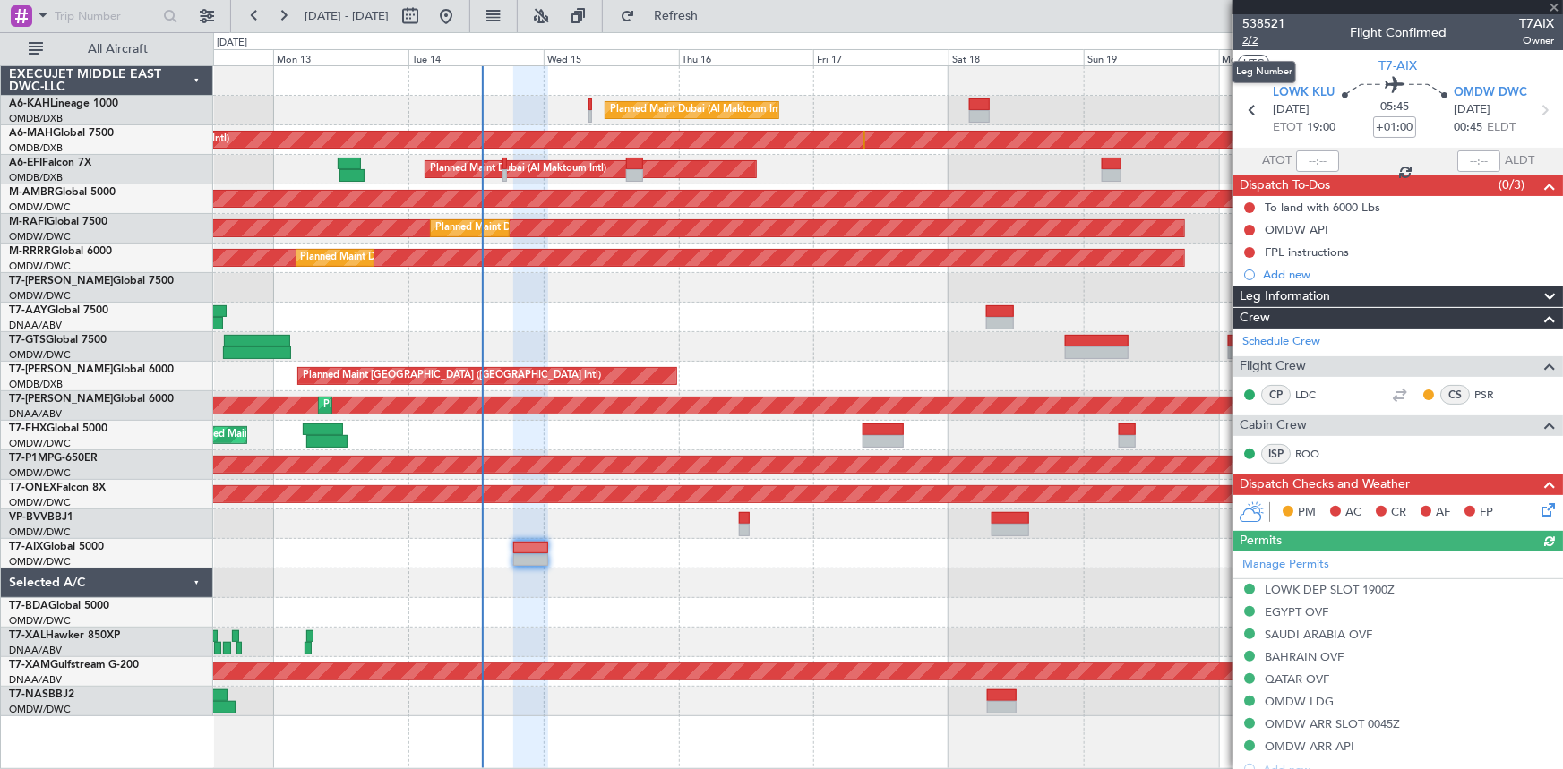
click at [1247, 39] on span "2/2" at bounding box center [1263, 40] width 43 height 15
